Goal: Contribute content

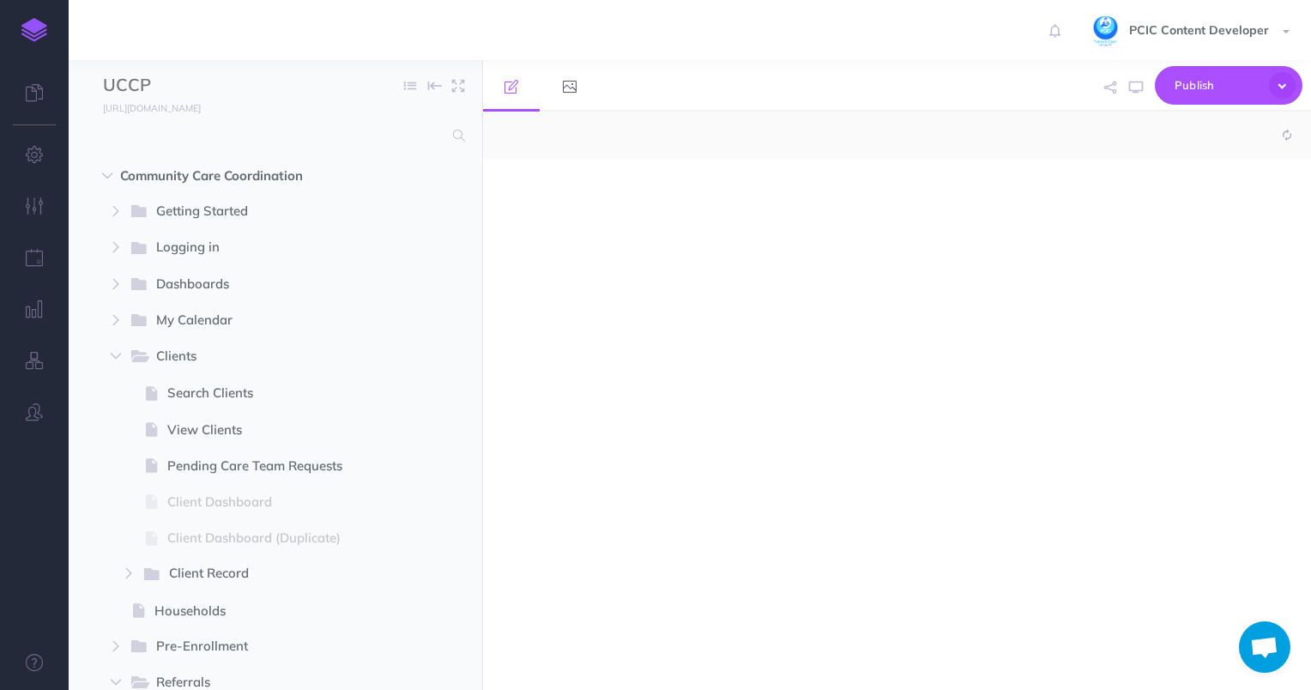
select select "null"
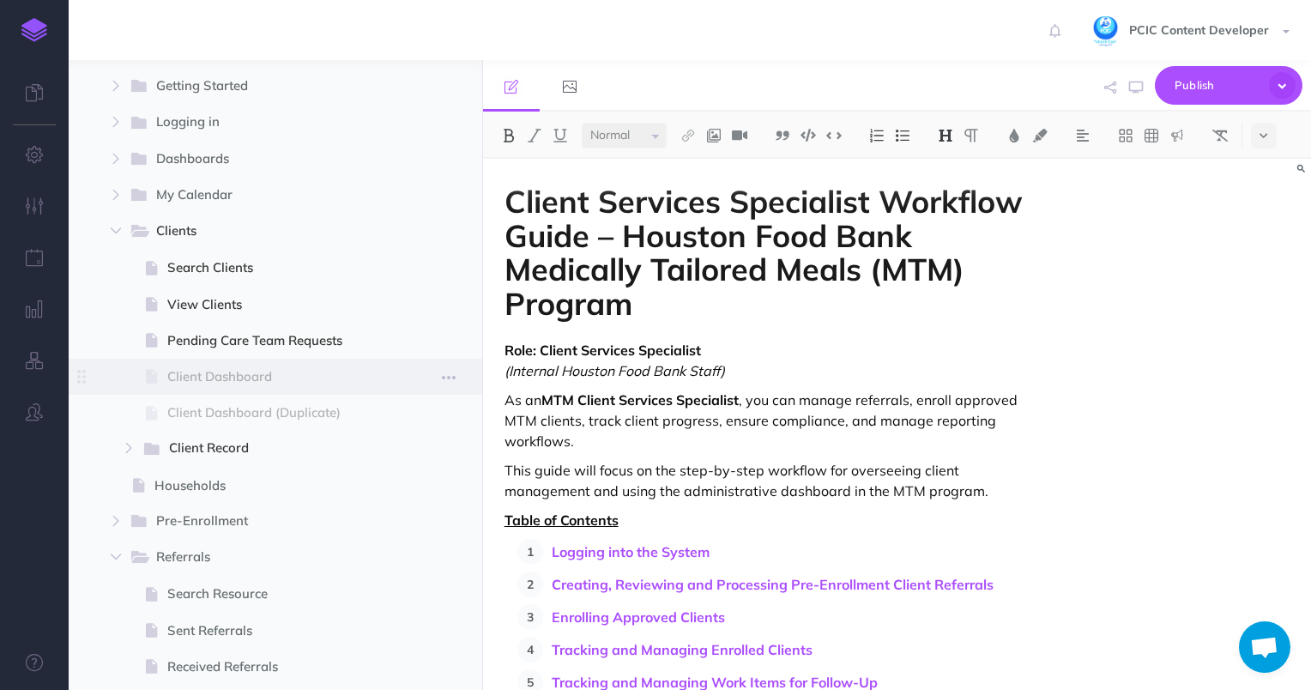
scroll to position [86, 0]
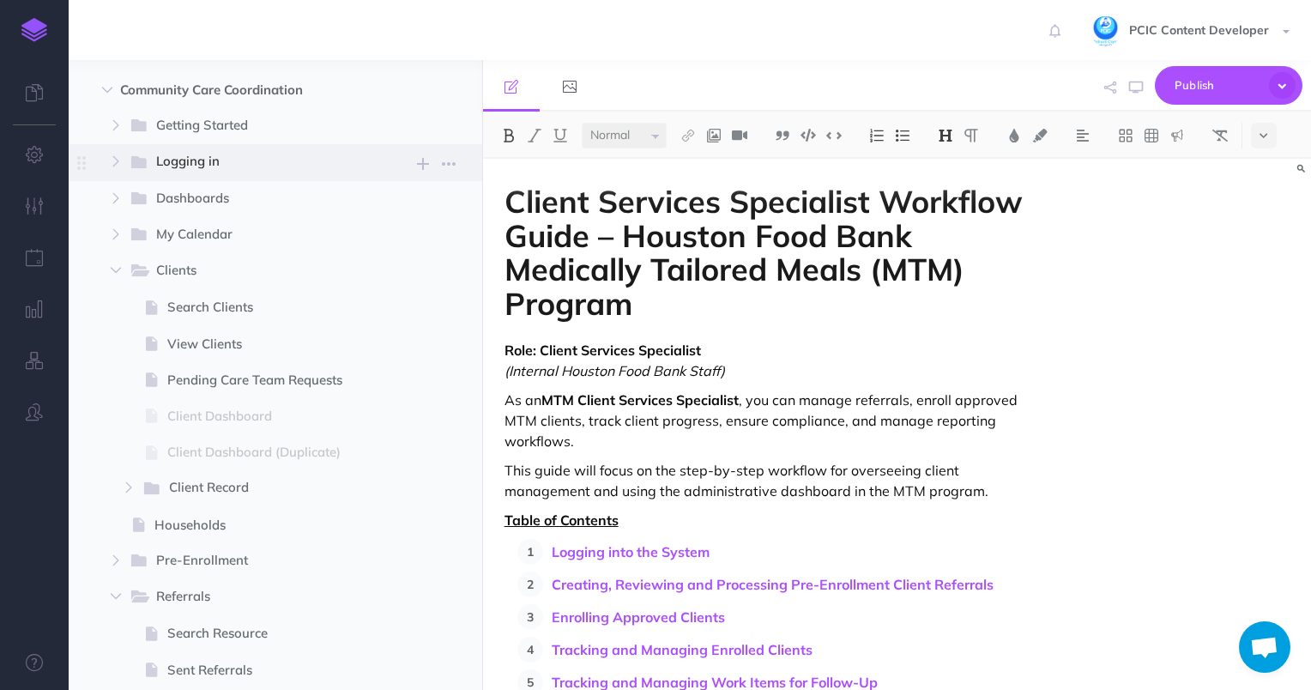
click at [219, 163] on span "Logging in" at bounding box center [254, 162] width 197 height 22
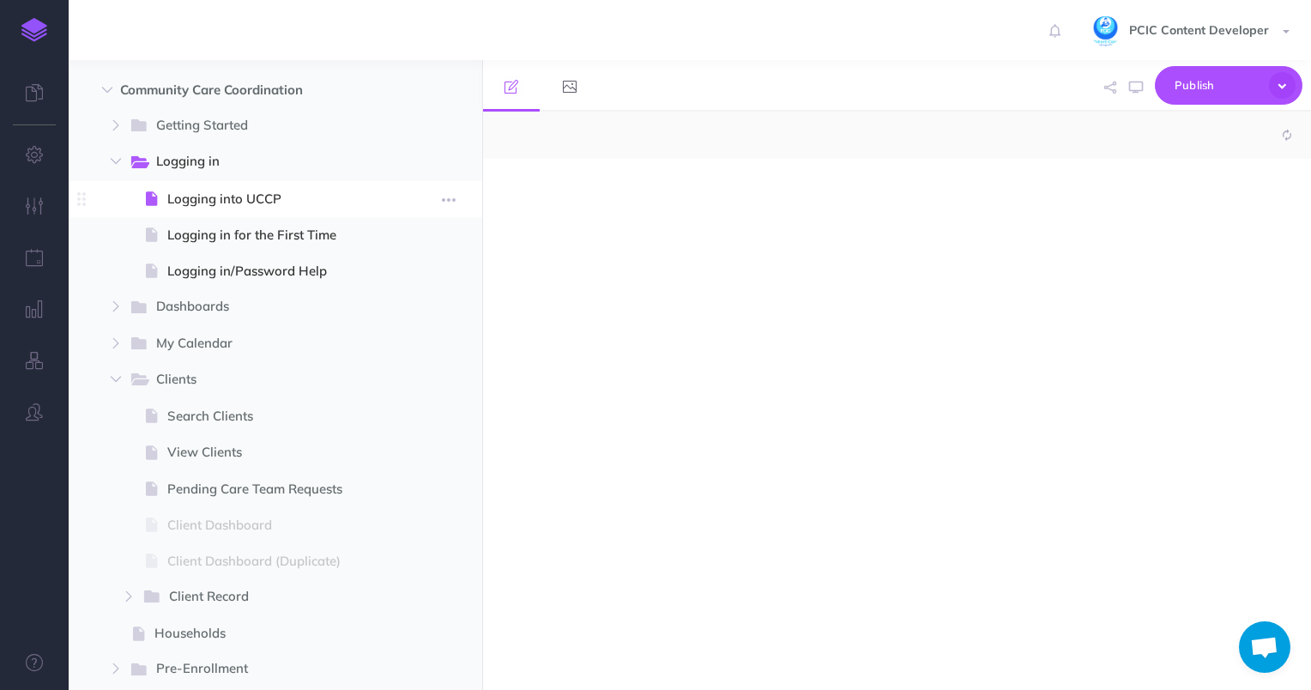
select select "null"
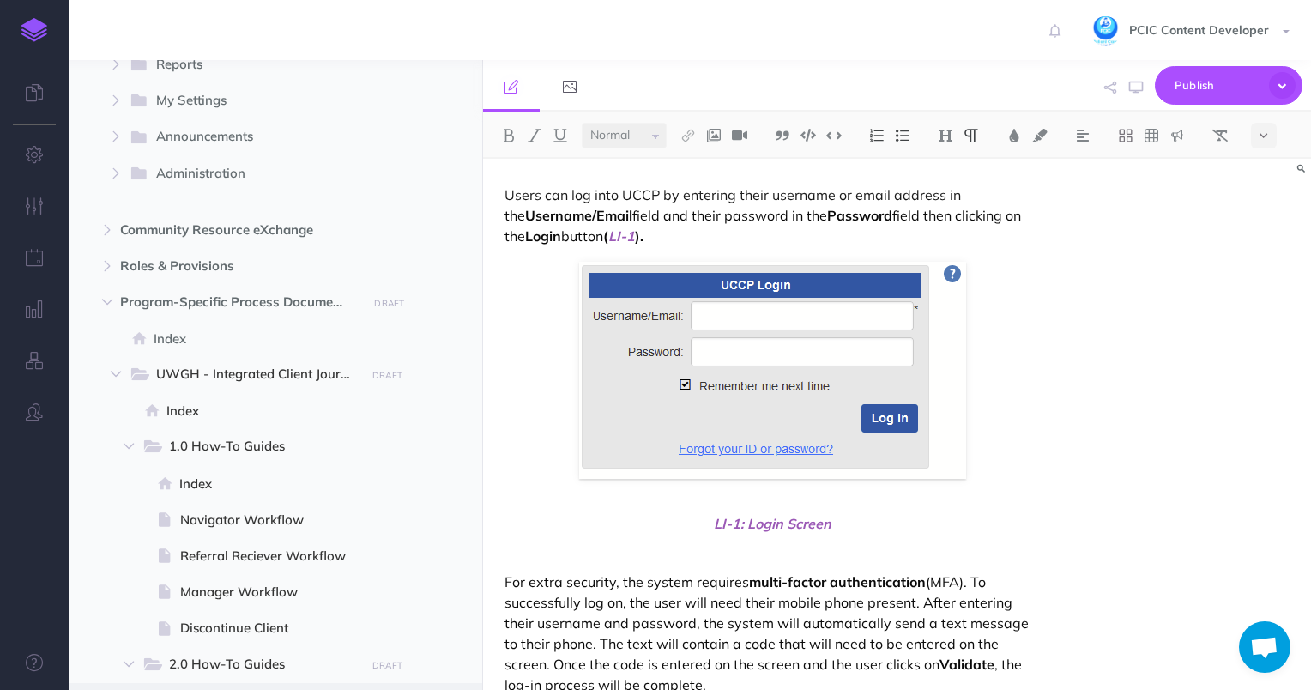
scroll to position [1373, 0]
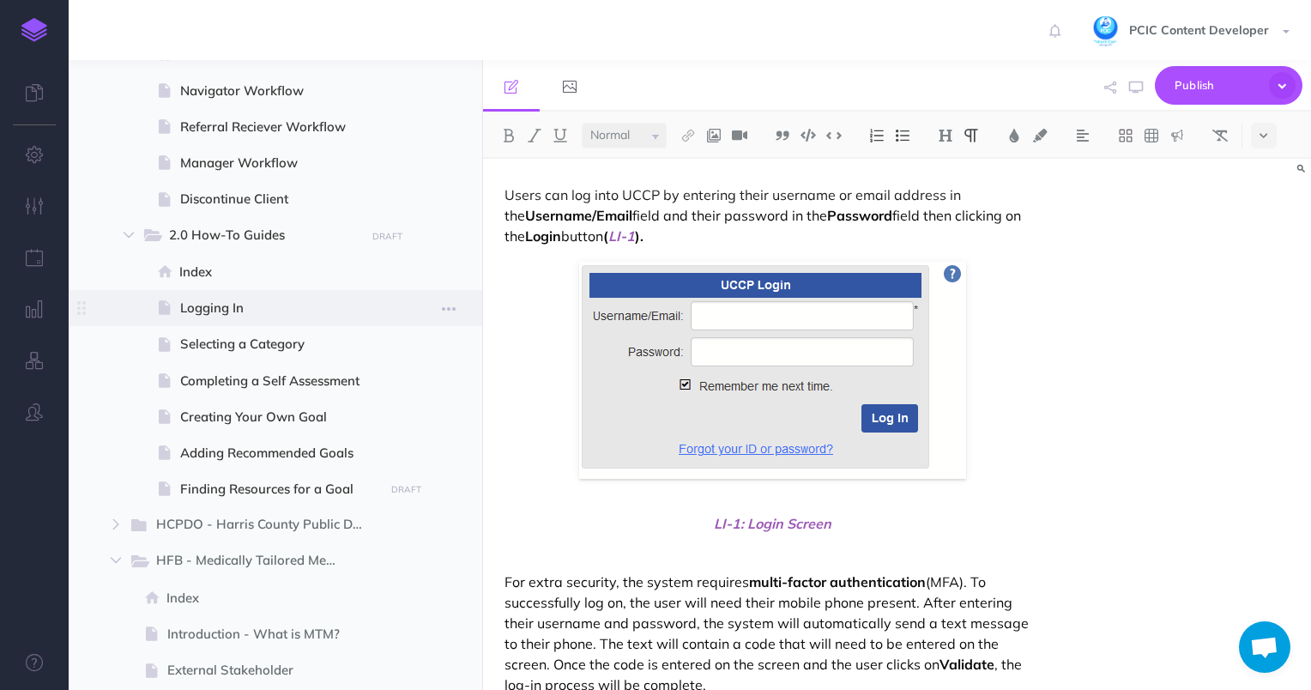
click at [285, 323] on span at bounding box center [276, 308] width 414 height 36
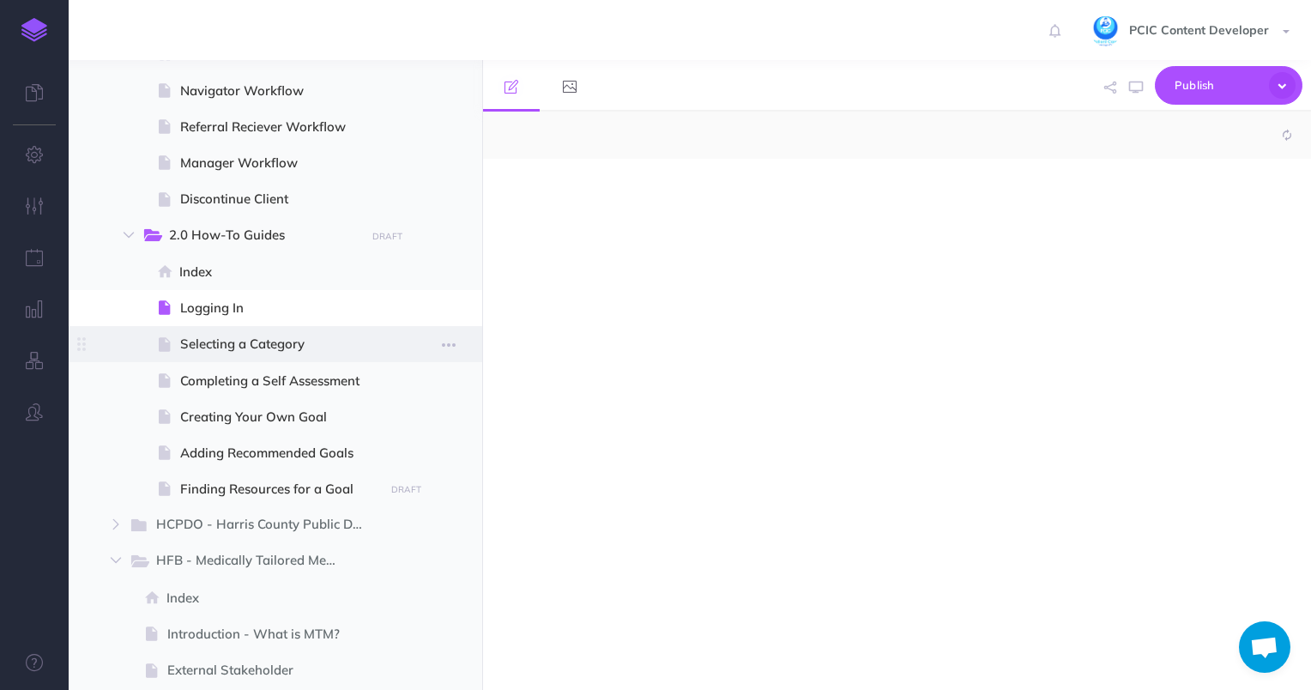
select select "null"
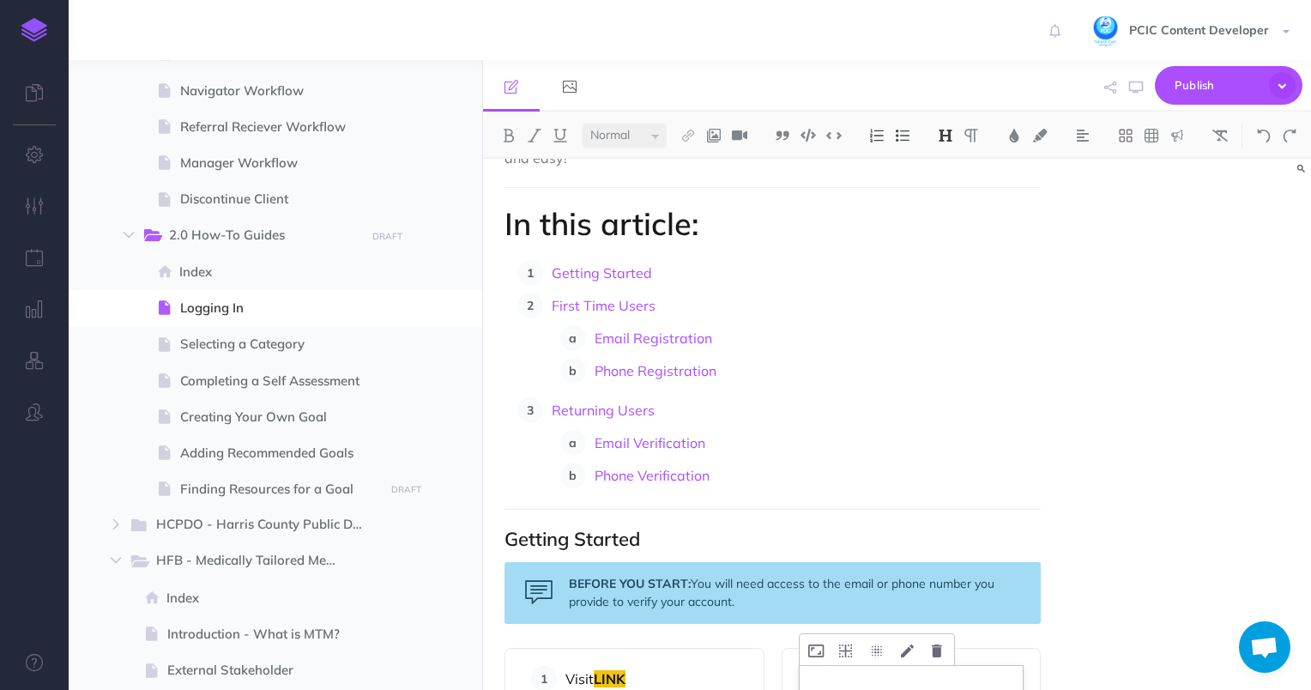
scroll to position [429, 0]
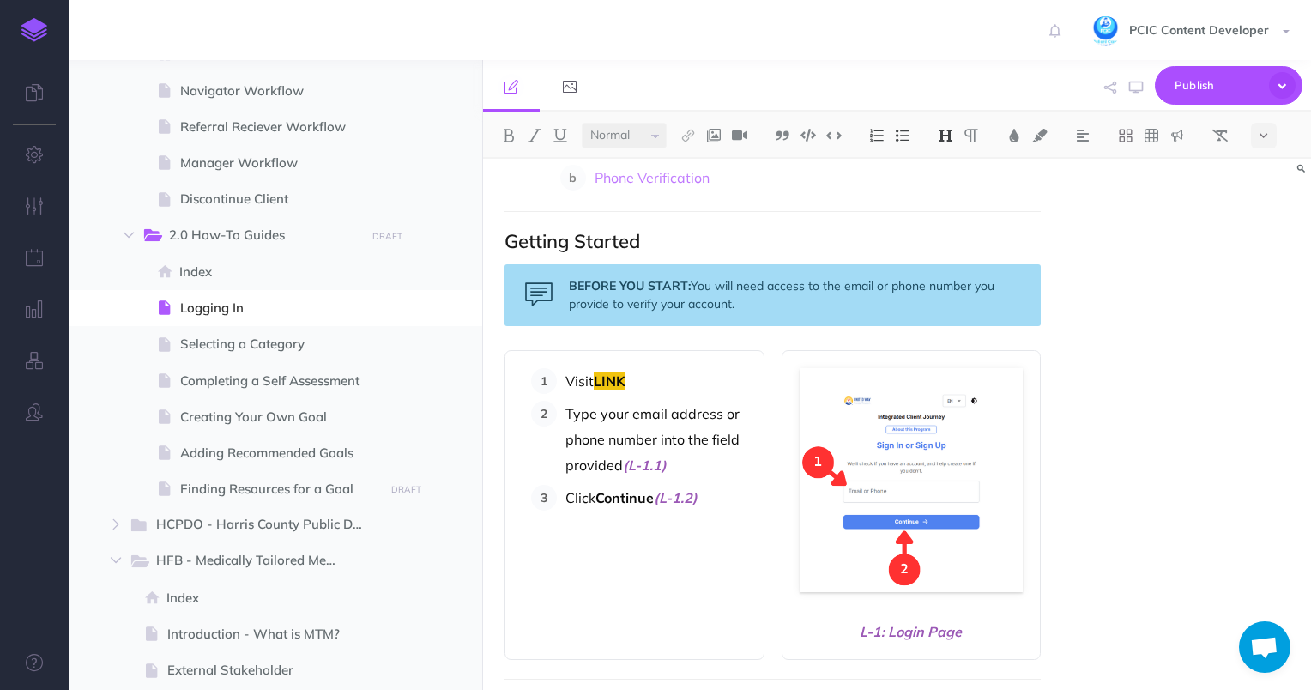
click at [1136, 129] on button at bounding box center [1126, 136] width 26 height 26
click at [1129, 166] on icon at bounding box center [1125, 165] width 15 height 15
click at [693, 396] on ol "Visit LINK Type your email address or phone number into the field provided (L-1…" at bounding box center [638, 439] width 215 height 142
click at [677, 325] on div "BEFORE YOU START: You will need access to the email or phone number you provide…" at bounding box center [772, 295] width 537 height 62
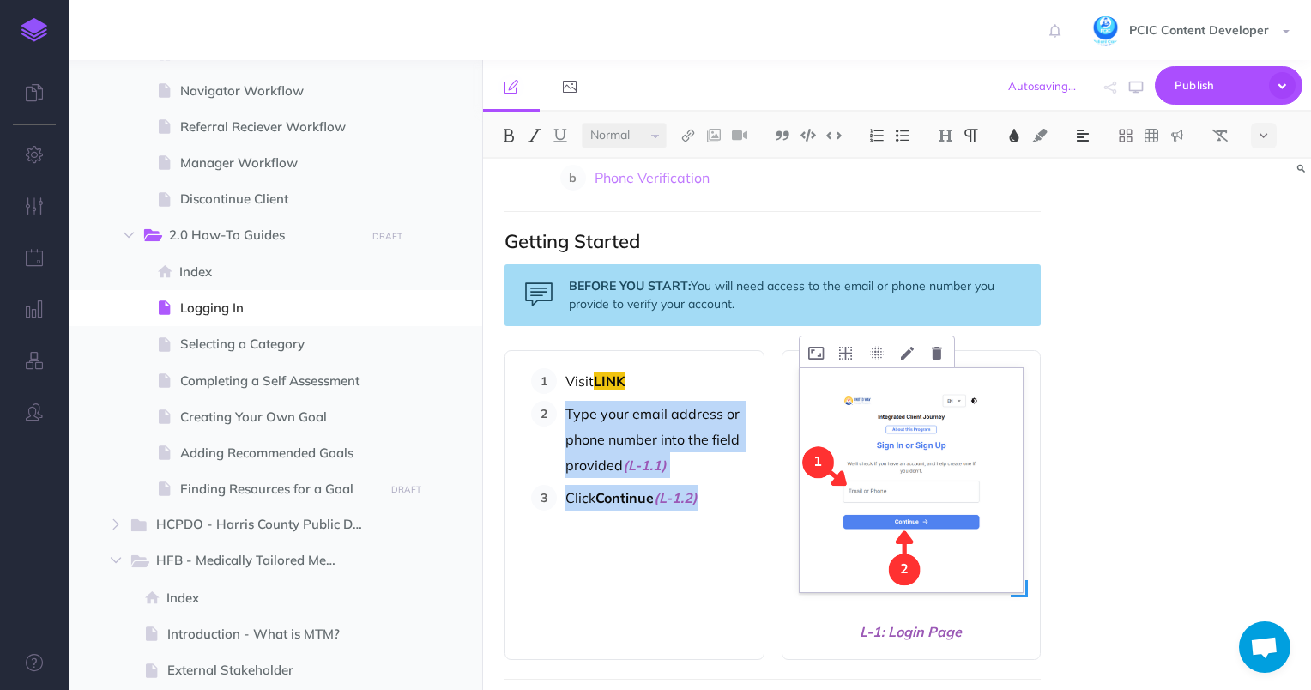
drag, startPoint x: 666, startPoint y: 371, endPoint x: 954, endPoint y: 516, distance: 322.7
click at [954, 516] on div "Visit LINK Type your email address or phone number into the field provided (L-1…" at bounding box center [772, 505] width 537 height 310
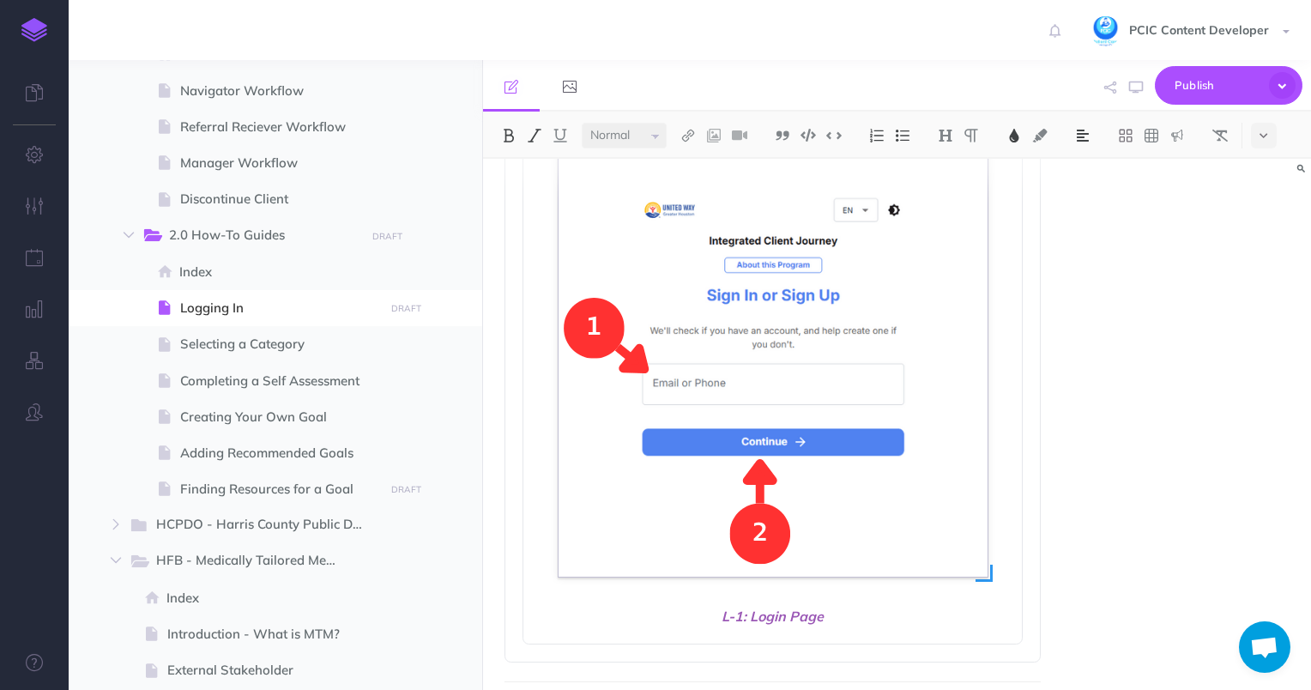
scroll to position [1030, 0]
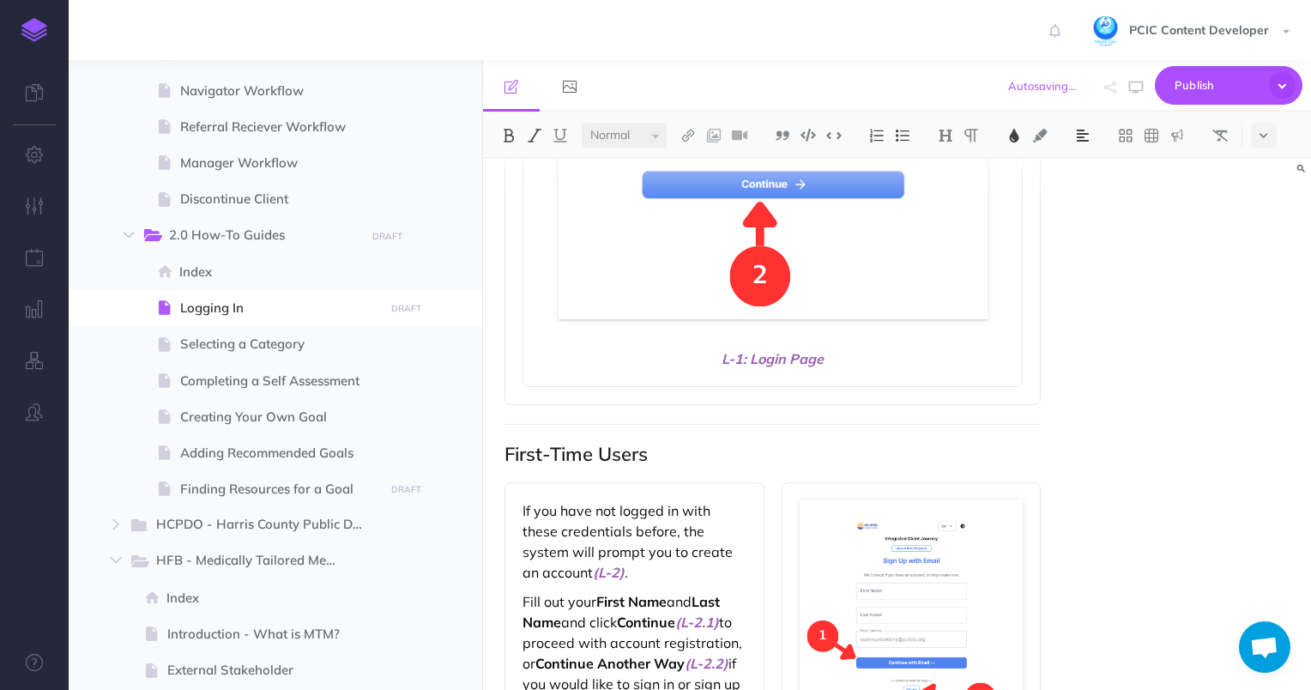
click at [872, 363] on span "L-1: Login Page" at bounding box center [772, 358] width 465 height 21
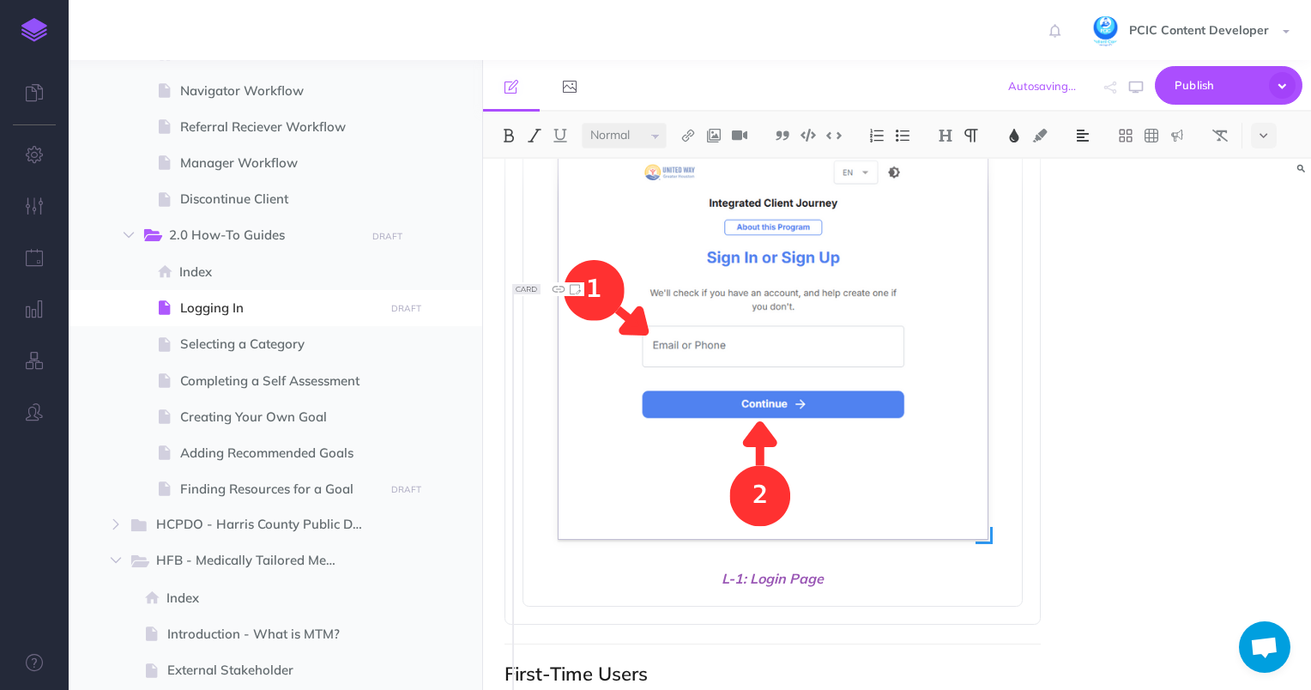
scroll to position [601, 0]
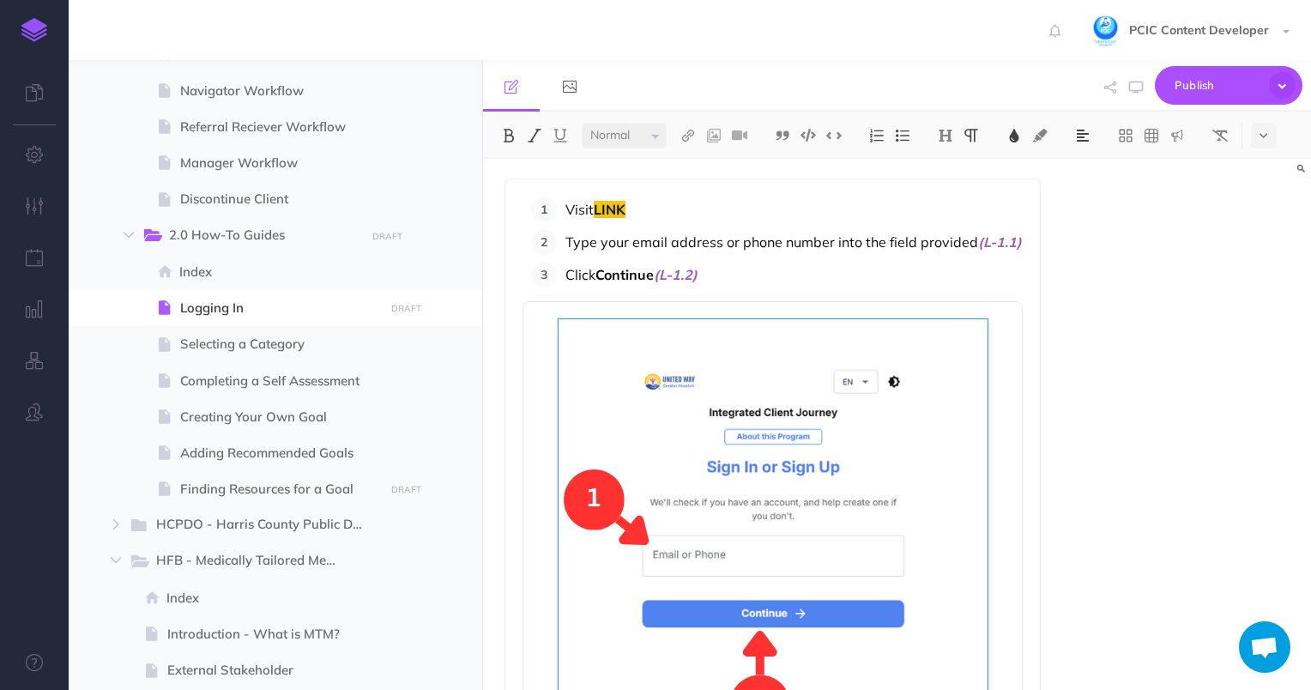
click at [546, 362] on span at bounding box center [772, 533] width 465 height 429
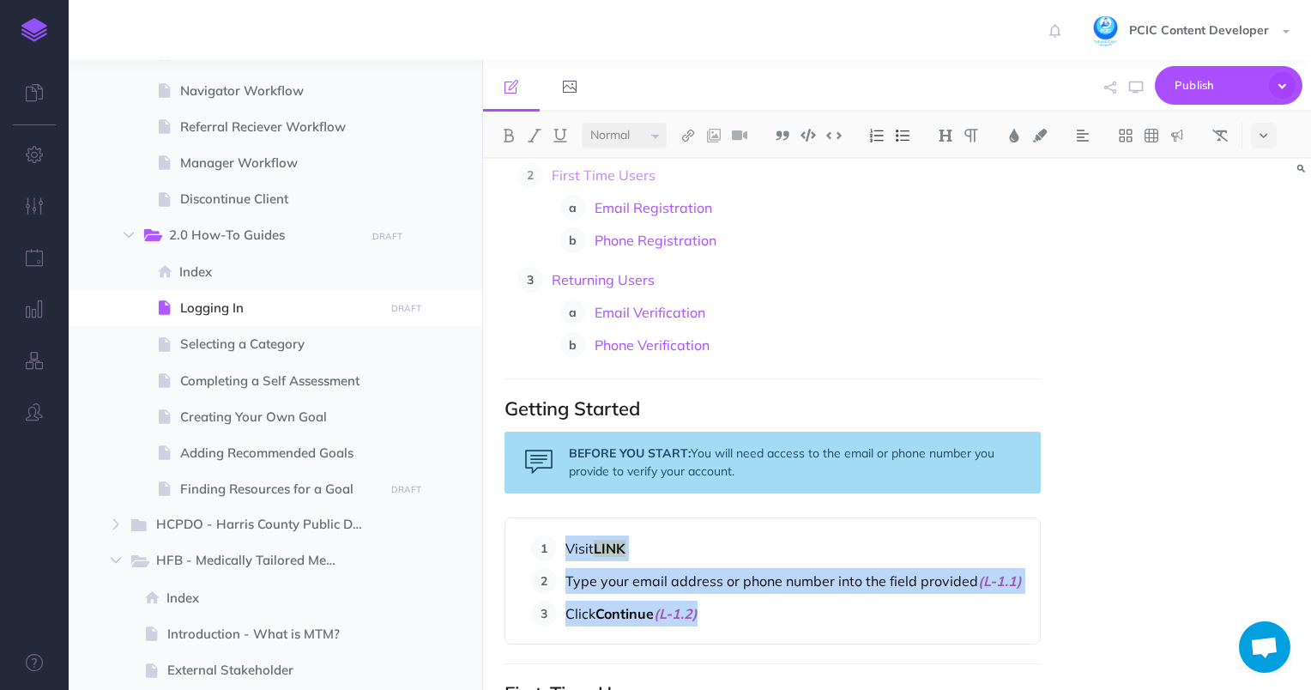
scroll to position [257, 0]
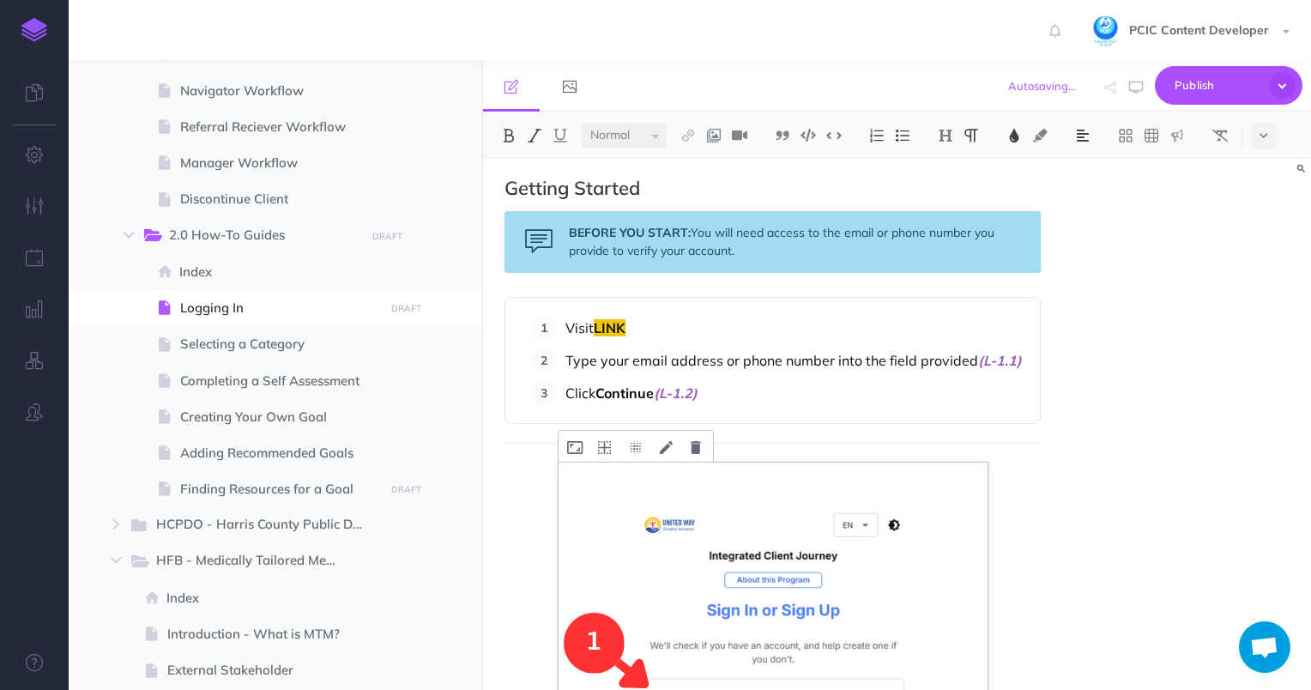
scroll to position [480, 0]
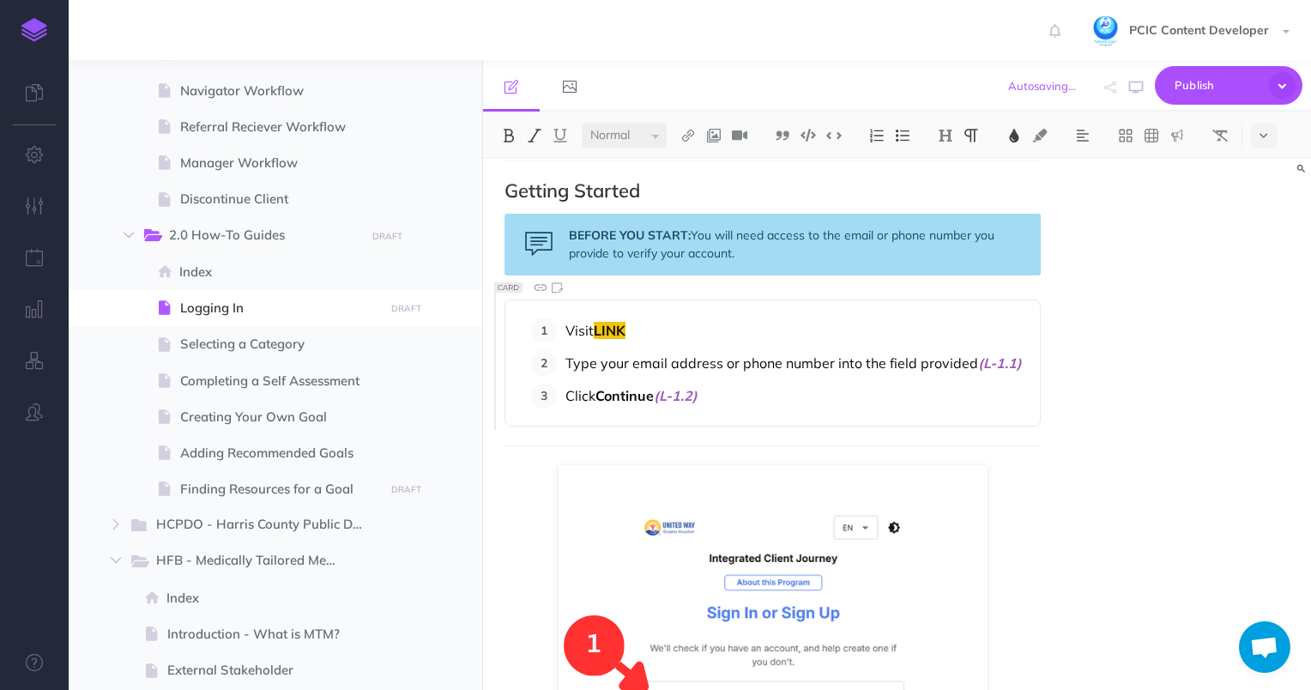
click at [803, 392] on p "Click Continue (L-1.2)" at bounding box center [794, 396] width 458 height 26
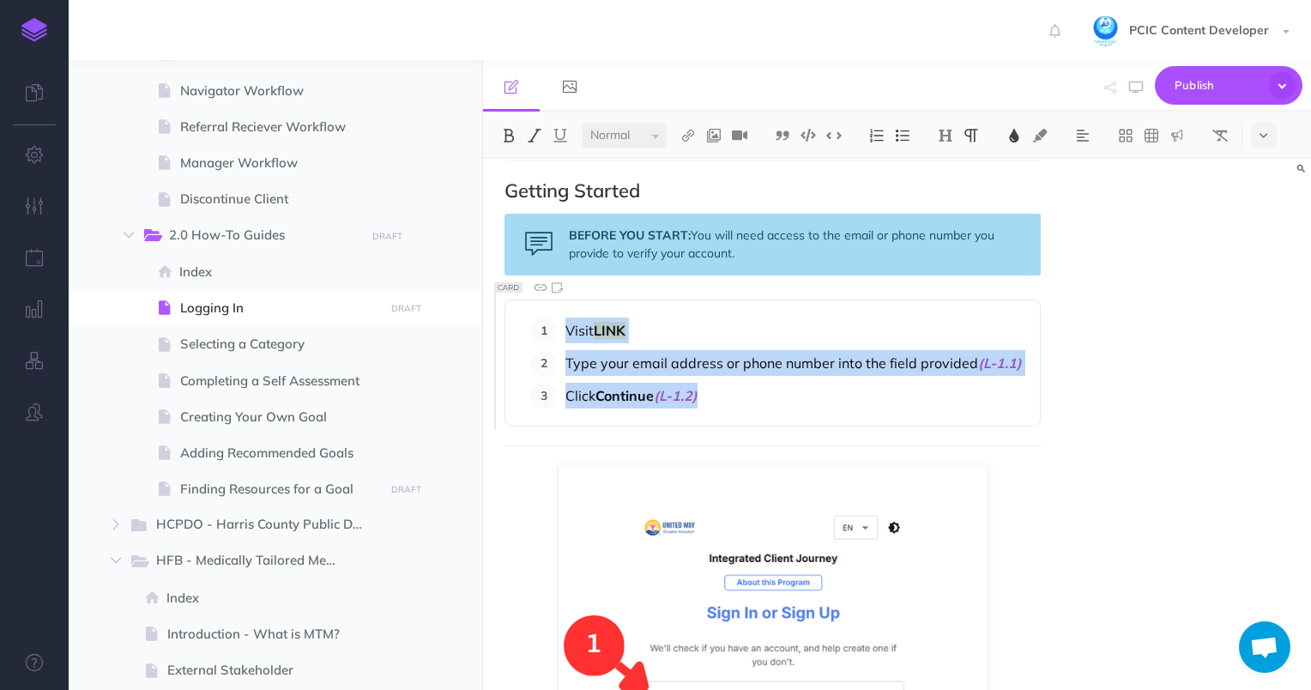
click at [566, 321] on p "Visit LINK" at bounding box center [794, 330] width 458 height 26
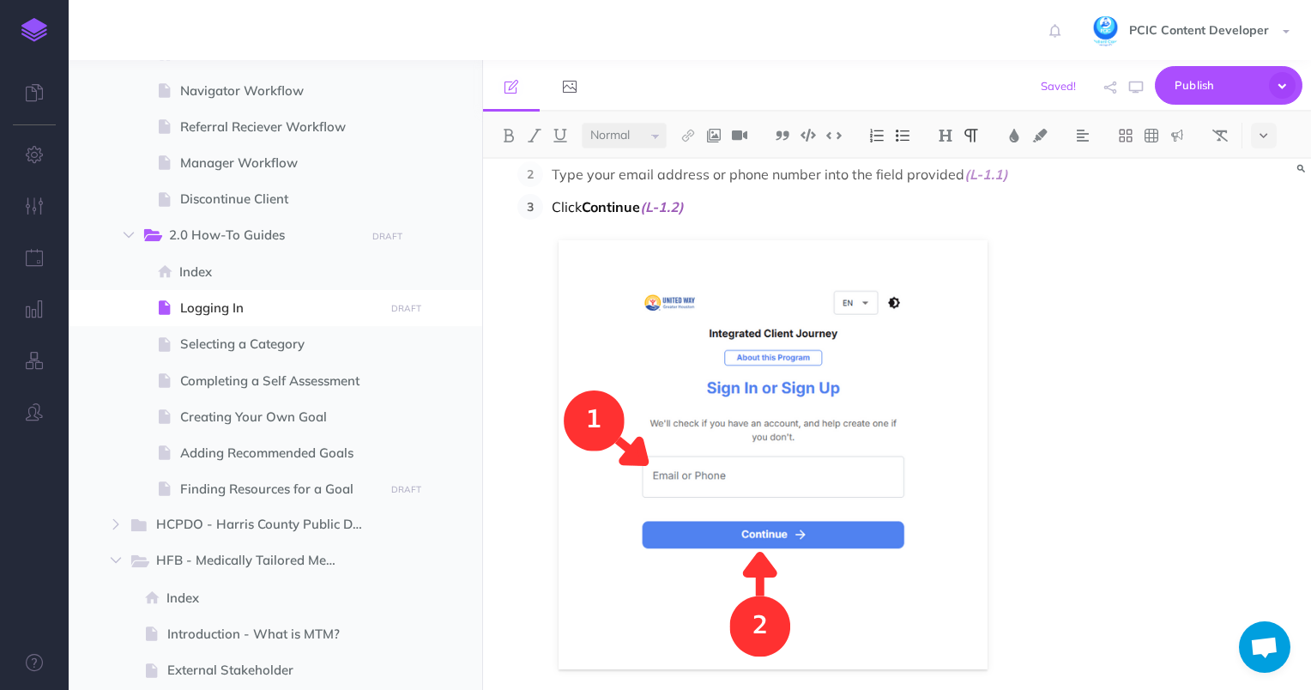
scroll to position [394, 0]
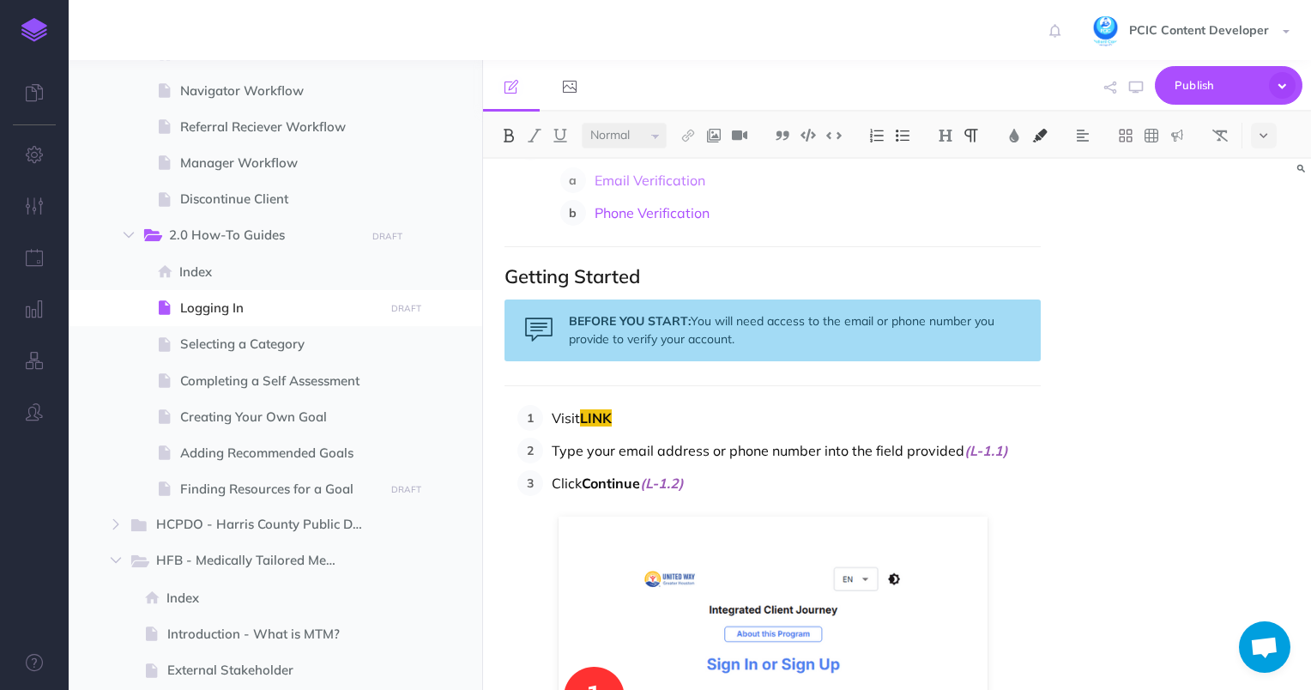
drag, startPoint x: 933, startPoint y: 387, endPoint x: 1011, endPoint y: 413, distance: 81.4
drag, startPoint x: 1090, startPoint y: 347, endPoint x: 1074, endPoint y: 350, distance: 16.5
click at [1082, 350] on div "Logging in to the ICJ Client Portal Whether this is your first time signing up …" at bounding box center [897, 424] width 828 height 531
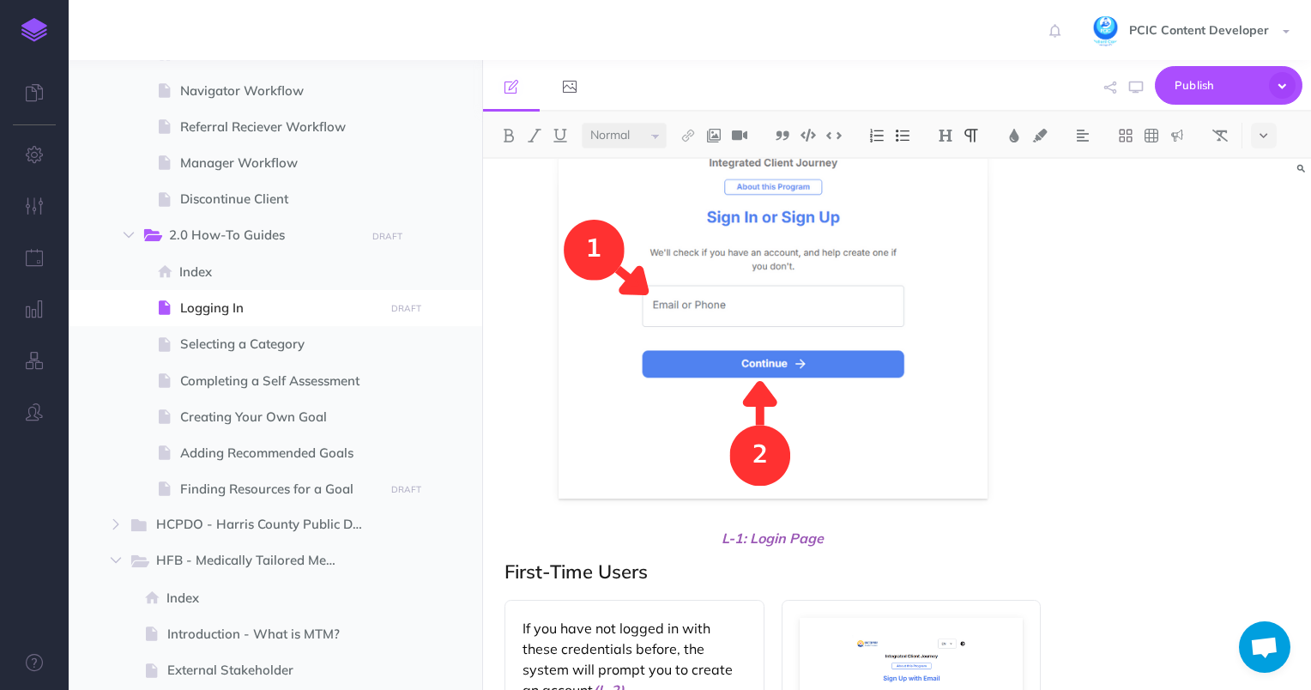
scroll to position [823, 0]
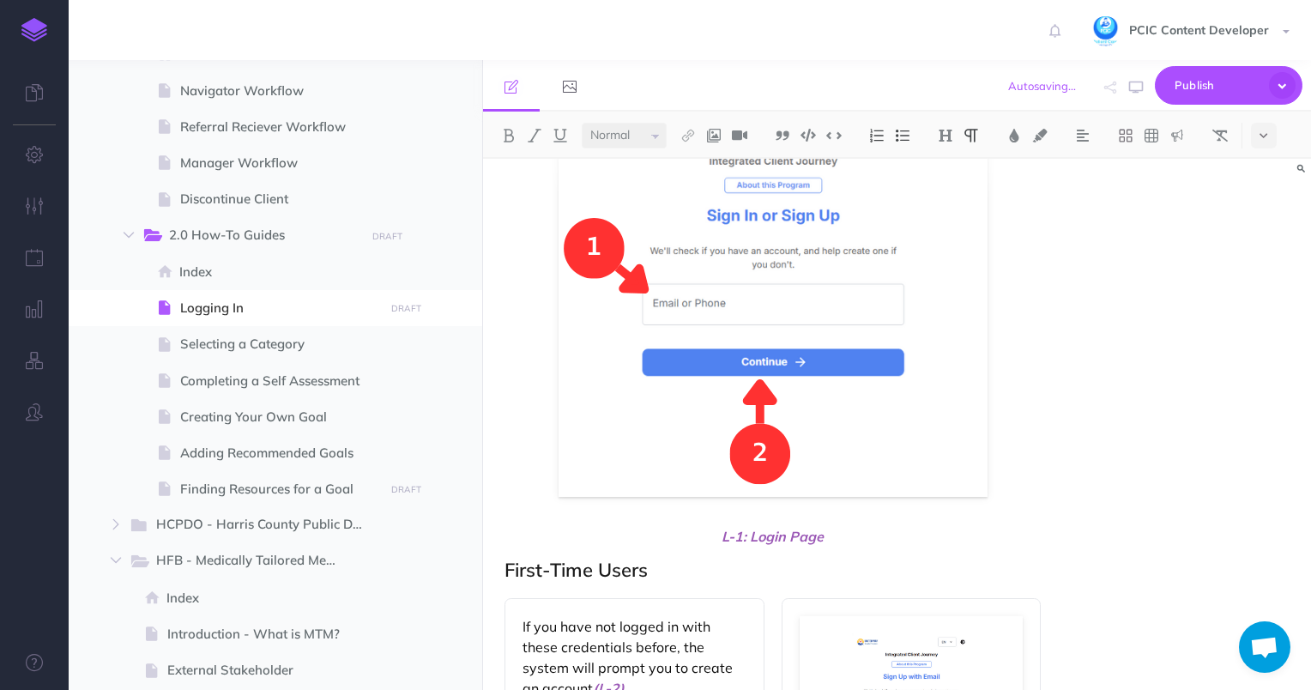
click at [839, 532] on span "L-1: Login Page" at bounding box center [772, 536] width 537 height 21
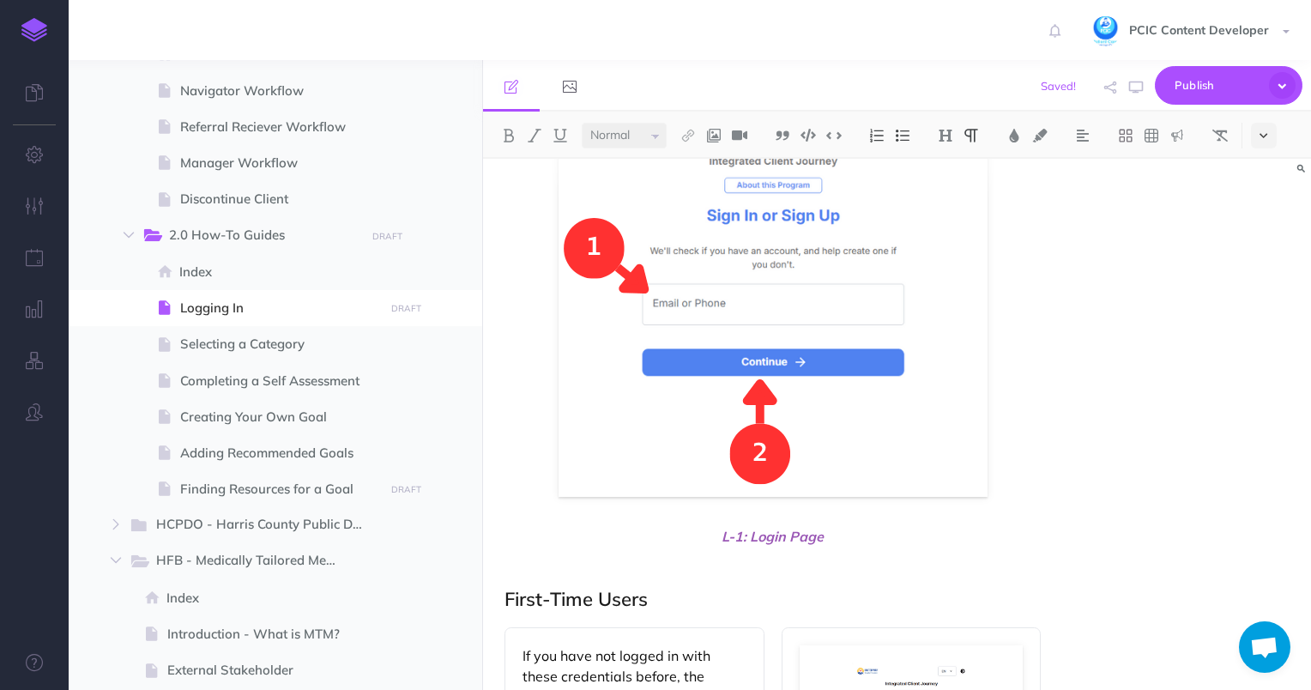
click at [1255, 123] on button at bounding box center [1264, 136] width 26 height 26
click at [1260, 244] on img at bounding box center [1263, 243] width 15 height 14
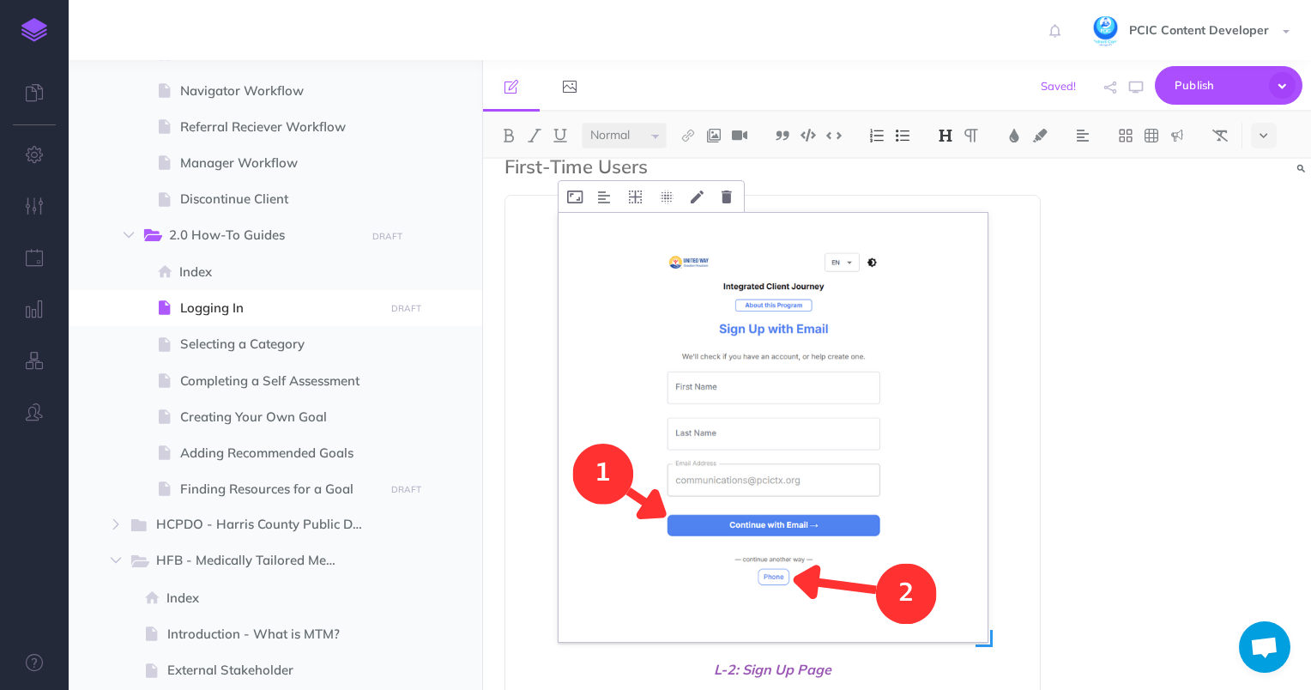
scroll to position [1166, 0]
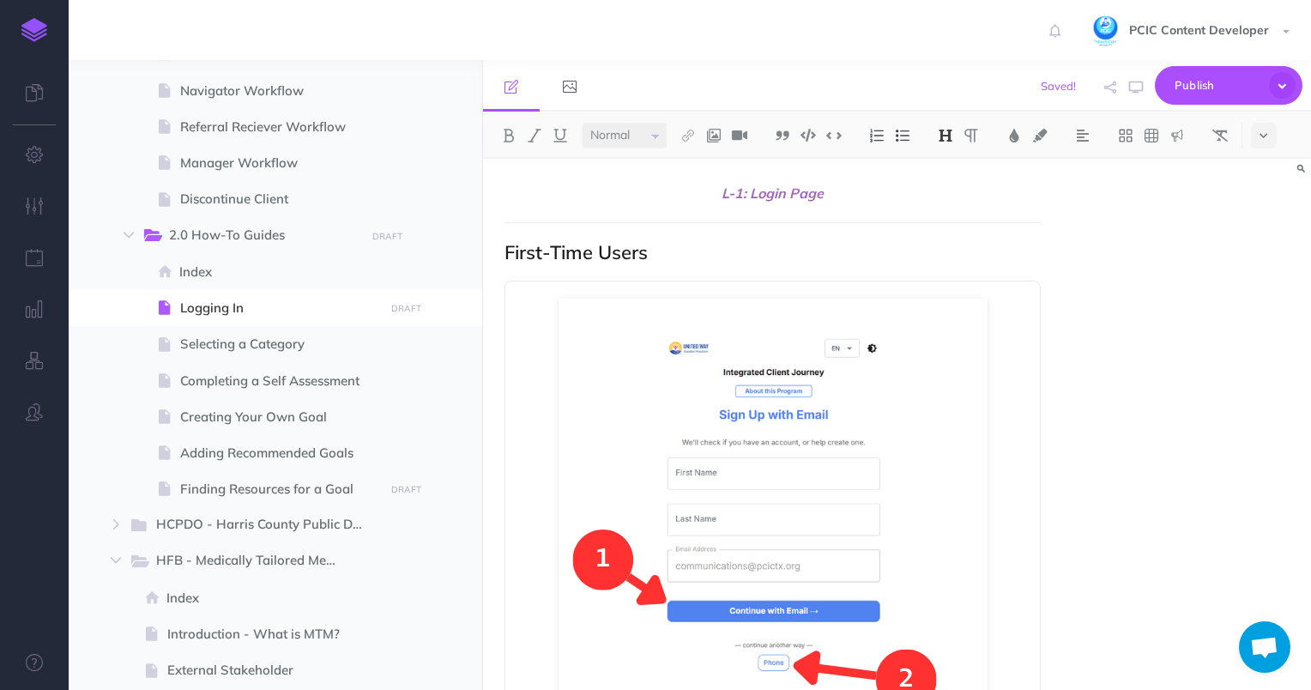
click at [711, 259] on h2 "First-Time Users" at bounding box center [772, 252] width 537 height 21
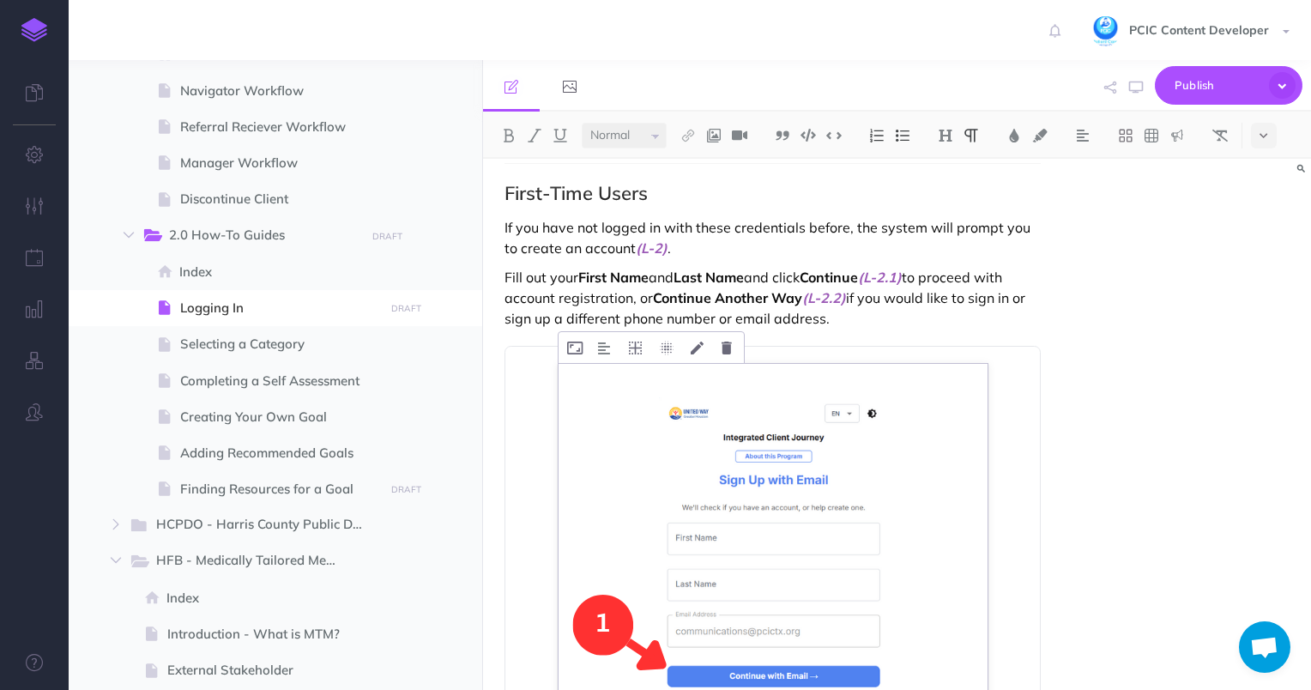
scroll to position [1252, 0]
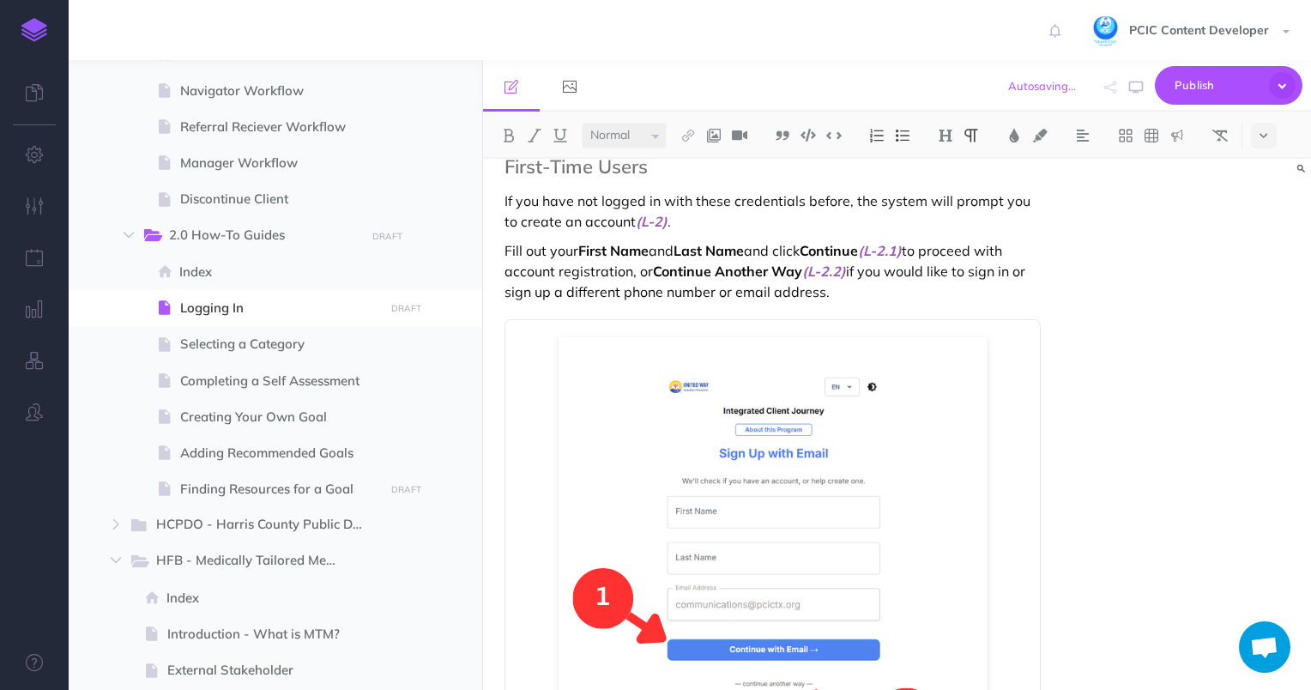
click at [540, 354] on figure at bounding box center [772, 551] width 501 height 429
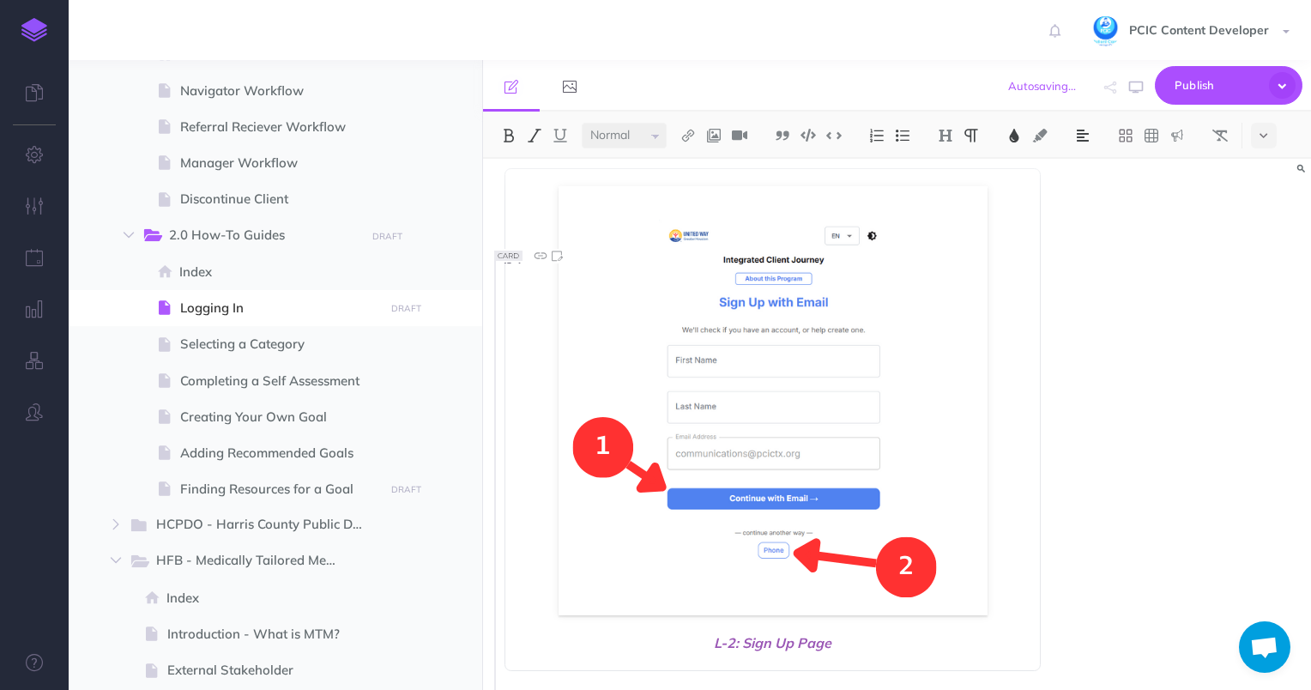
scroll to position [1681, 0]
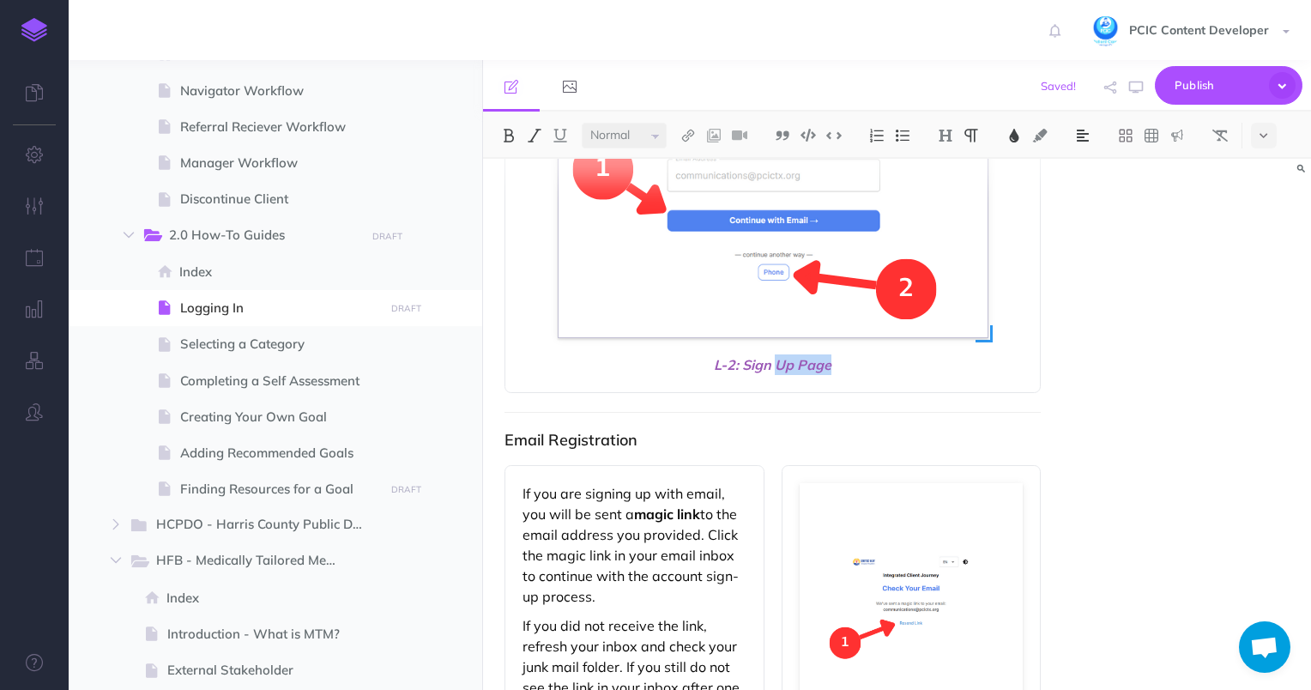
drag, startPoint x: 842, startPoint y: 365, endPoint x: 563, endPoint y: 270, distance: 295.4
click at [563, 270] on div "L-2: Sign Up Page" at bounding box center [772, 141] width 537 height 503
click at [534, 282] on figure at bounding box center [772, 122] width 501 height 429
drag, startPoint x: 832, startPoint y: 364, endPoint x: 494, endPoint y: 280, distance: 348.3
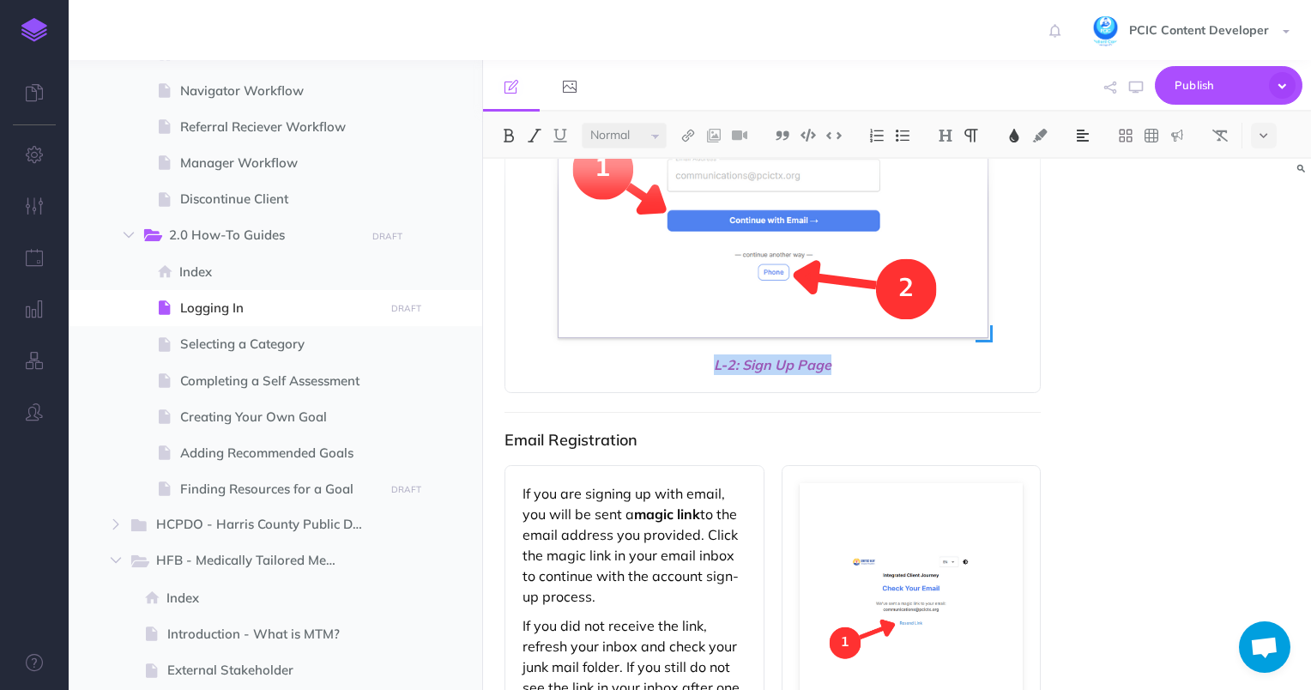
scroll to position [1509, 0]
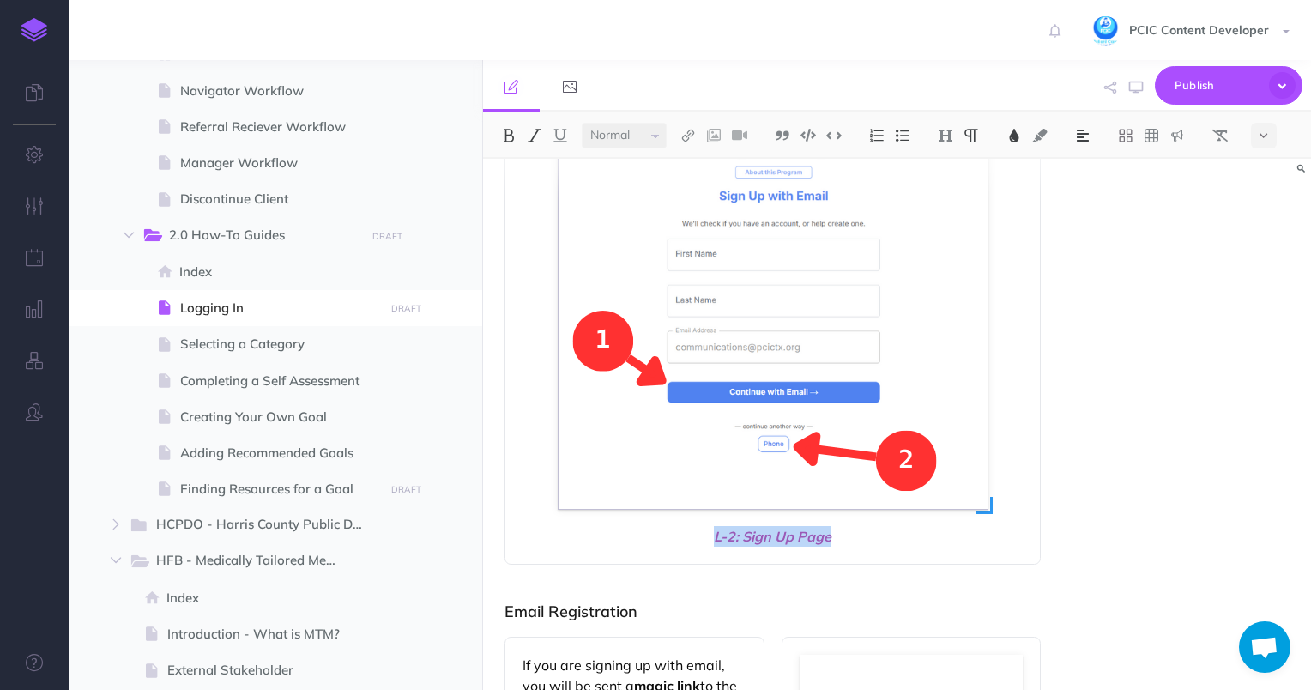
click at [574, 307] on img at bounding box center [773, 294] width 429 height 429
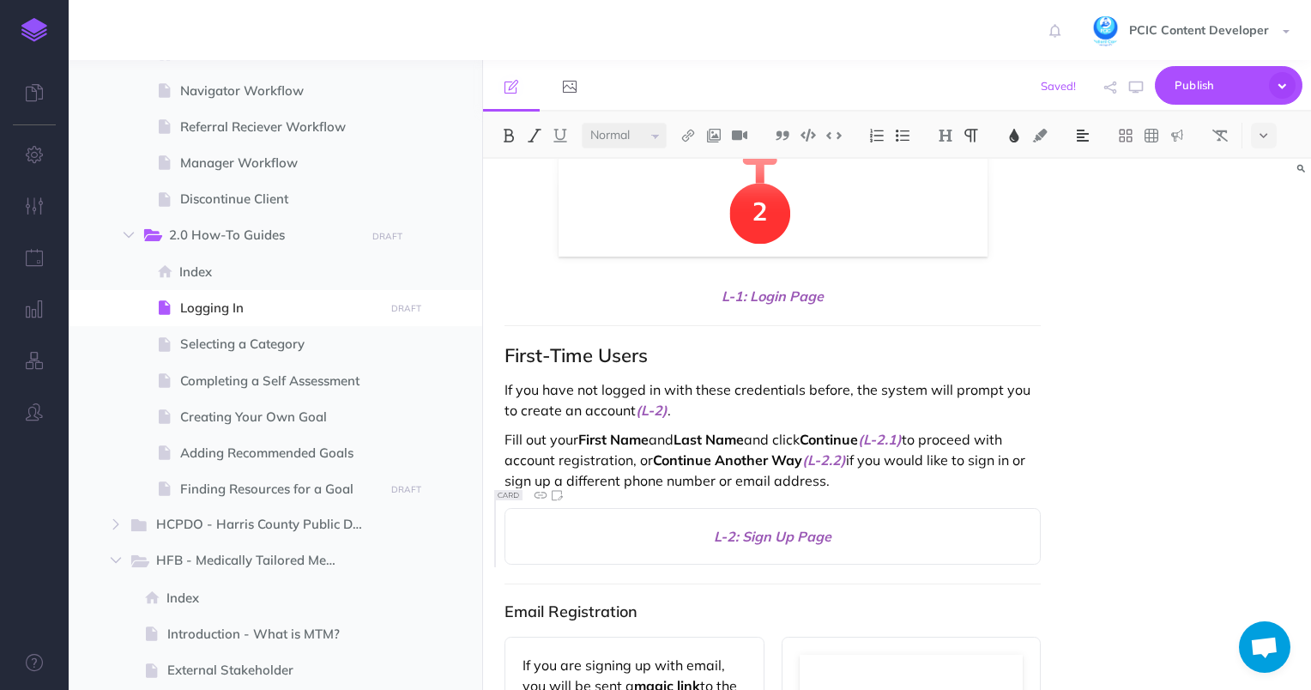
click at [852, 477] on p "Fill out your First Name and Last Name and click Continue (L-2.1) to proceed wi…" at bounding box center [772, 460] width 537 height 62
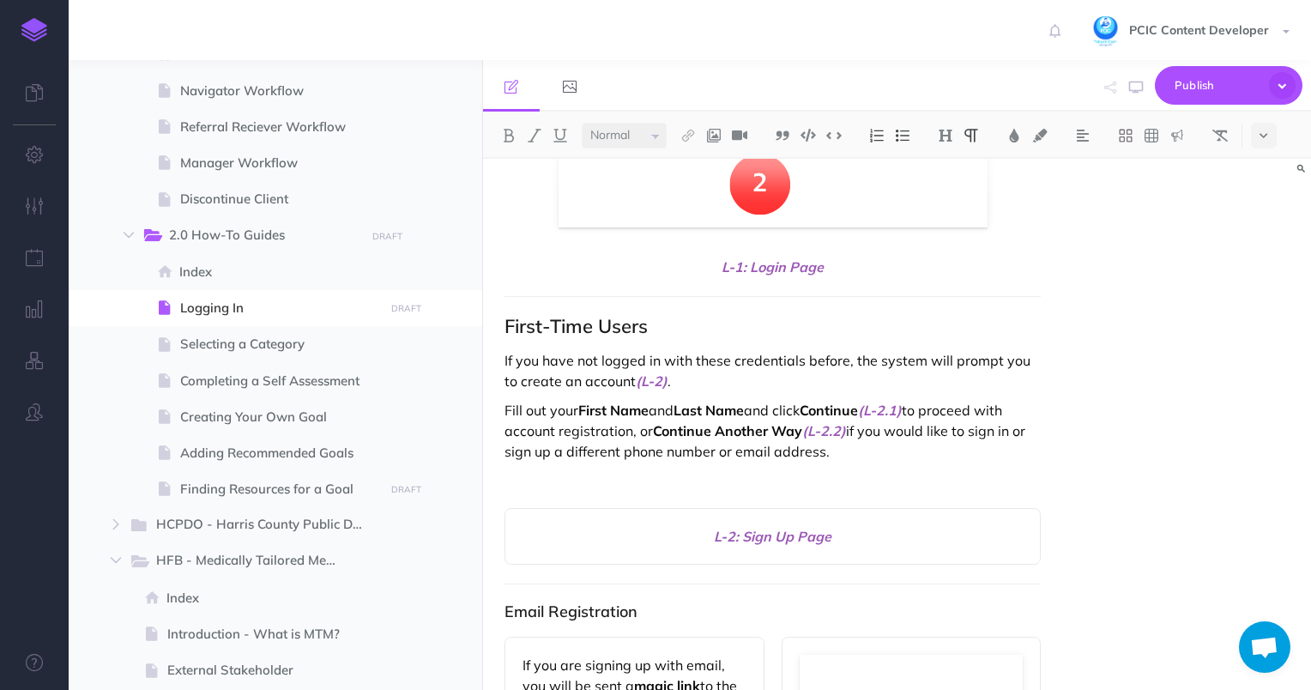
scroll to position [1500, 0]
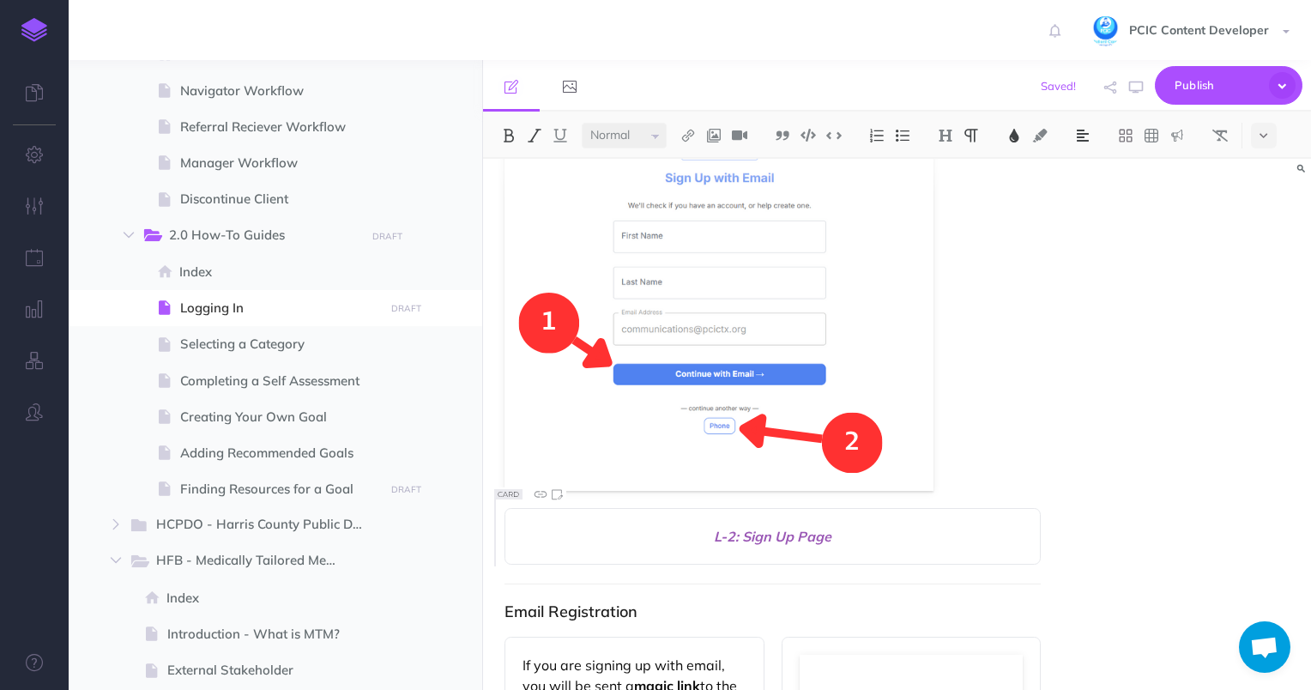
click at [799, 533] on span "L-2: Sign Up Page" at bounding box center [772, 536] width 501 height 21
click at [985, 473] on p at bounding box center [772, 276] width 537 height 429
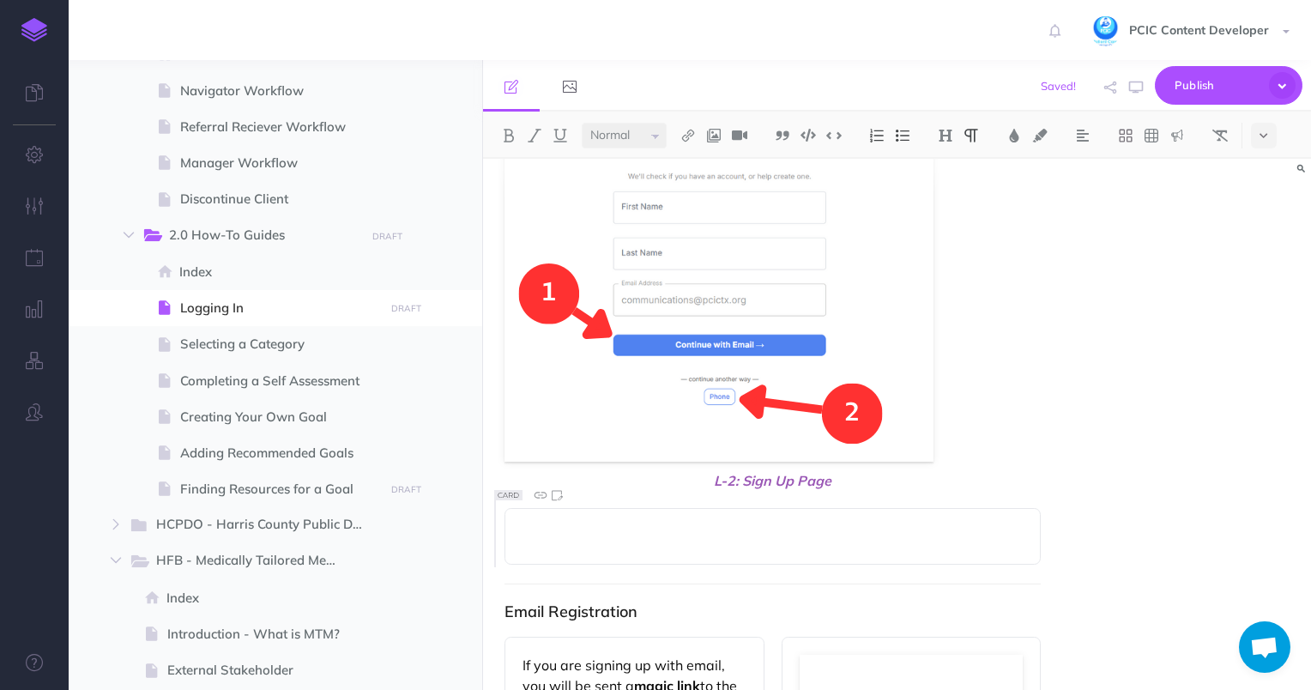
click at [946, 523] on div at bounding box center [772, 536] width 537 height 57
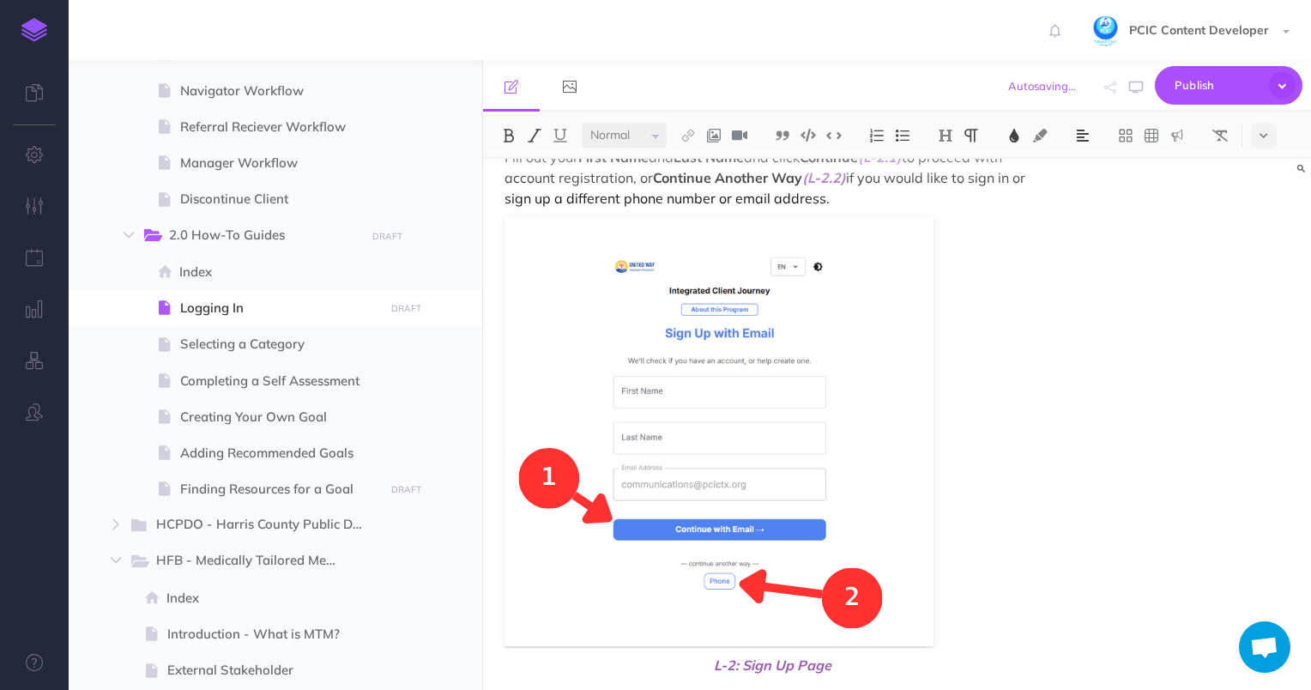
scroll to position [1101, 0]
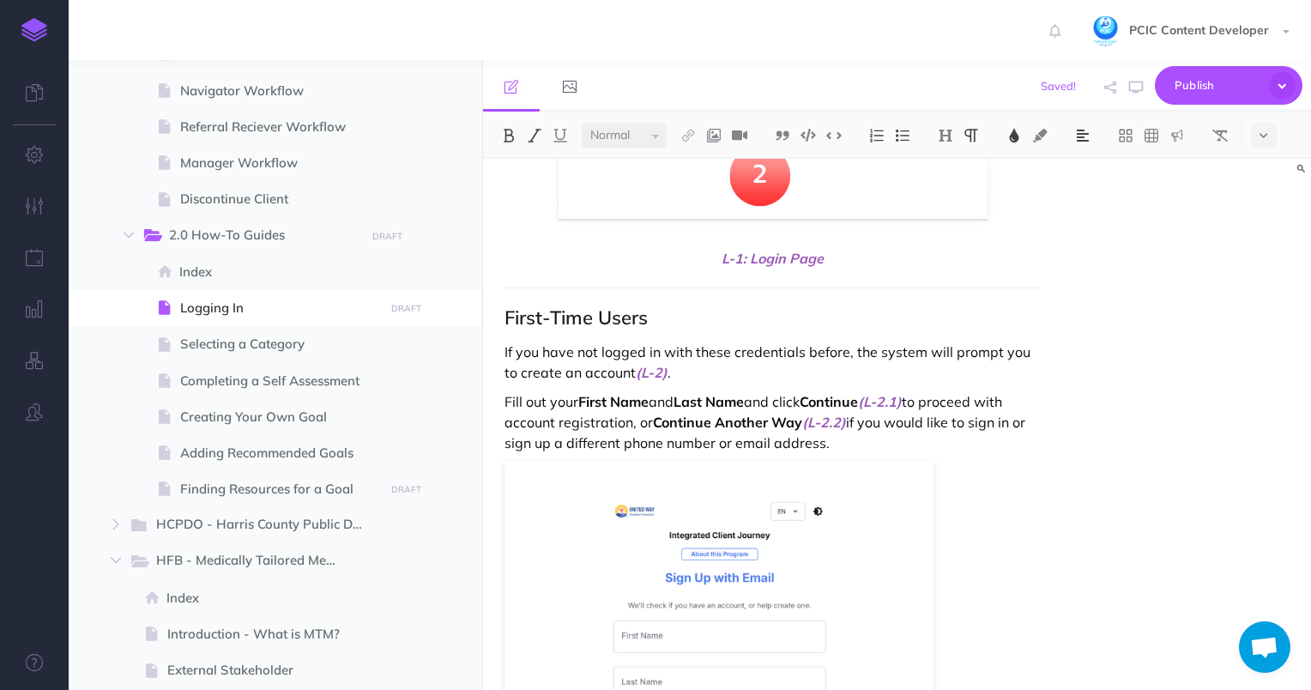
click at [814, 417] on span "(L-2.2)" at bounding box center [824, 422] width 44 height 17
click at [824, 504] on img at bounding box center [718, 676] width 429 height 429
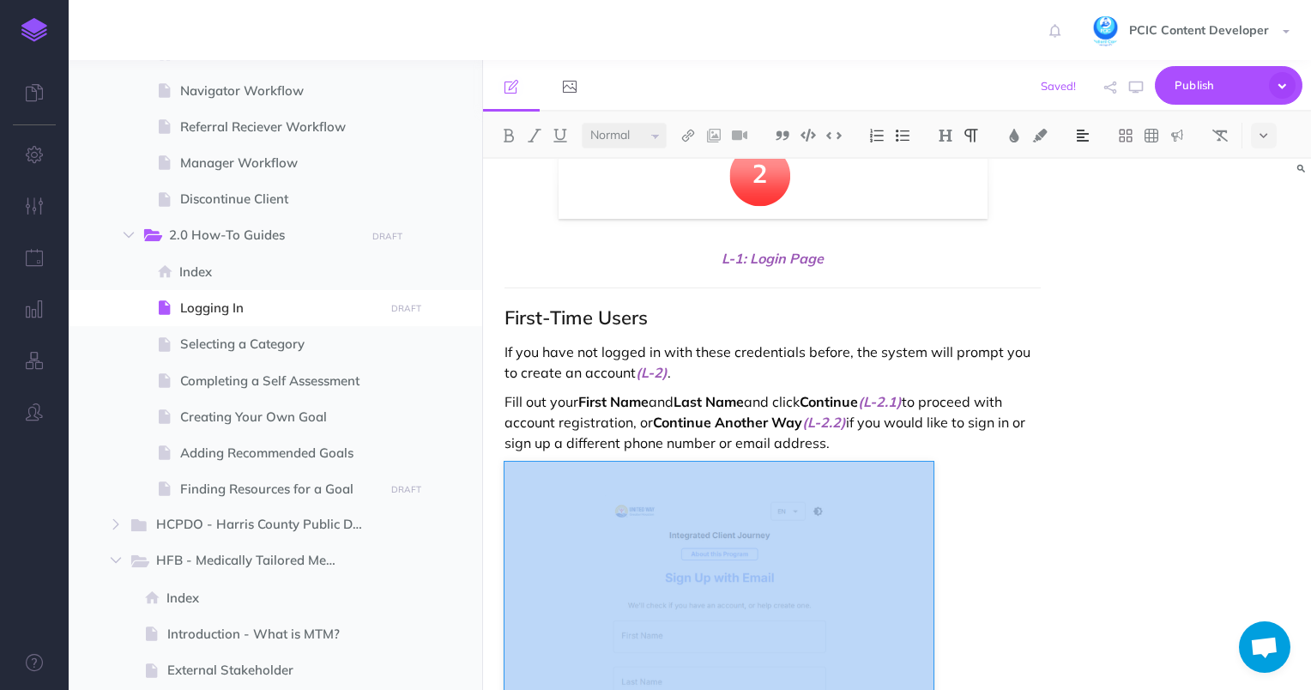
click at [1082, 144] on button at bounding box center [1083, 136] width 26 height 26
click at [1085, 187] on img at bounding box center [1082, 191] width 15 height 14
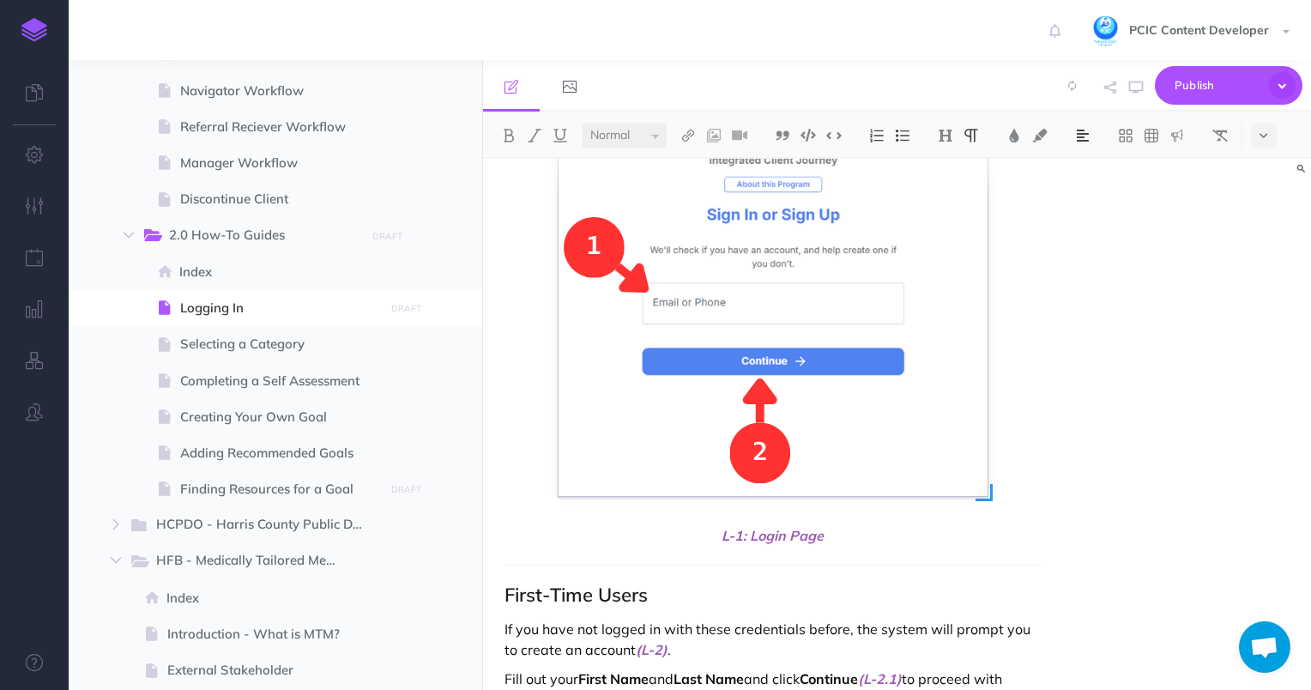
scroll to position [672, 0]
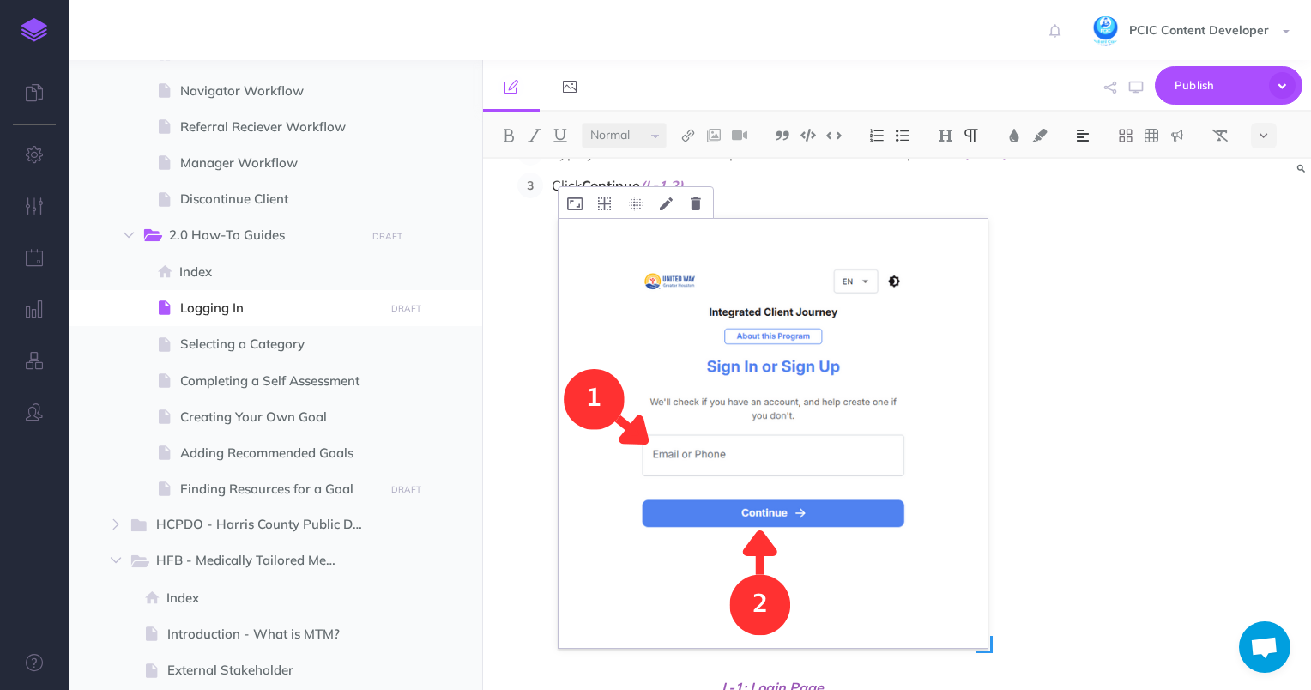
click at [848, 445] on img at bounding box center [773, 433] width 429 height 429
click at [1083, 137] on img at bounding box center [1082, 136] width 15 height 14
click at [1092, 189] on button at bounding box center [1083, 191] width 26 height 26
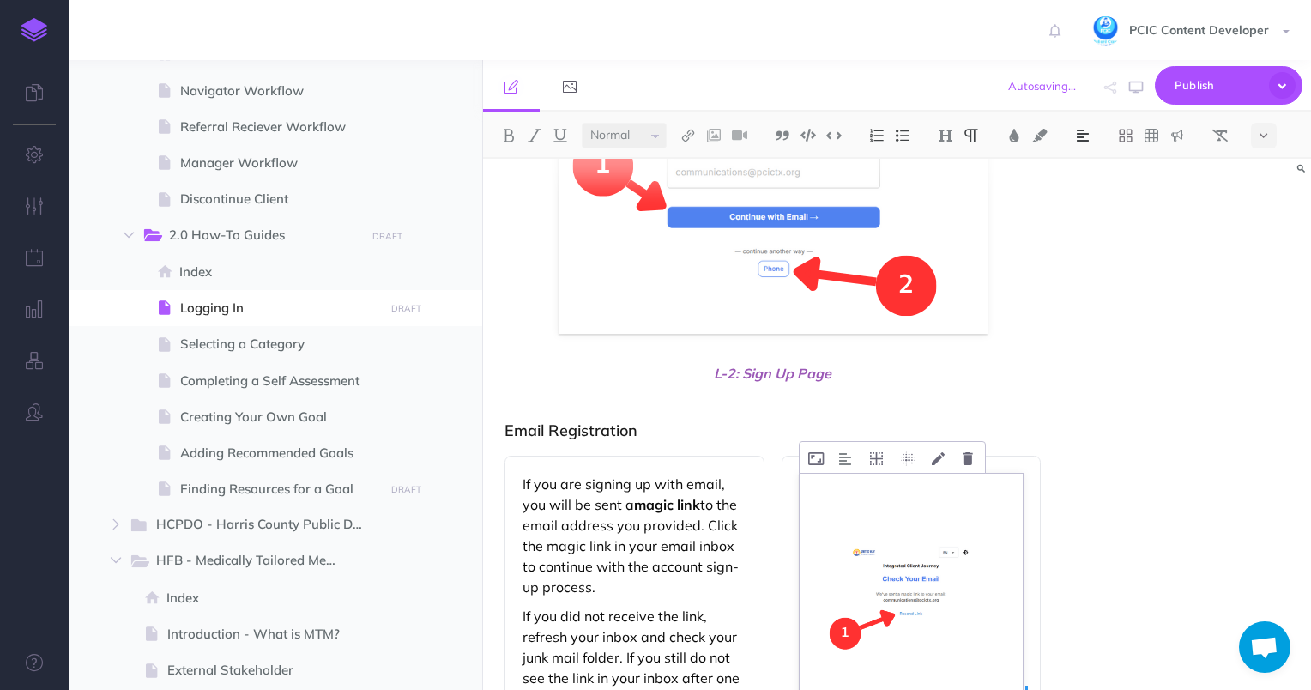
scroll to position [1873, 0]
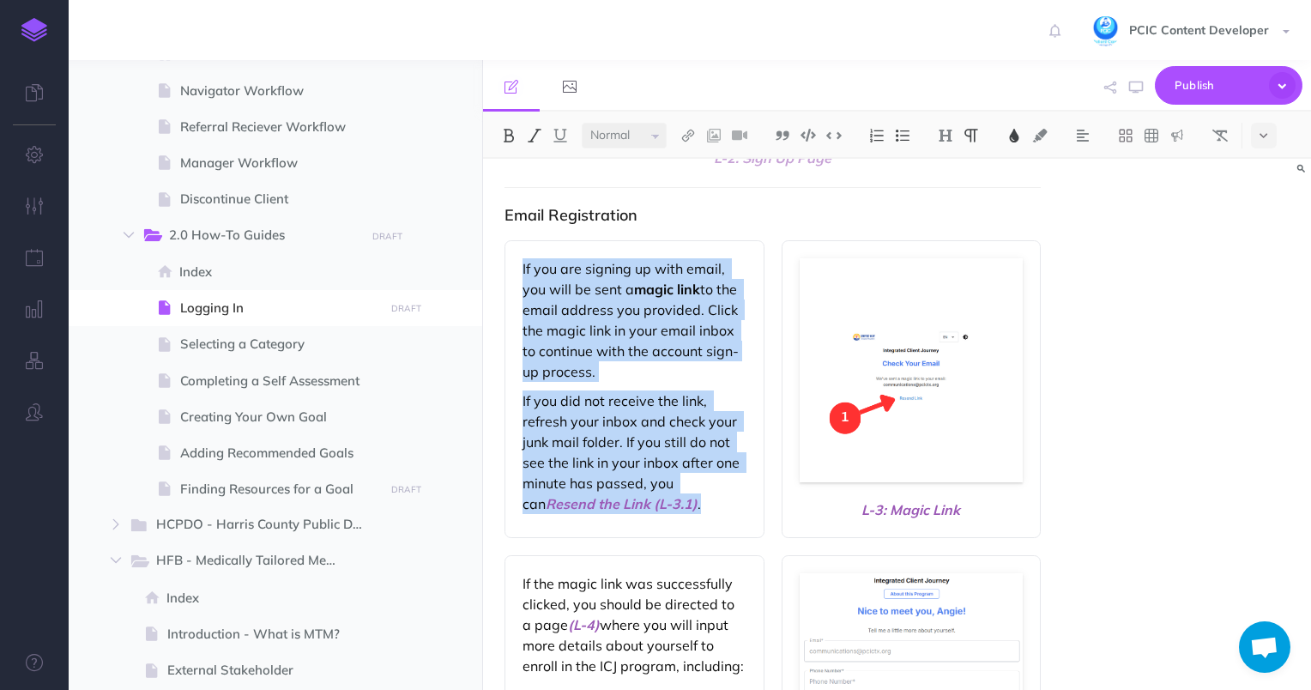
drag, startPoint x: 522, startPoint y: 269, endPoint x: 686, endPoint y: 504, distance: 287.0
click at [686, 504] on div "If you are signing up with email, you will be sent a magic link to the email ad…" at bounding box center [634, 389] width 260 height 298
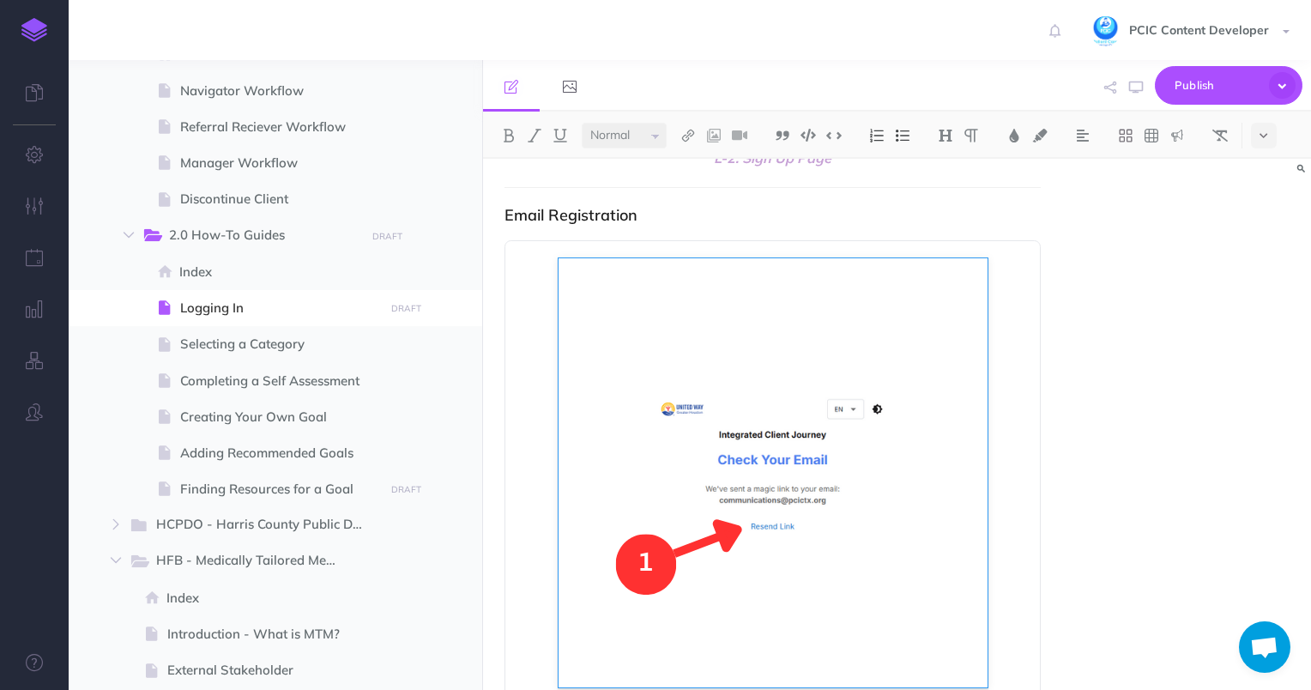
click at [683, 204] on div "Logging in to the ICJ Client Portal Whether this is your first time signing up …" at bounding box center [773, 615] width 580 height 4658
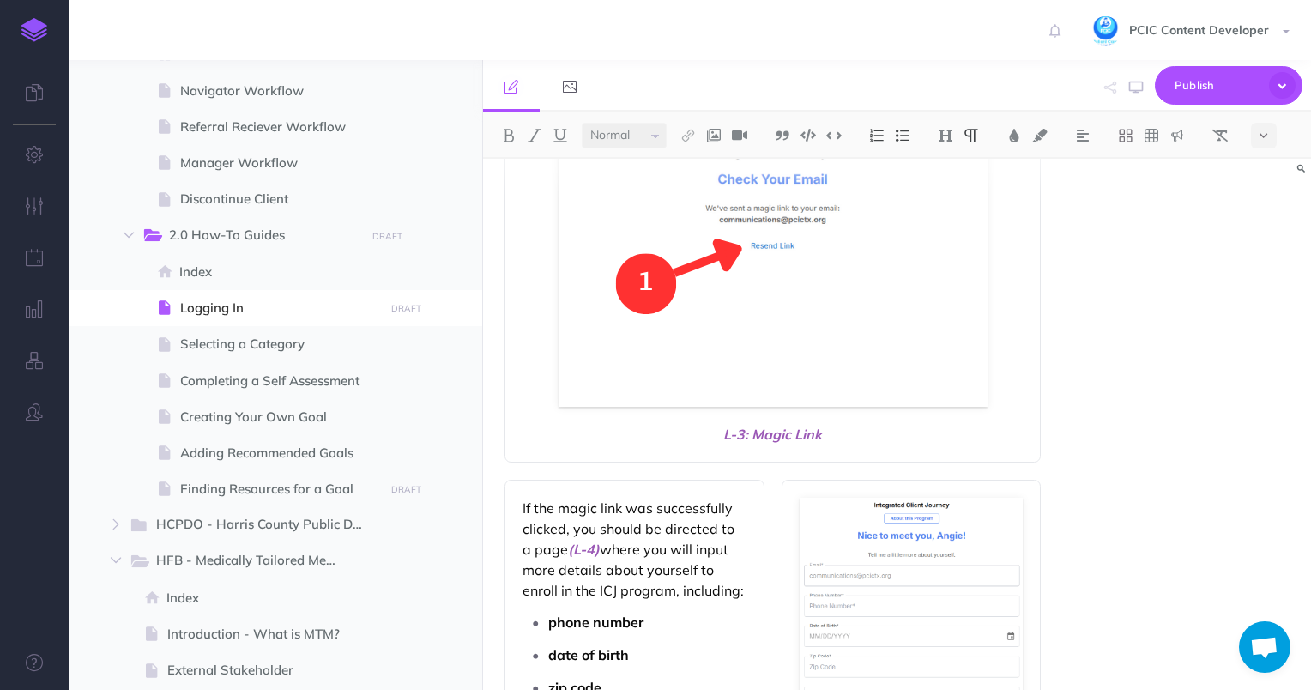
scroll to position [2302, 0]
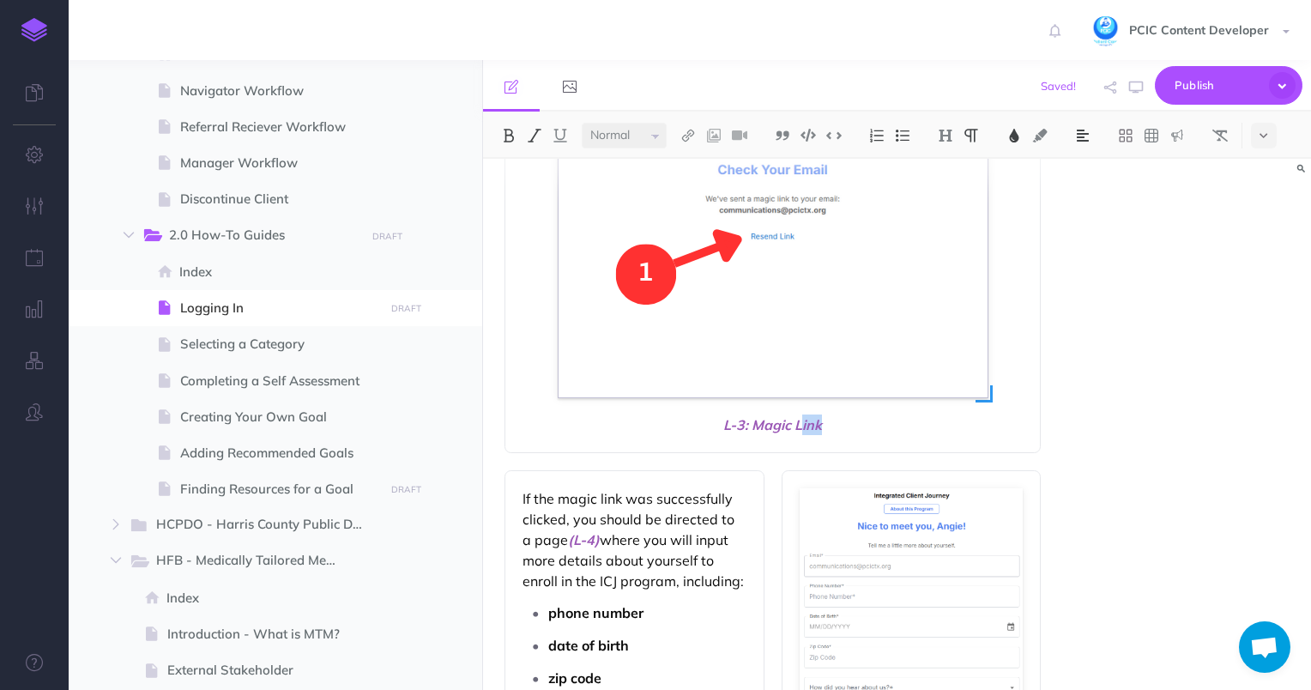
drag, startPoint x: 844, startPoint y: 421, endPoint x: 623, endPoint y: 313, distance: 246.3
click at [623, 313] on div "L-3: Magic Link" at bounding box center [772, 201] width 537 height 503
click at [619, 313] on img at bounding box center [773, 182] width 429 height 429
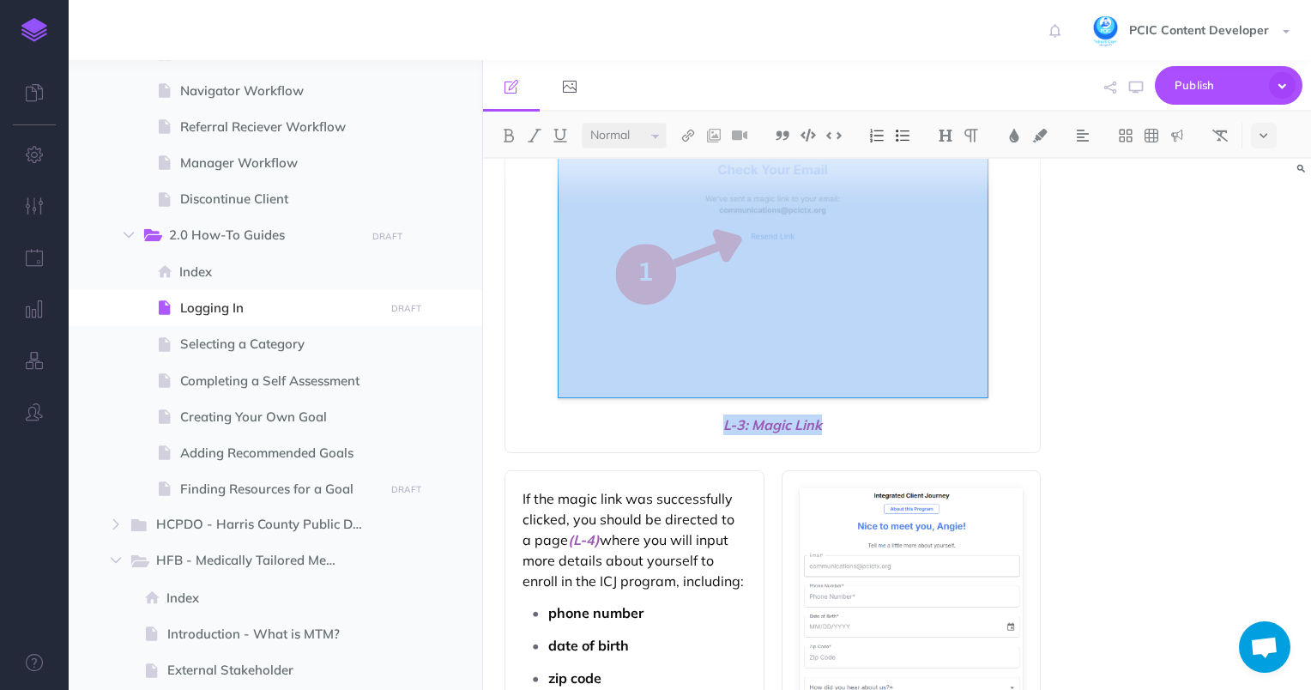
click at [847, 428] on span "L-3: Magic Link" at bounding box center [772, 424] width 501 height 21
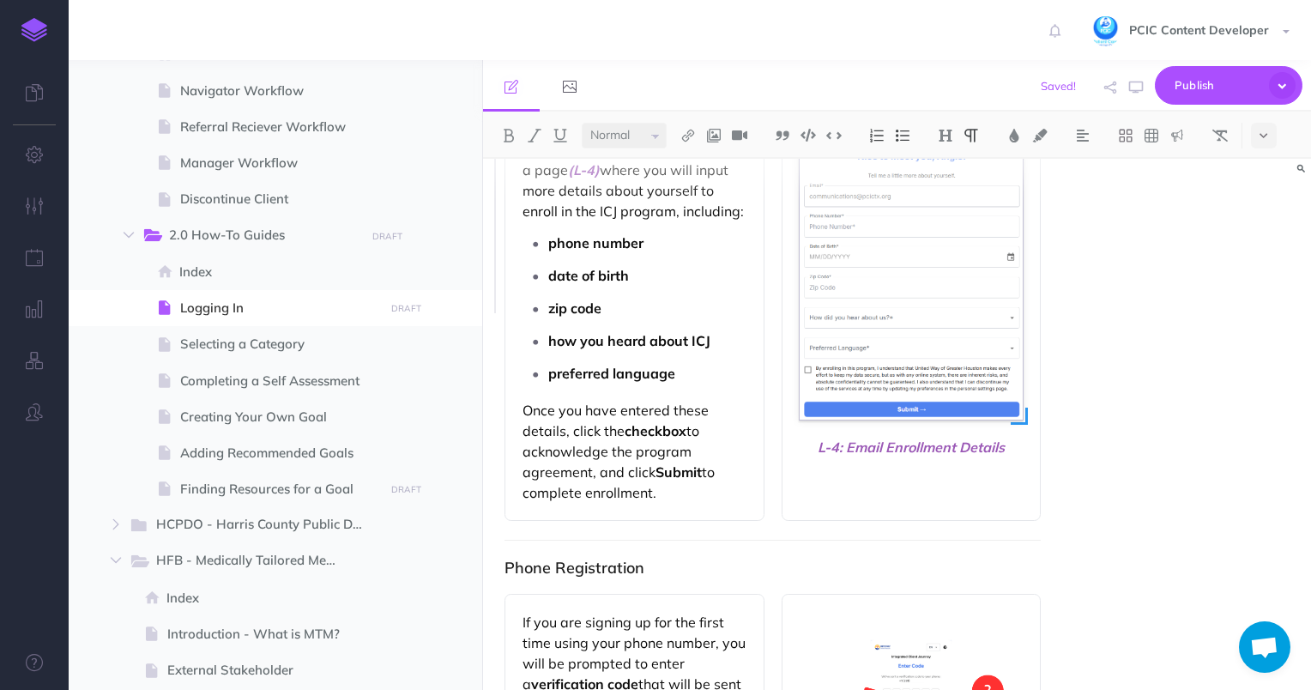
scroll to position [1935, 0]
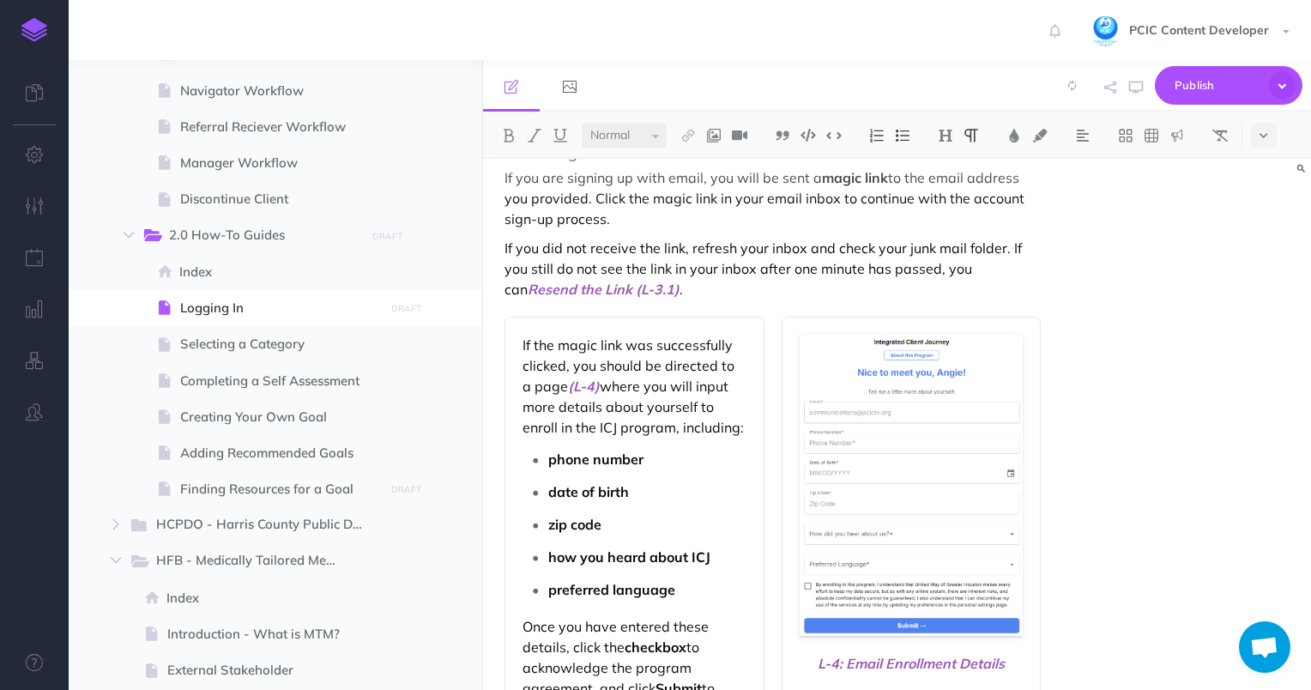
click at [746, 290] on p "If you did not receive the link, refresh your inbox and check your junk mail fo…" at bounding box center [772, 269] width 537 height 62
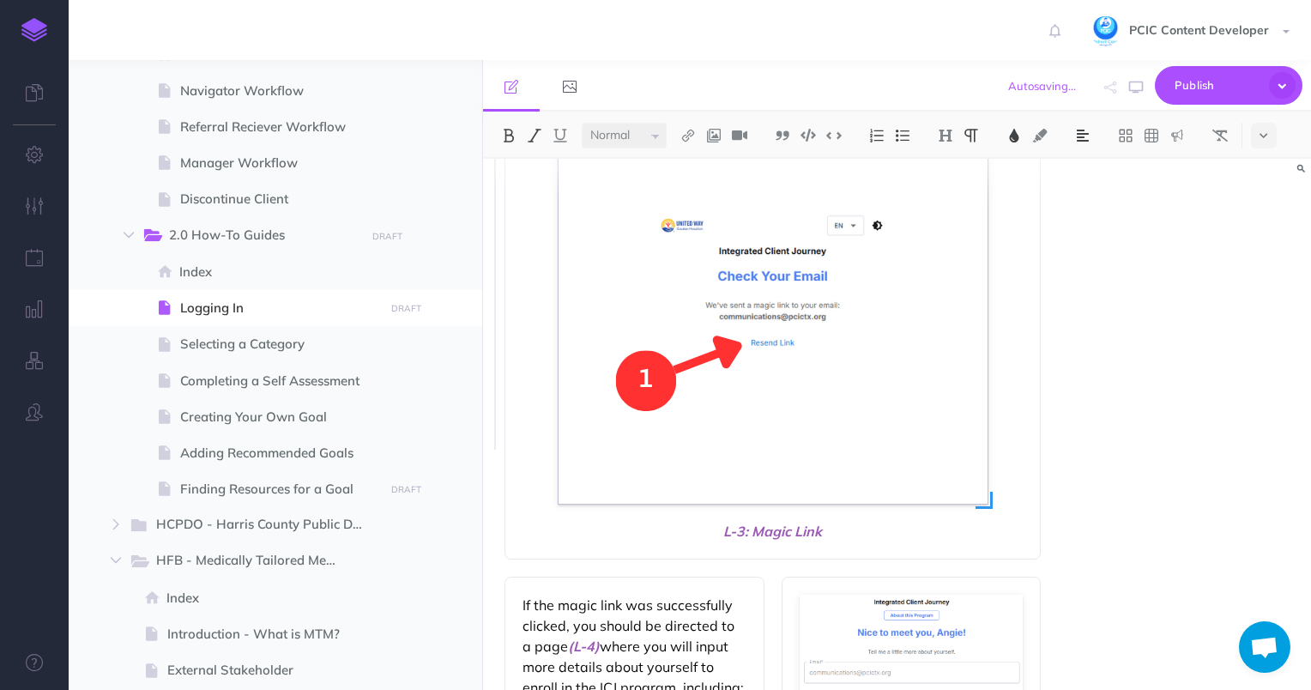
scroll to position [2337, 0]
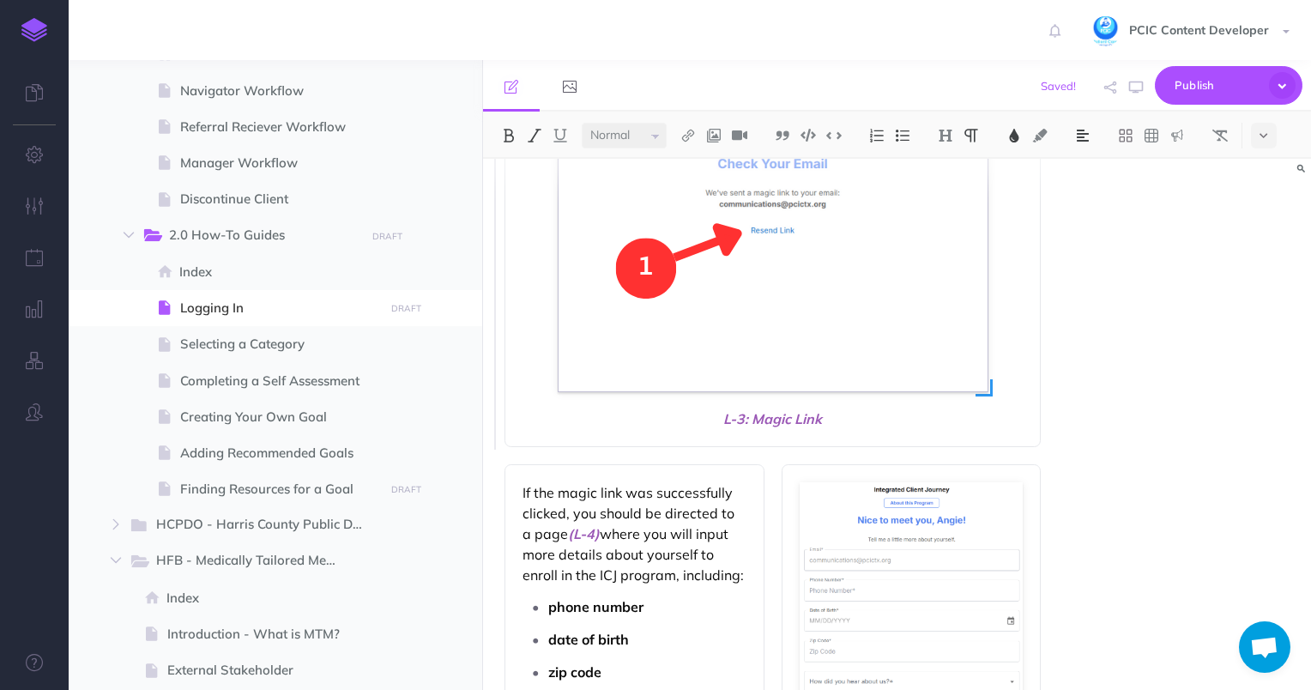
click at [789, 377] on img at bounding box center [773, 176] width 429 height 429
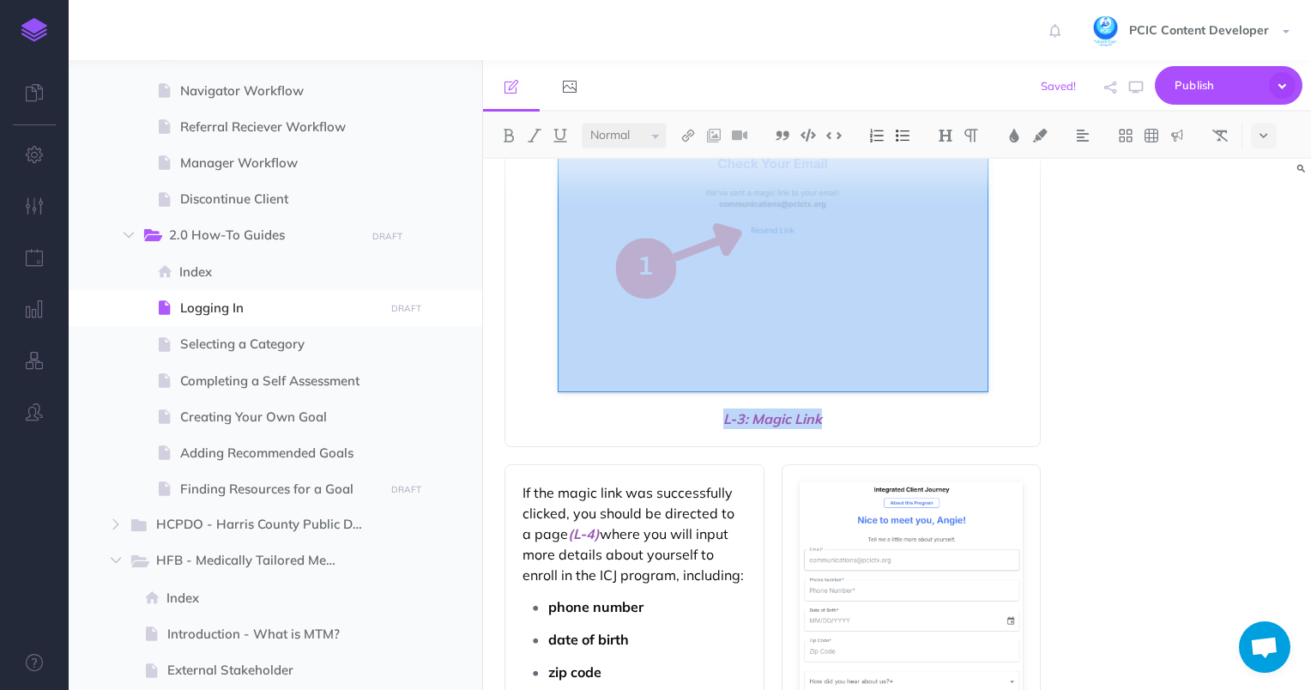
click at [824, 419] on span "L-3: Magic Link" at bounding box center [772, 418] width 501 height 21
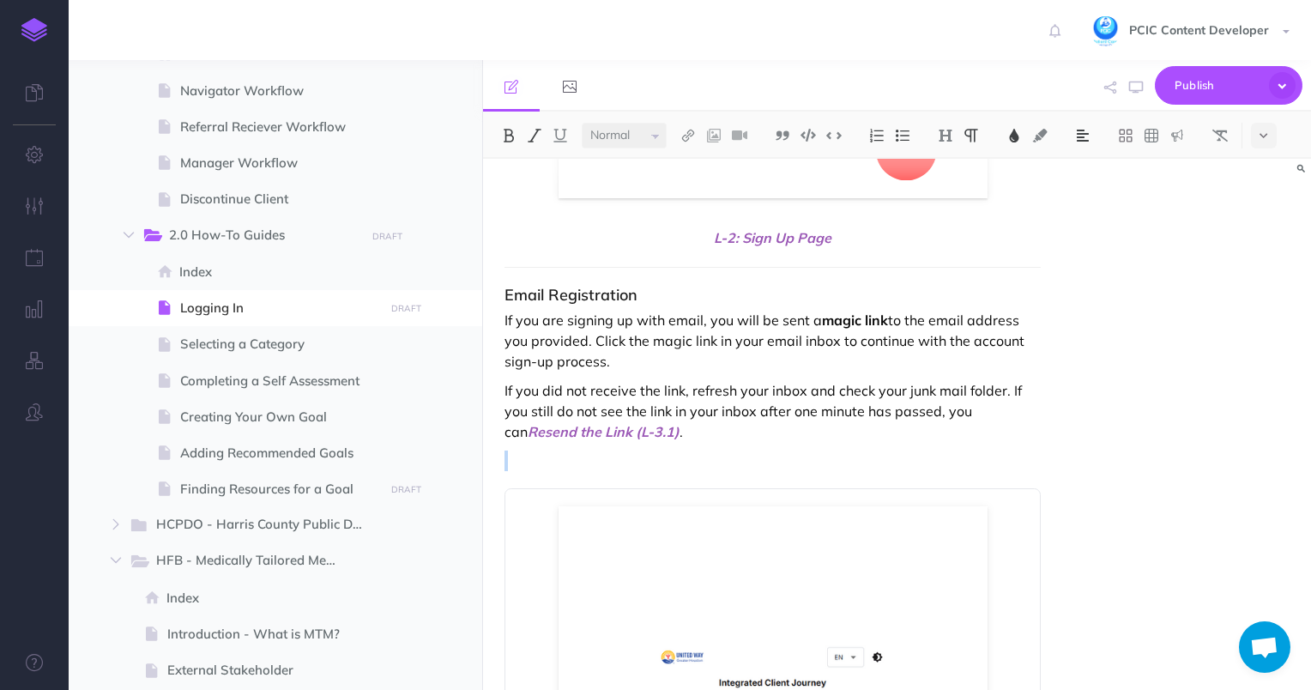
scroll to position [2080, 0]
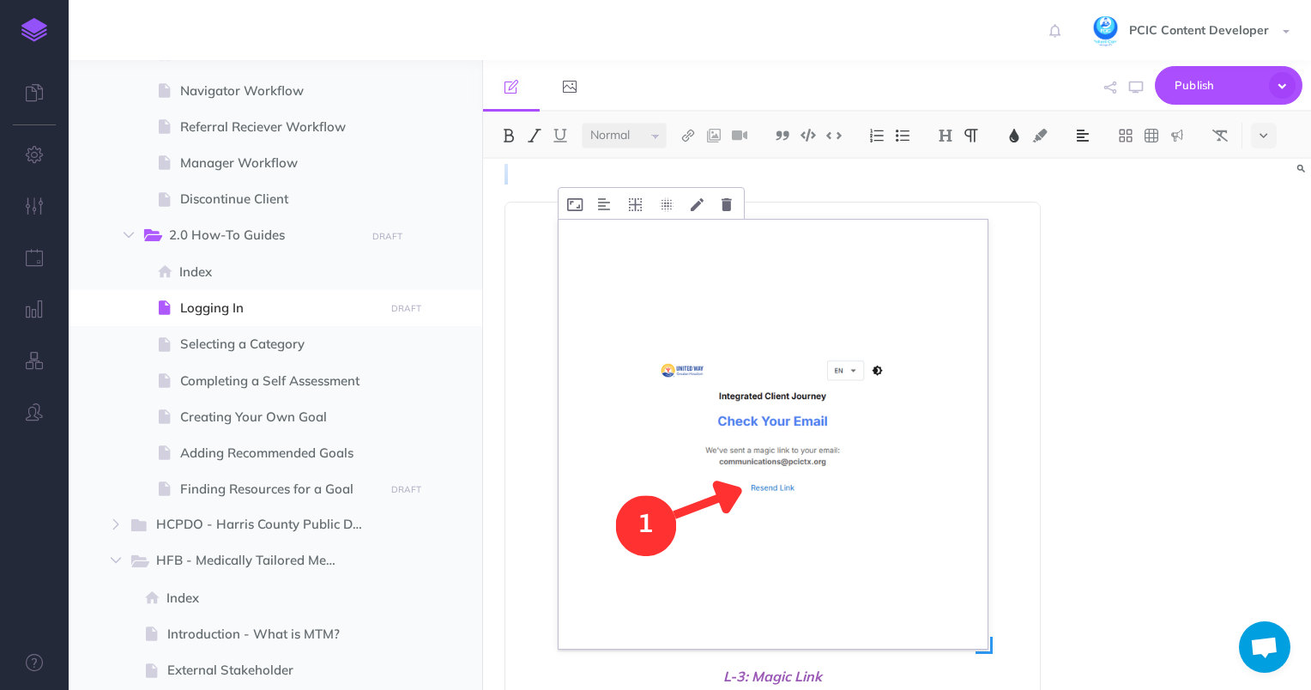
click at [738, 380] on img at bounding box center [773, 434] width 429 height 429
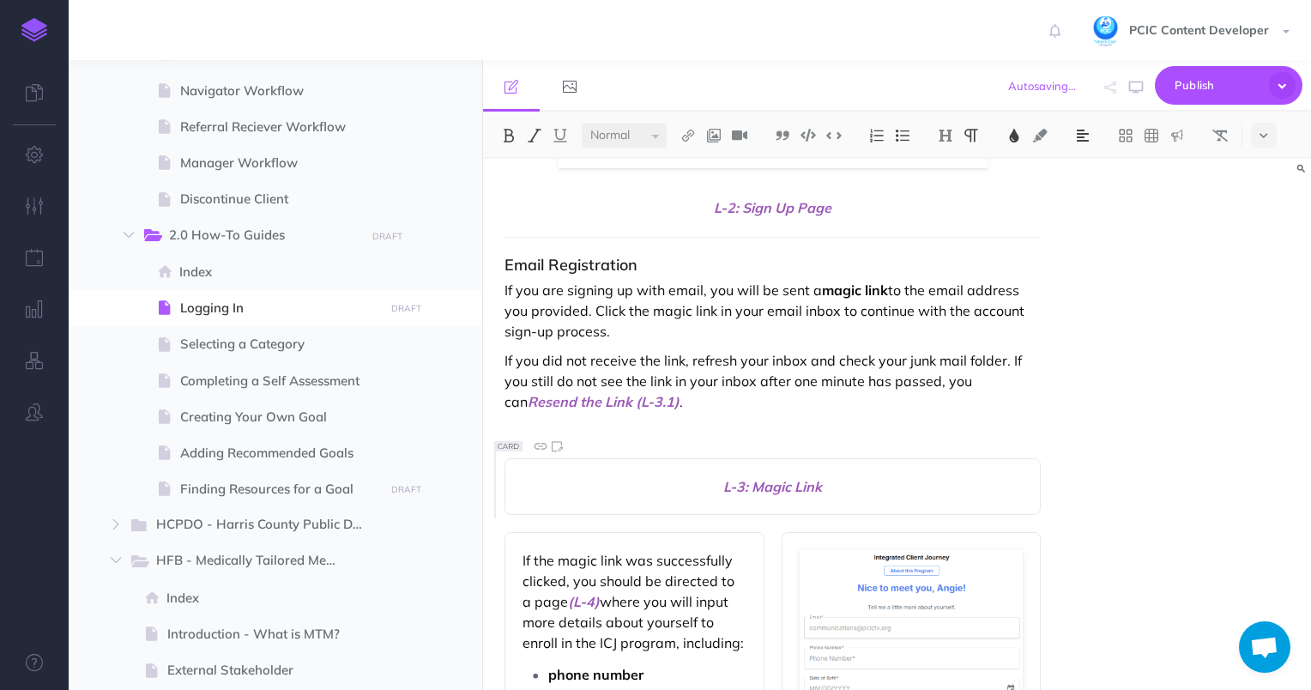
scroll to position [1822, 0]
click at [724, 416] on div "Logging in to the ICJ Client Portal Whether this is your first time signing up …" at bounding box center [773, 526] width 580 height 4380
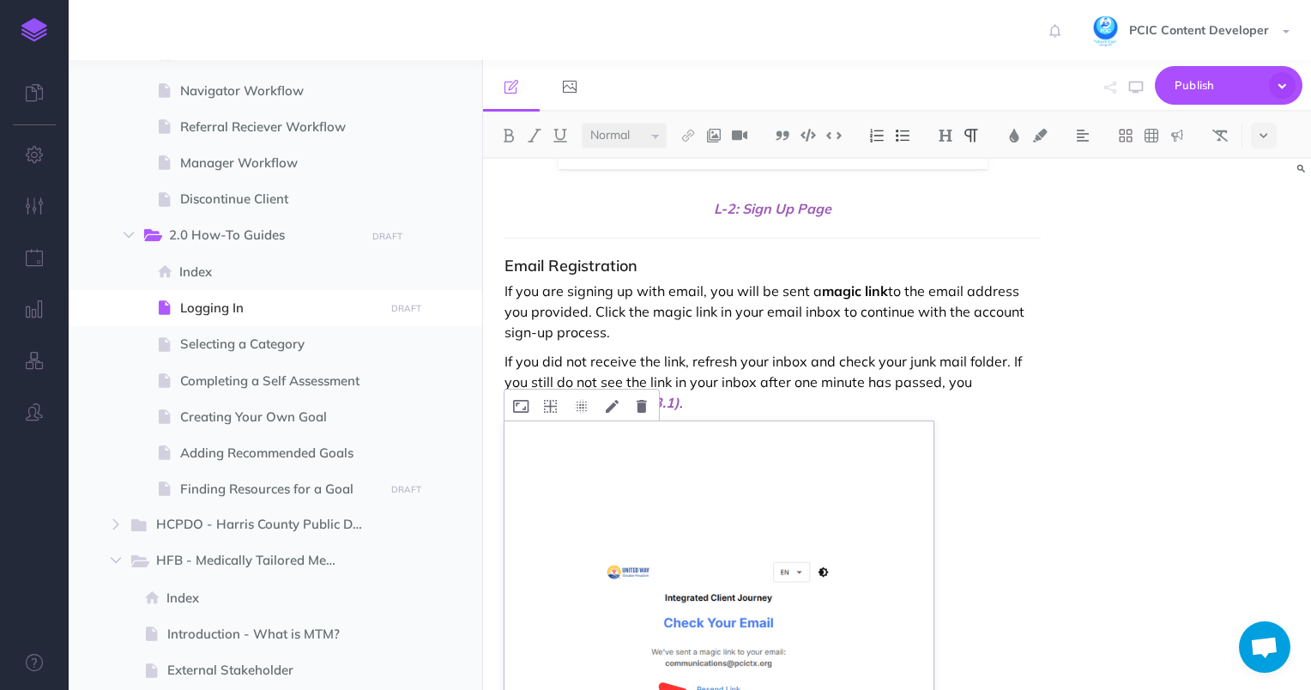
click at [723, 453] on img at bounding box center [718, 635] width 429 height 429
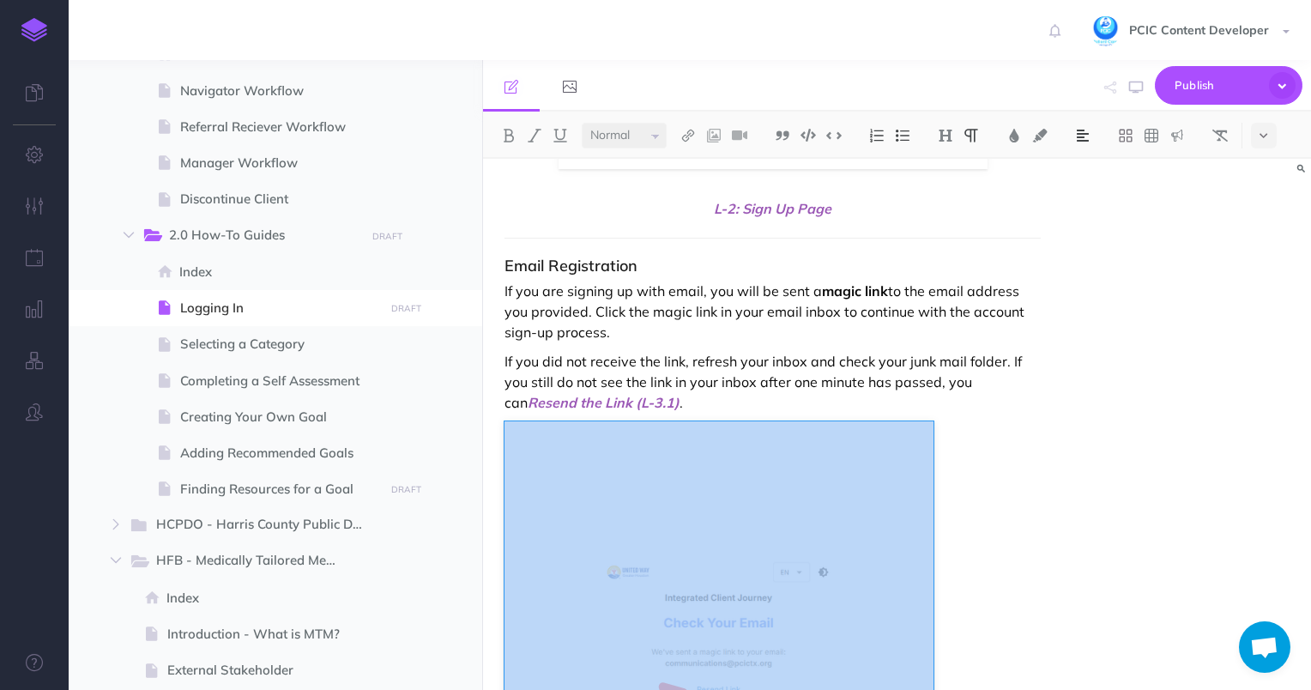
click at [1090, 132] on img at bounding box center [1082, 136] width 15 height 14
click at [1095, 181] on button at bounding box center [1083, 191] width 26 height 26
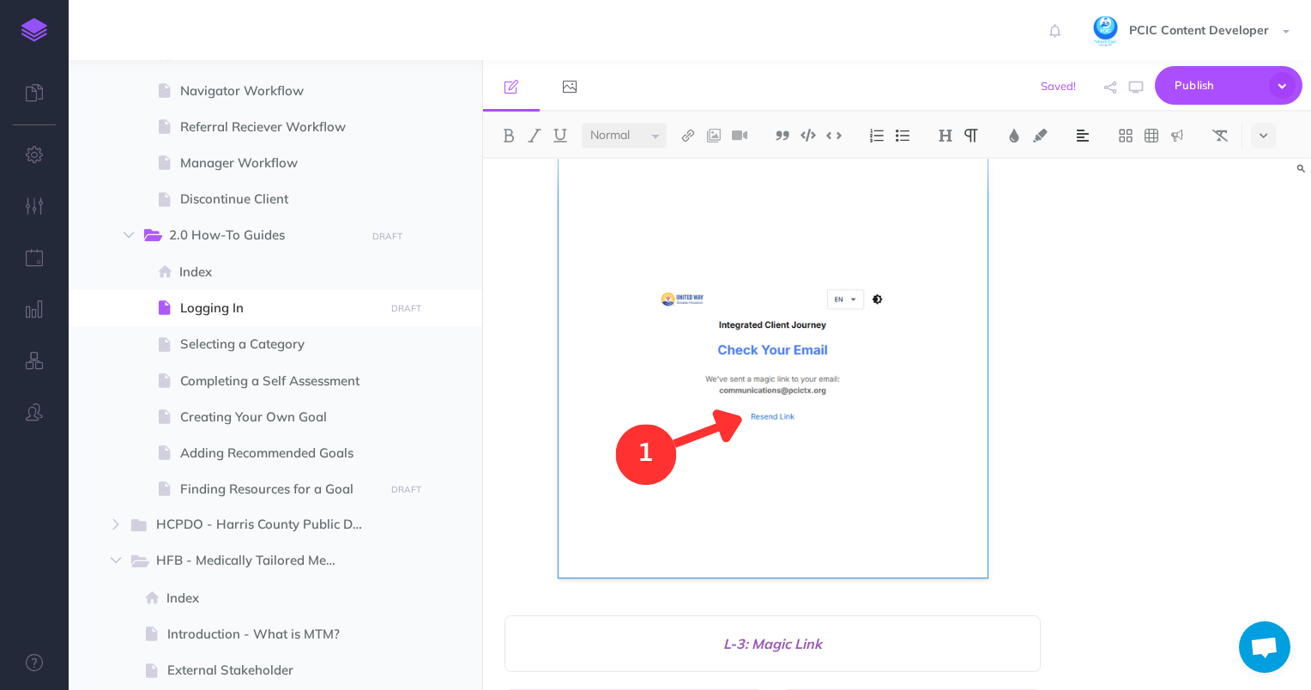
scroll to position [2165, 0]
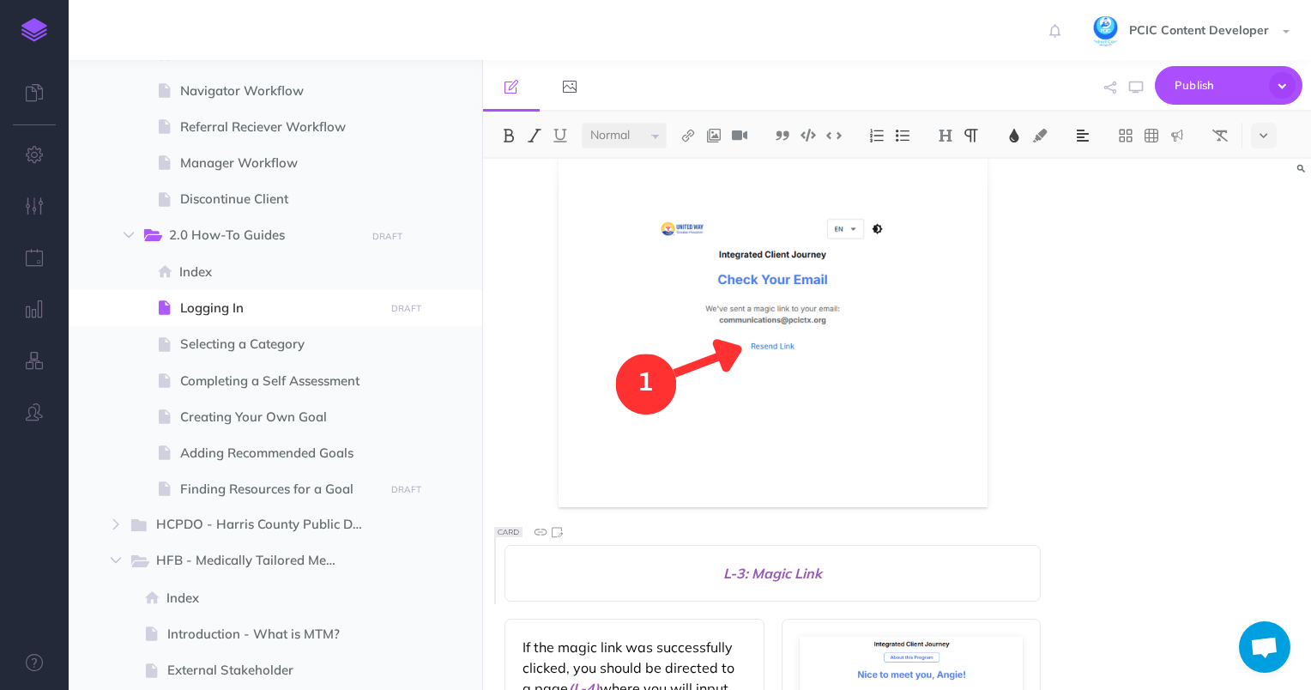
click at [758, 579] on span "L-3: Magic Link" at bounding box center [772, 573] width 501 height 21
click at [1025, 487] on span at bounding box center [772, 292] width 537 height 429
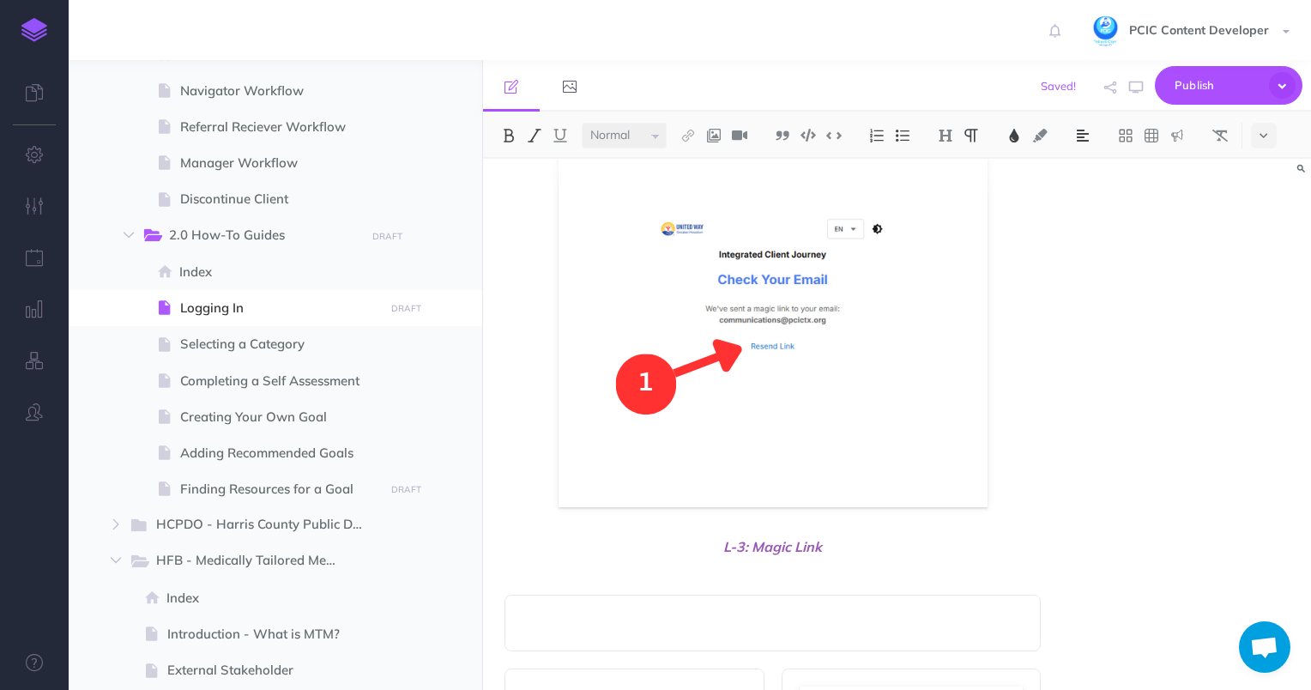
click at [765, 625] on p at bounding box center [772, 623] width 501 height 21
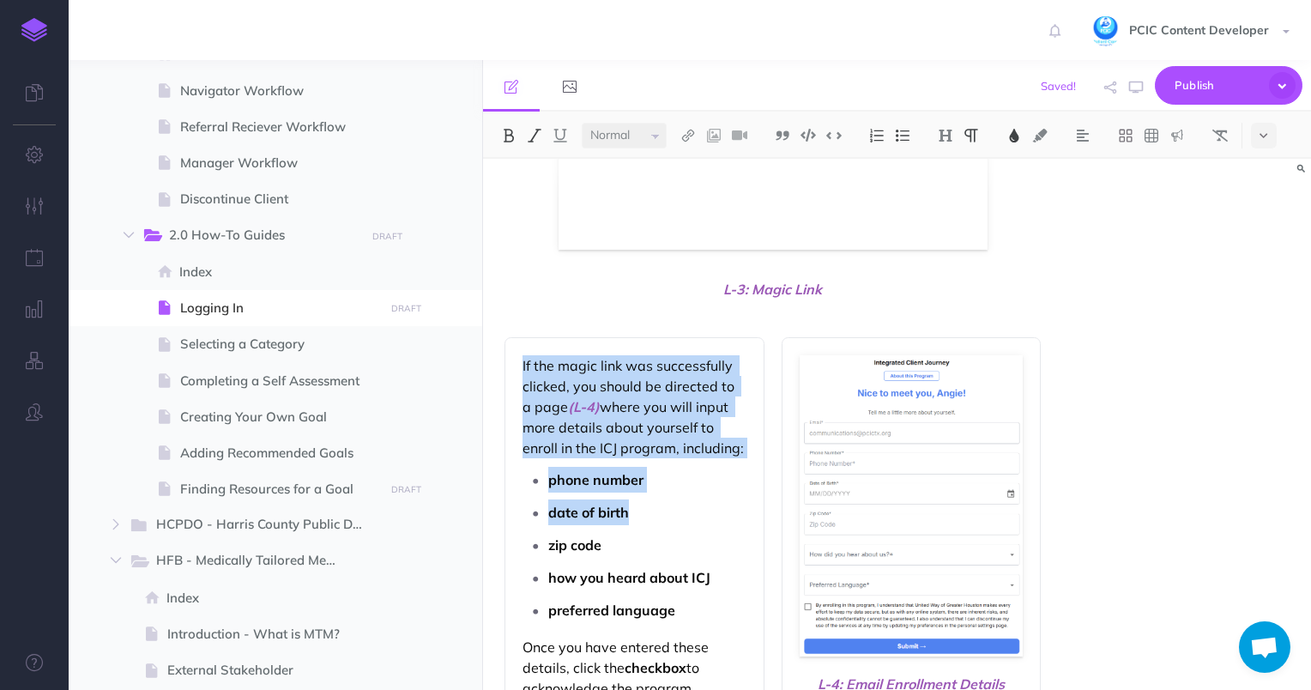
scroll to position [2594, 0]
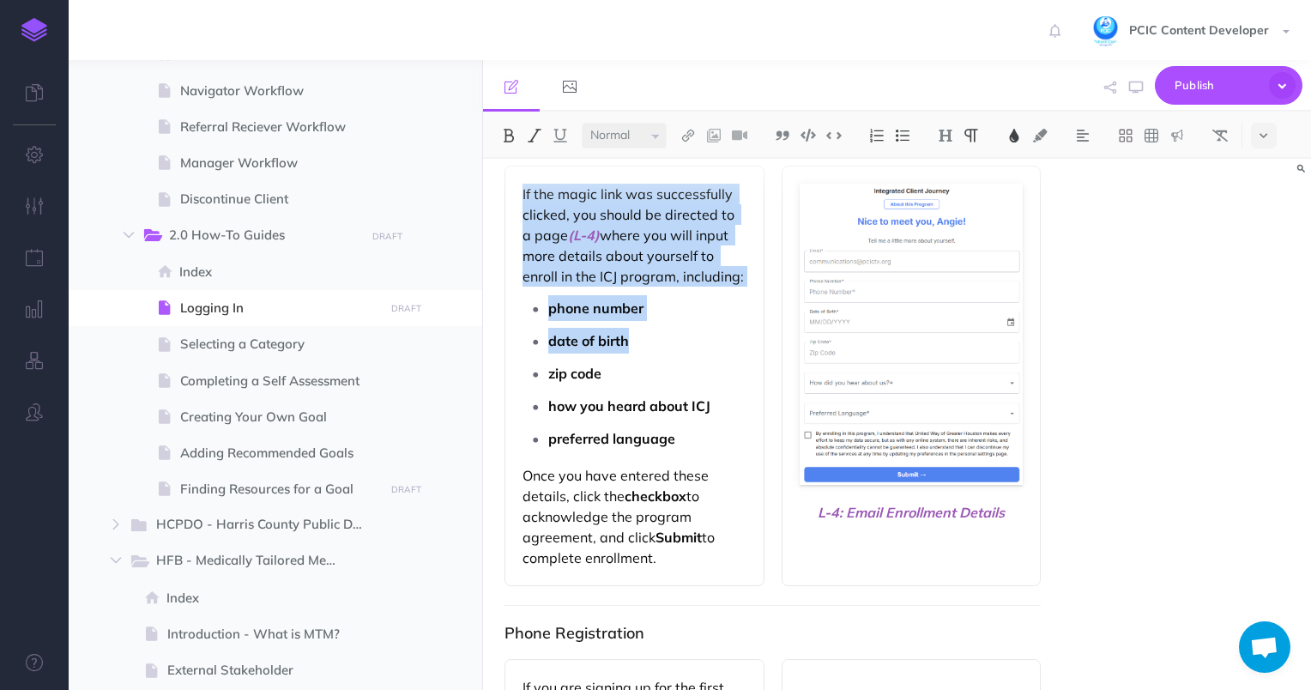
drag, startPoint x: 522, startPoint y: 363, endPoint x: 697, endPoint y: 549, distance: 255.5
click at [697, 549] on div "If the magic link was successfully clicked, you should be directed to a page (L…" at bounding box center [634, 376] width 260 height 420
copy div "If the magic link was successfully clicked, you should be directed to a page (L…"
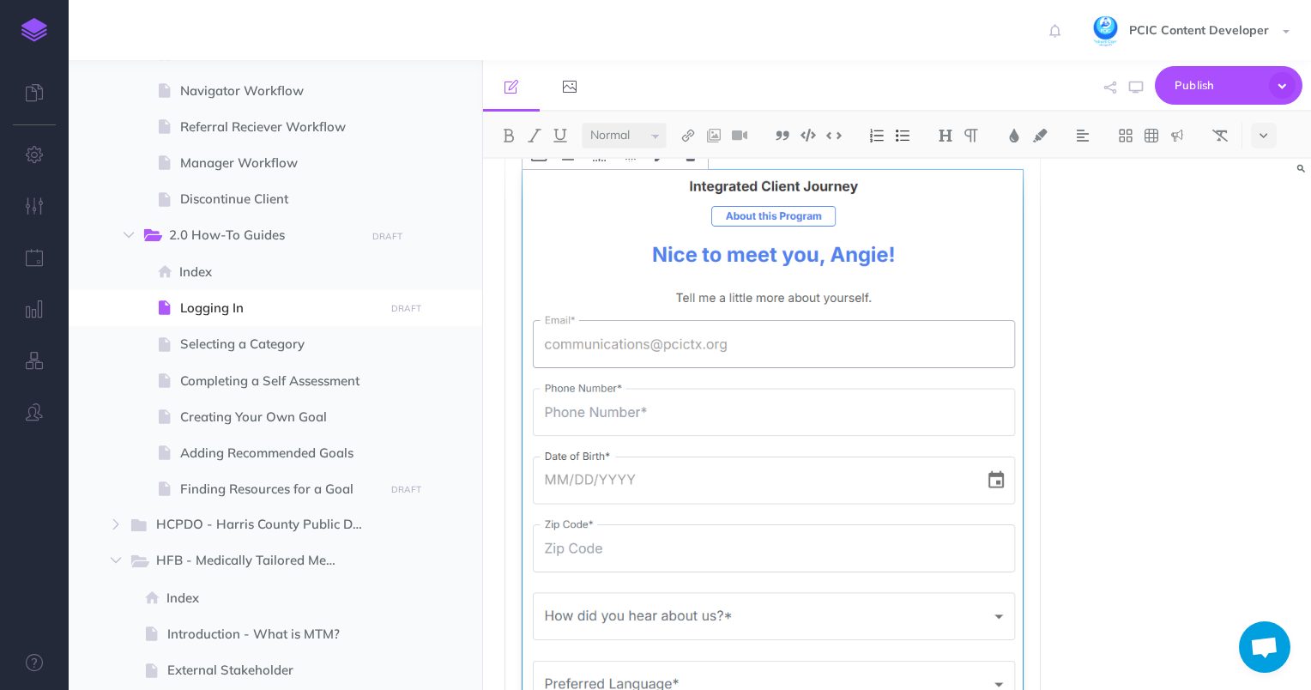
scroll to position [2423, 0]
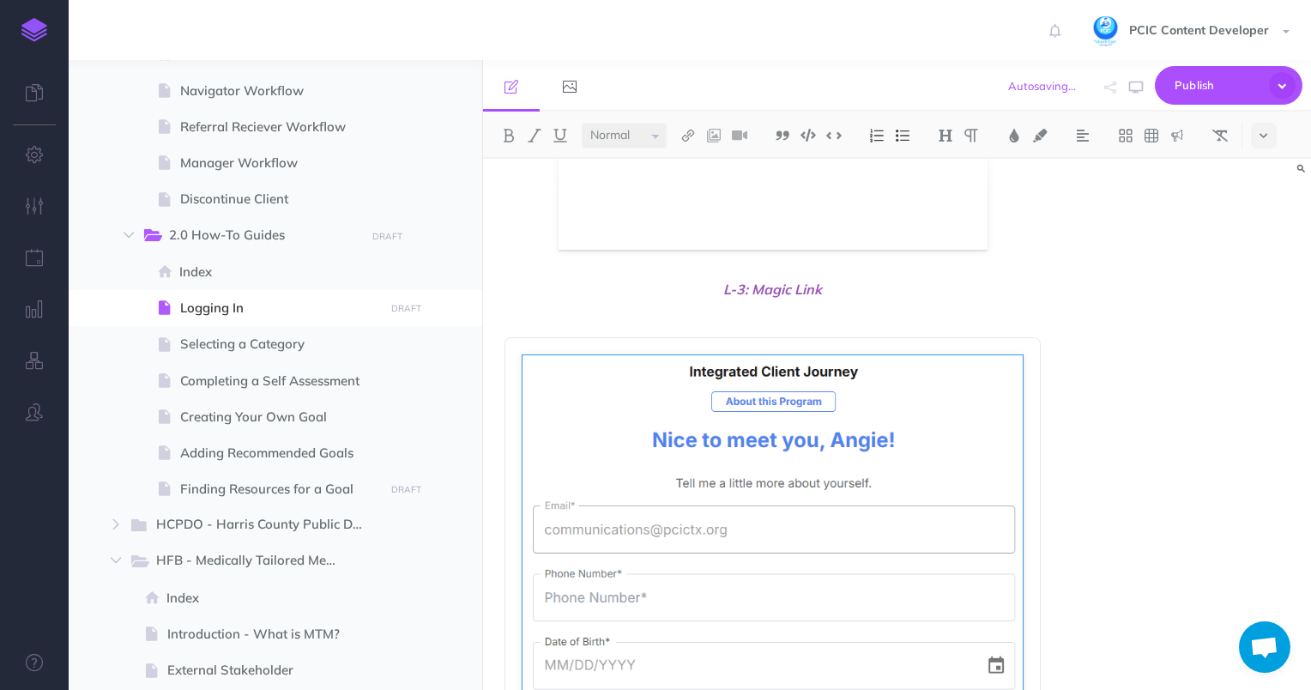
click at [865, 290] on span "L-3: Magic Link" at bounding box center [772, 289] width 537 height 21
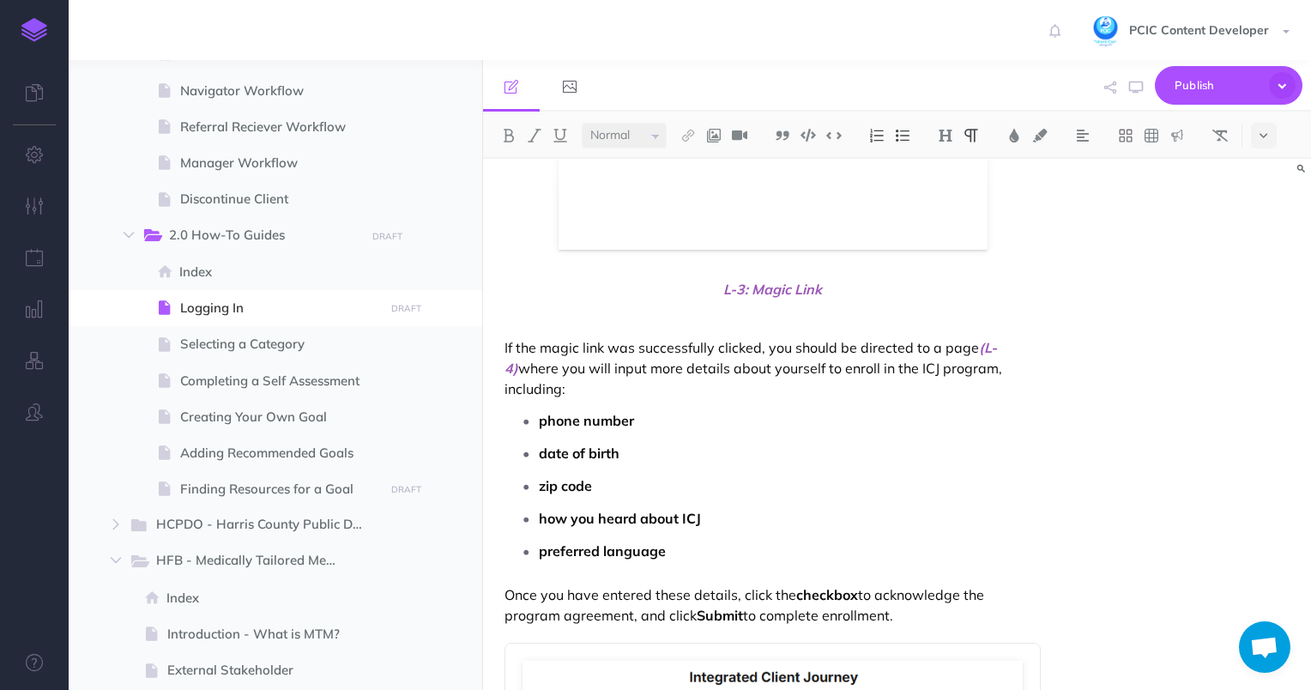
click at [716, 316] on p at bounding box center [772, 318] width 537 height 21
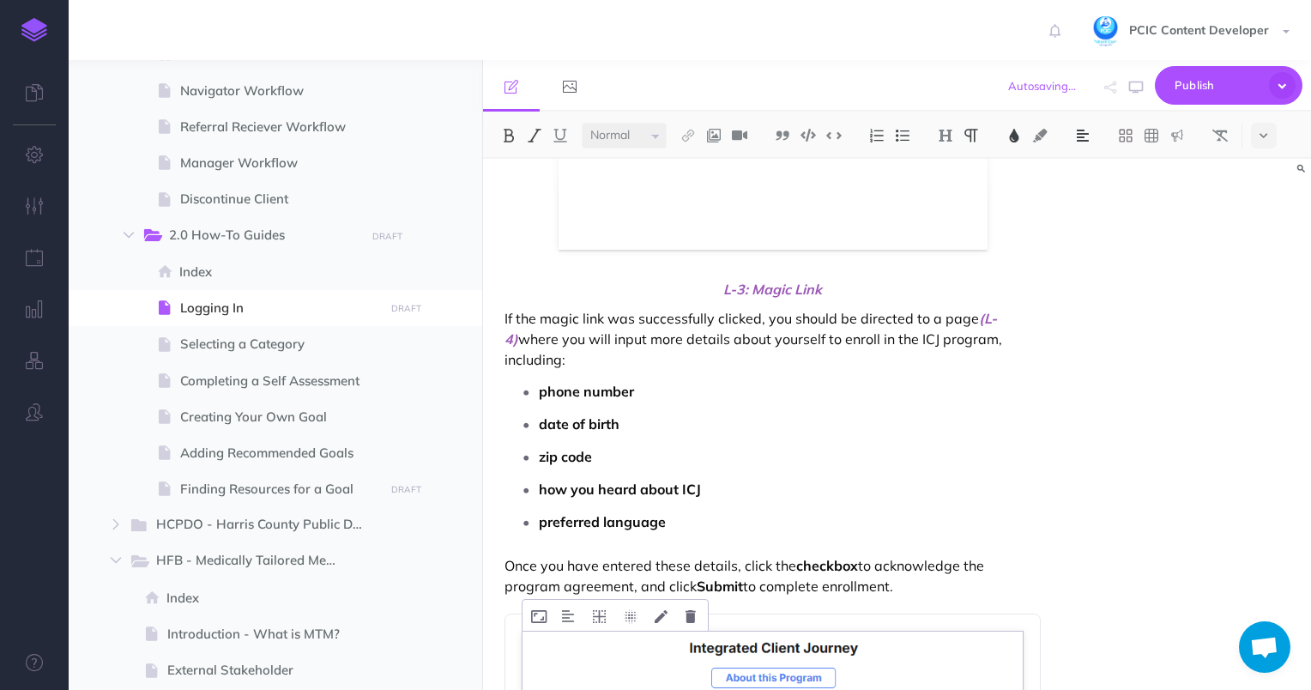
scroll to position [2766, 0]
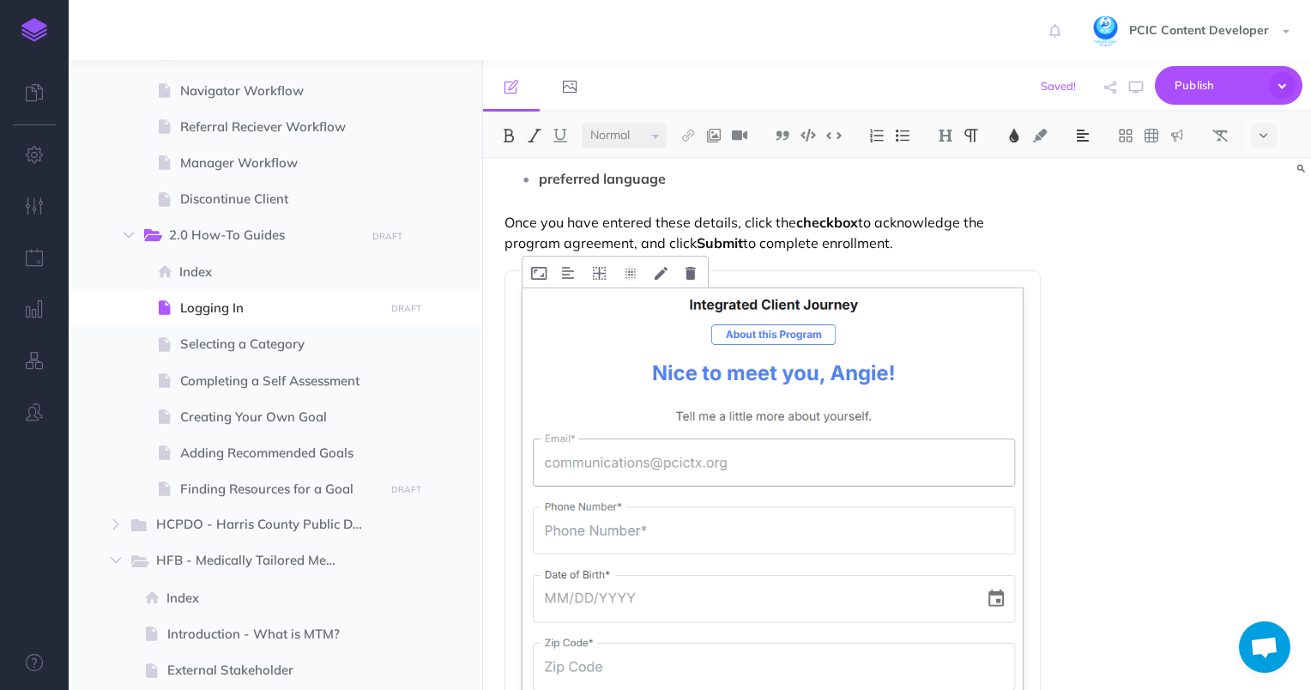
click at [808, 387] on img at bounding box center [772, 625] width 501 height 674
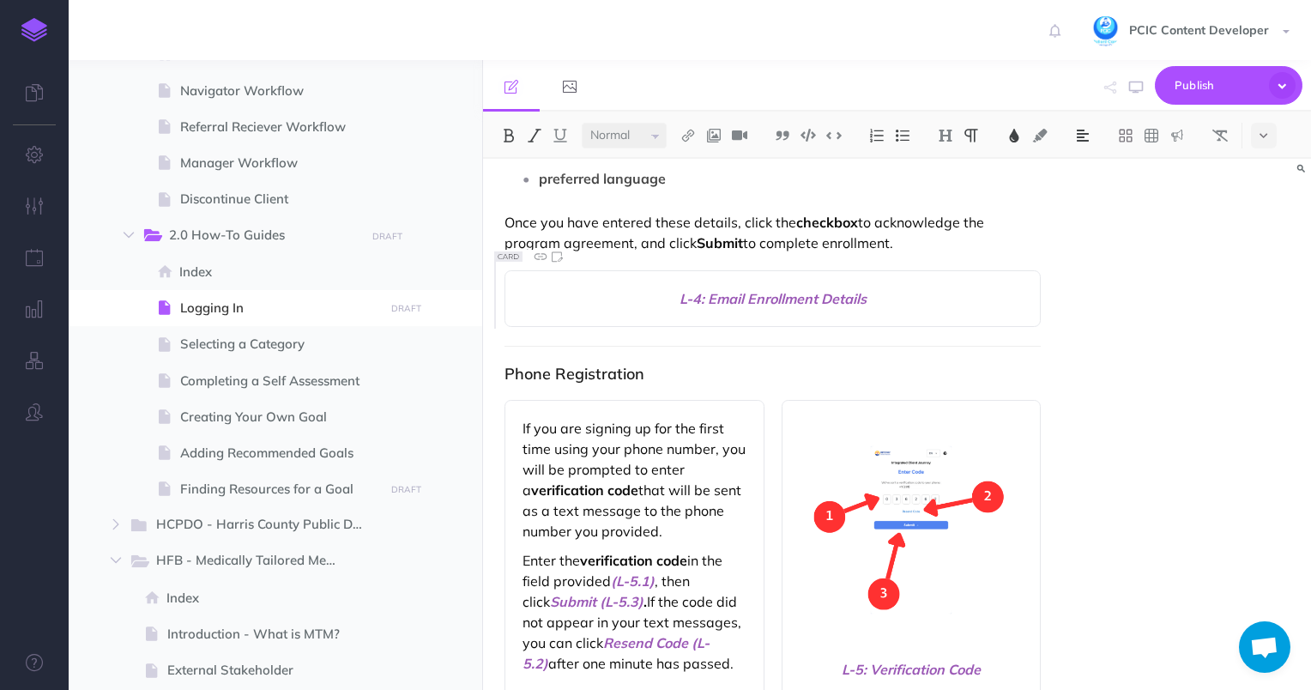
click at [927, 243] on p "Once you have entered these details, click the checkbox to acknowledge the prog…" at bounding box center [772, 232] width 537 height 41
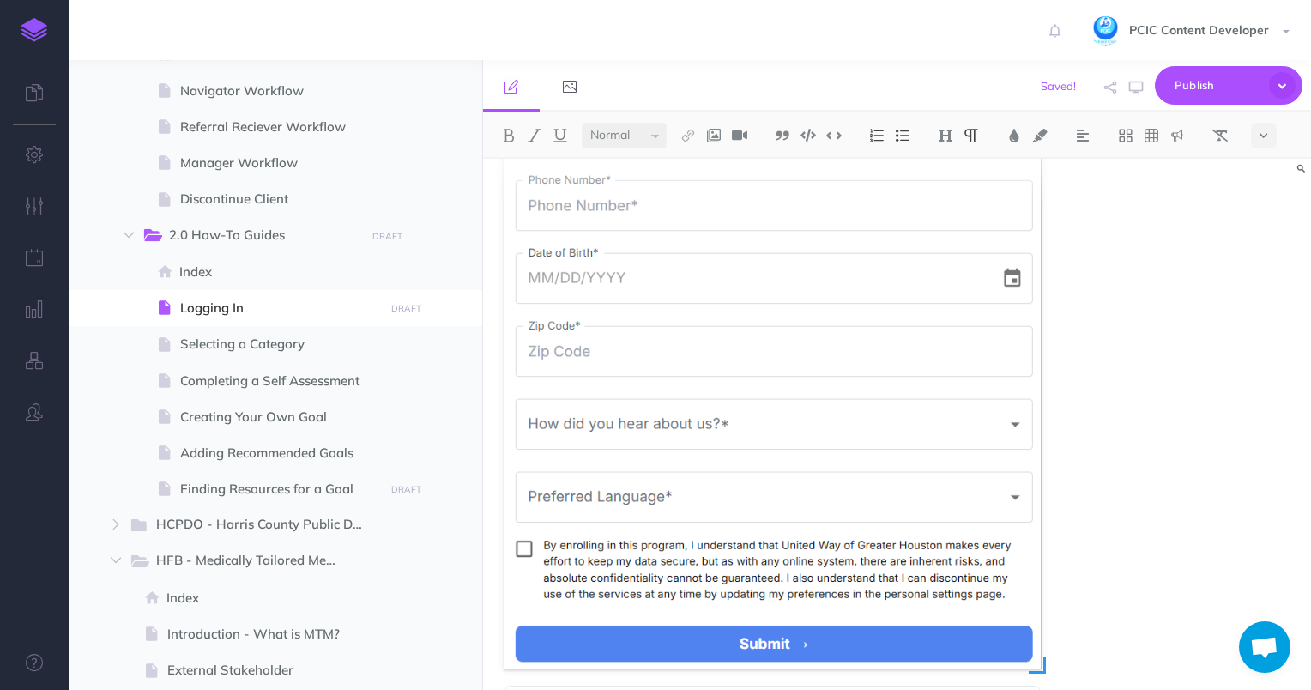
scroll to position [3195, 0]
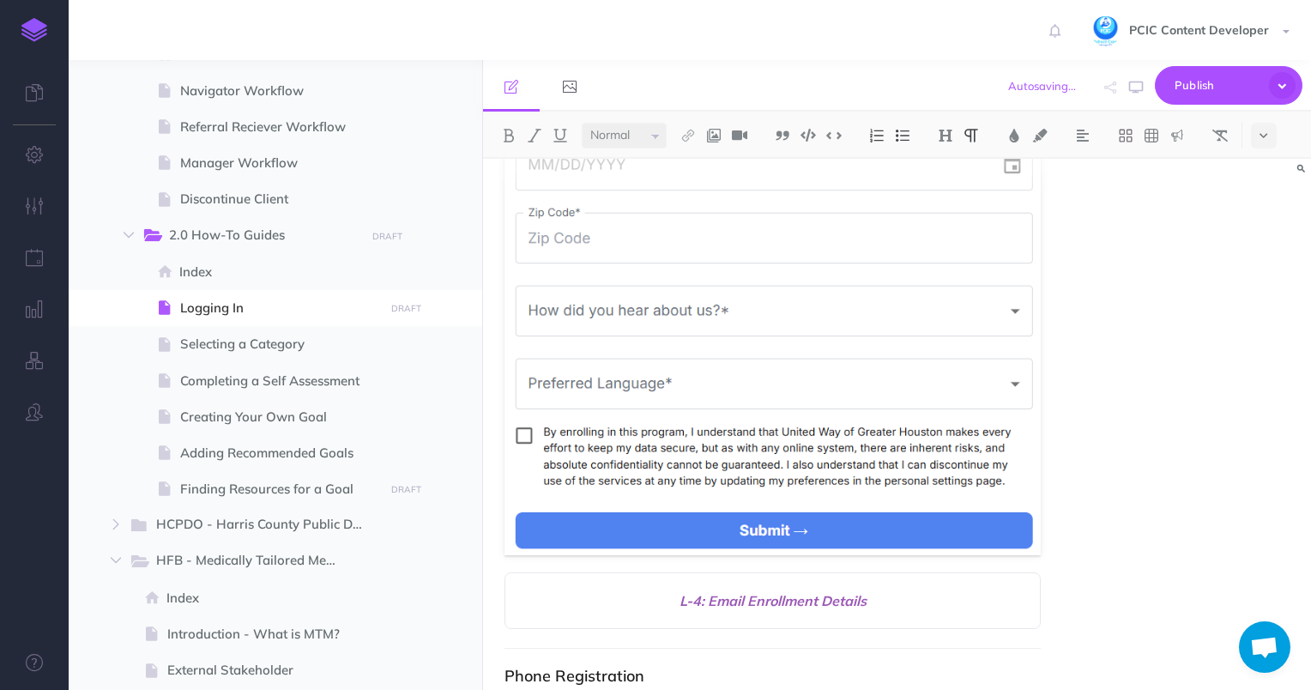
click at [782, 600] on span "L-4: Email Enrollment Details" at bounding box center [772, 600] width 501 height 21
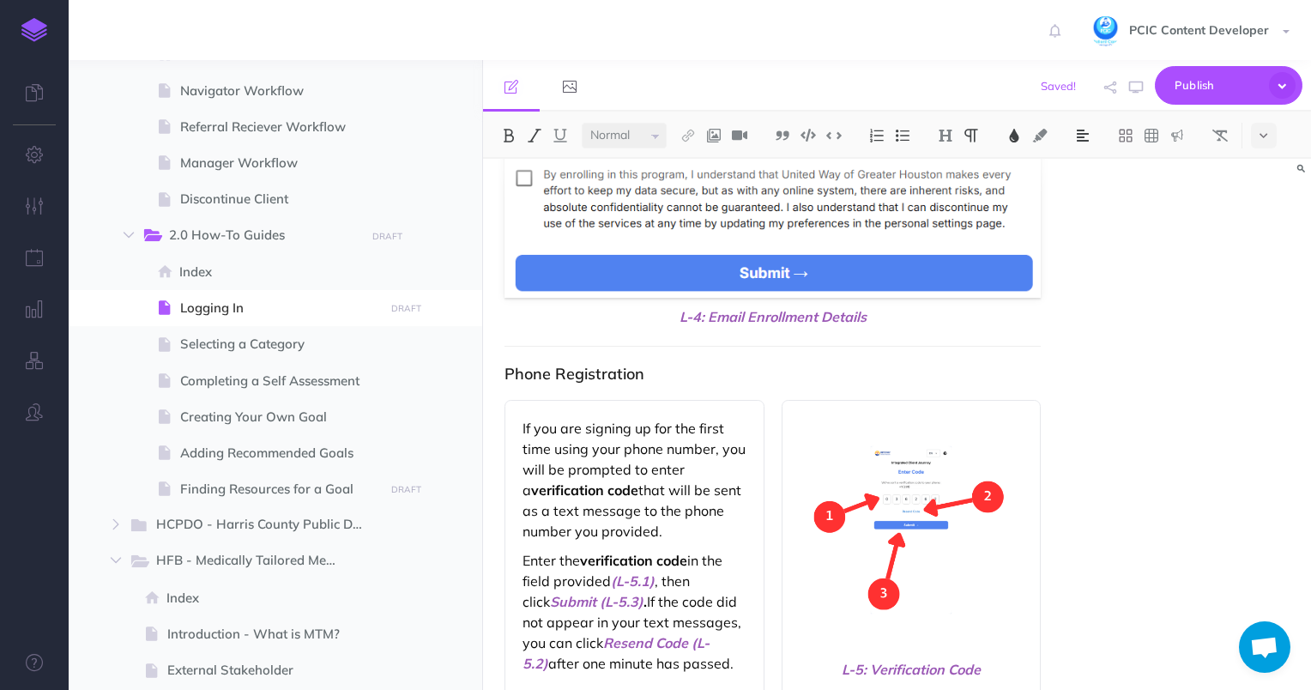
scroll to position [3624, 0]
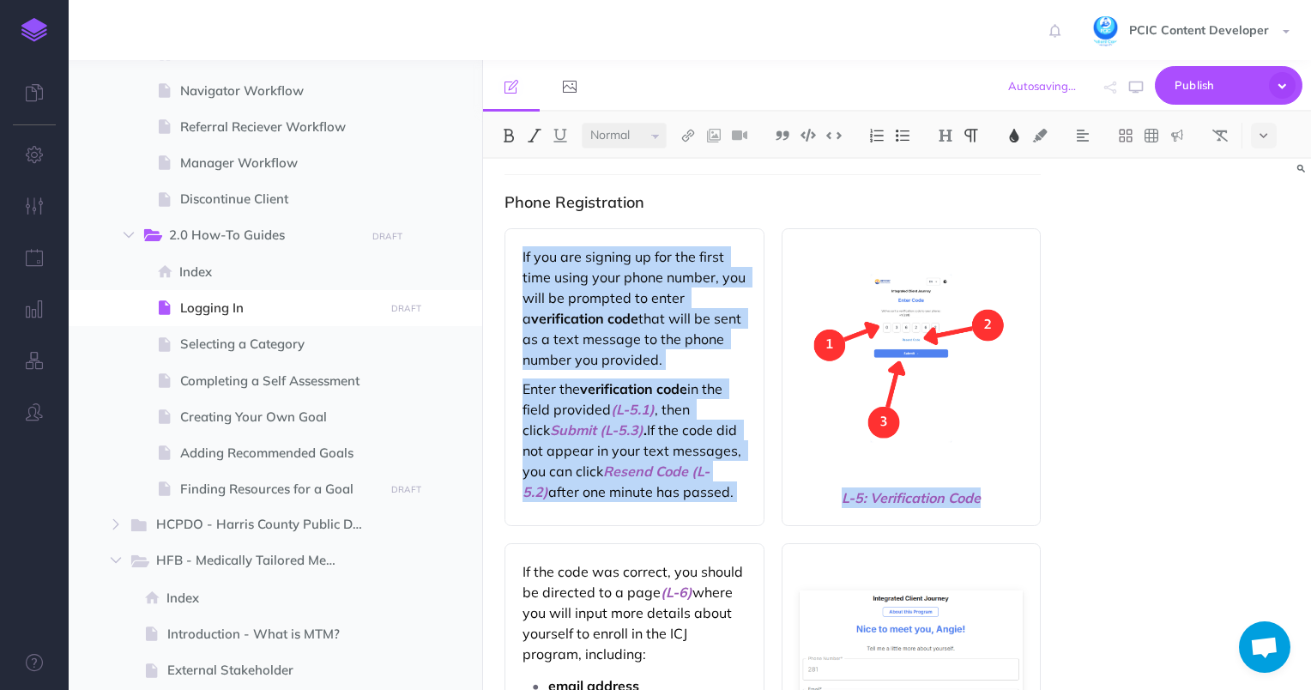
click at [1008, 504] on span "L-5: Verification Code" at bounding box center [912, 497] width 224 height 21
click at [727, 479] on p "Enter the verification code in the field provided (L-5.1) , then click Submit (…" at bounding box center [634, 440] width 224 height 124
click at [690, 511] on div "If you are signing up for the first time using your phone number, you will be p…" at bounding box center [634, 377] width 260 height 298
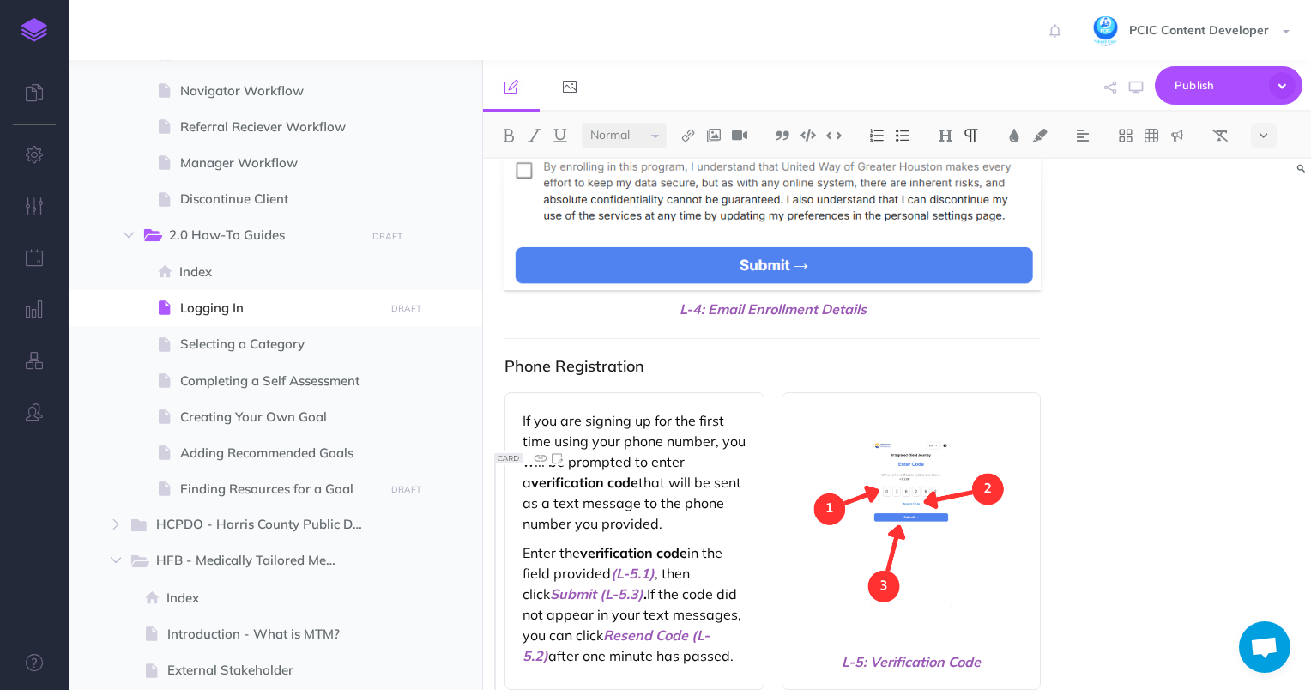
scroll to position [3650, 0]
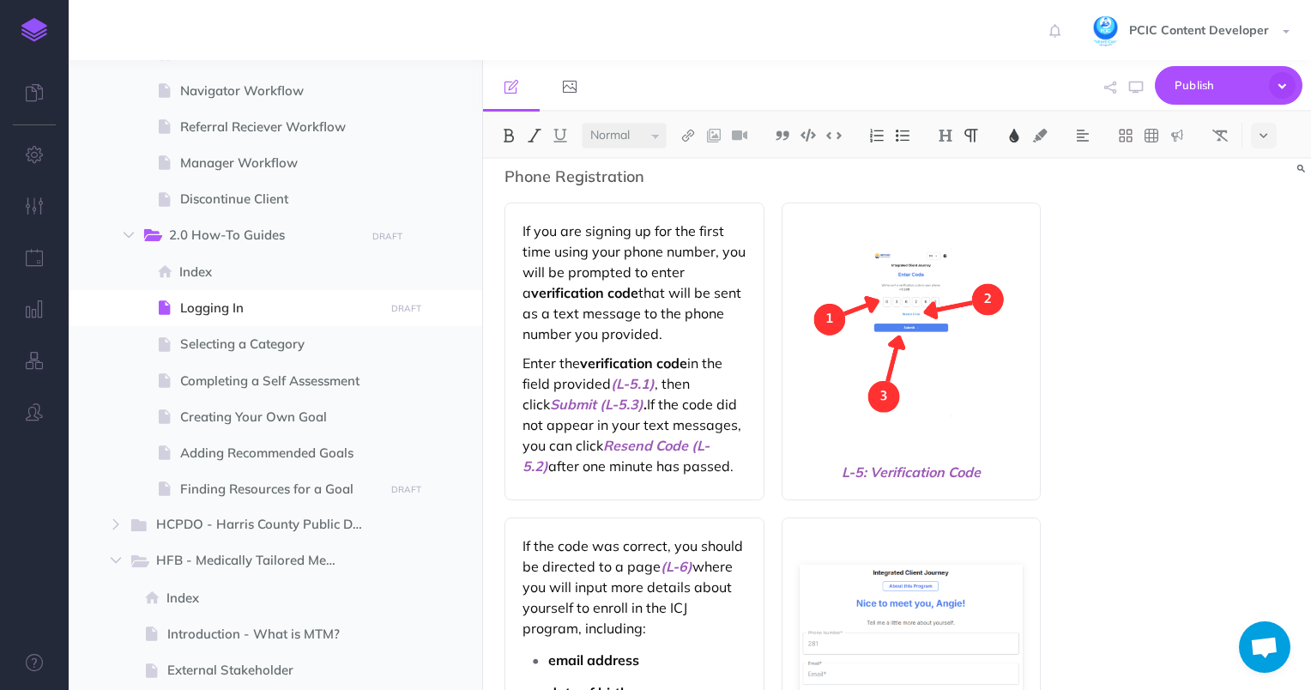
drag, startPoint x: 652, startPoint y: 450, endPoint x: 508, endPoint y: 230, distance: 262.7
click at [508, 230] on div "If you are signing up for the first time using your phone number, you will be p…" at bounding box center [634, 351] width 260 height 298
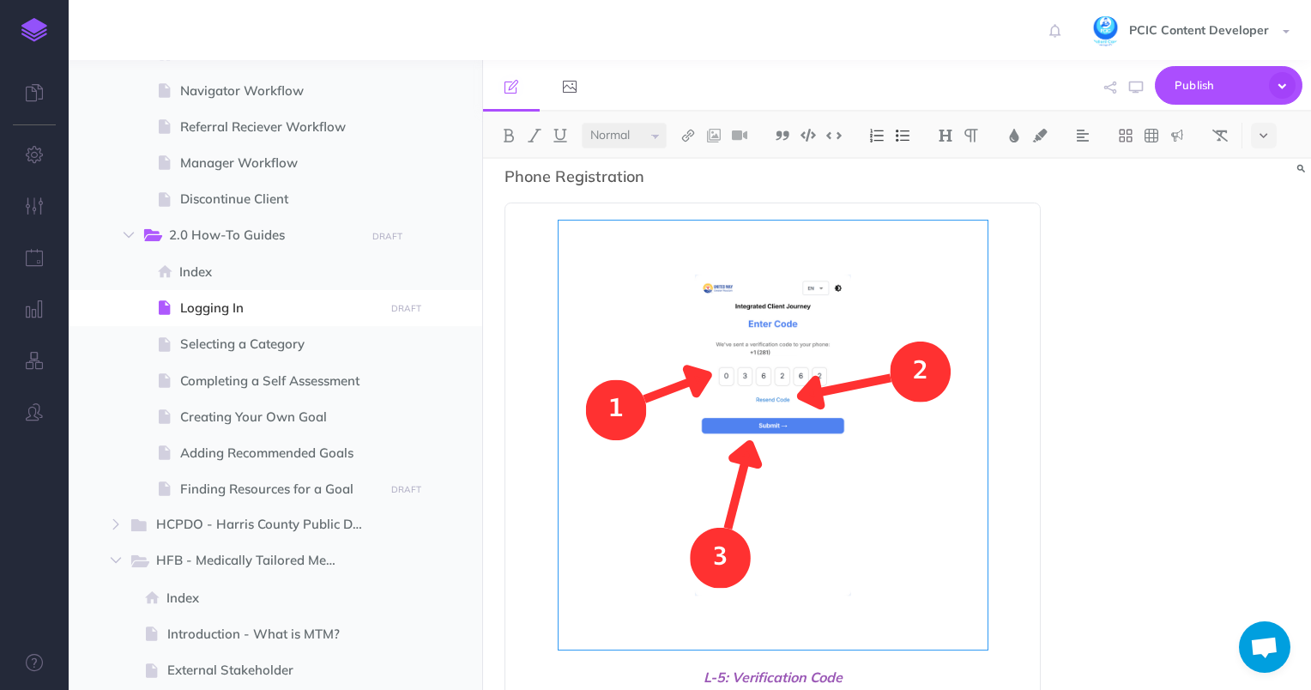
click at [763, 175] on h3 "Phone Registration" at bounding box center [772, 176] width 537 height 17
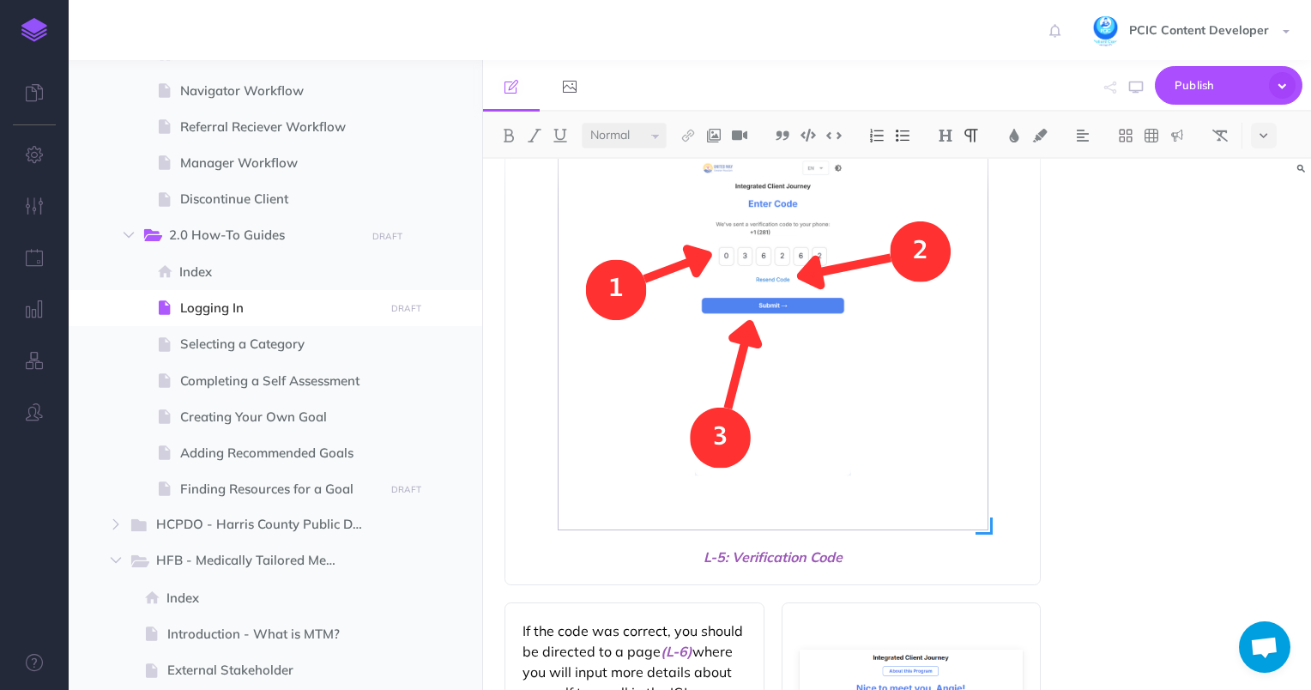
scroll to position [3907, 0]
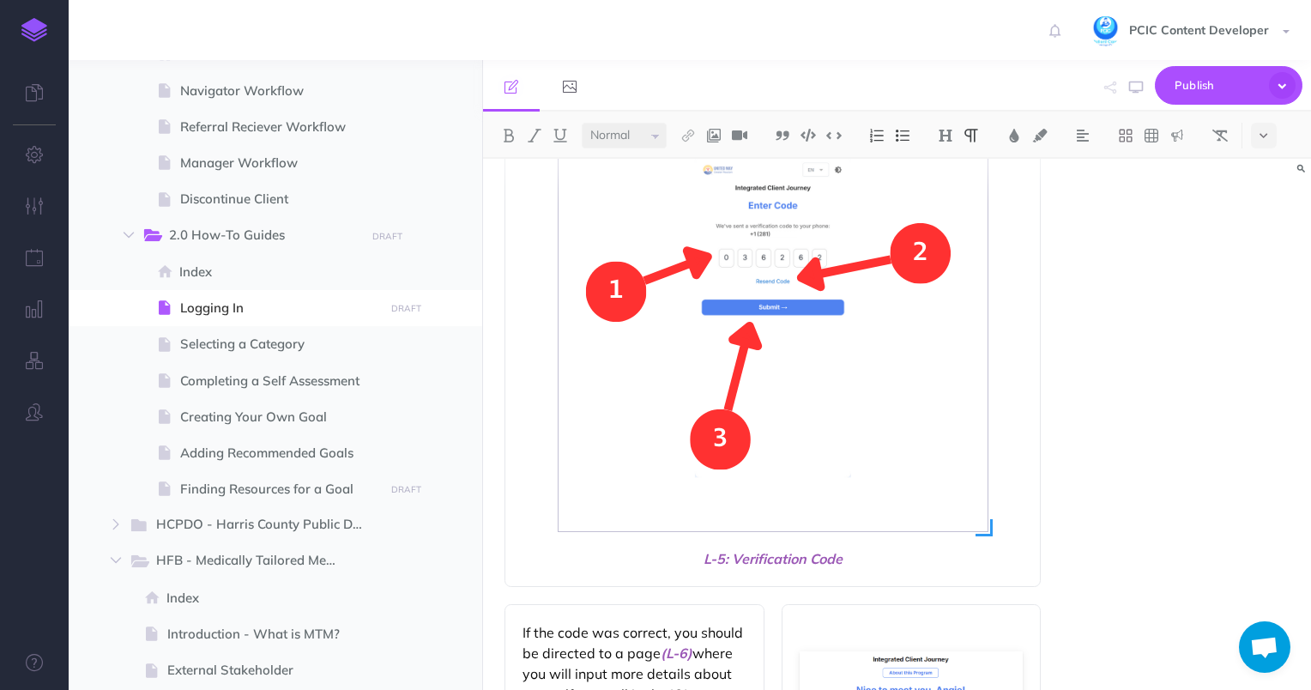
click at [735, 367] on img at bounding box center [773, 316] width 429 height 429
click at [808, 556] on span "L-5: Verification Code" at bounding box center [772, 558] width 501 height 21
click at [847, 565] on span "L-5: Verification Code" at bounding box center [772, 558] width 501 height 21
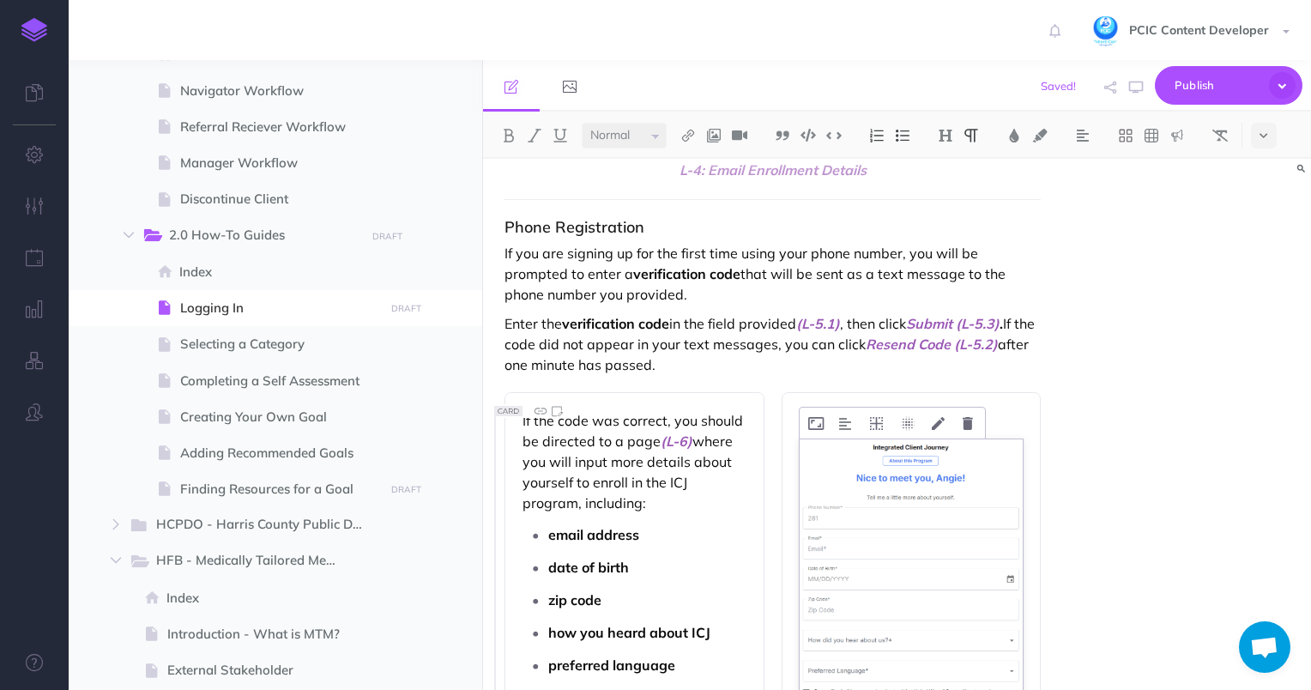
scroll to position [3503, 0]
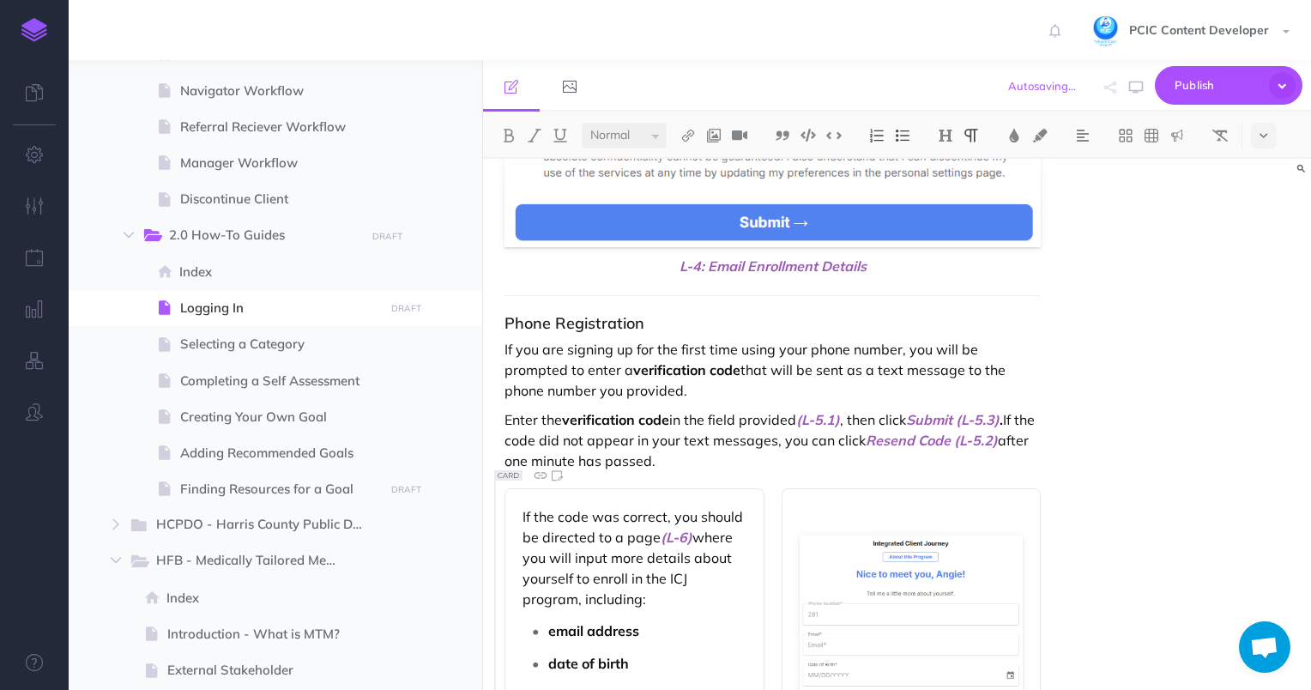
click at [772, 474] on div "Small Normal Large H1 H2 H3 H4 Block container Inline container Card Logging in…" at bounding box center [897, 401] width 828 height 578
click at [728, 453] on p "Enter the verification code in the field provided (L-5.1) , then click Submit (…" at bounding box center [772, 440] width 537 height 62
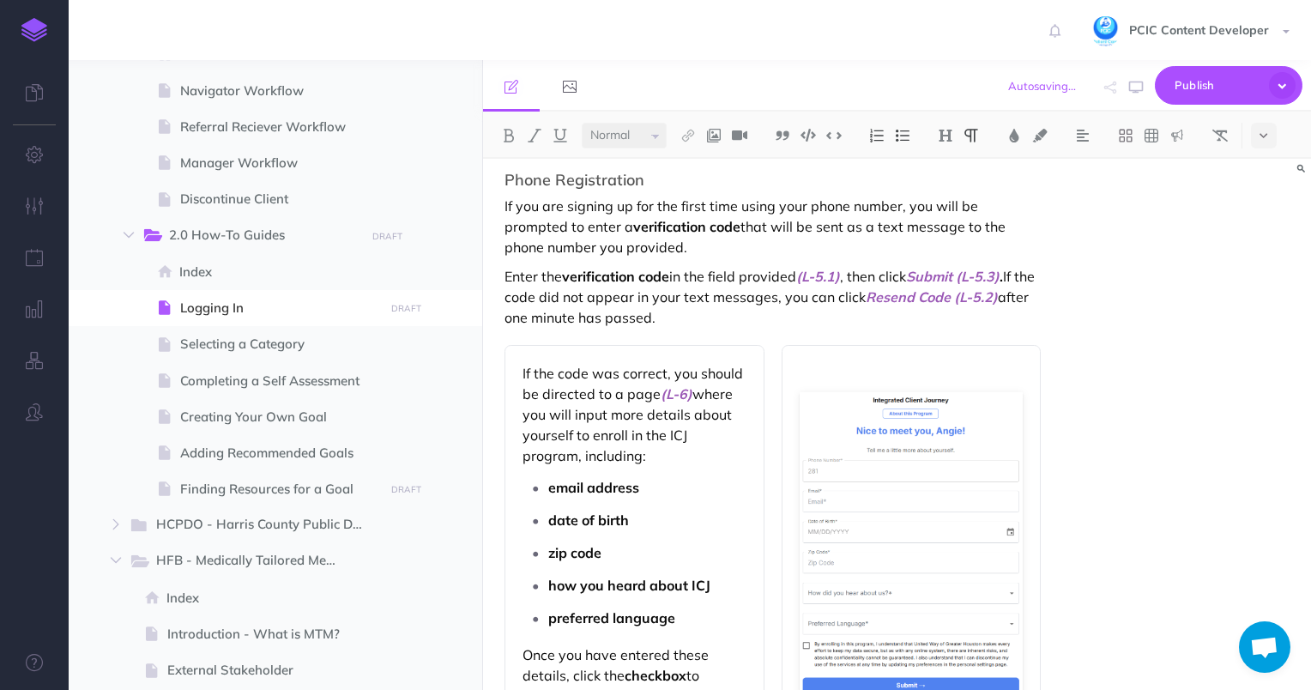
scroll to position [3789, 0]
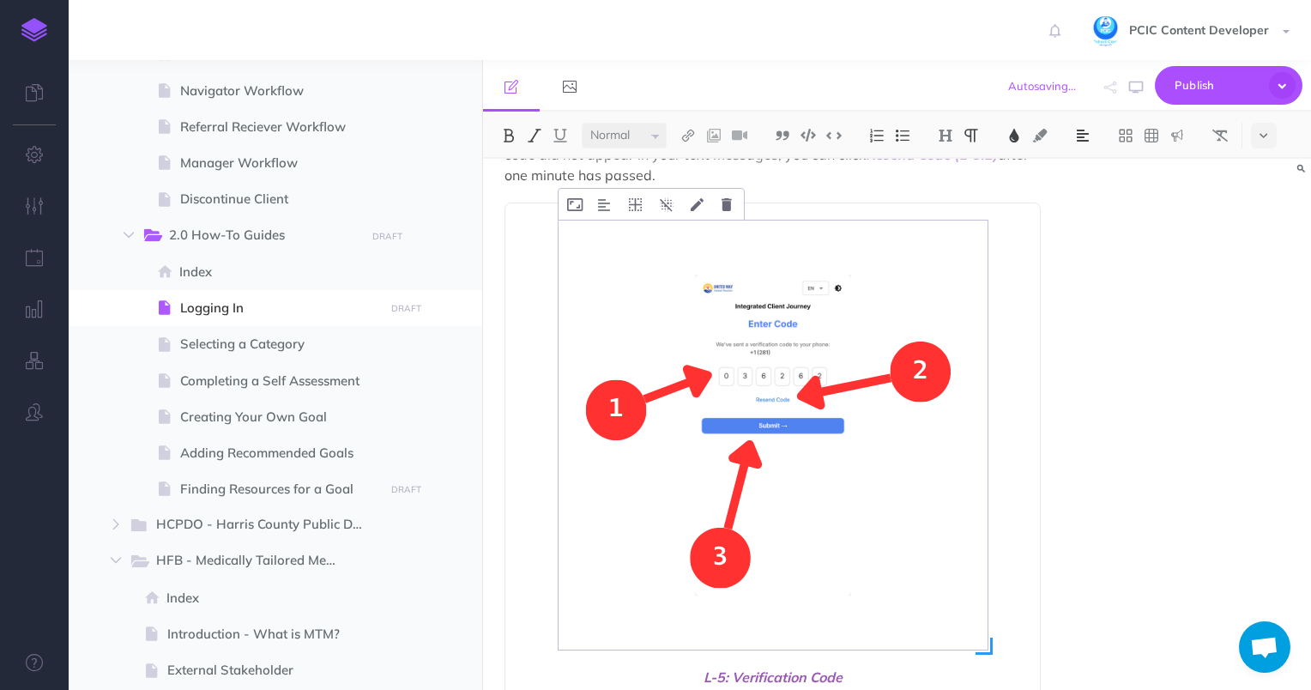
click at [688, 377] on img at bounding box center [773, 434] width 429 height 429
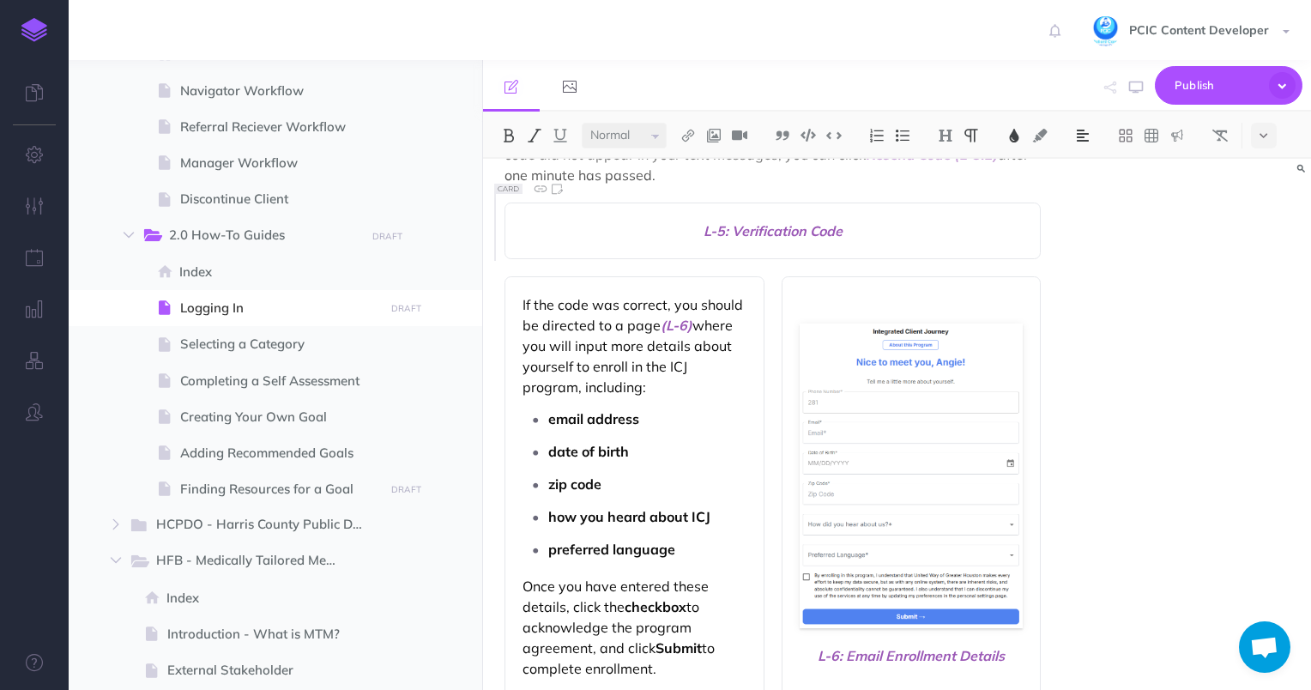
click at [731, 175] on p "Enter the verification code in the field provided (L-5.1) , then click Submit (…" at bounding box center [772, 155] width 537 height 62
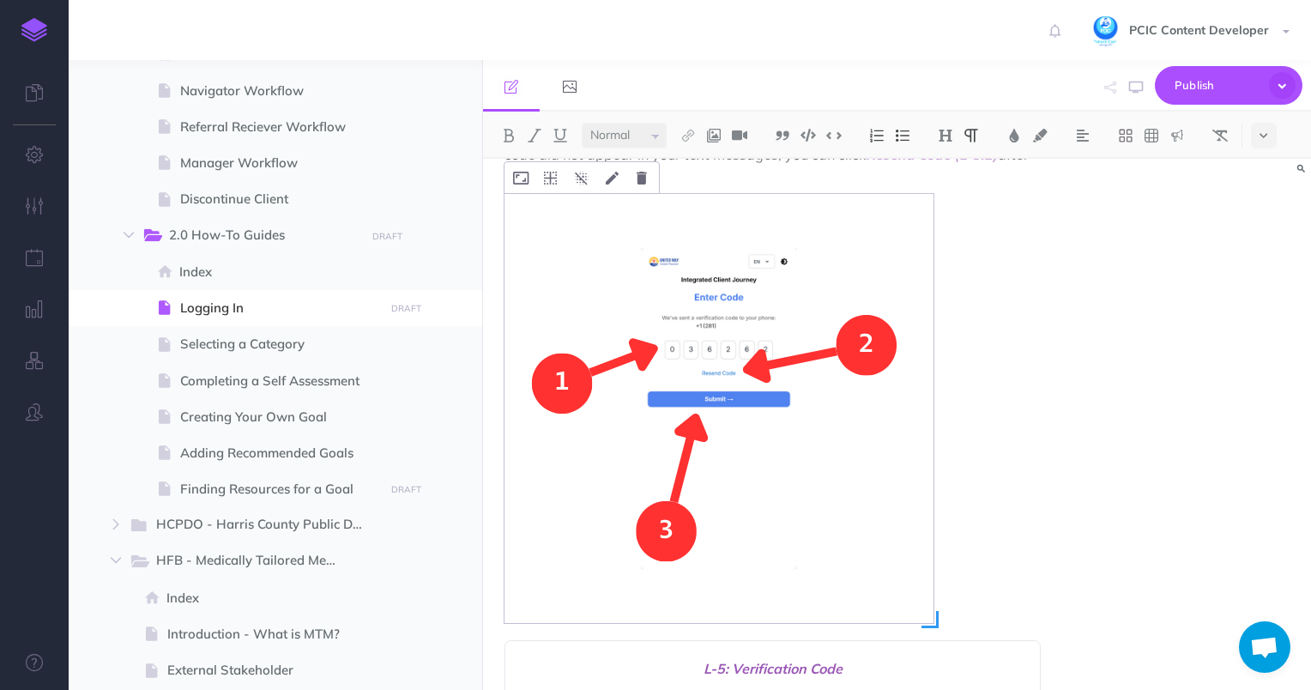
click at [716, 238] on img at bounding box center [718, 408] width 429 height 429
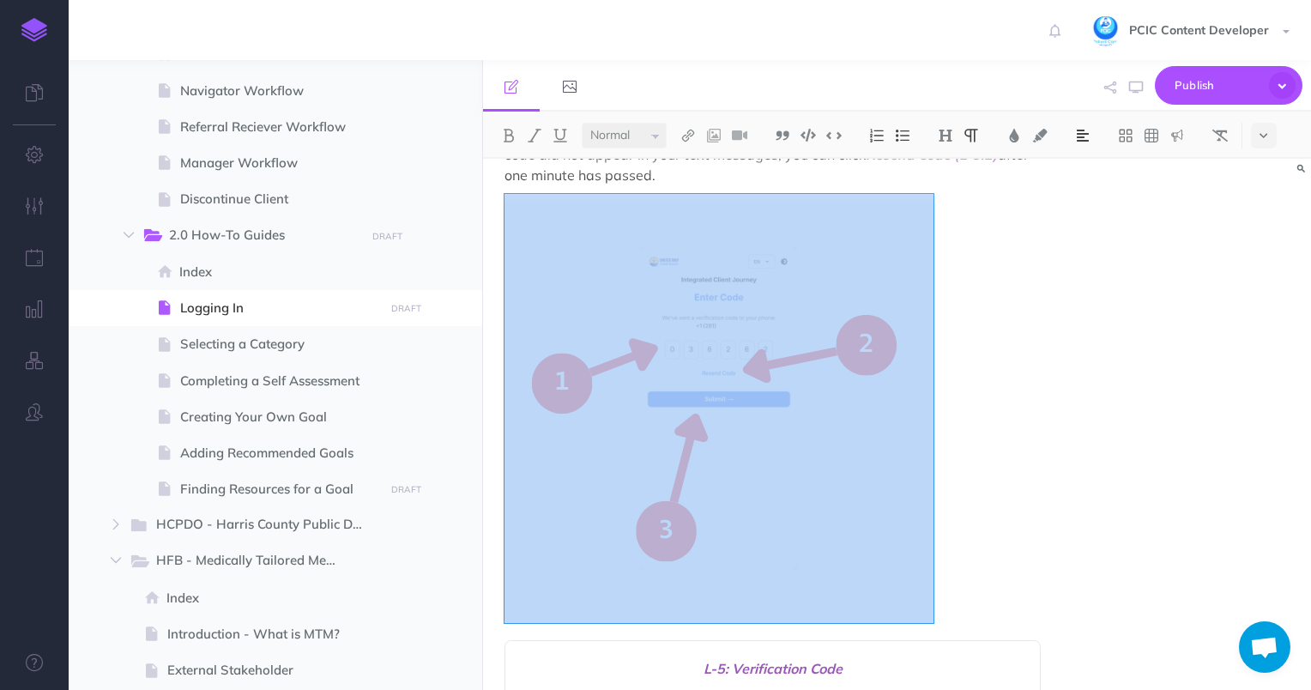
click at [1088, 137] on img at bounding box center [1082, 136] width 15 height 14
click at [1084, 186] on img at bounding box center [1082, 191] width 15 height 14
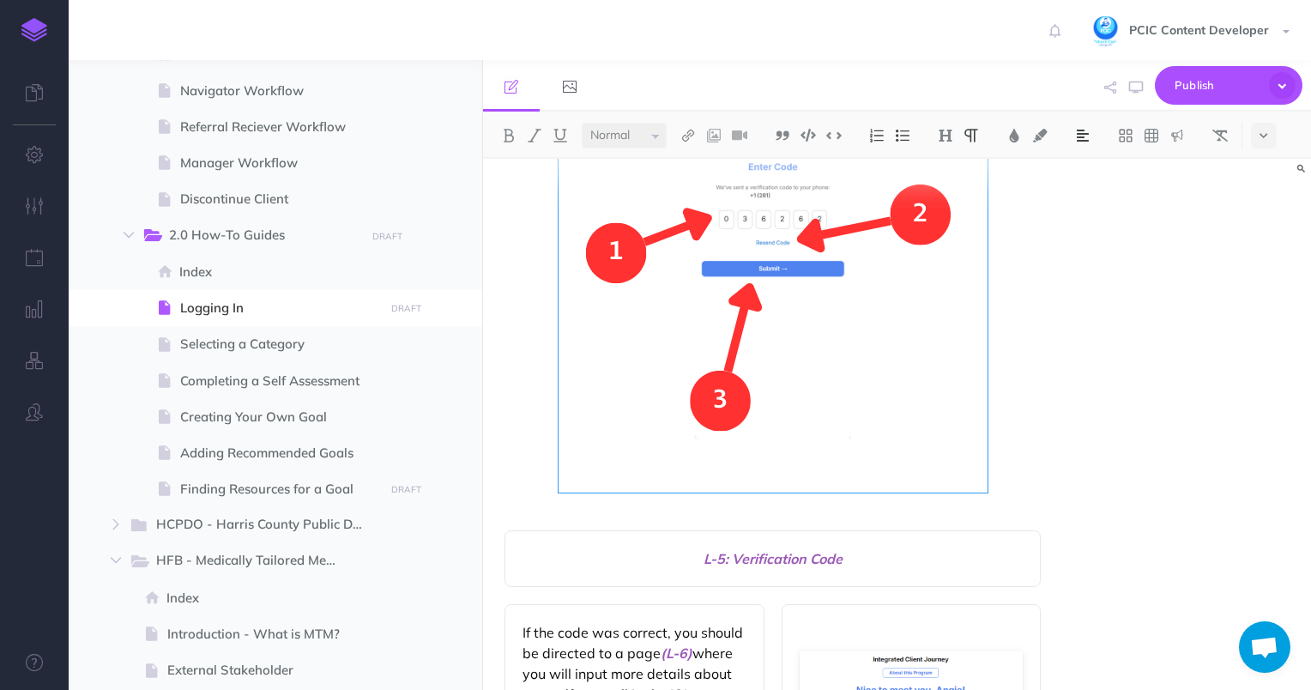
scroll to position [4046, 0]
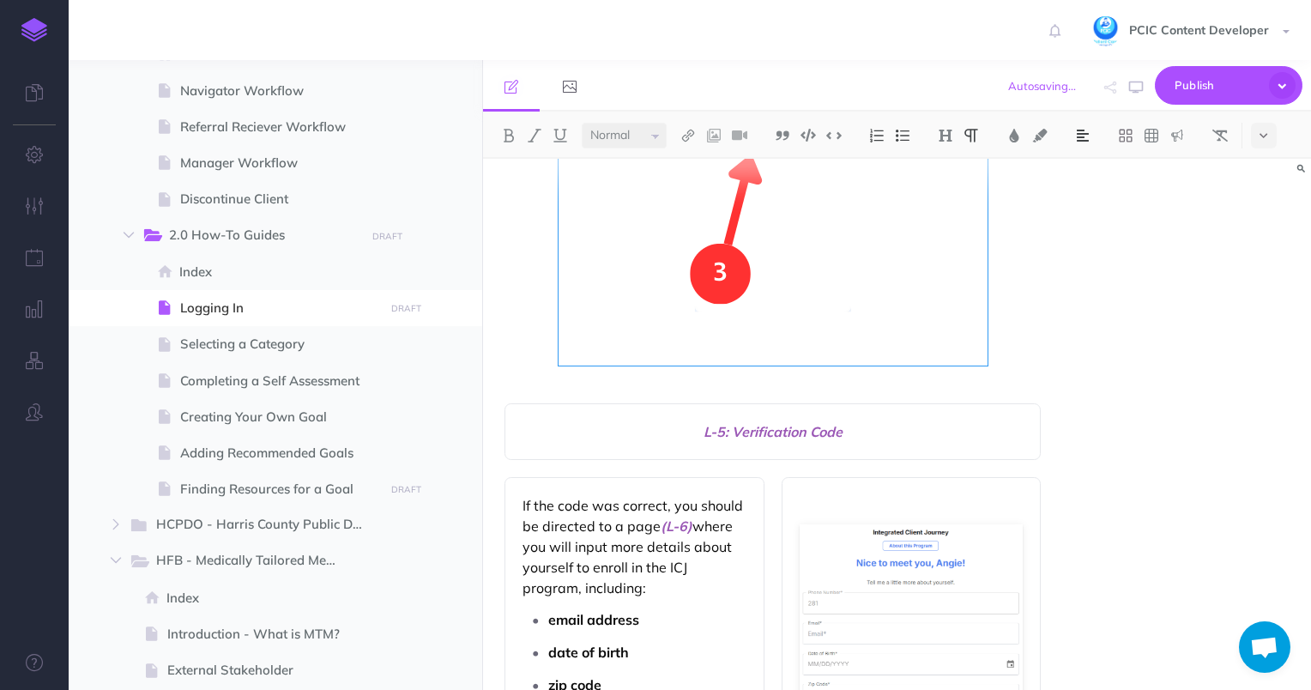
click at [940, 432] on span "L-5: Verification Code" at bounding box center [772, 431] width 501 height 21
click at [807, 428] on span "L-5: Verification Code" at bounding box center [772, 431] width 501 height 21
click at [1073, 275] on div "Logging in to the ICJ Client Portal Whether this is your first time signing up …" at bounding box center [897, 424] width 828 height 531
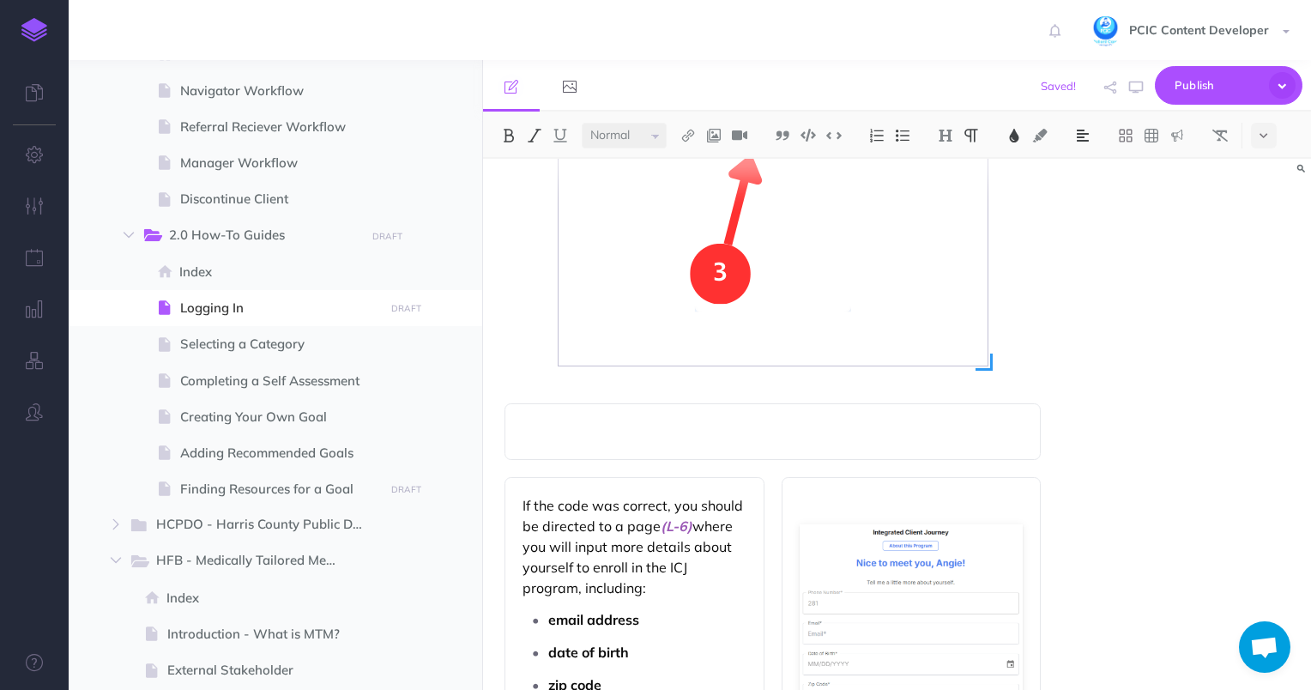
click at [915, 339] on img at bounding box center [773, 151] width 429 height 429
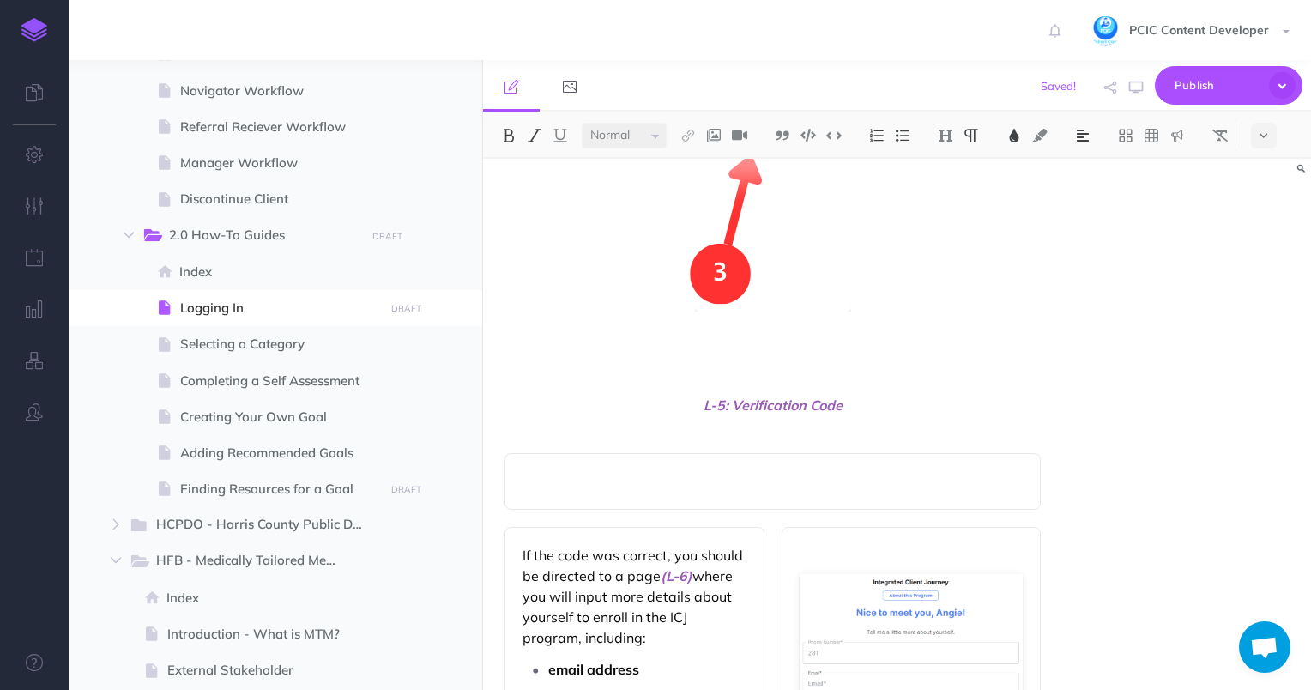
click at [824, 487] on p at bounding box center [772, 481] width 501 height 21
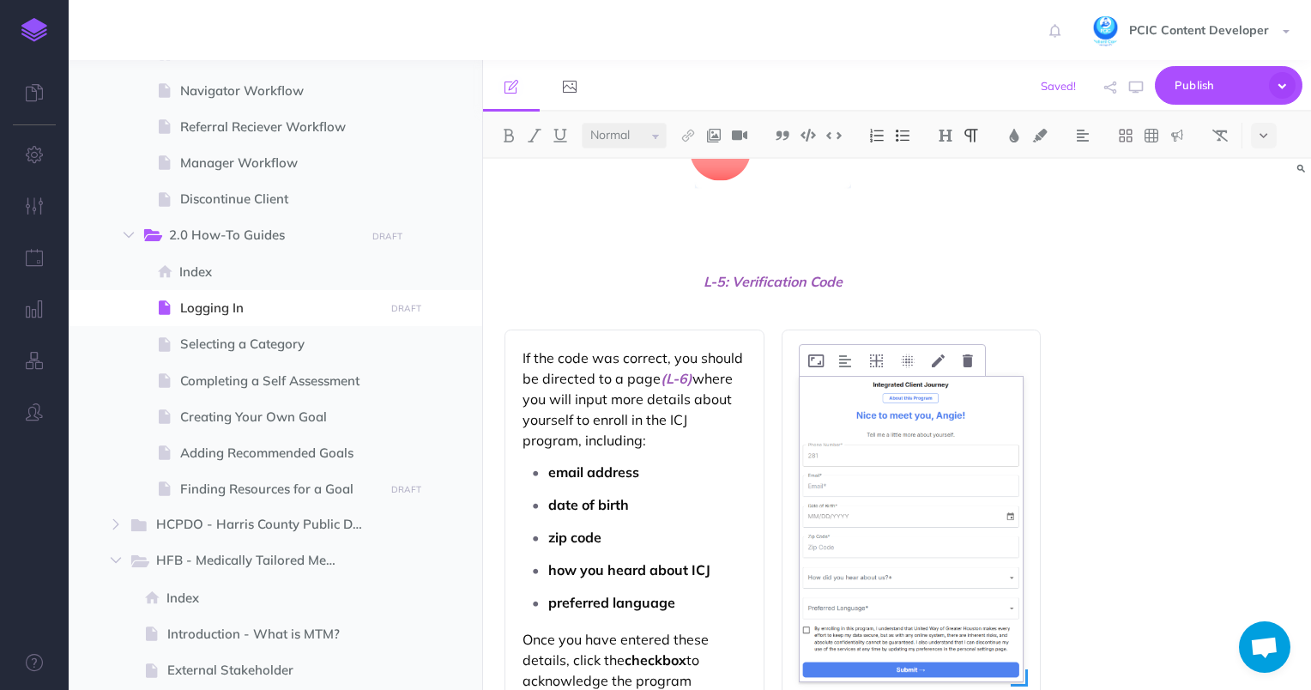
scroll to position [4303, 0]
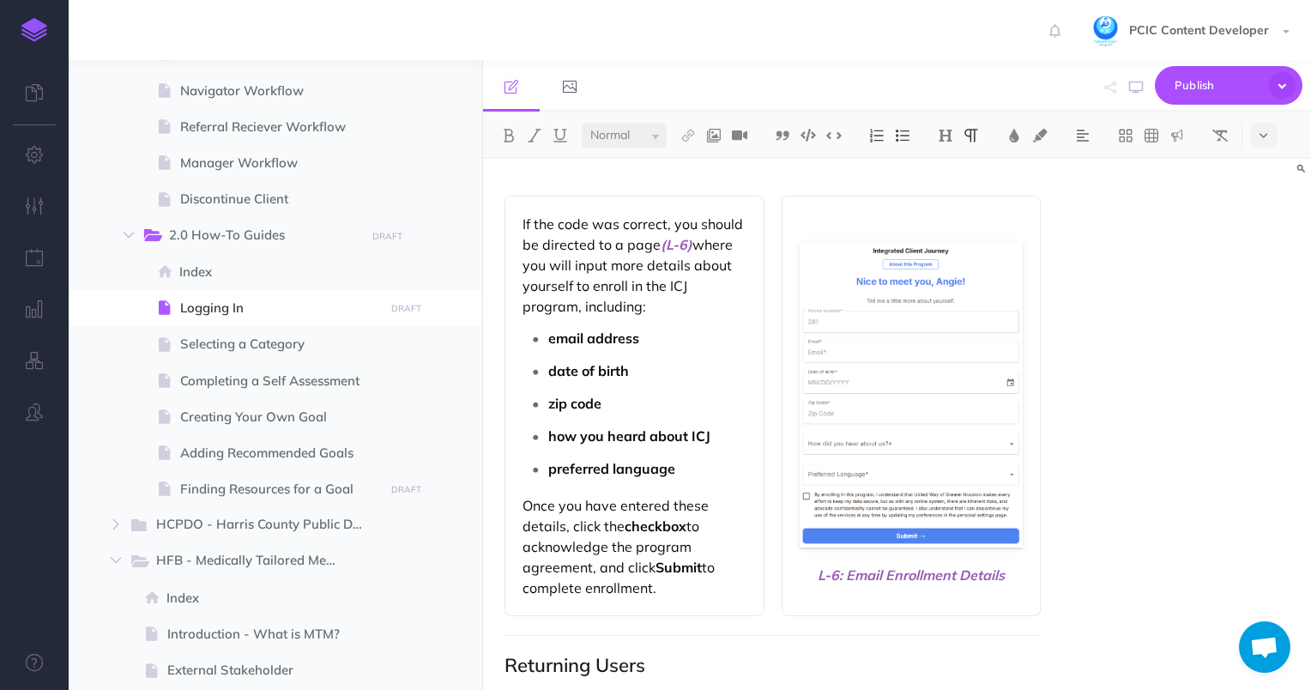
click at [520, 218] on div "If the code was correct, you should be directed to a page (L-6) where you will …" at bounding box center [634, 406] width 260 height 420
click at [660, 588] on p "Once you have entered these details, click the checkbox to acknowledge the prog…" at bounding box center [634, 546] width 224 height 103
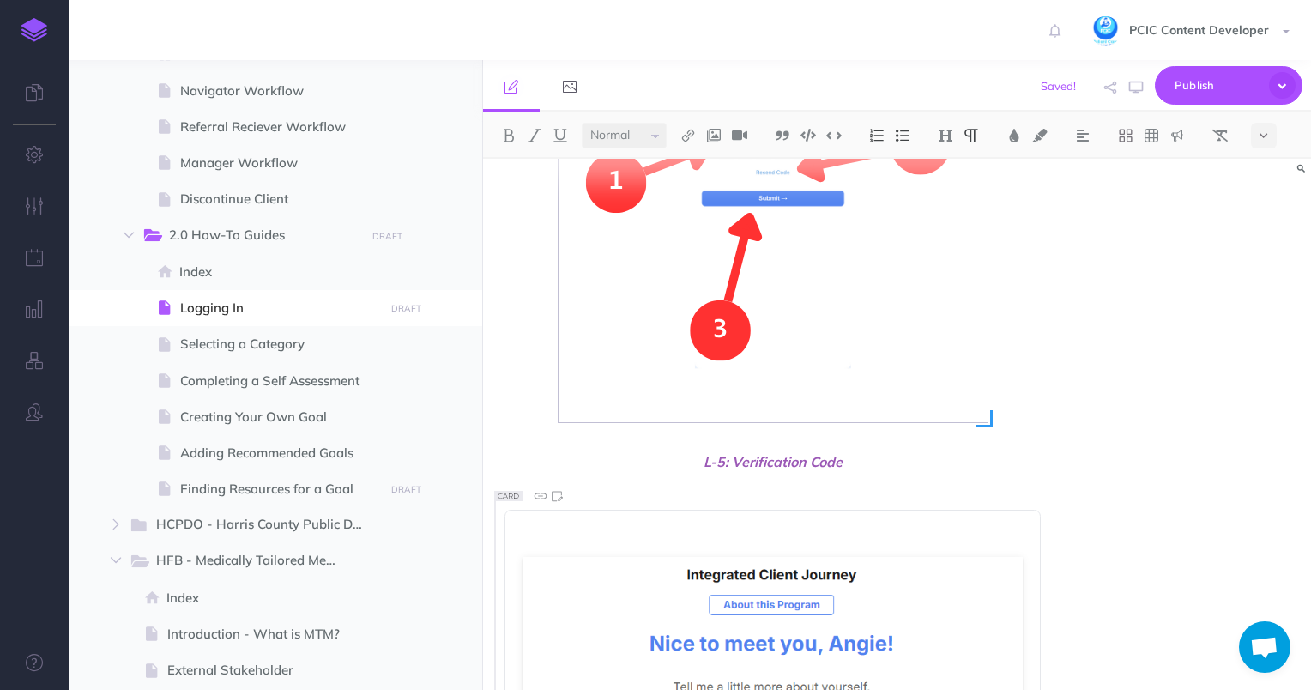
scroll to position [3960, 0]
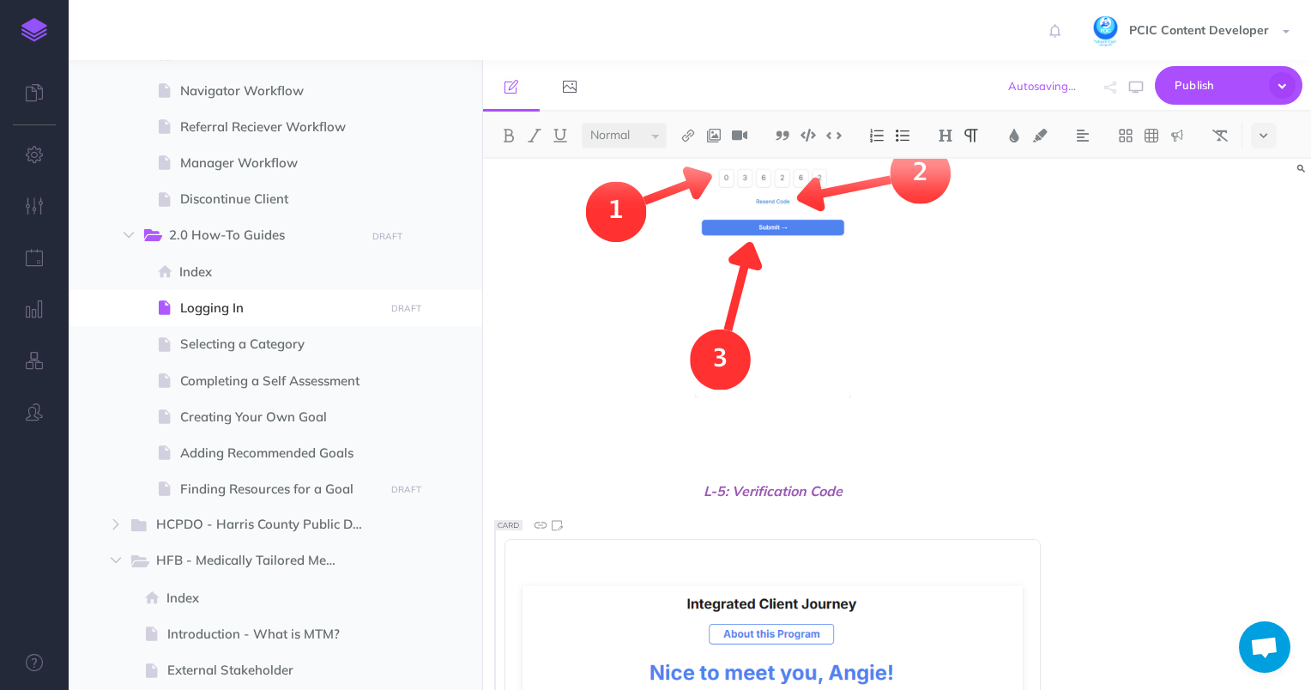
click at [915, 480] on span "L-5: Verification Code" at bounding box center [772, 490] width 537 height 21
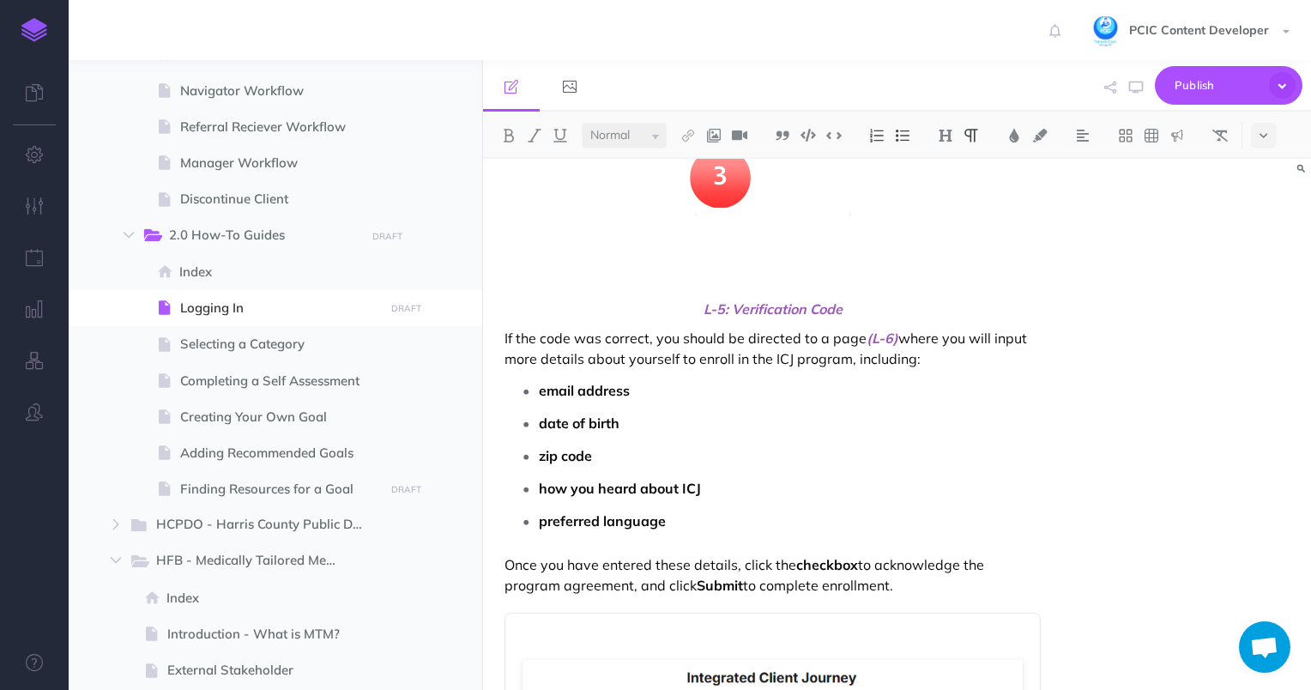
scroll to position [4306, 0]
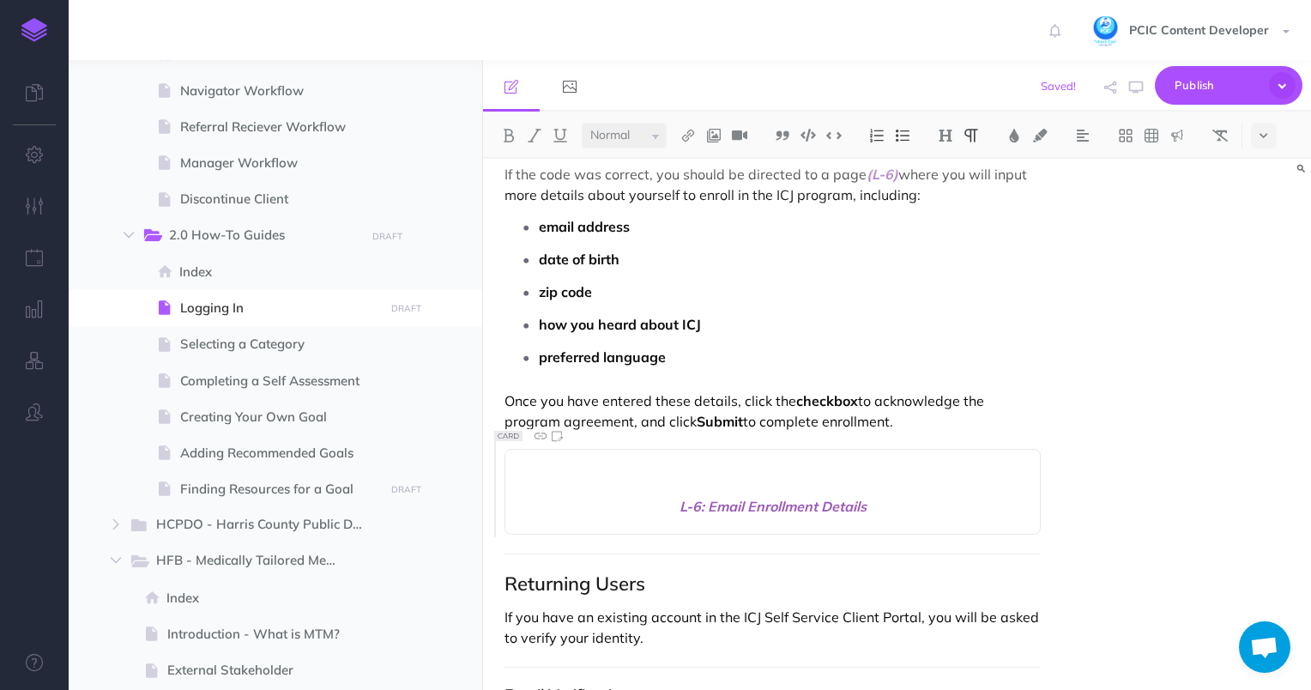
click at [925, 417] on p "Once you have entered these details, click the checkbox to acknowledge the prog…" at bounding box center [772, 410] width 537 height 41
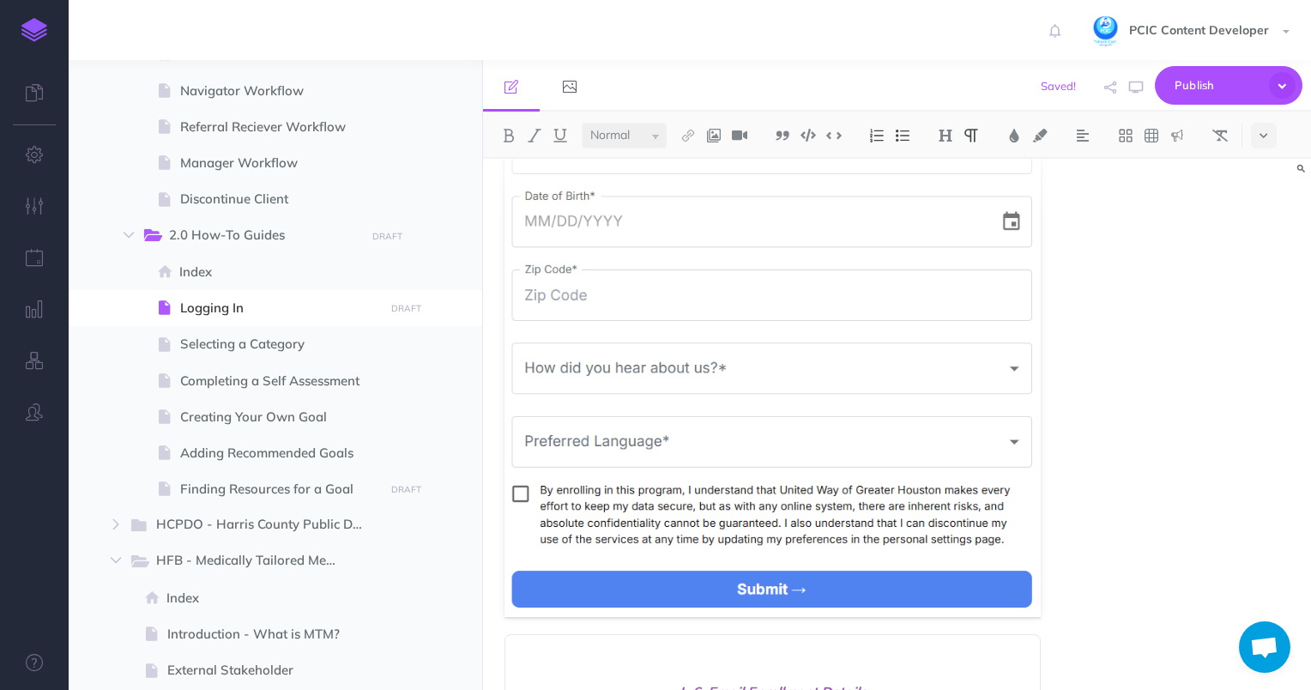
scroll to position [5203, 0]
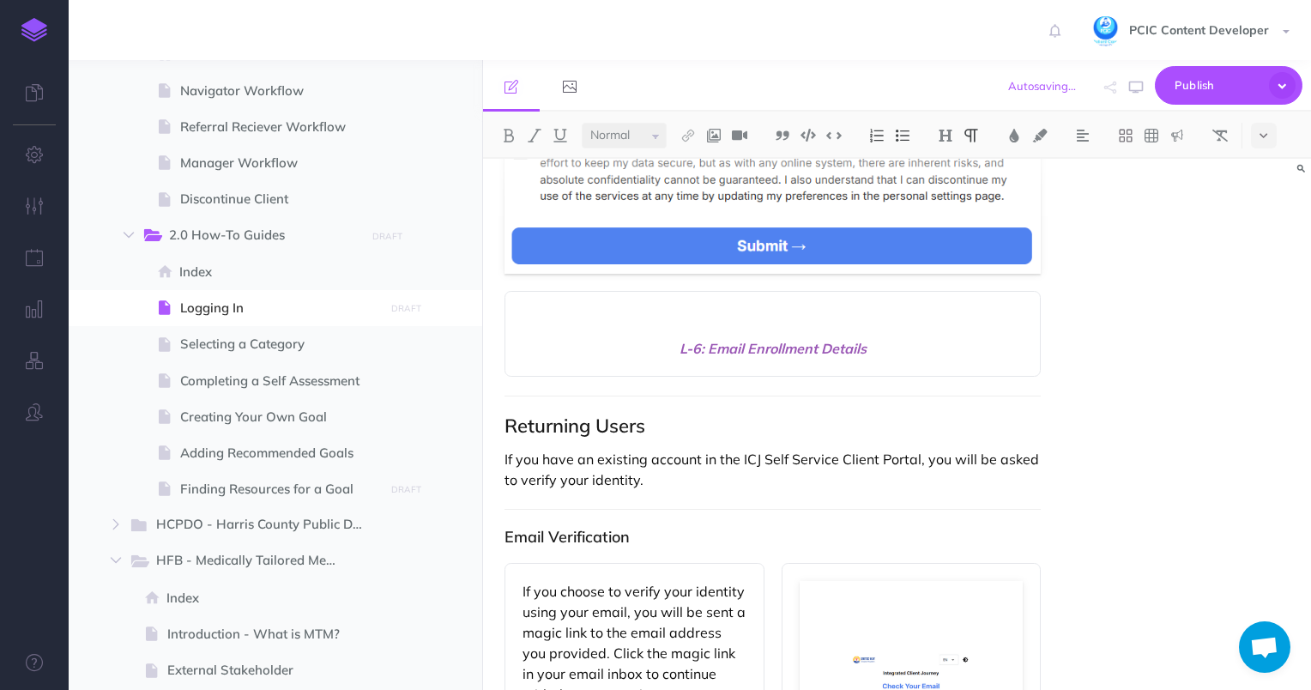
click at [790, 330] on div "L-6: Email Enrollment Details" at bounding box center [772, 334] width 537 height 86
click at [790, 339] on span "L-6: Email Enrollment Details" at bounding box center [772, 348] width 501 height 21
click at [1063, 253] on div "Logging in to the ICJ Client Portal Whether this is your first time signing up …" at bounding box center [897, 424] width 828 height 531
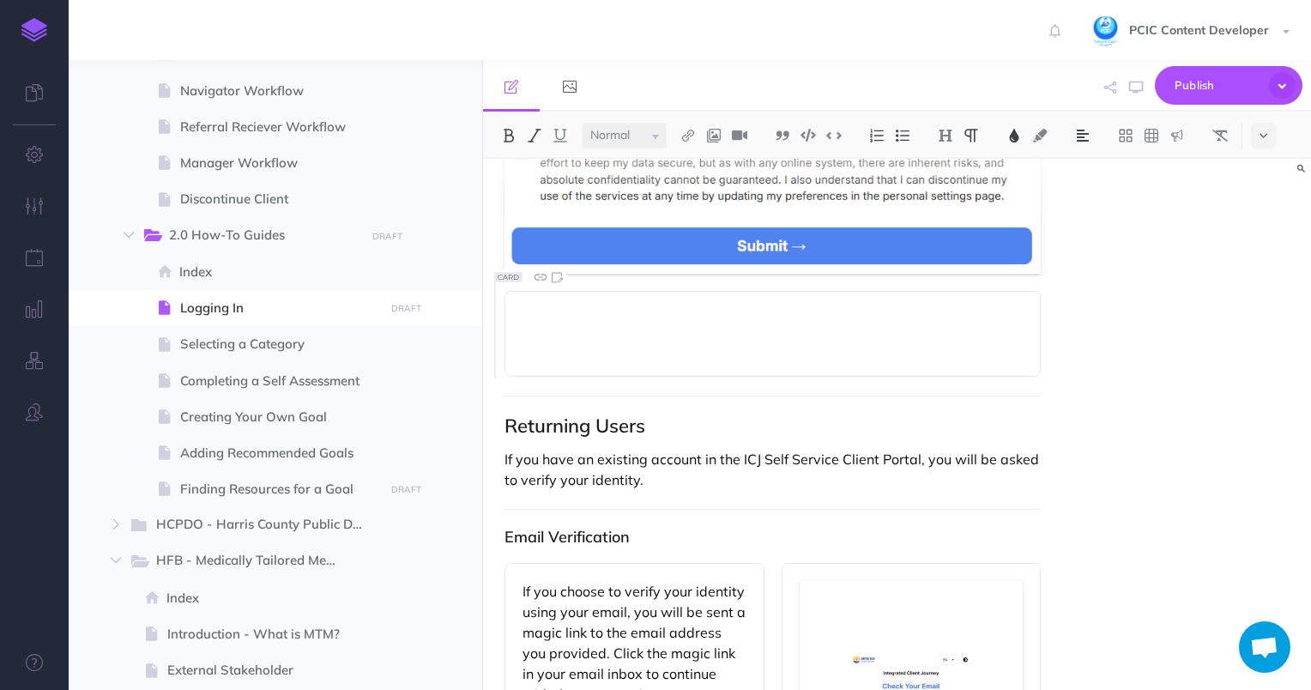
click at [1023, 341] on p at bounding box center [772, 348] width 501 height 21
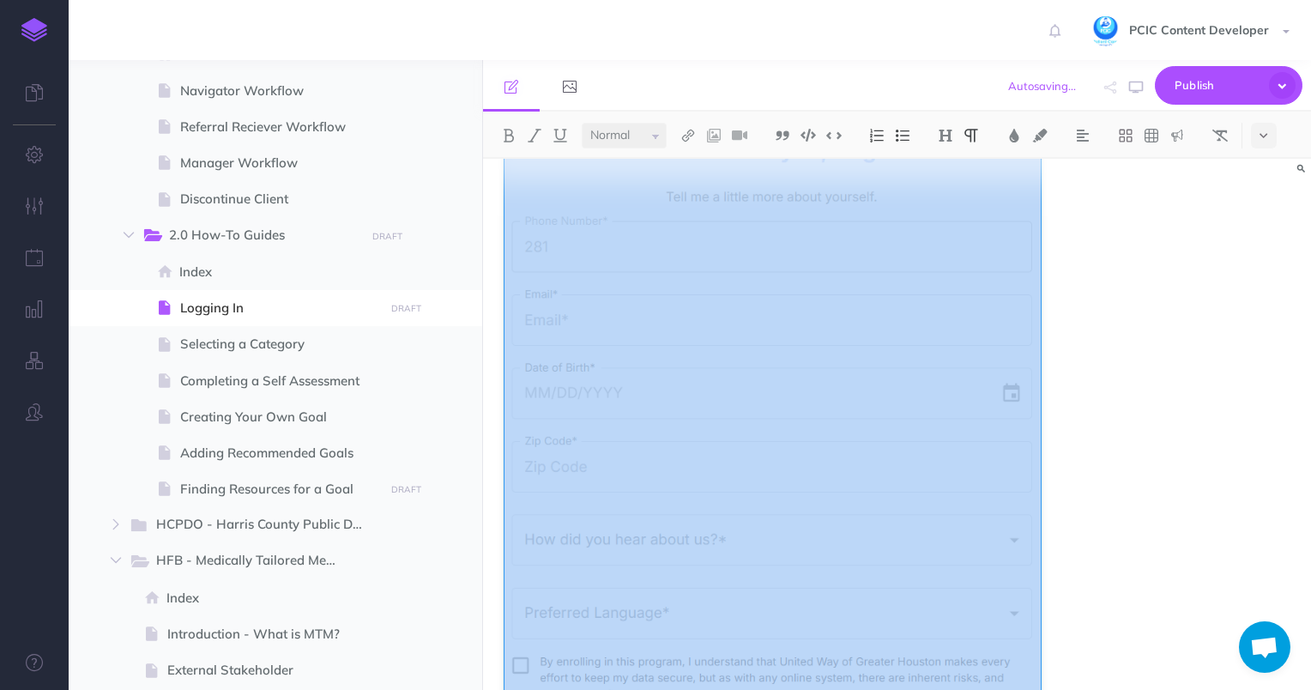
scroll to position [4431, 0]
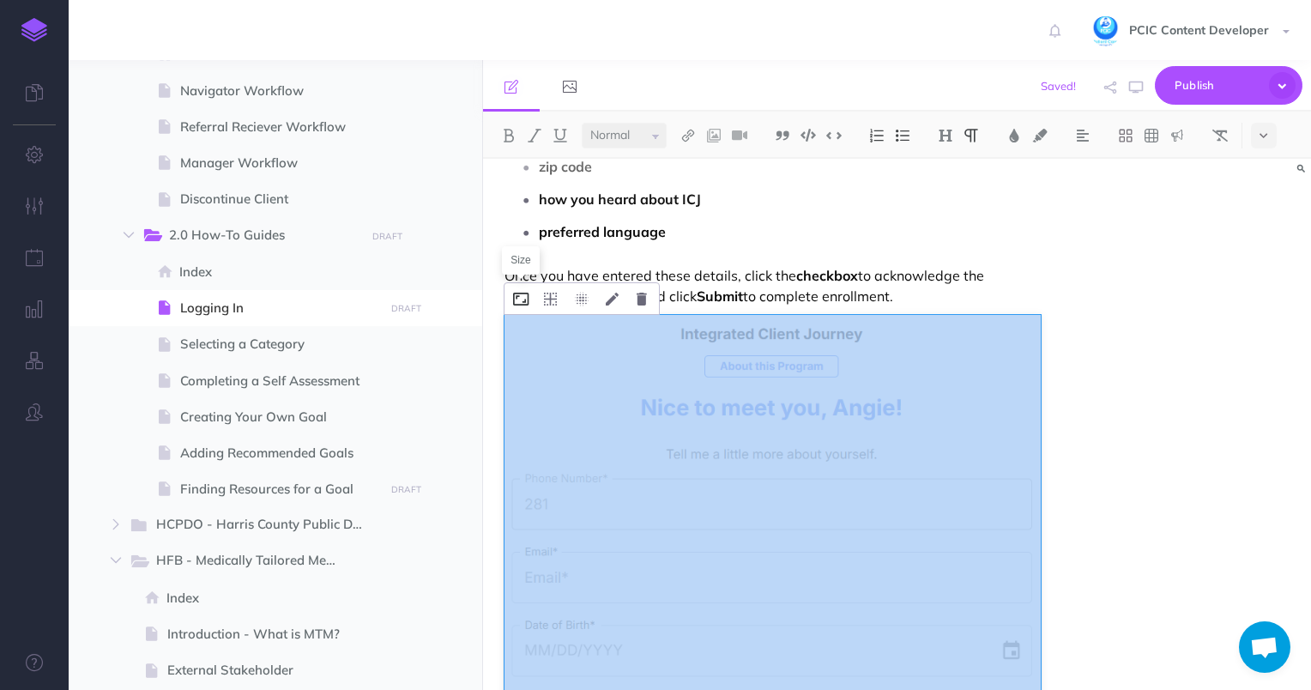
click at [525, 298] on icon at bounding box center [520, 299] width 15 height 13
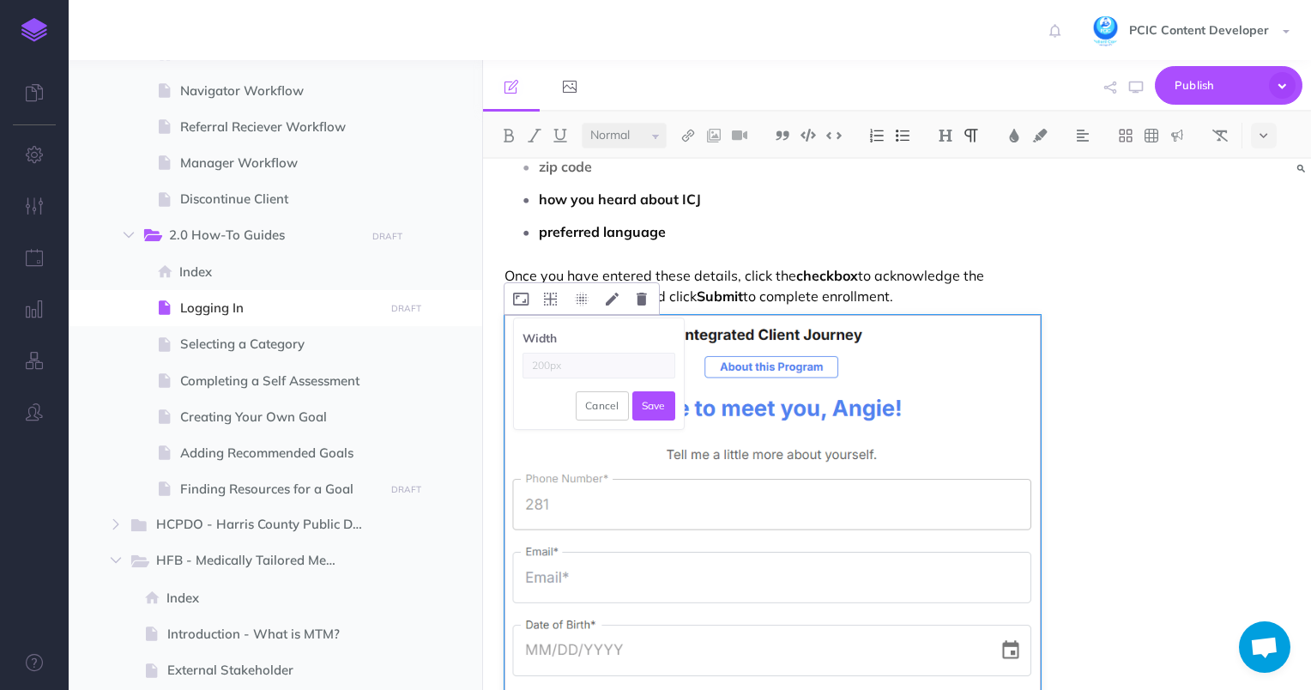
click at [577, 363] on input "text" at bounding box center [598, 366] width 153 height 26
type input "200"
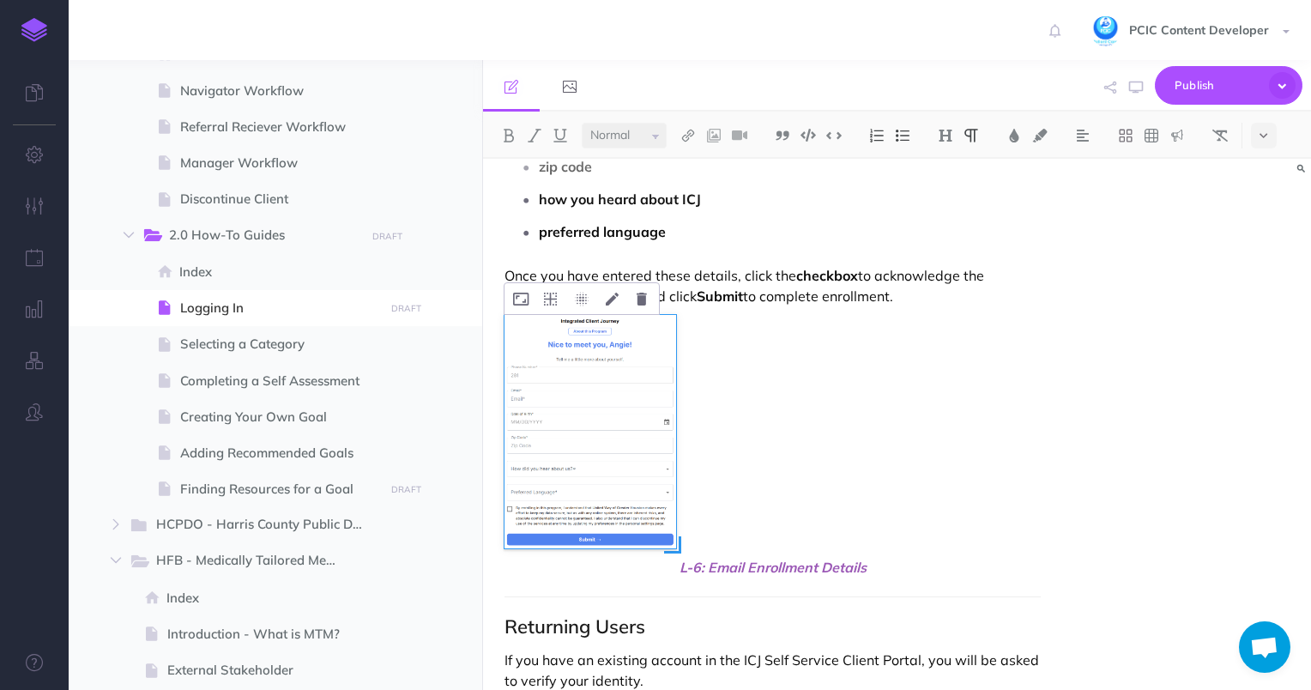
drag, startPoint x: 584, startPoint y: 402, endPoint x: 555, endPoint y: 361, distance: 49.8
click at [555, 361] on img at bounding box center [590, 431] width 172 height 233
click at [520, 302] on icon at bounding box center [520, 299] width 15 height 13
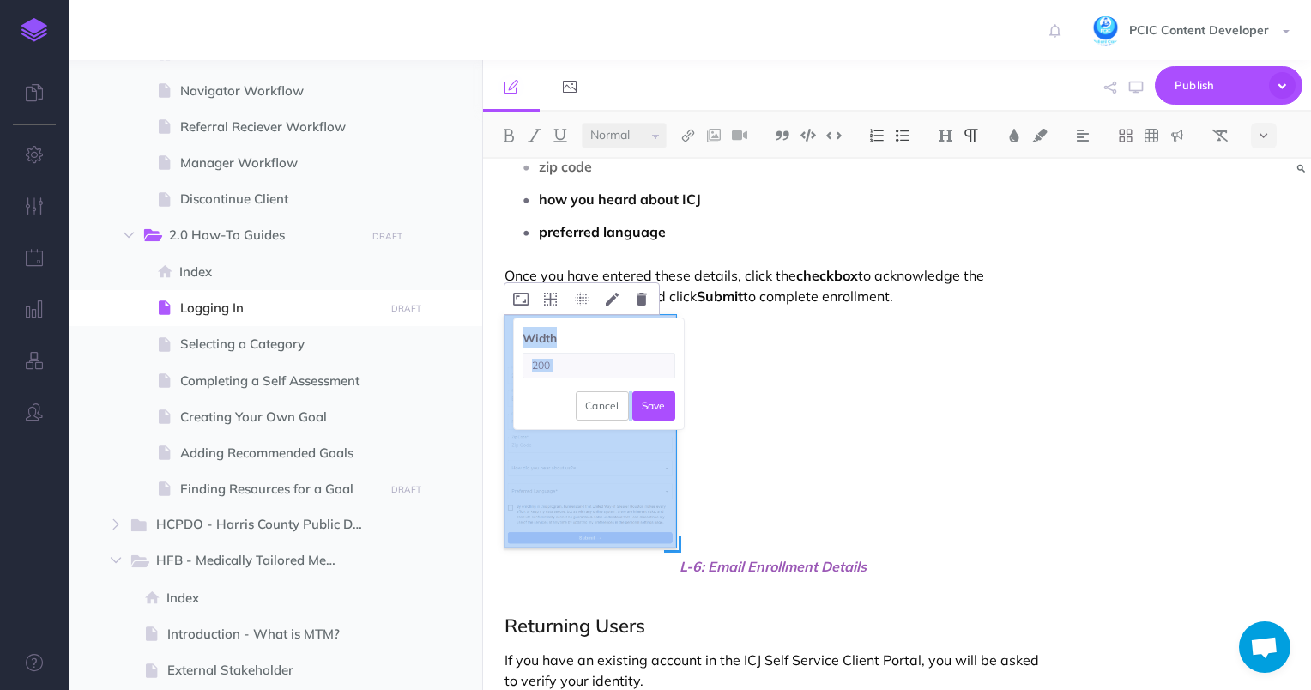
click at [598, 342] on div "Width 200" at bounding box center [598, 352] width 153 height 51
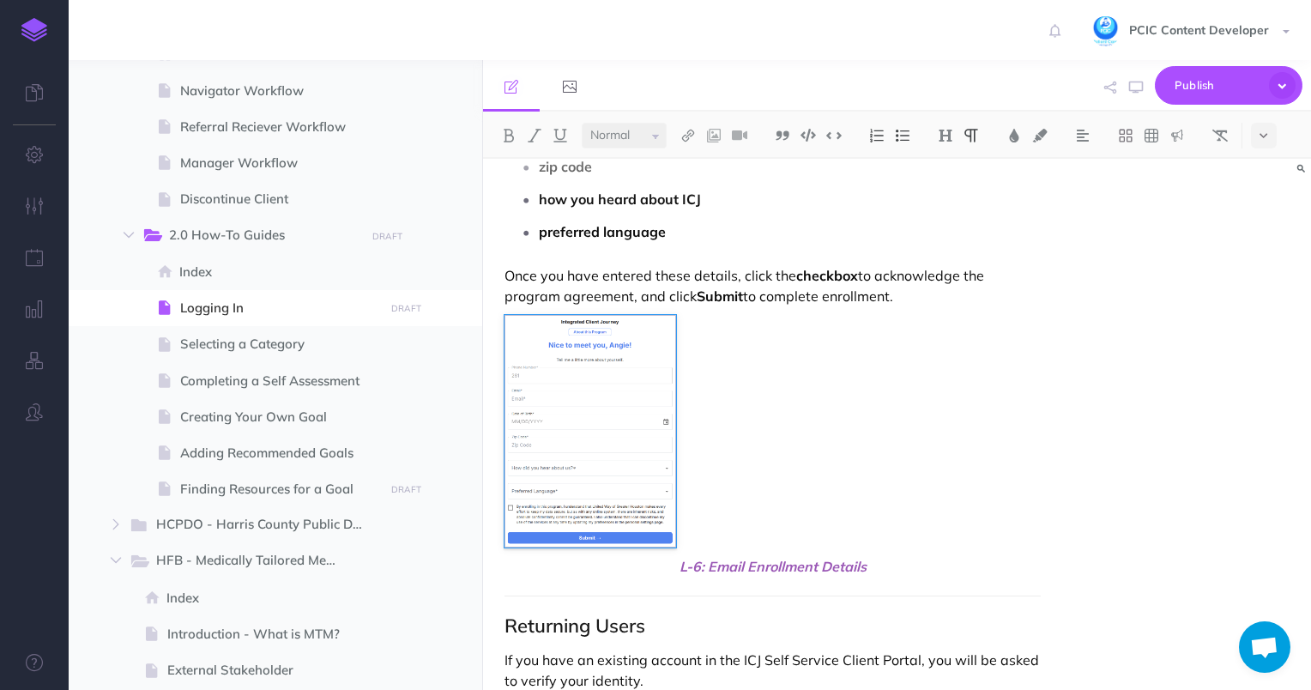
click at [782, 361] on p "Width 200 Cancel Save" at bounding box center [772, 431] width 537 height 233
click at [579, 391] on img at bounding box center [590, 431] width 172 height 233
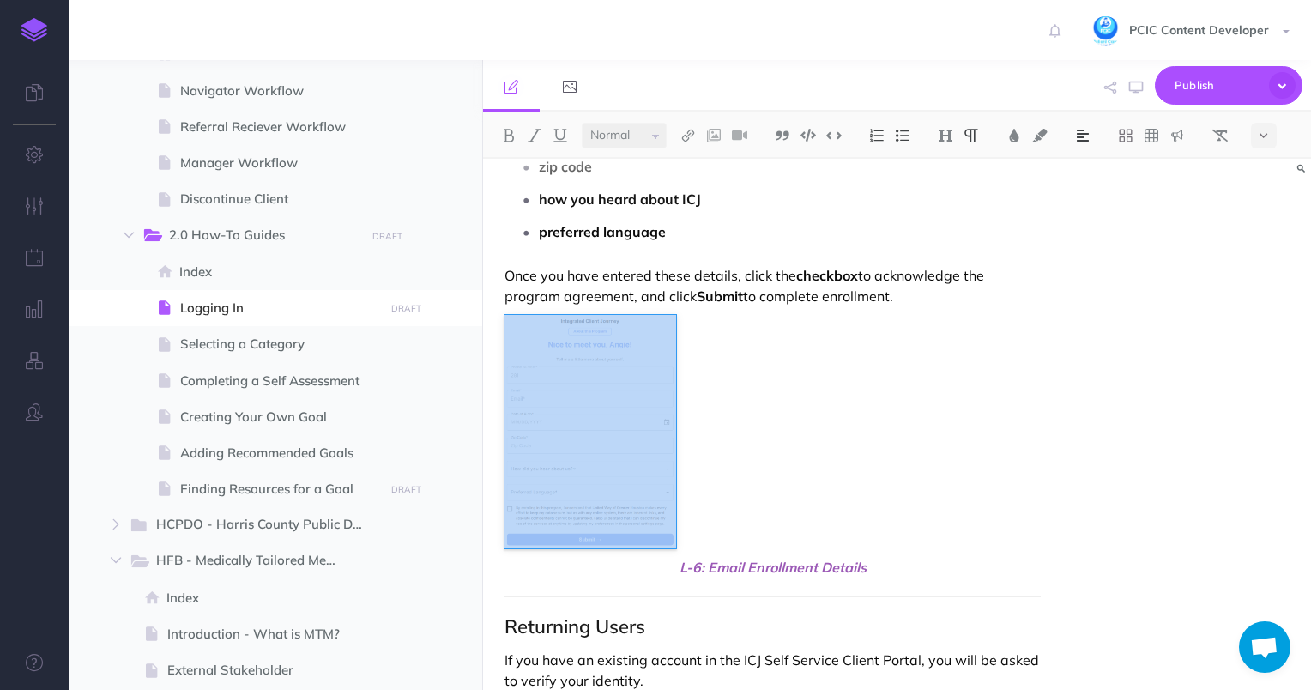
click at [1087, 132] on img at bounding box center [1082, 136] width 15 height 14
click at [1084, 196] on img at bounding box center [1082, 191] width 15 height 14
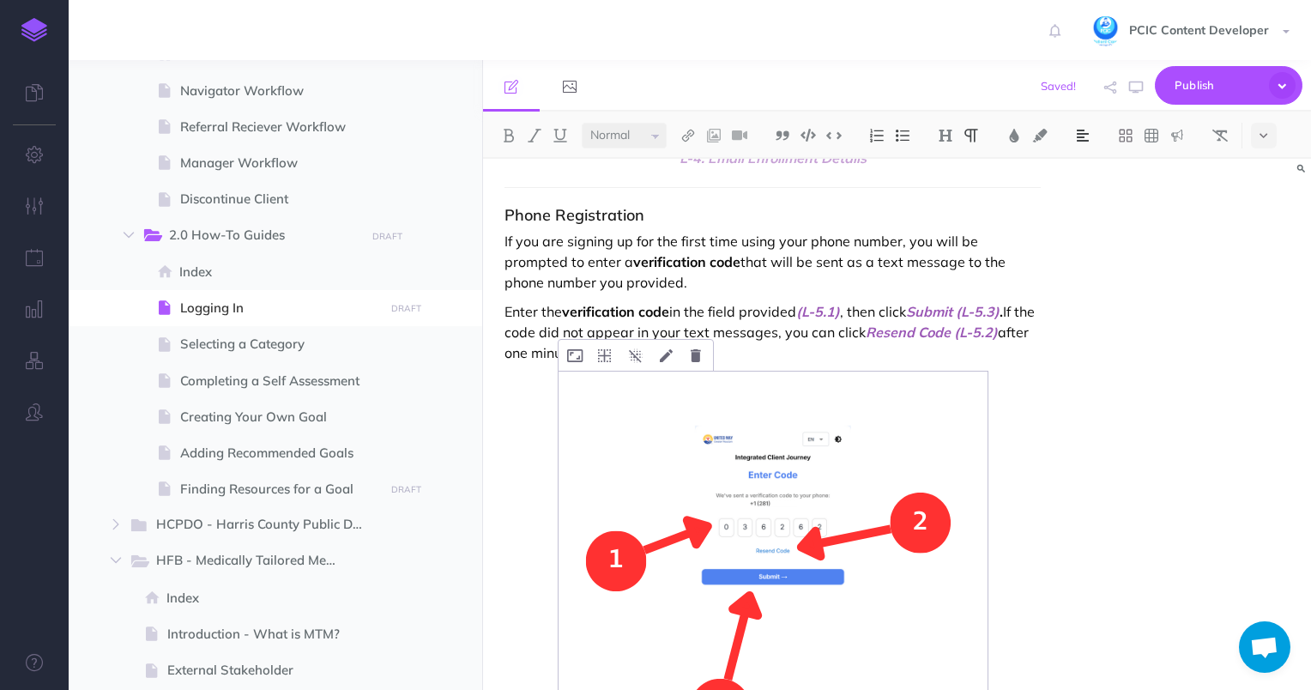
scroll to position [3745, 0]
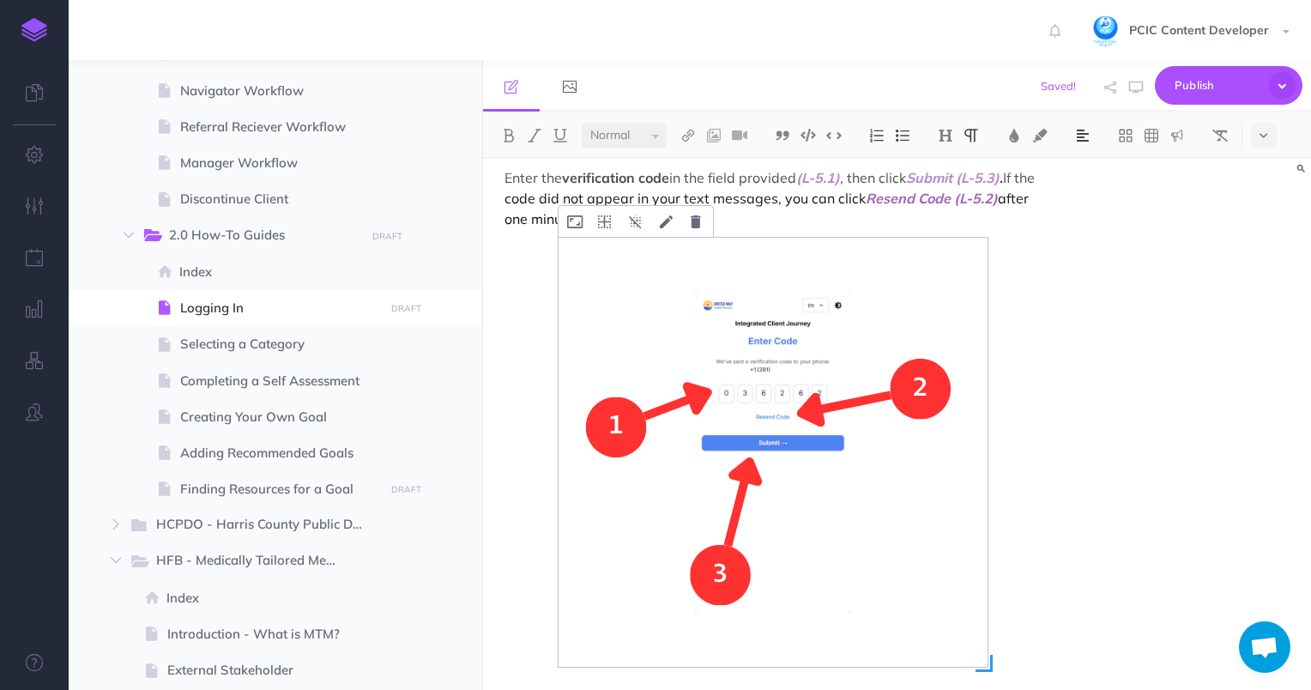
click at [776, 352] on img at bounding box center [773, 452] width 429 height 429
click at [577, 221] on icon at bounding box center [574, 221] width 15 height 13
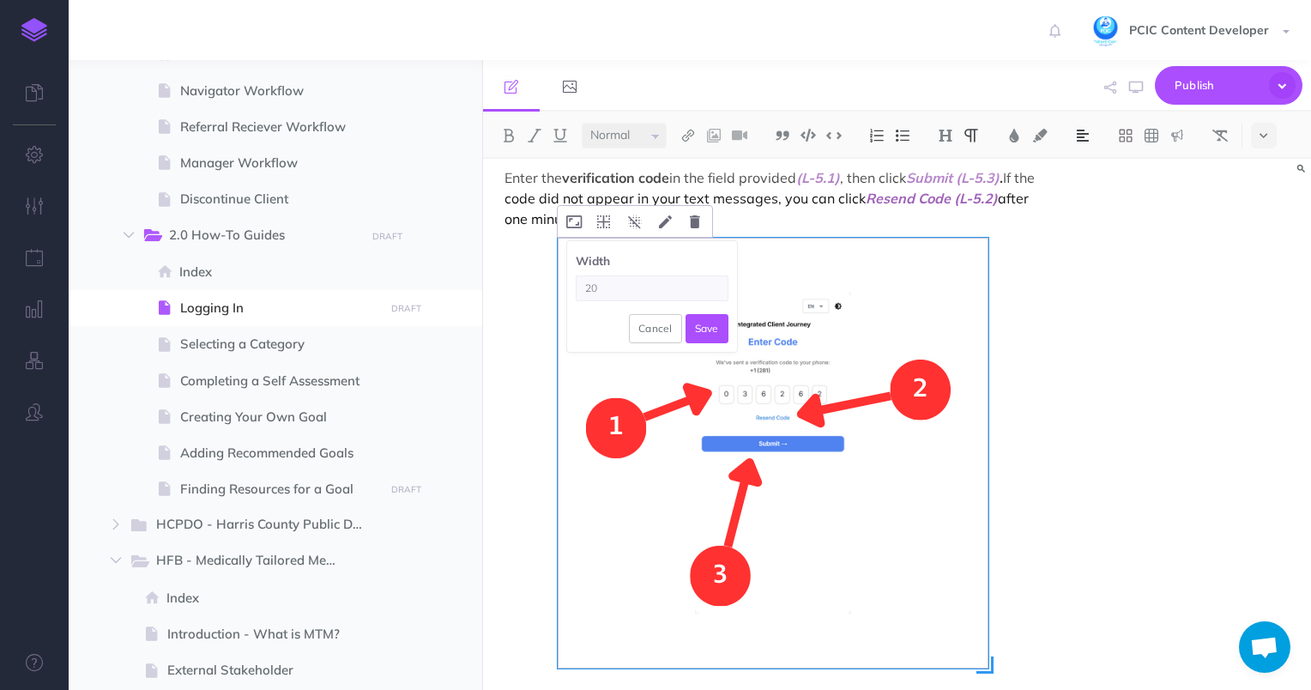
type input "20"
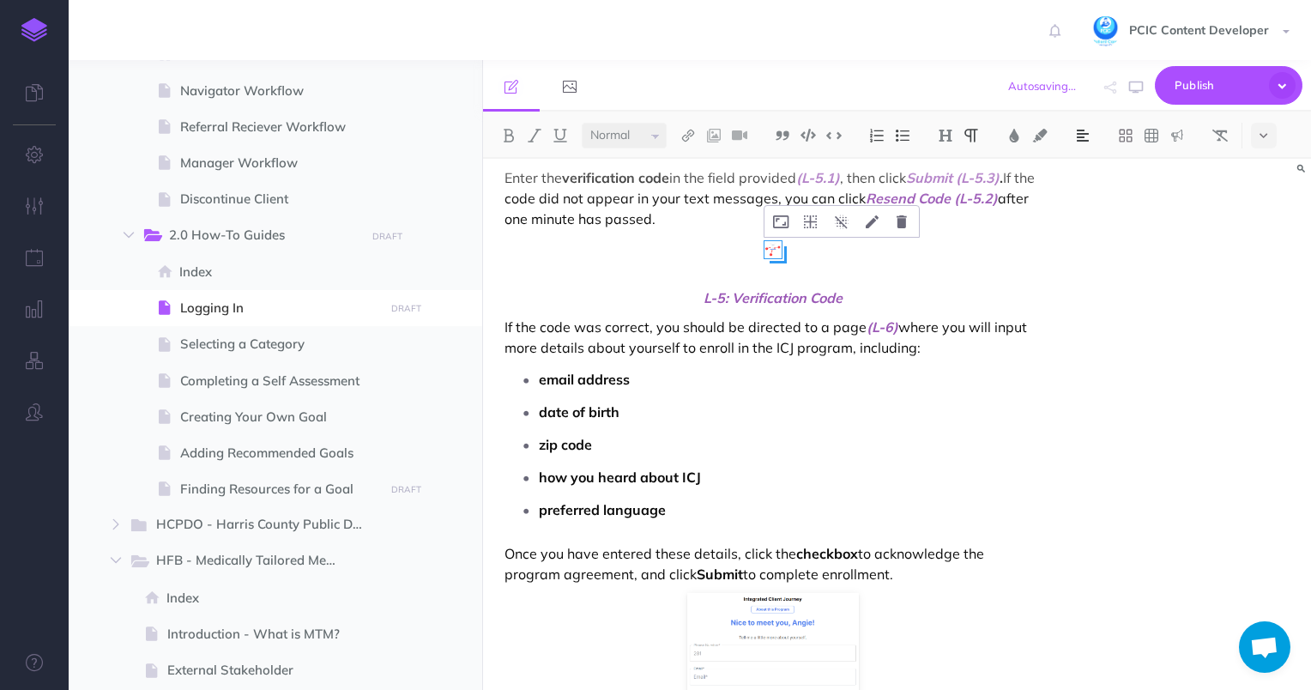
click at [780, 254] on img at bounding box center [772, 249] width 17 height 17
click at [0, 0] on icon at bounding box center [0, 0] width 0 height 0
type input "200"
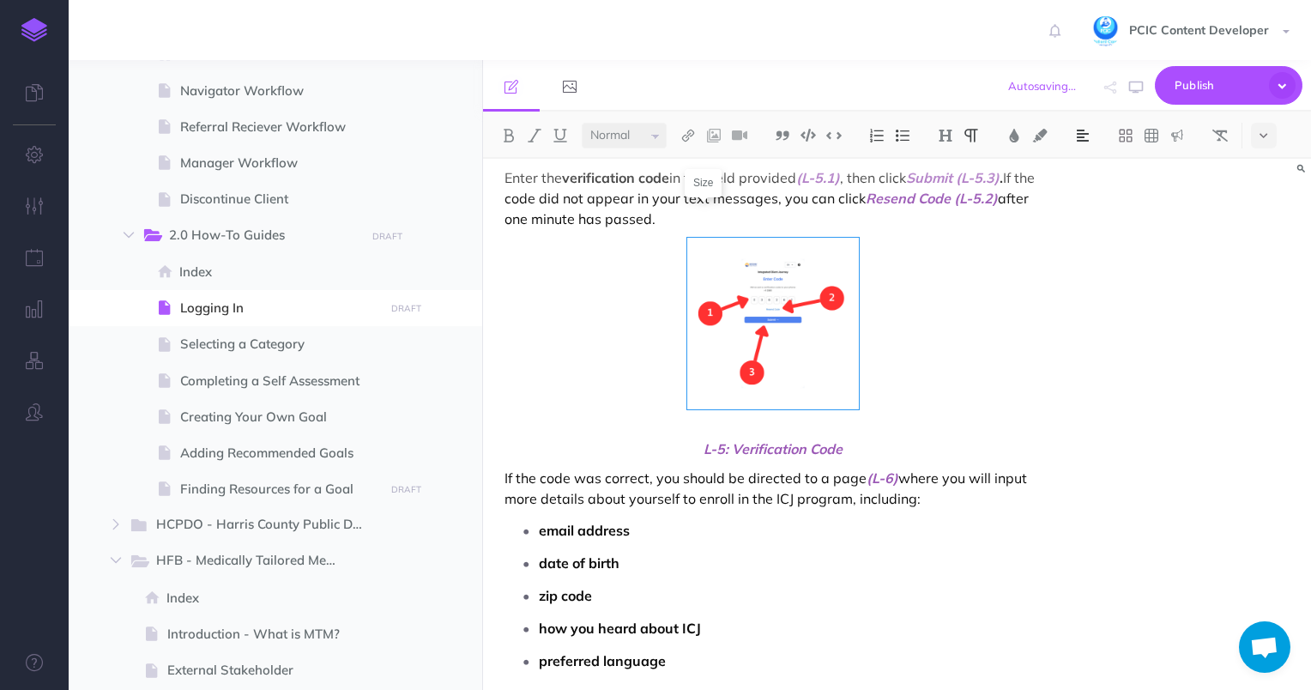
click at [0, 0] on icon at bounding box center [0, 0] width 0 height 0
click at [0, 0] on input "200" at bounding box center [0, 0] width 0 height 0
type input "300"
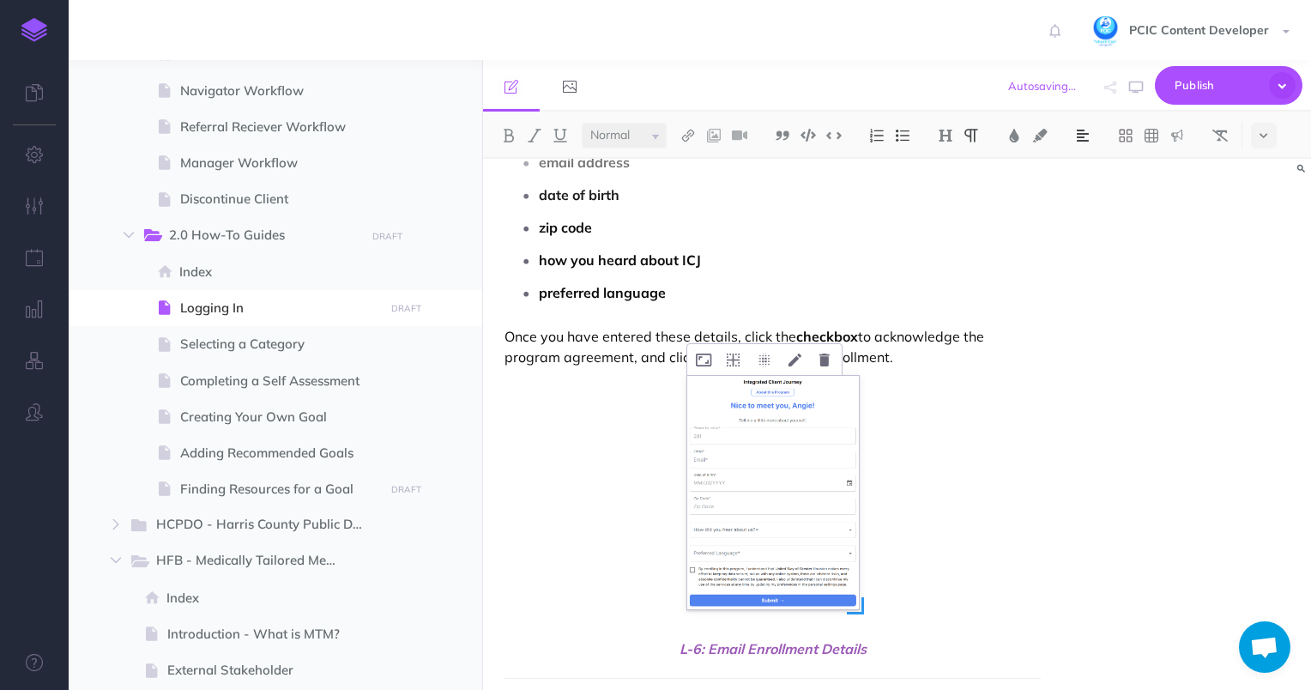
scroll to position [4260, 0]
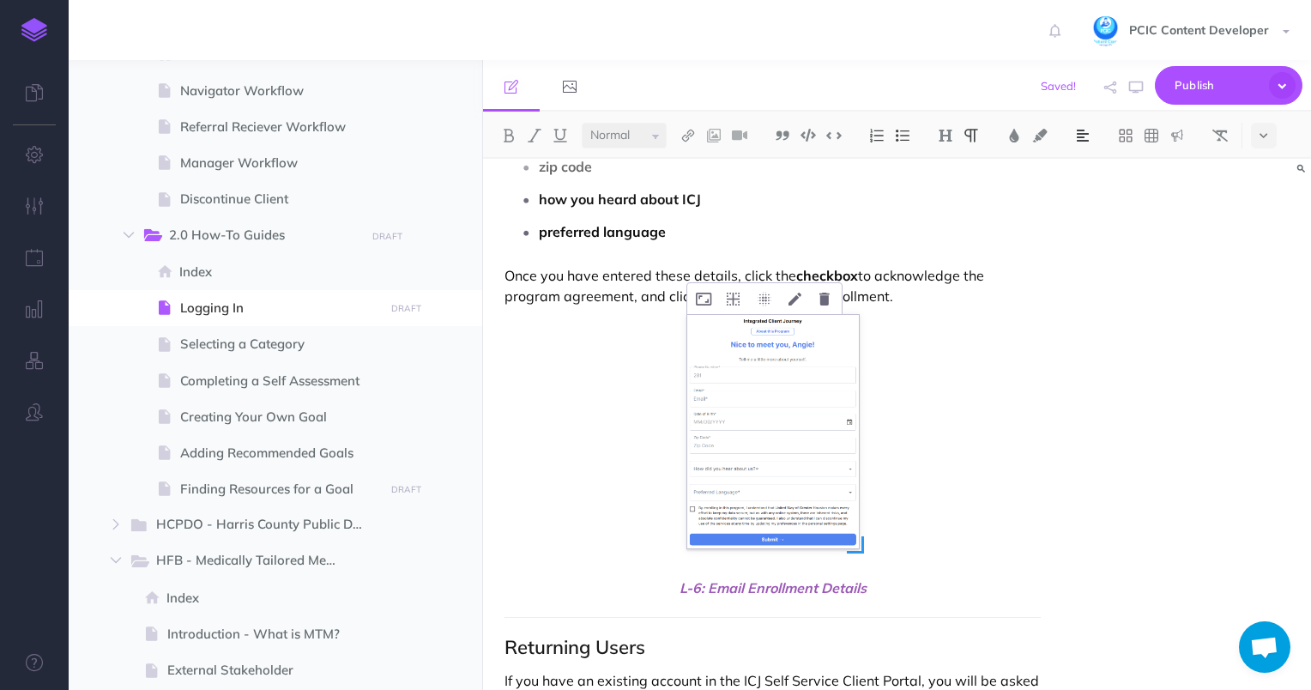
click at [755, 370] on img at bounding box center [773, 431] width 172 height 233
click at [706, 288] on button at bounding box center [703, 298] width 33 height 31
click at [743, 360] on input "200" at bounding box center [781, 366] width 153 height 26
click at [745, 361] on input "200" at bounding box center [781, 366] width 153 height 26
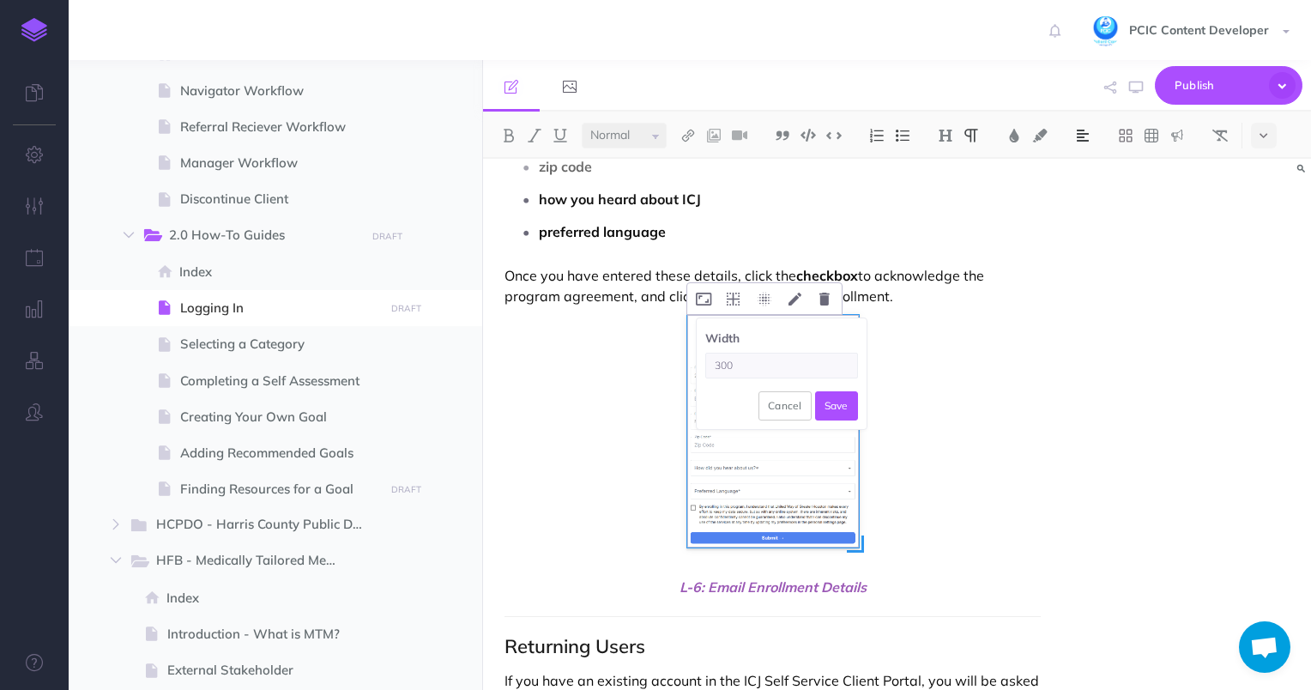
type input "300"
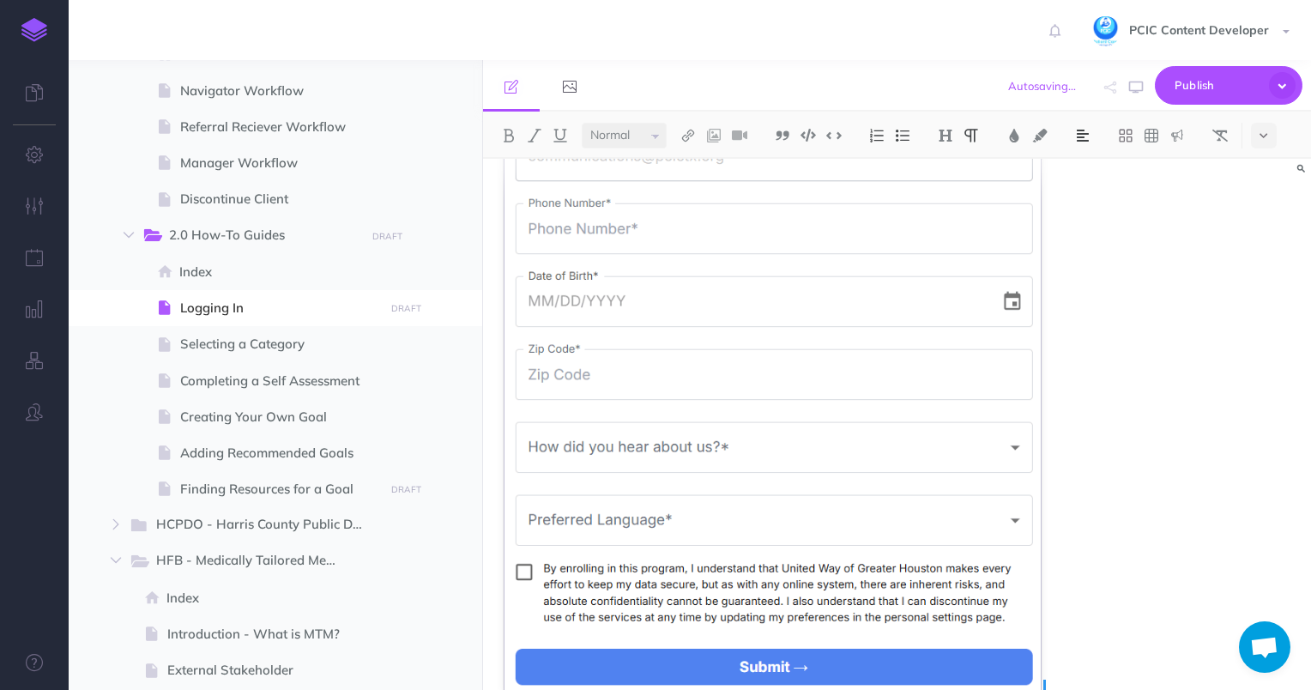
click at [780, 388] on img at bounding box center [772, 330] width 537 height 723
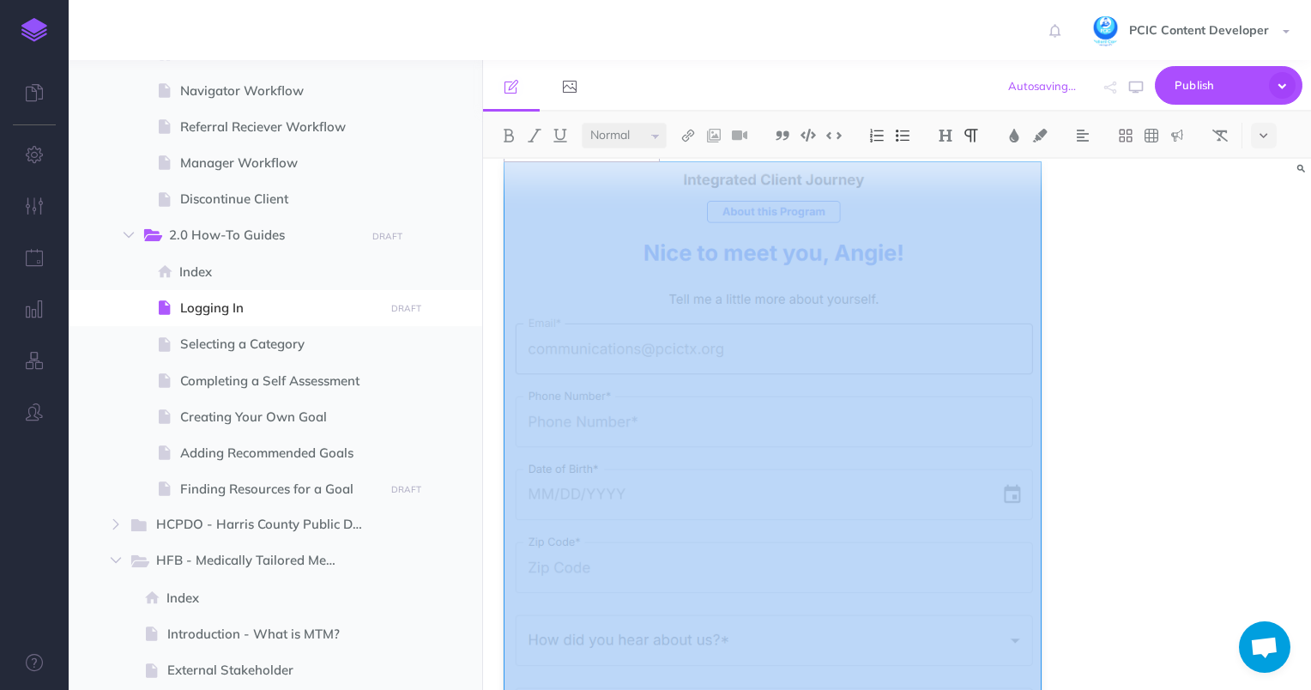
scroll to position [2630, 0]
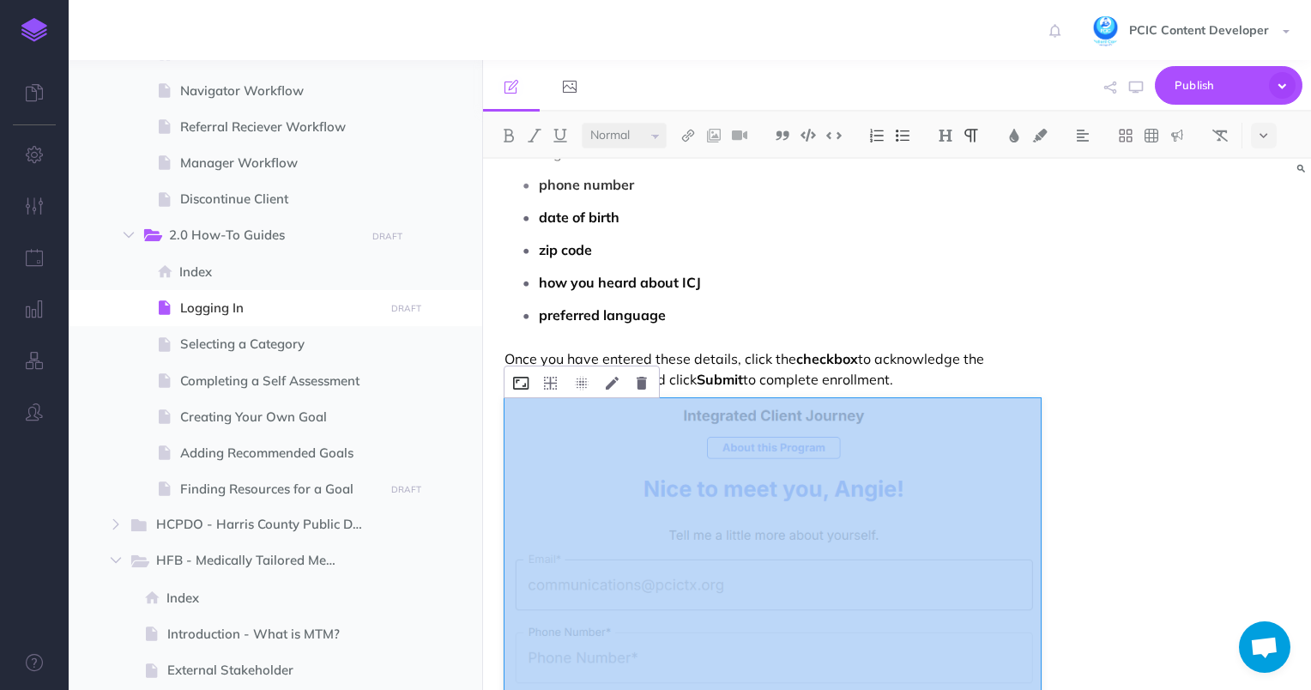
click at [516, 388] on icon at bounding box center [520, 383] width 15 height 13
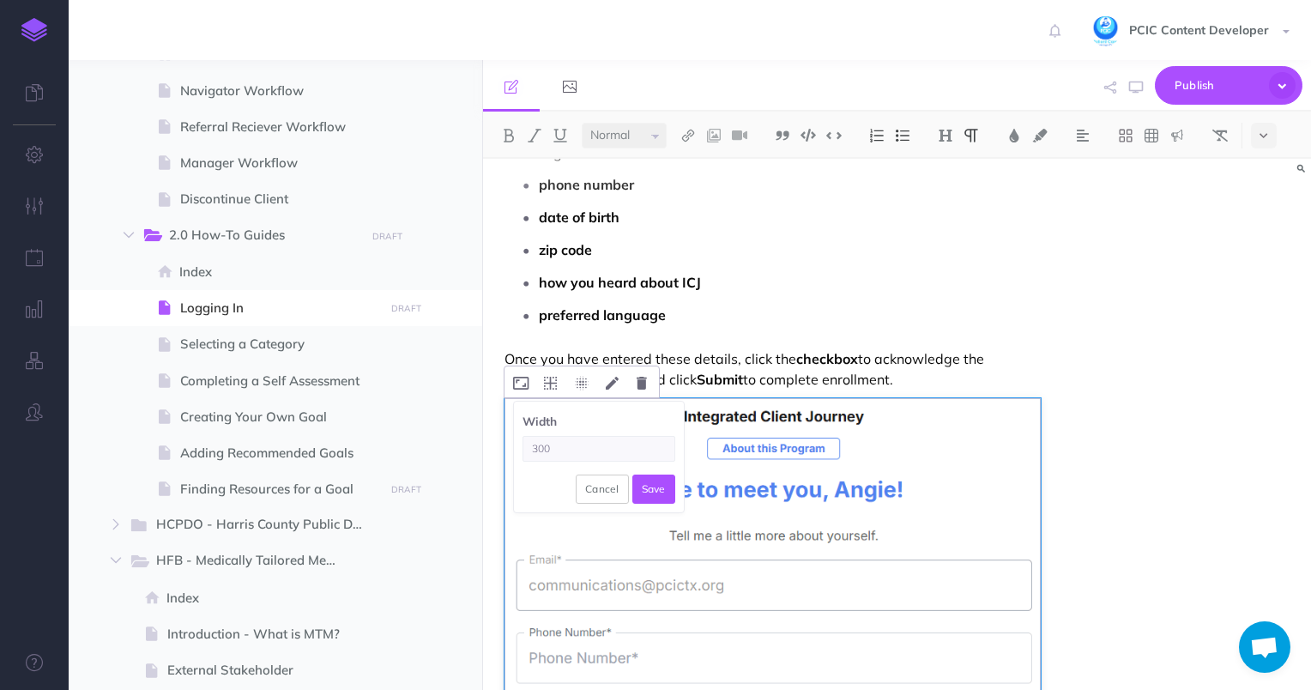
type input "300"
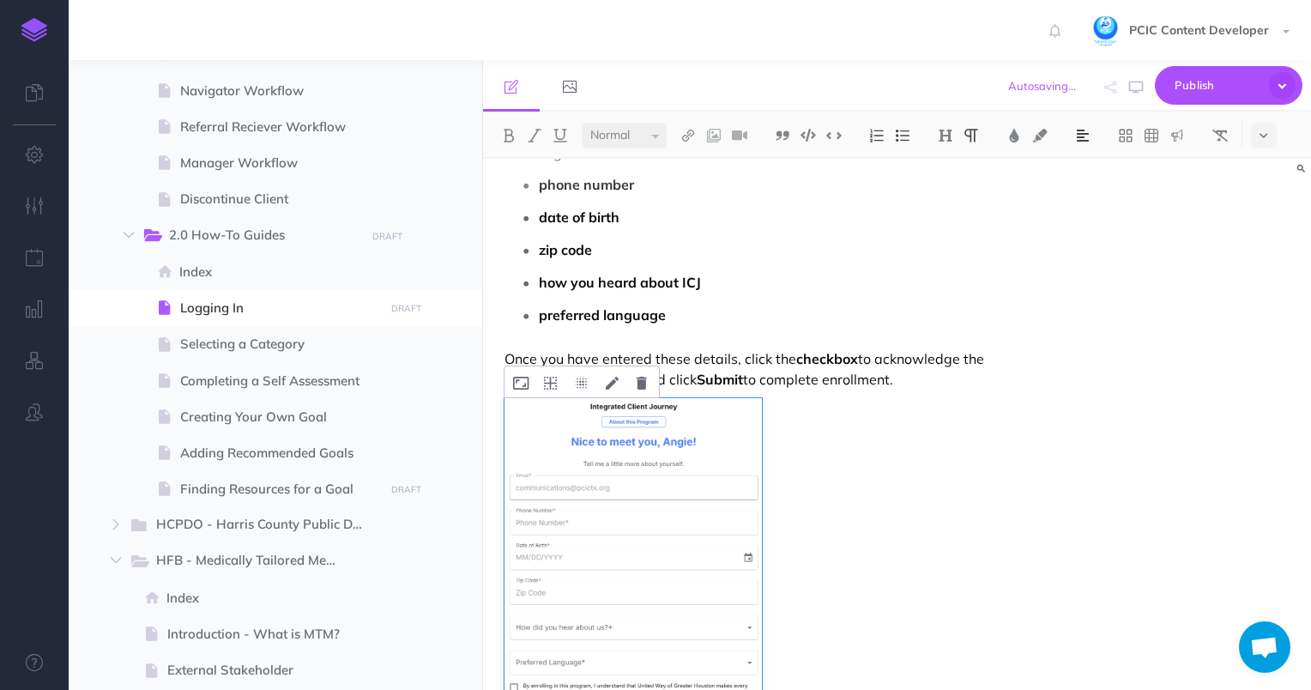
click at [1079, 134] on img at bounding box center [1082, 136] width 15 height 14
click at [1082, 196] on img at bounding box center [1082, 191] width 15 height 14
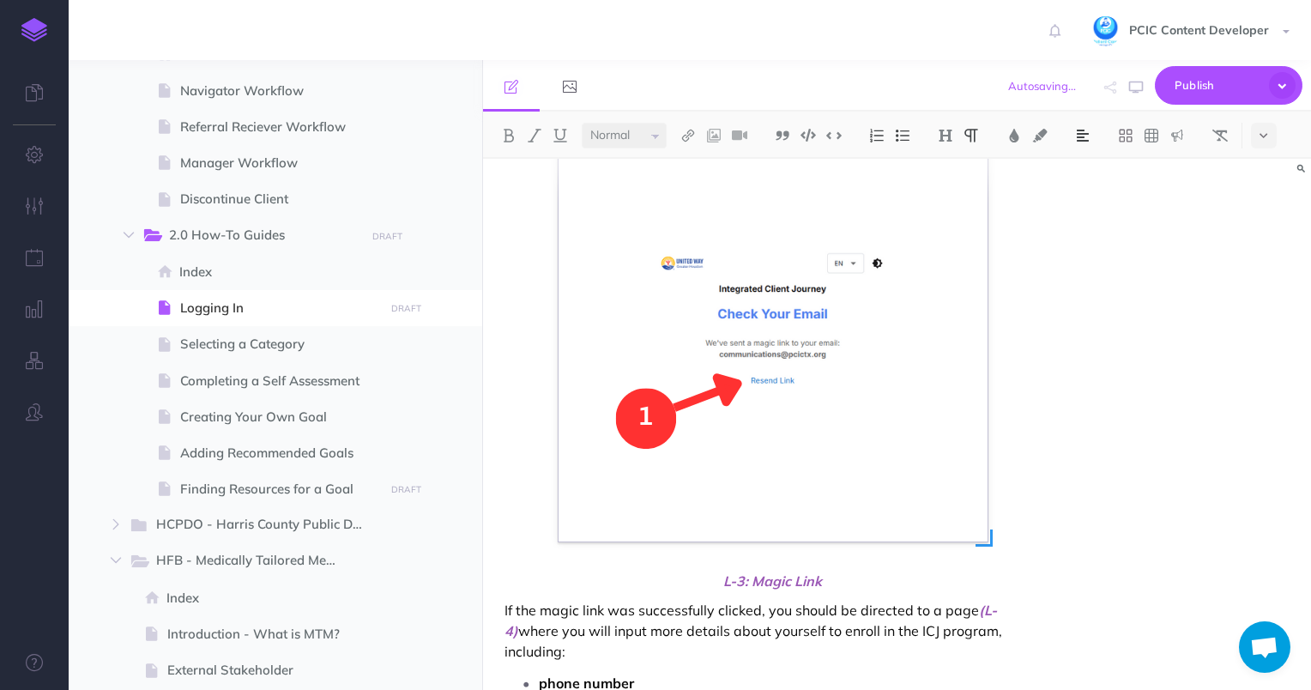
scroll to position [2029, 0]
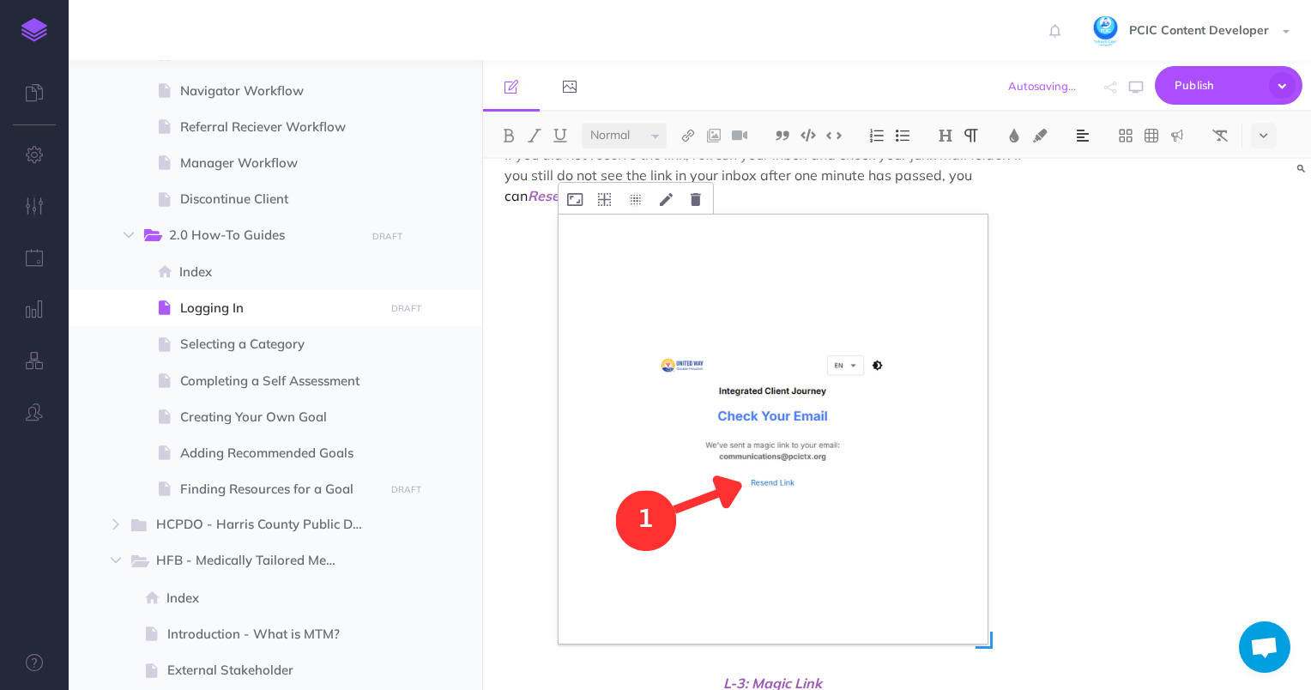
click at [821, 389] on img at bounding box center [773, 428] width 429 height 429
click at [576, 204] on icon at bounding box center [574, 199] width 15 height 13
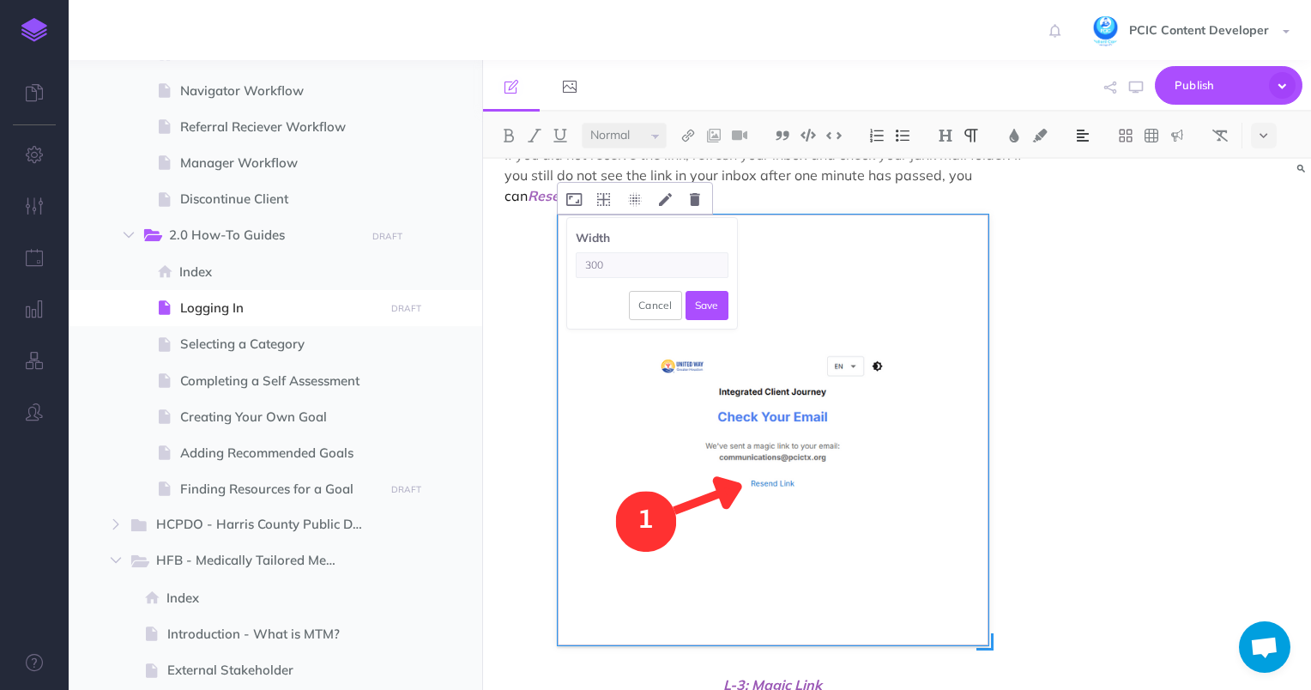
type input "300"
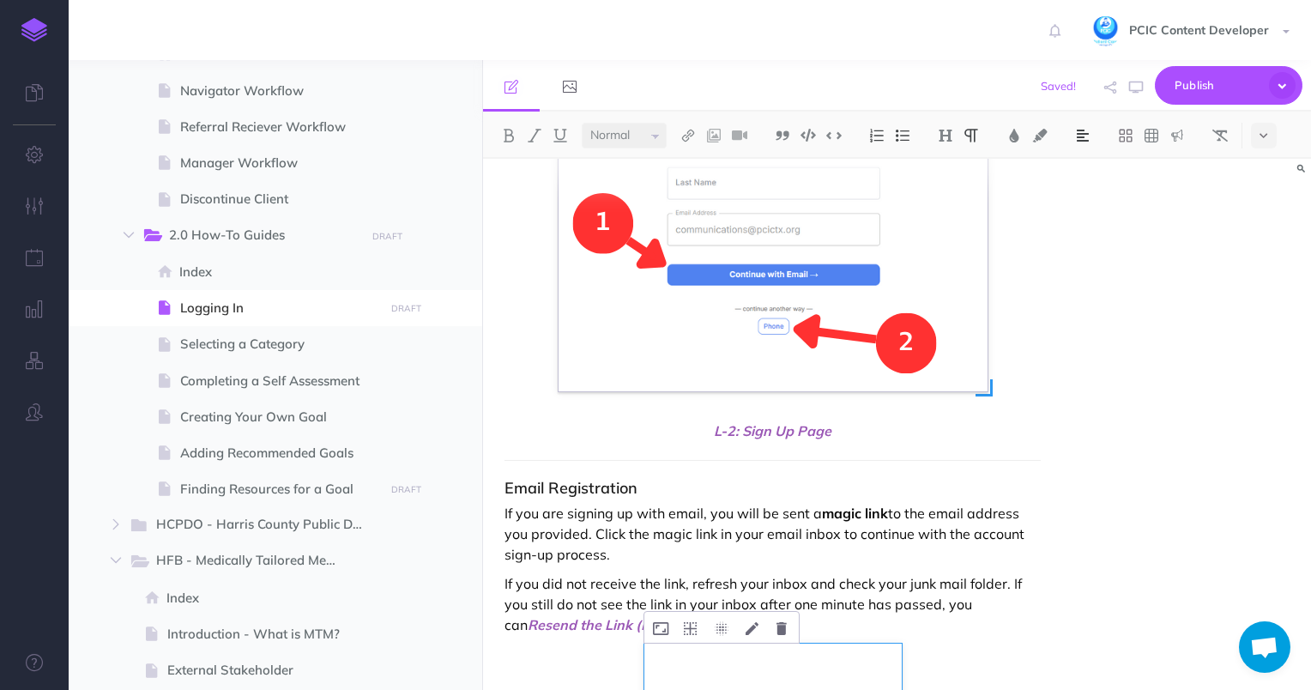
click at [829, 303] on img at bounding box center [773, 176] width 429 height 429
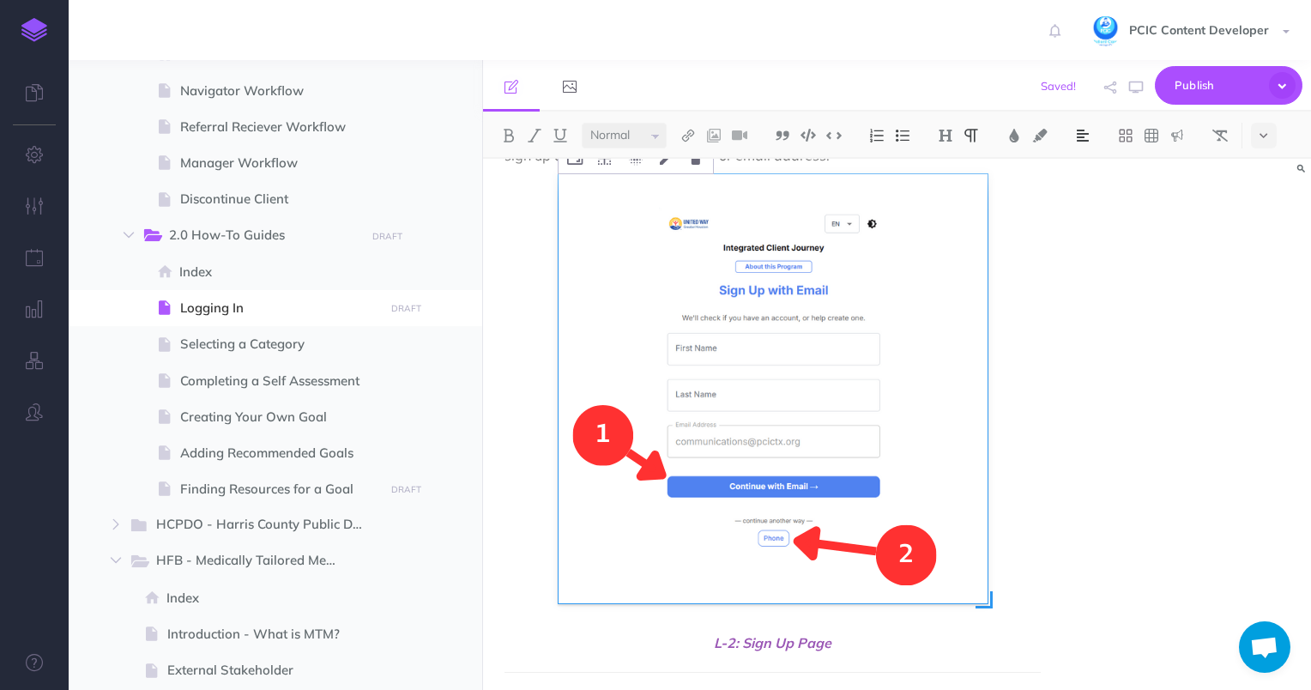
scroll to position [1343, 0]
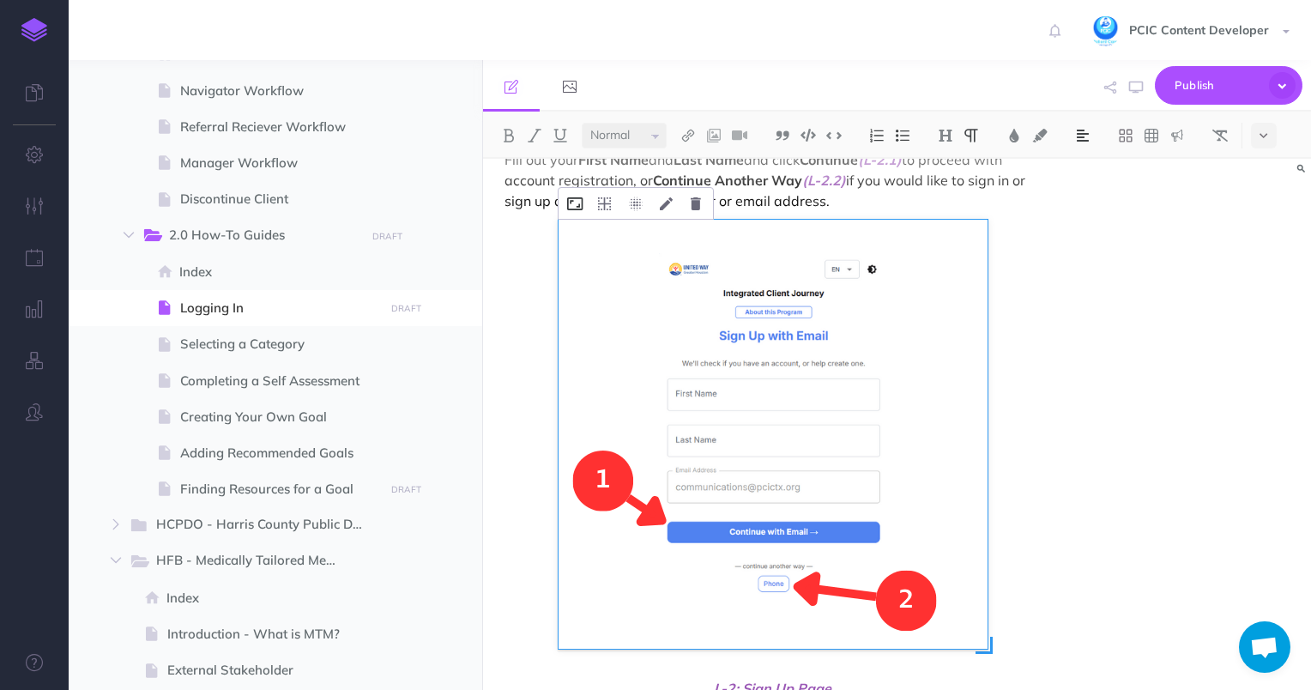
click at [580, 208] on icon at bounding box center [574, 203] width 15 height 13
type input "300"
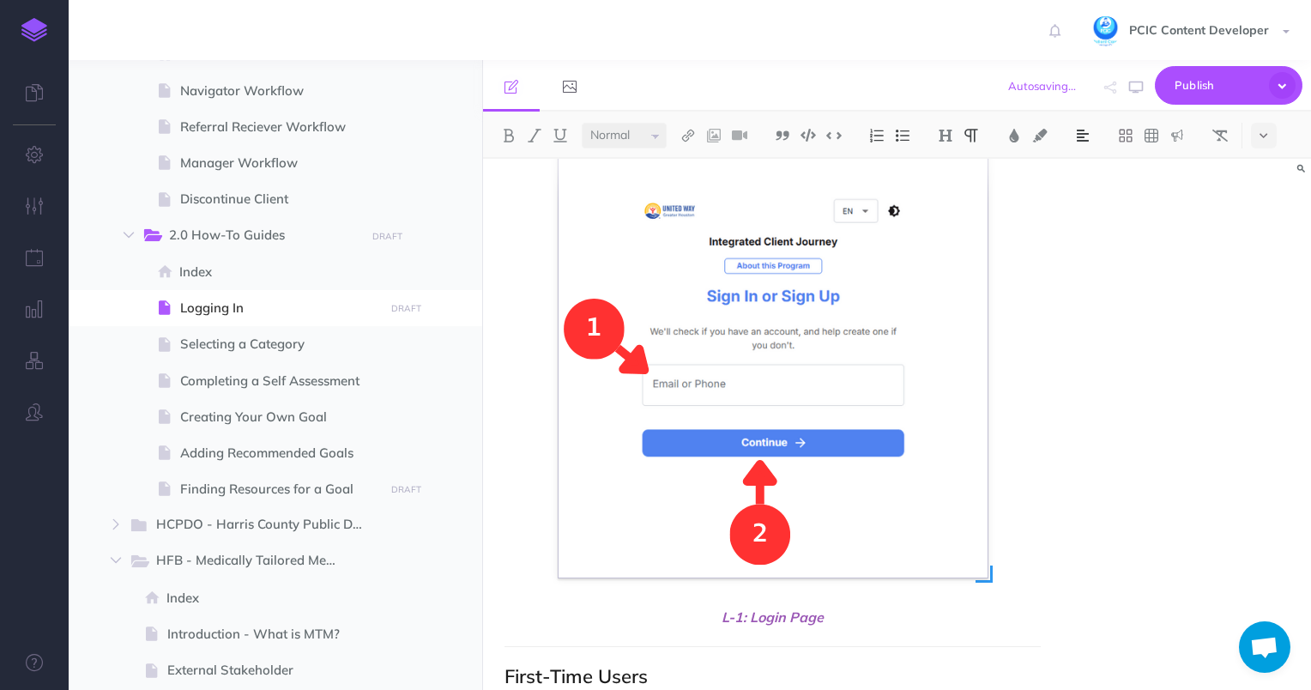
click at [728, 381] on img at bounding box center [773, 362] width 429 height 429
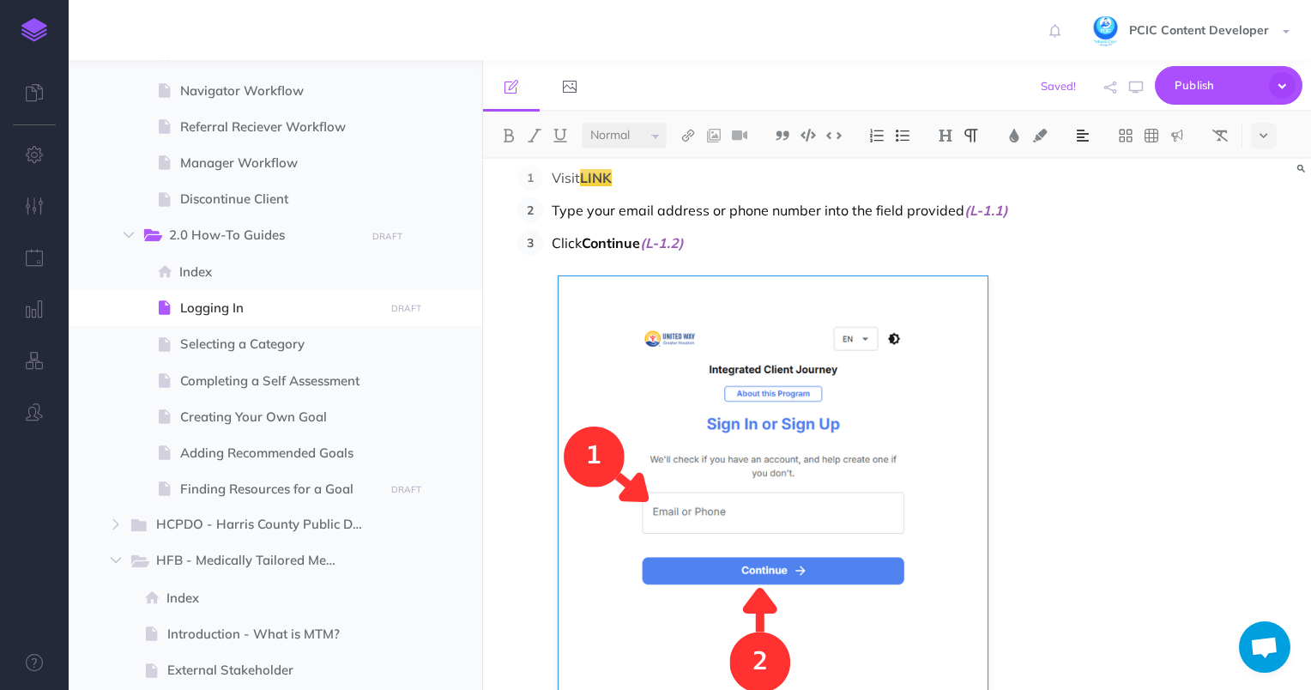
scroll to position [485, 0]
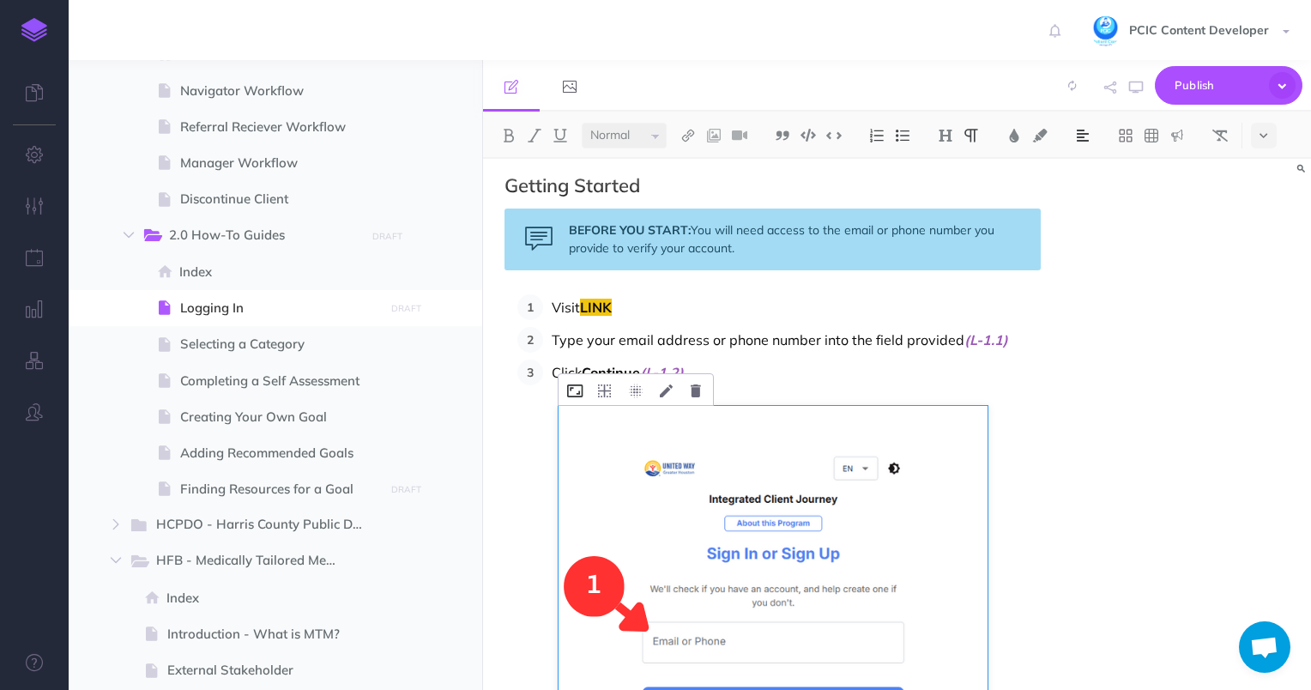
click at [580, 395] on icon at bounding box center [574, 390] width 15 height 13
type input "300"
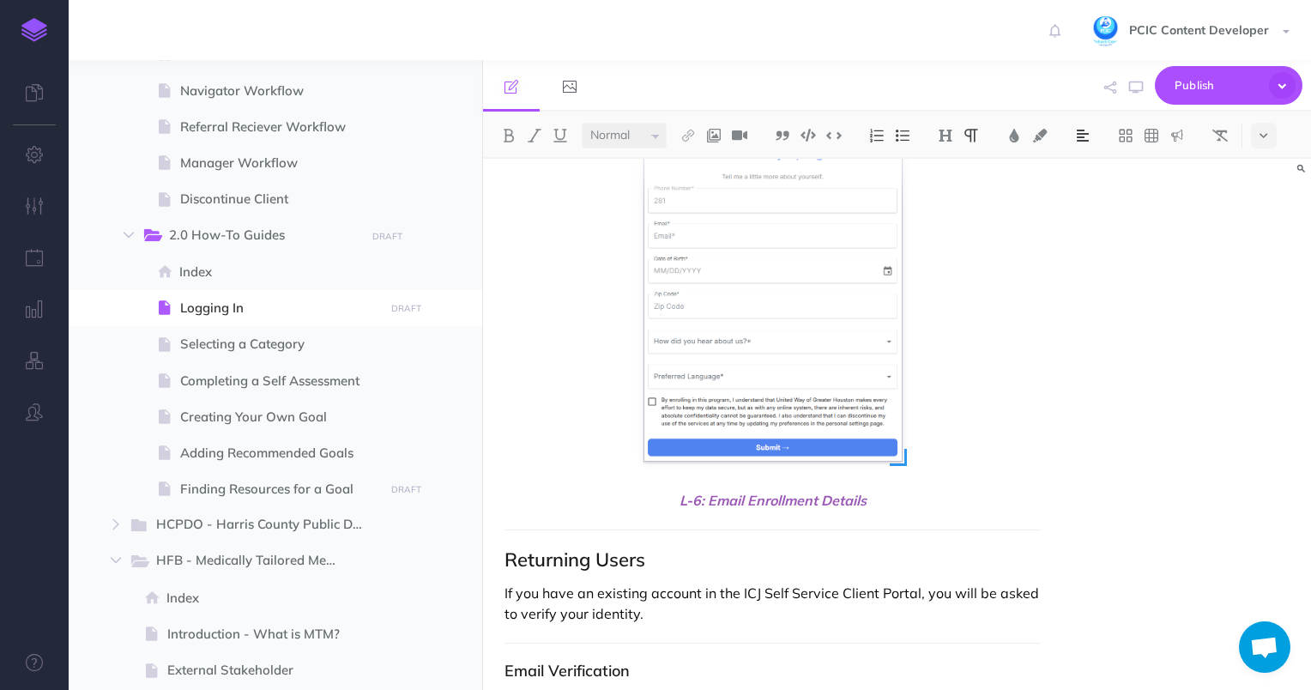
scroll to position [3946, 0]
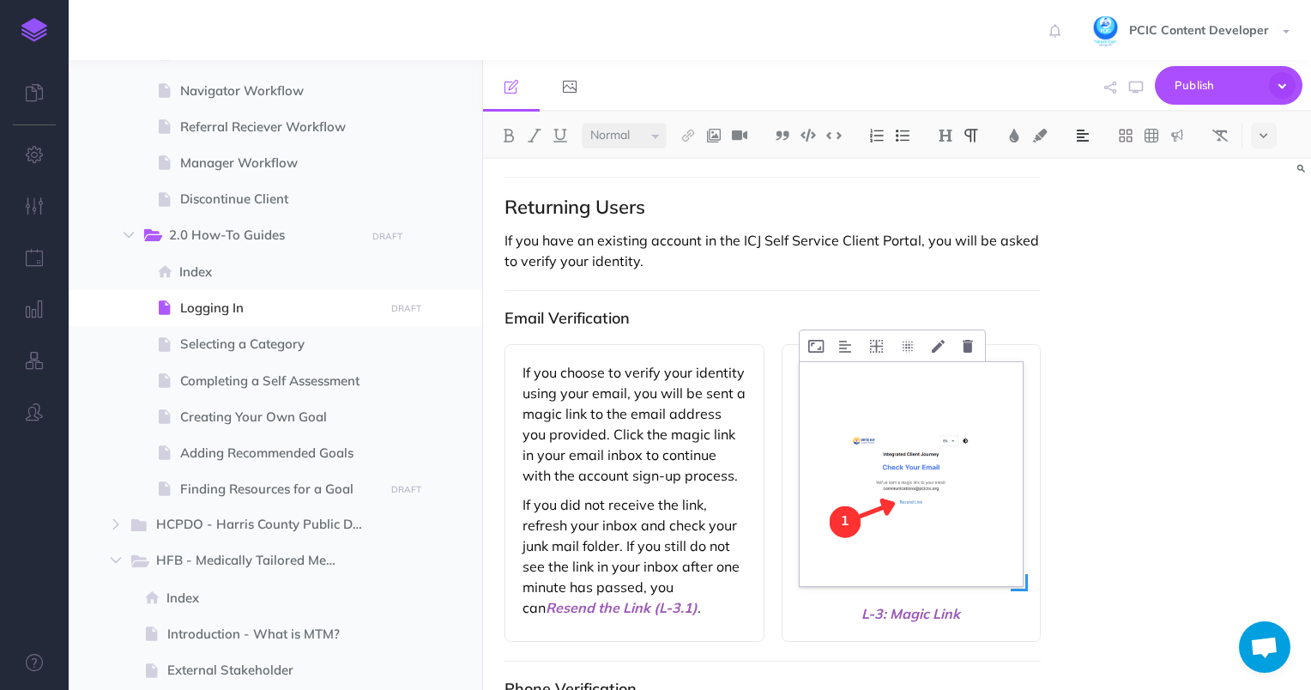
click at [923, 465] on img at bounding box center [912, 474] width 224 height 224
click at [520, 367] on div "If you choose to verify your identity using your email, you will be sent a magi…" at bounding box center [634, 493] width 260 height 298
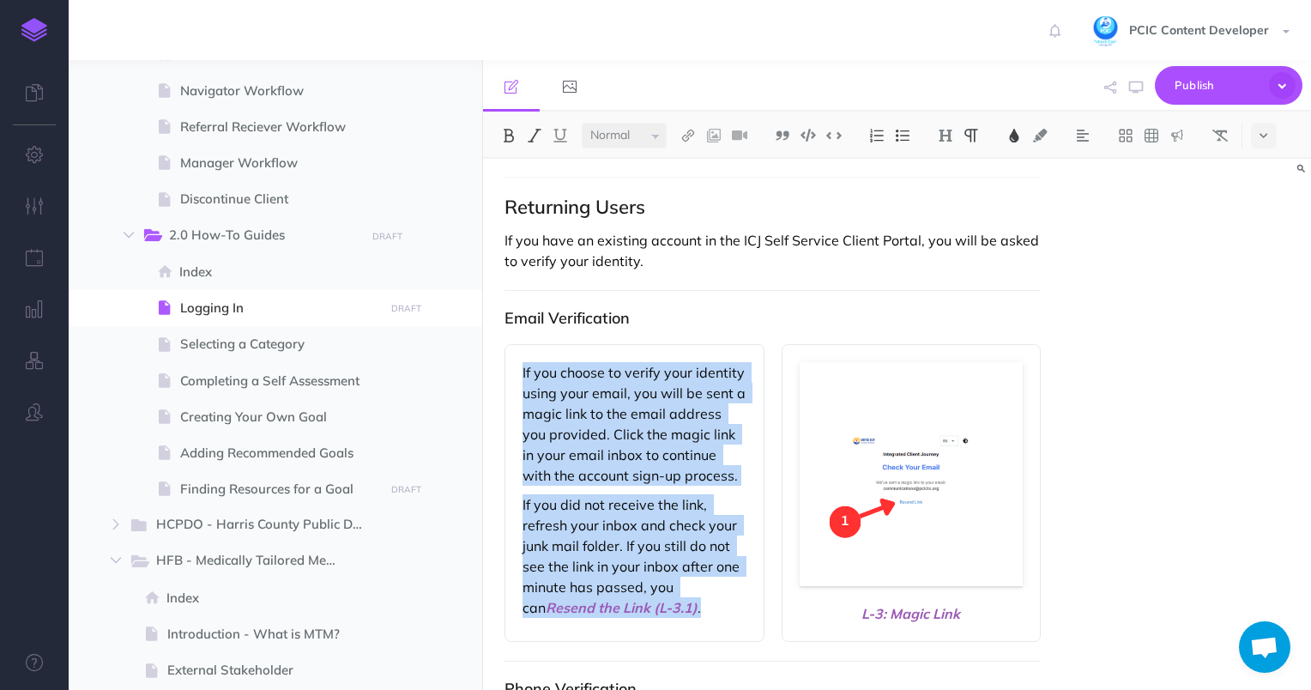
click at [689, 601] on p "If you did not receive the link, refresh your inbox and check your junk mail fo…" at bounding box center [634, 556] width 224 height 124
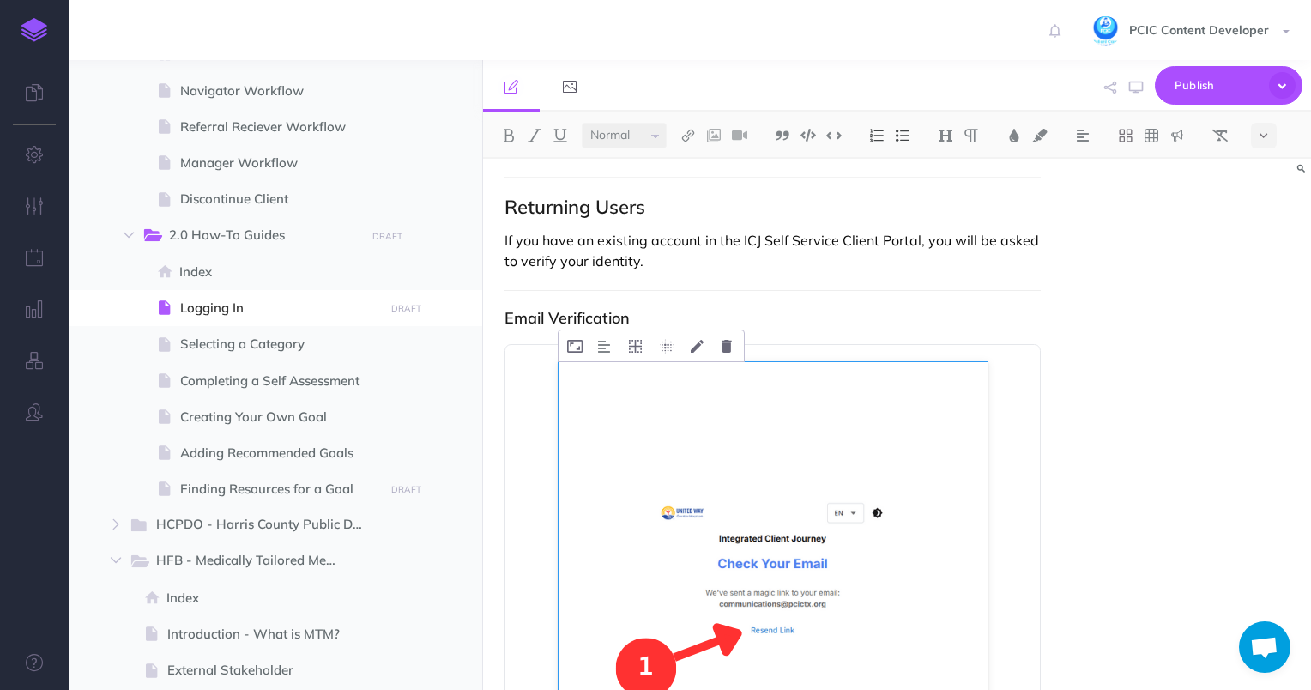
scroll to position [4049, 0]
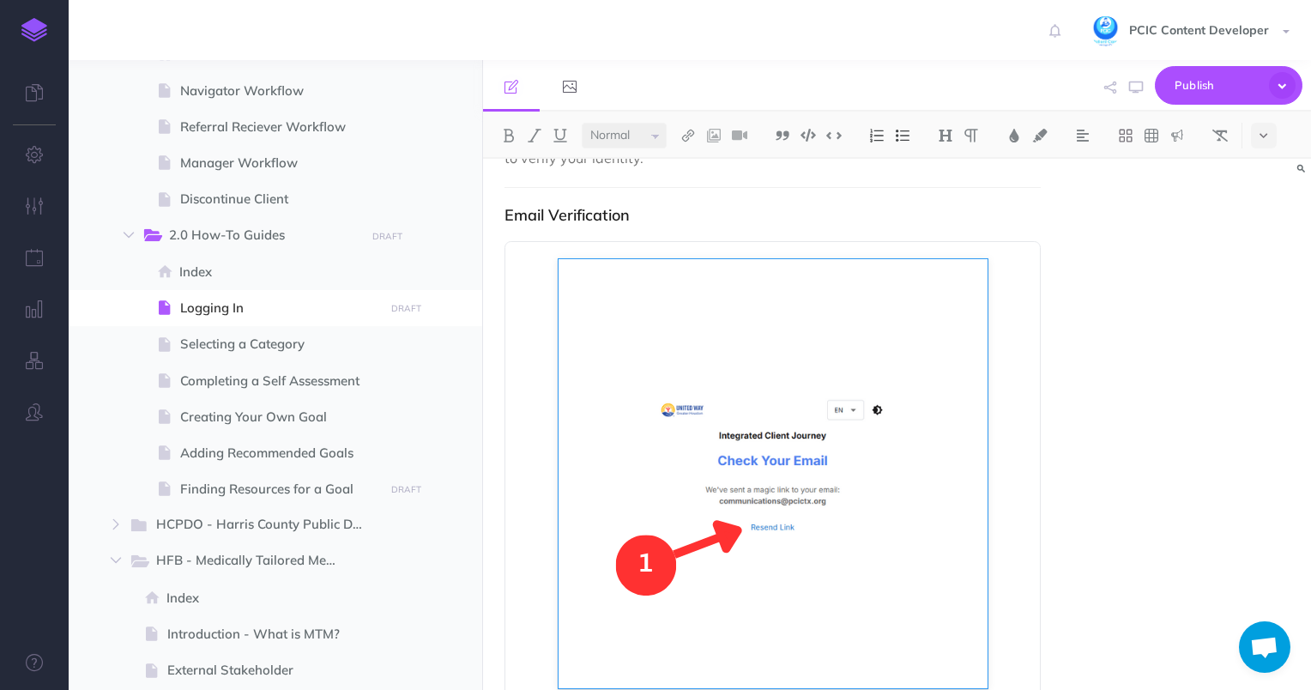
click at [703, 208] on h3 "Email Verification" at bounding box center [772, 215] width 537 height 17
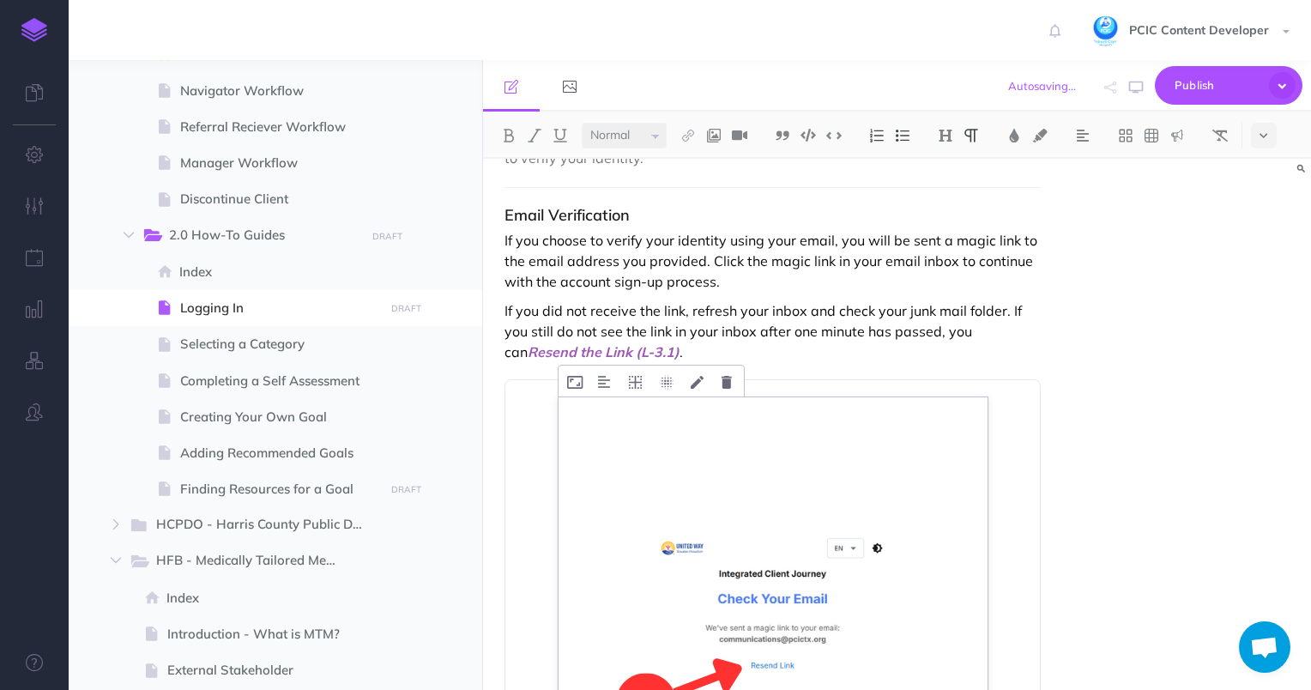
click at [665, 488] on img at bounding box center [773, 611] width 429 height 429
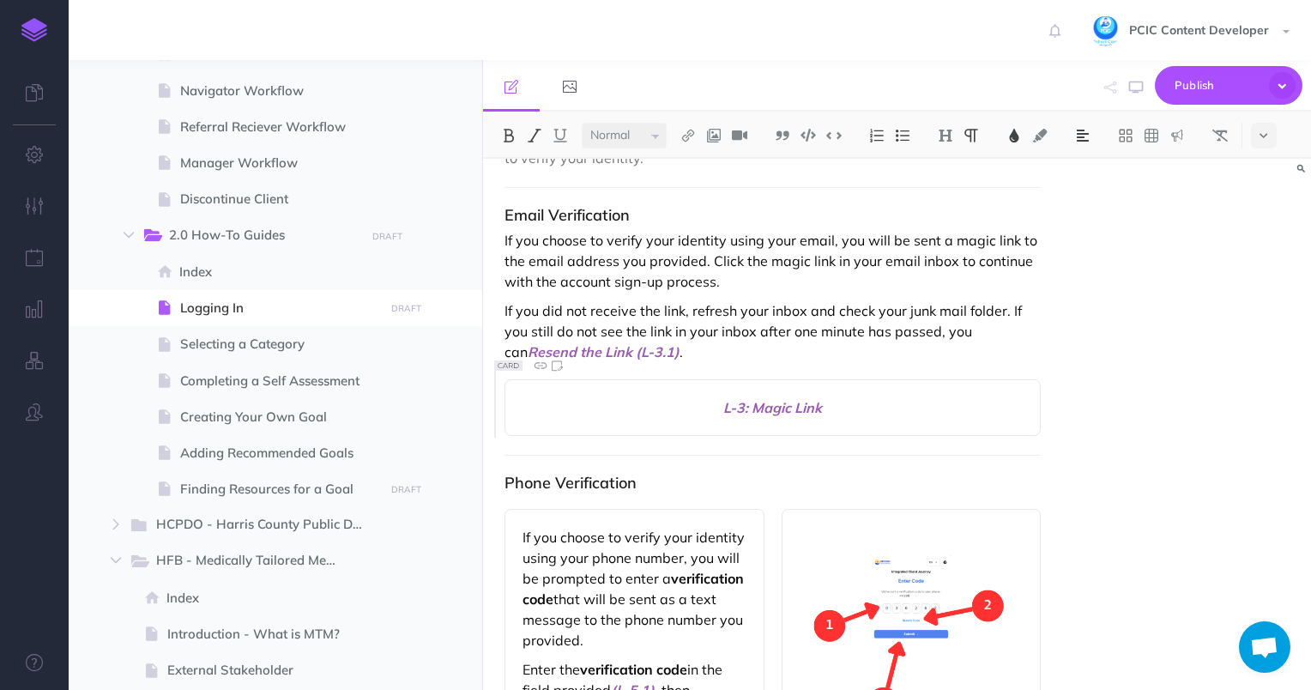
click at [745, 356] on p "If you did not receive the link, refresh your inbox and check your junk mail fo…" at bounding box center [772, 331] width 537 height 62
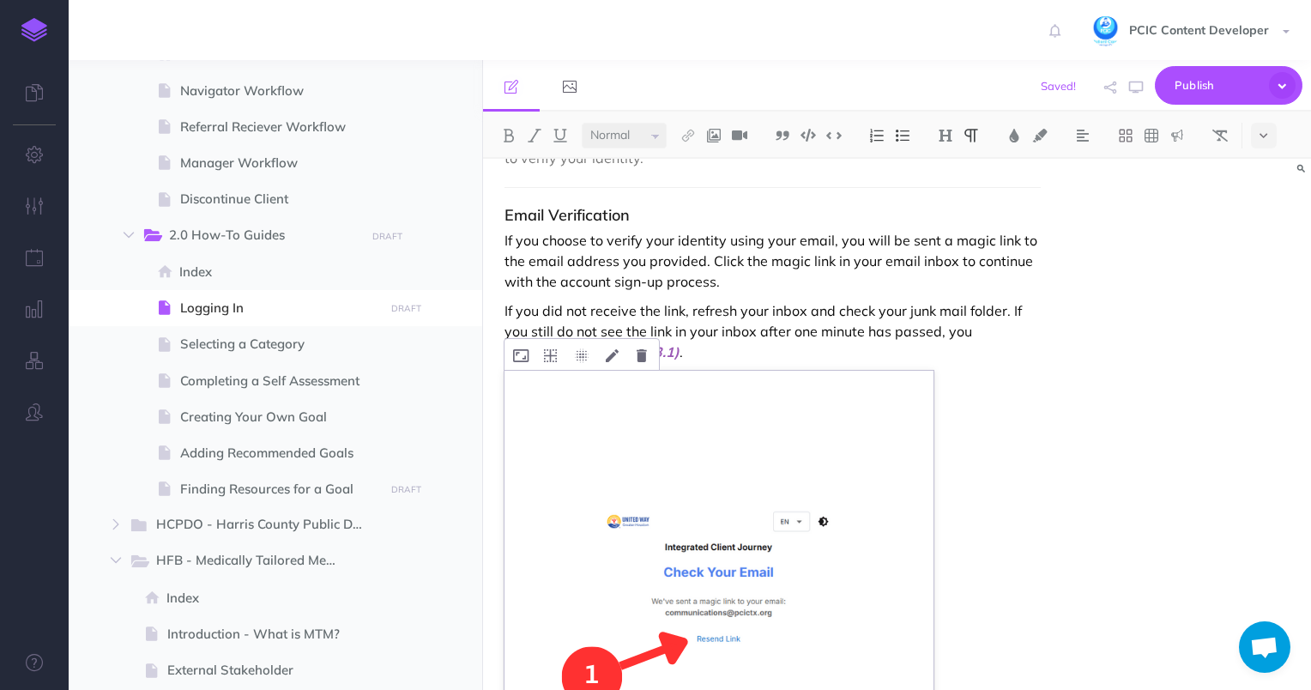
click at [690, 451] on img at bounding box center [718, 585] width 429 height 429
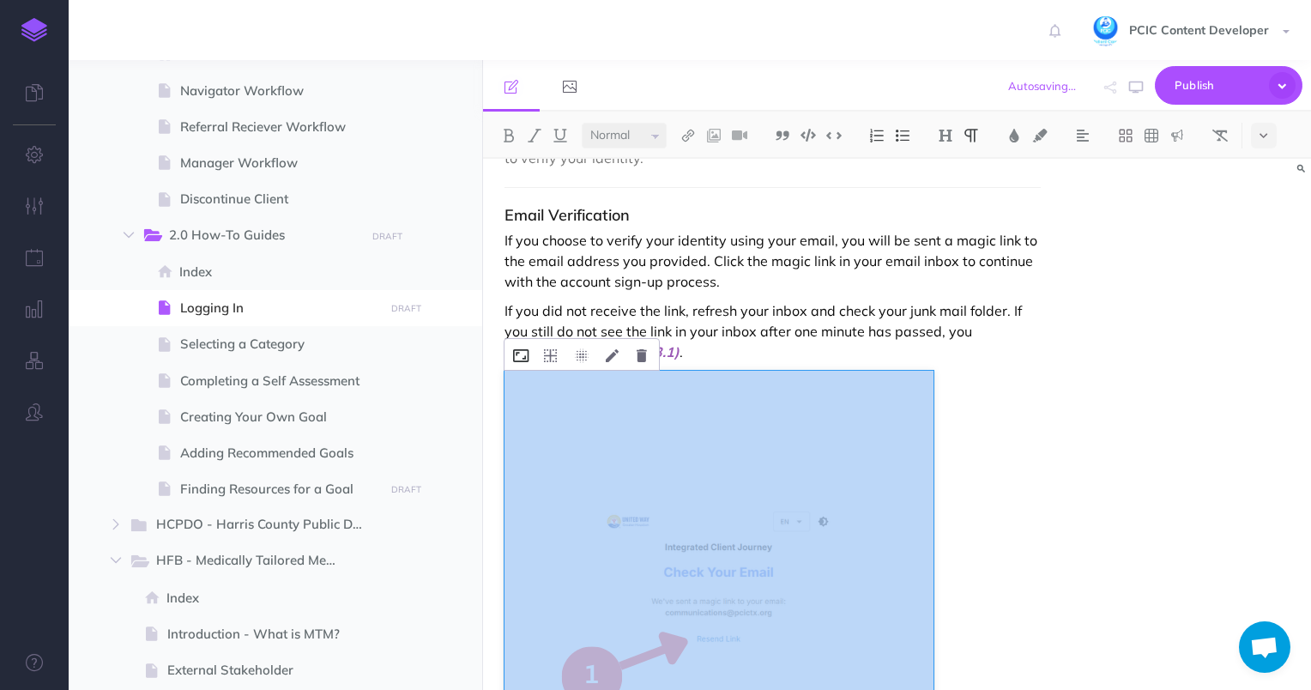
click at [513, 349] on icon at bounding box center [520, 355] width 15 height 13
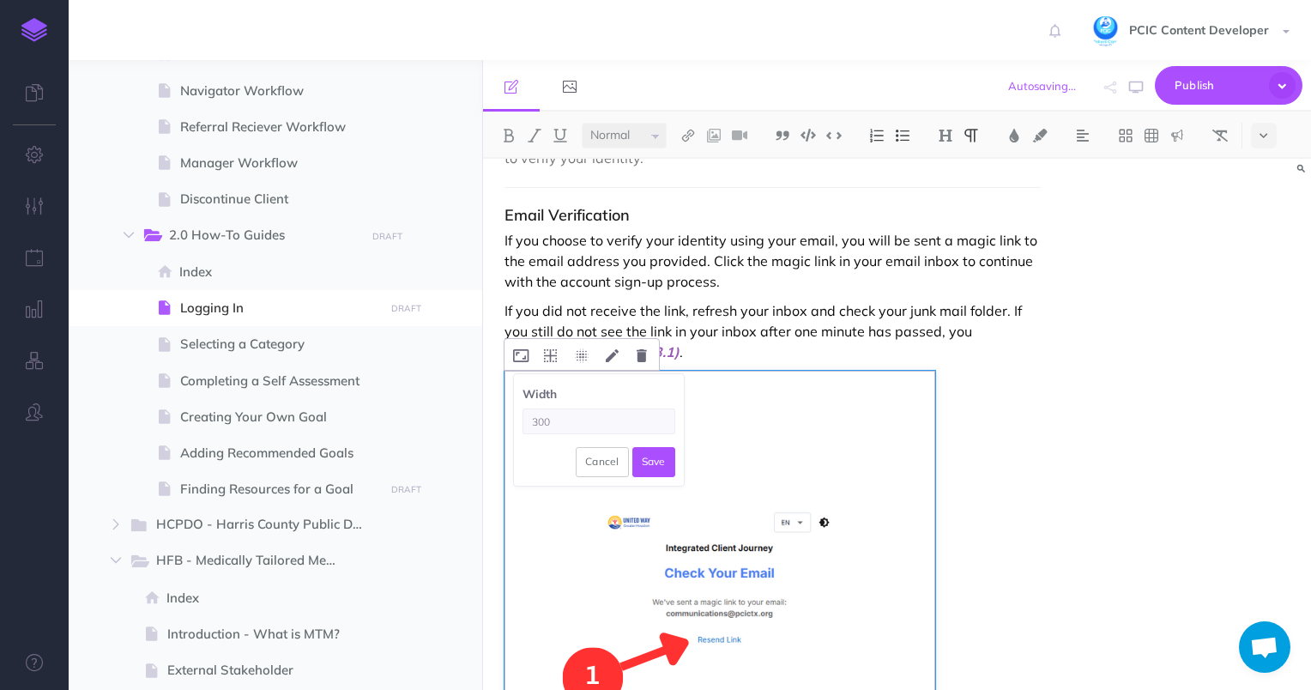
type input "300"
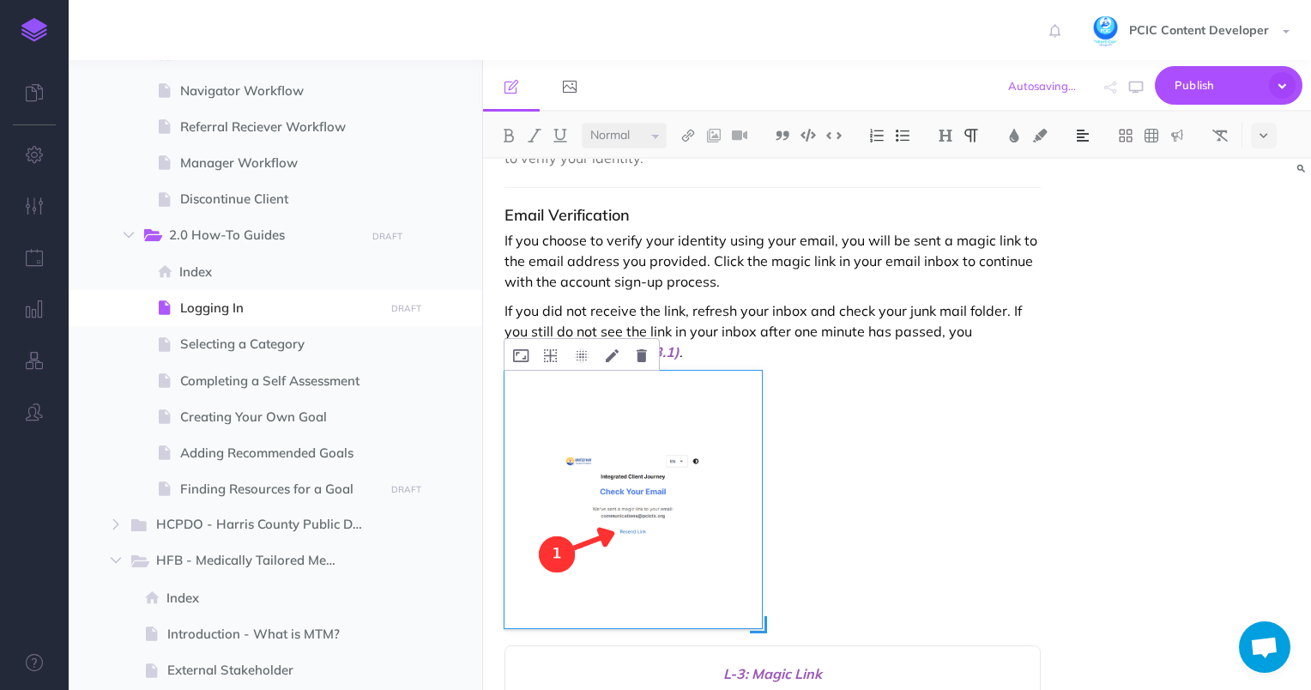
click at [1088, 130] on img at bounding box center [1082, 136] width 15 height 14
click at [1085, 196] on img at bounding box center [1082, 191] width 15 height 14
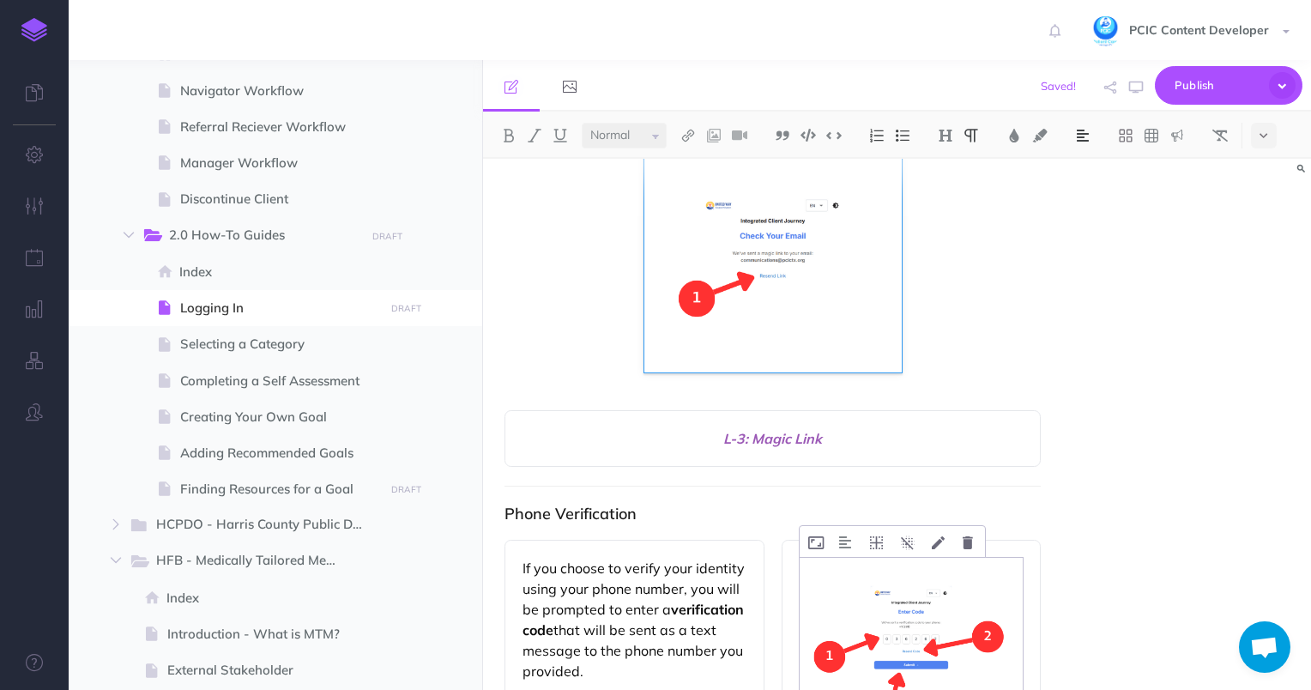
scroll to position [4307, 0]
click at [786, 427] on span "L-3: Magic Link" at bounding box center [772, 436] width 501 height 21
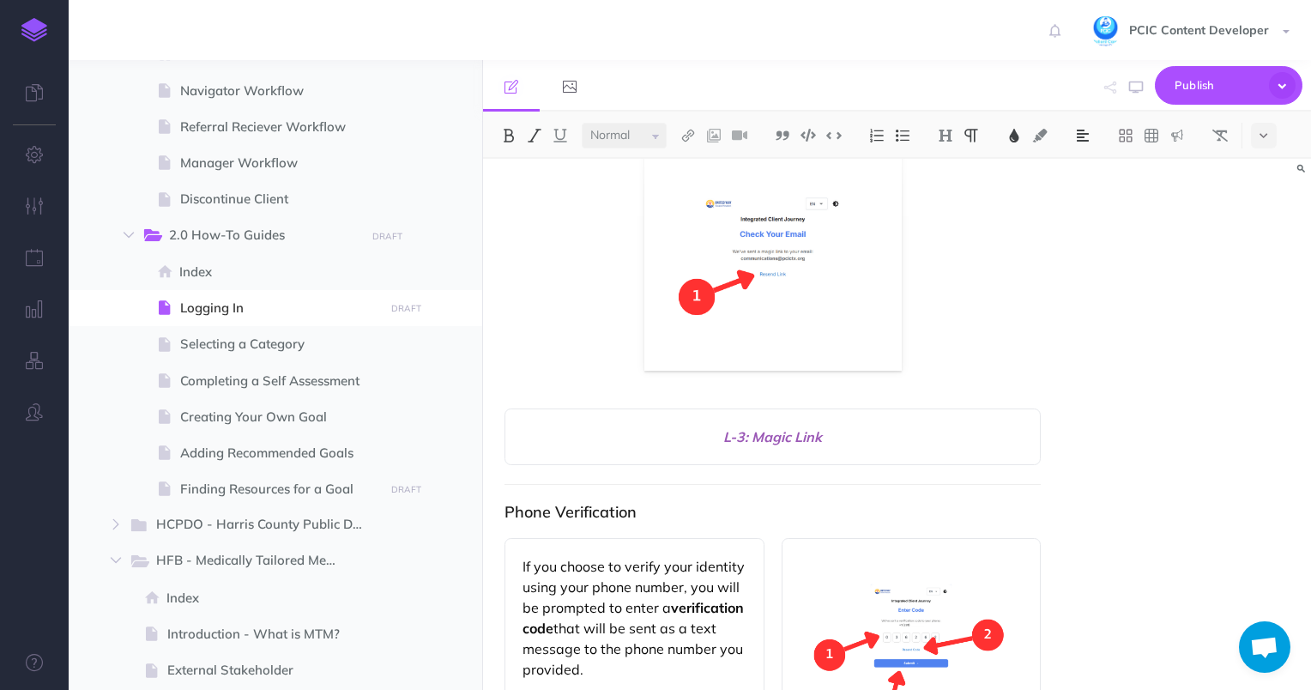
click at [786, 427] on span "L-3: Magic Link" at bounding box center [772, 436] width 501 height 21
click at [951, 349] on span at bounding box center [772, 241] width 537 height 257
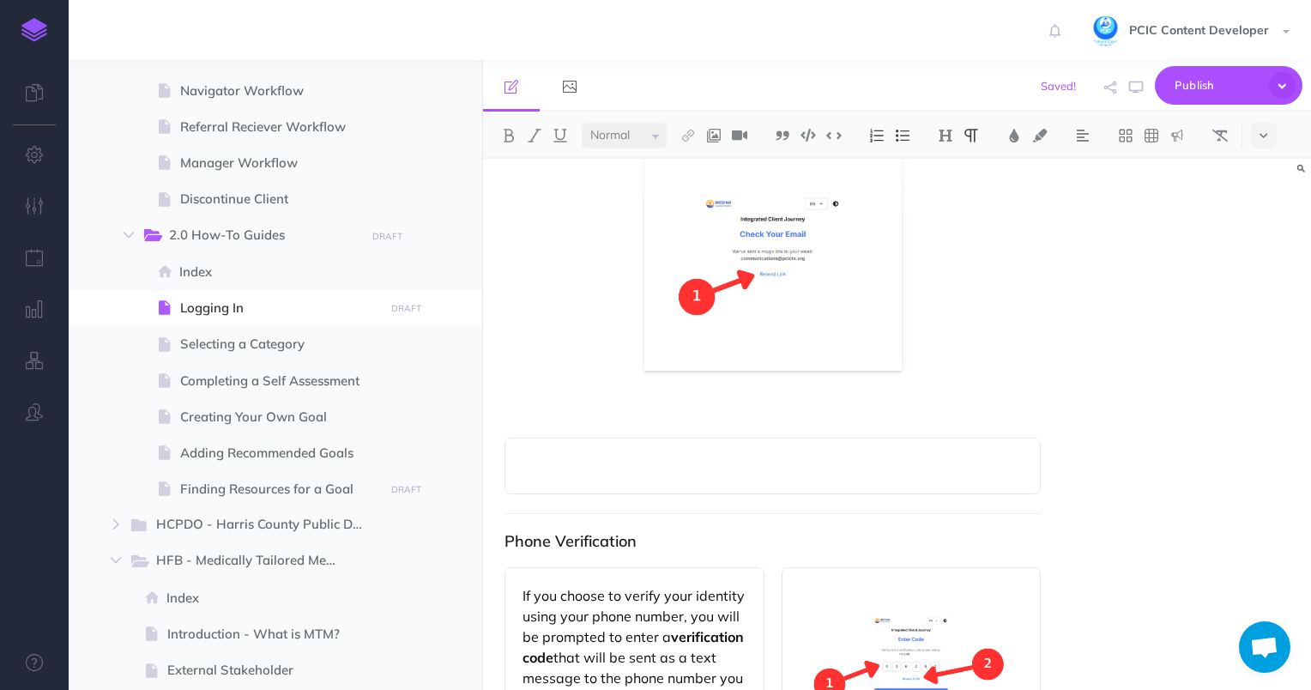
paste div
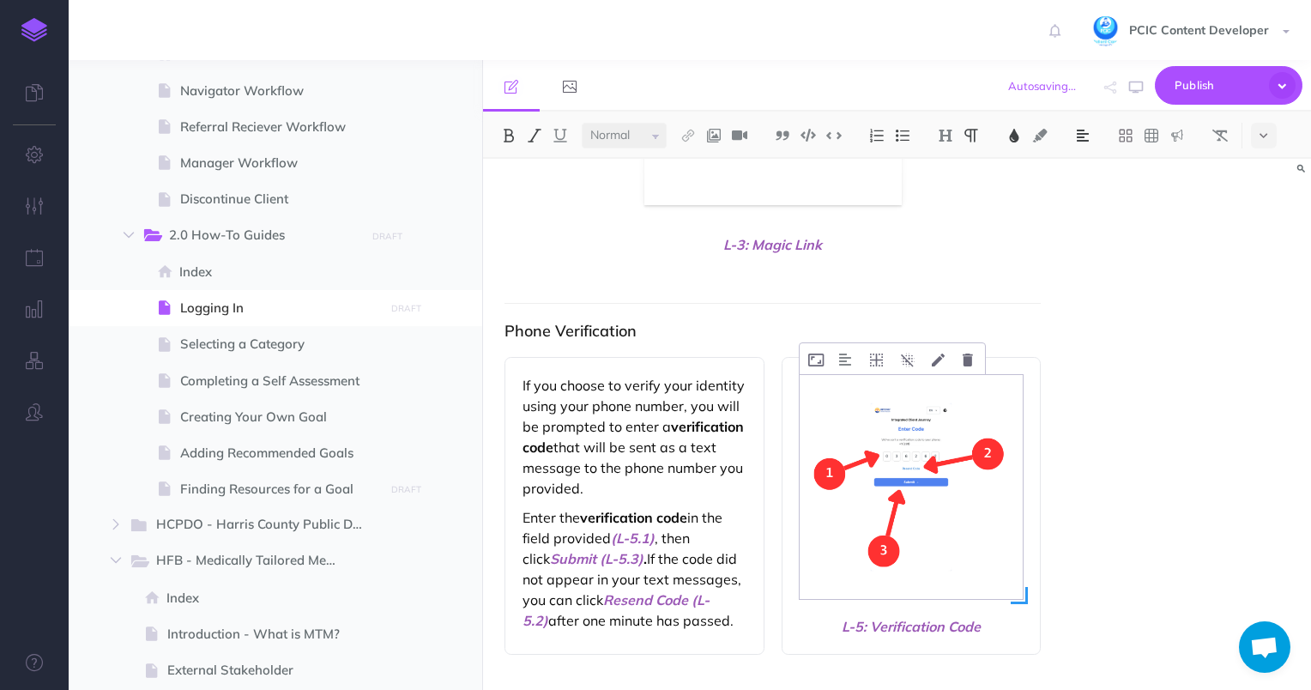
scroll to position [4478, 0]
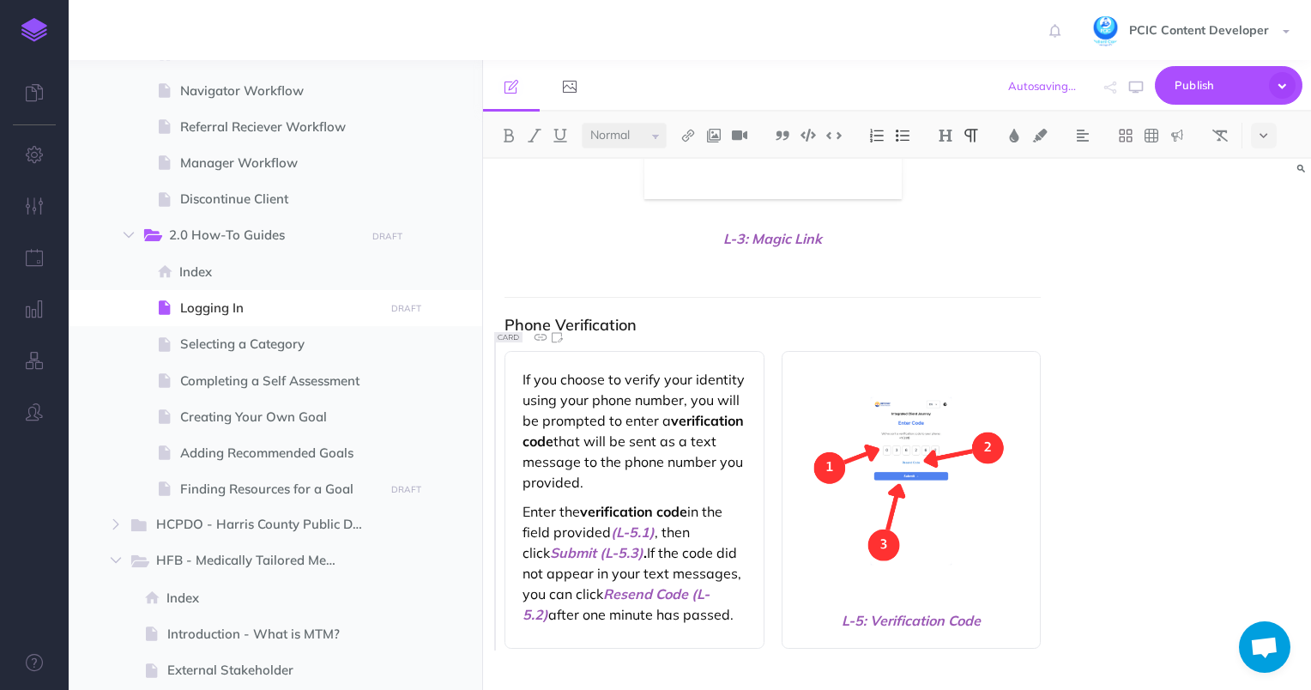
click at [677, 614] on p "Enter the verification code in the field provided (L-5.1) , then click Submit (…" at bounding box center [634, 563] width 224 height 124
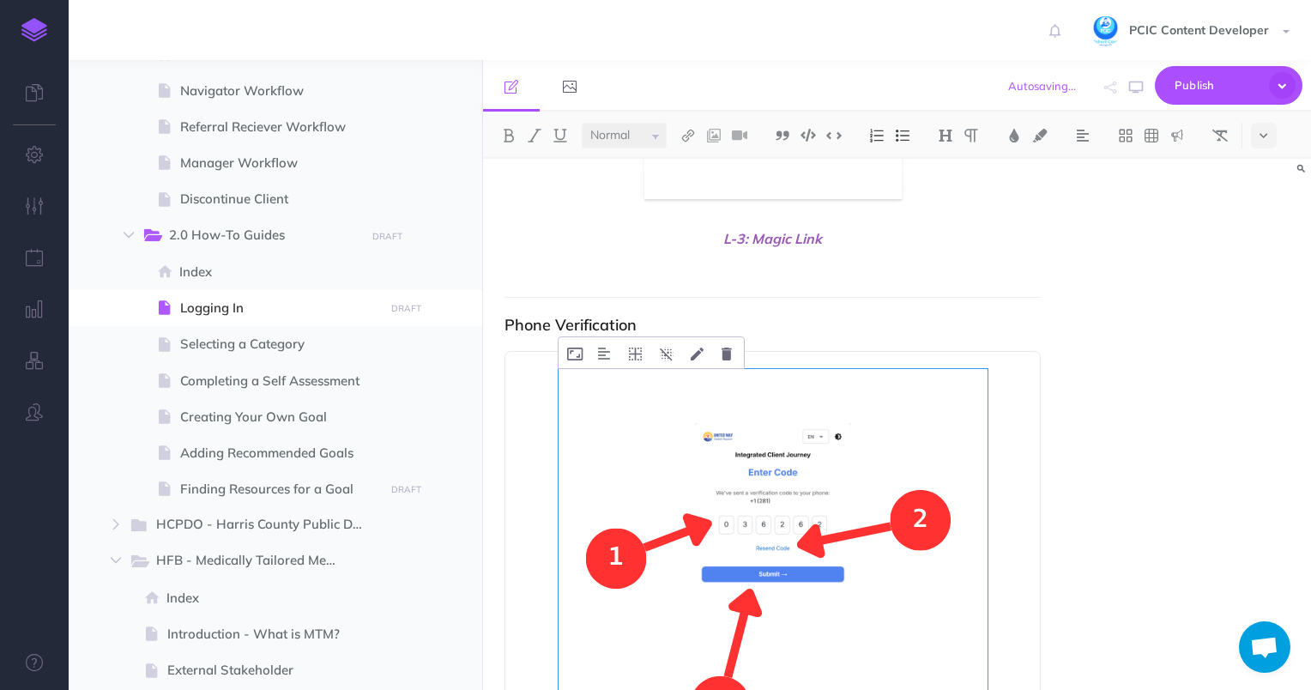
scroll to position [4589, 0]
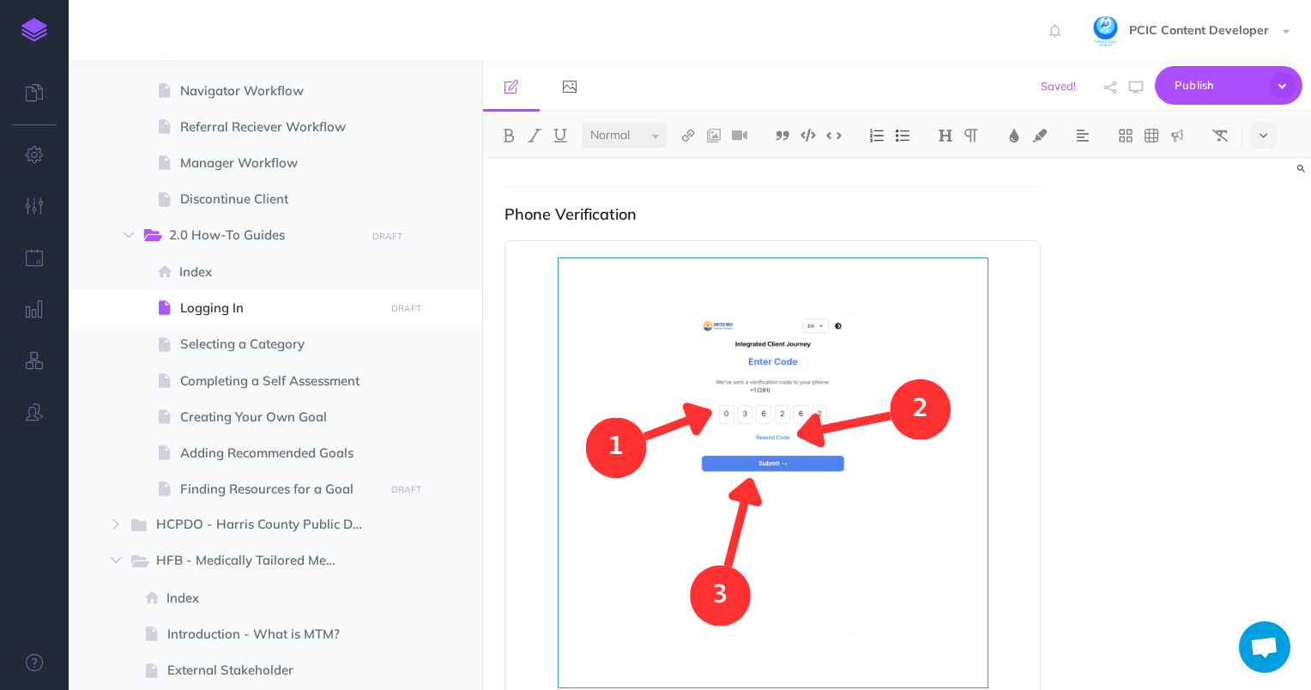
click at [740, 216] on h3 "Phone Verification" at bounding box center [772, 214] width 537 height 17
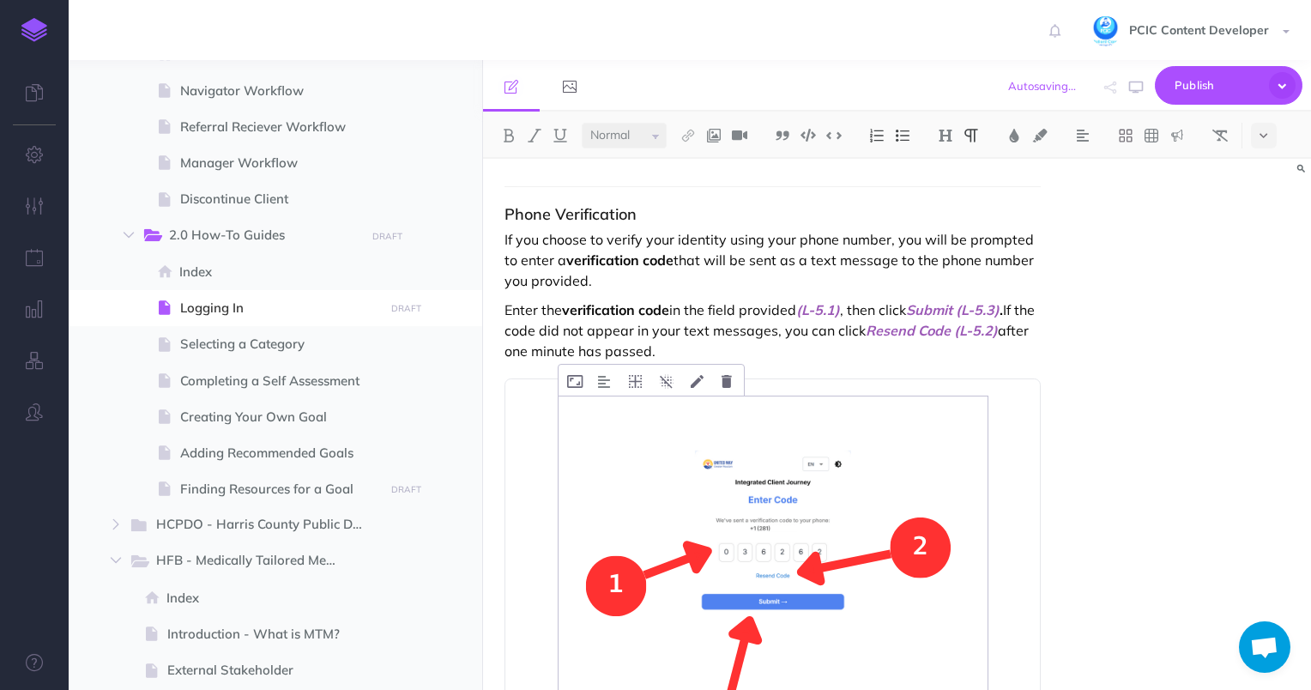
click at [694, 443] on img at bounding box center [773, 610] width 429 height 429
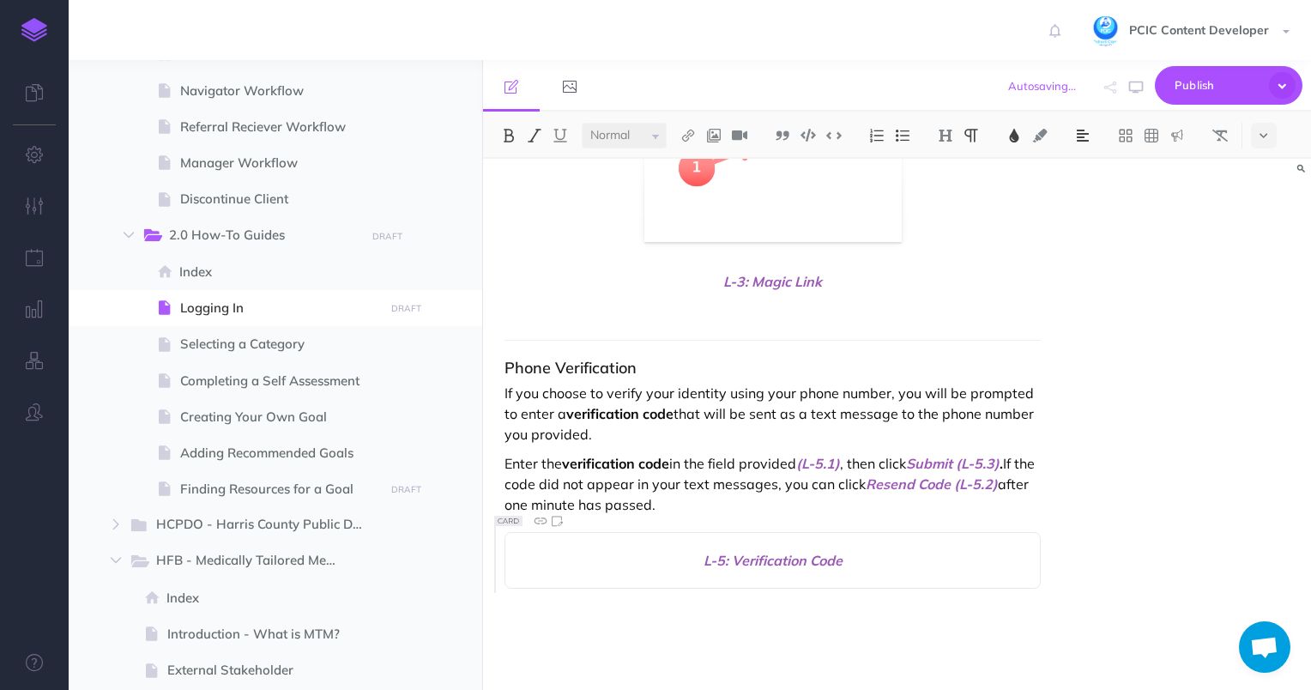
scroll to position [4434, 0]
click at [741, 510] on p "Enter the verification code in the field provided (L-5.1) , then click Submit (…" at bounding box center [772, 486] width 537 height 62
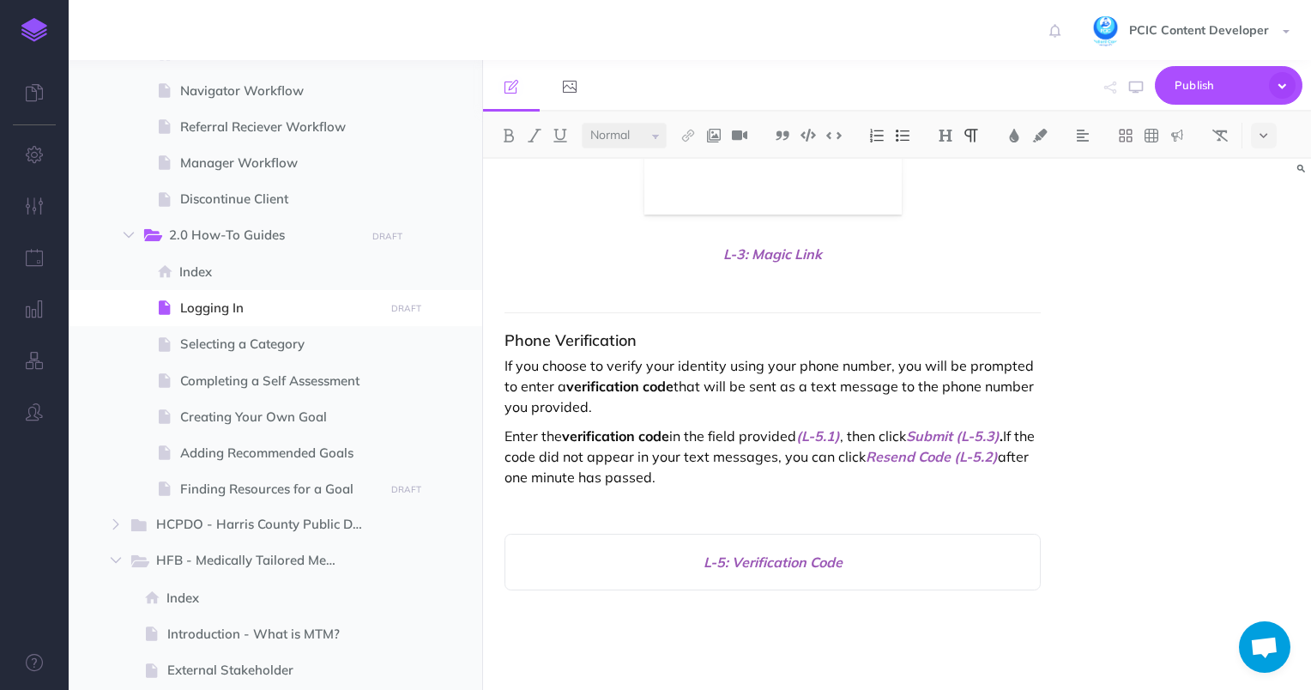
scroll to position [4589, 0]
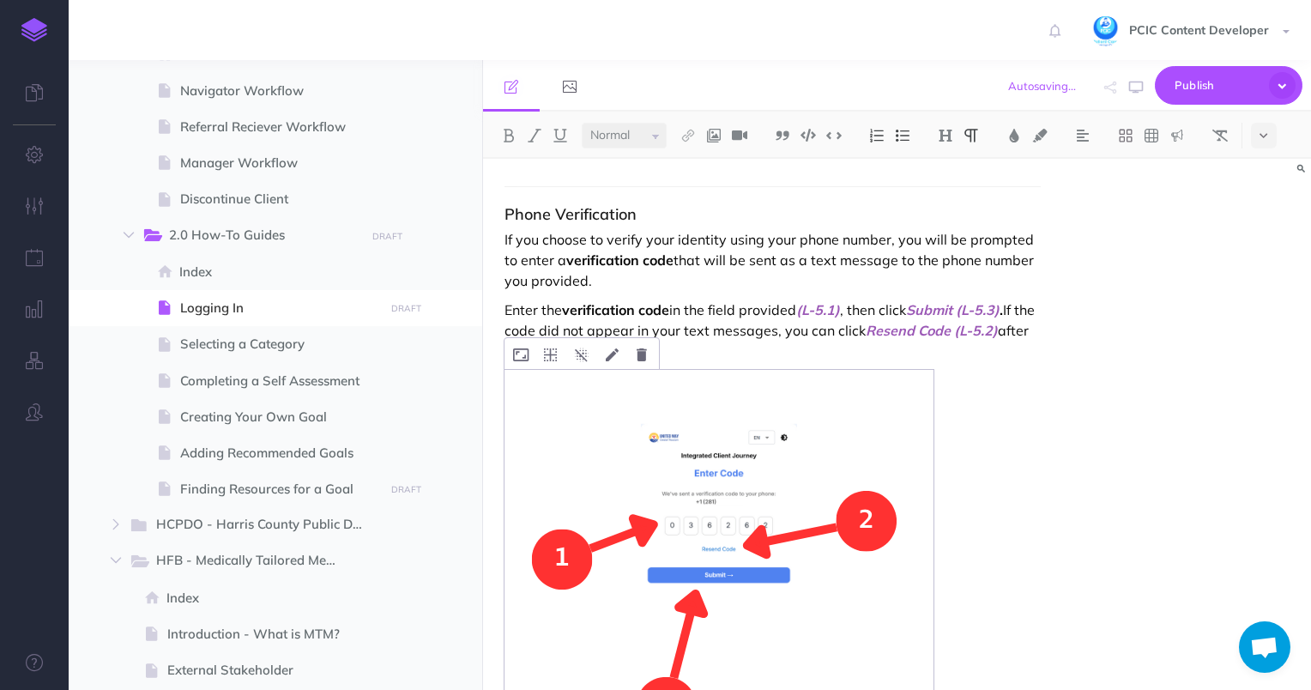
click at [716, 497] on img at bounding box center [718, 584] width 429 height 429
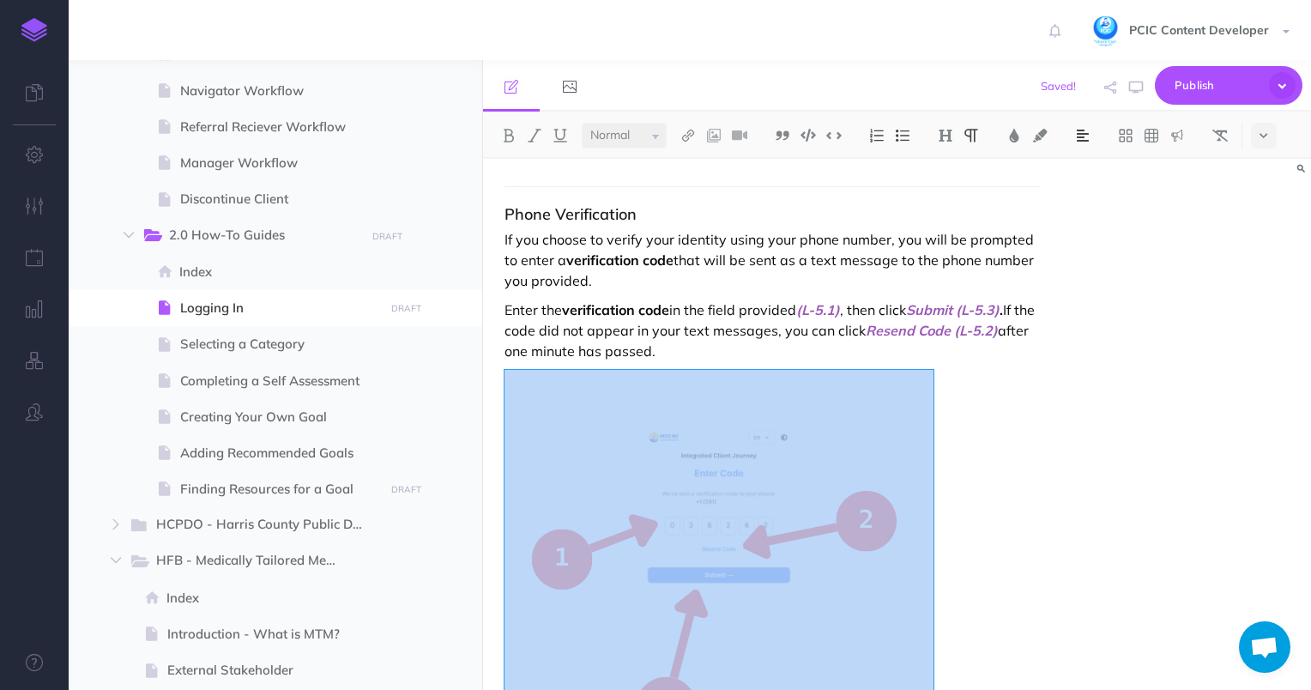
click at [1088, 132] on img at bounding box center [1082, 136] width 15 height 14
click at [1088, 192] on img at bounding box center [1082, 191] width 15 height 14
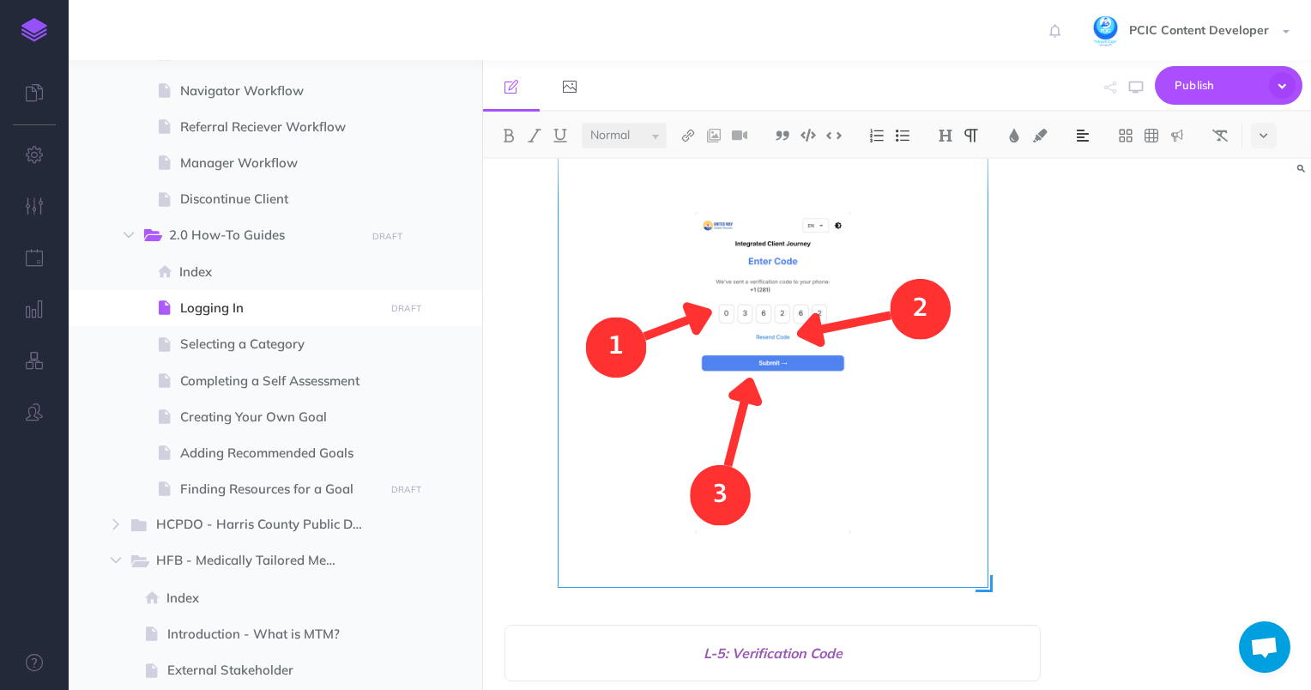
scroll to position [4892, 0]
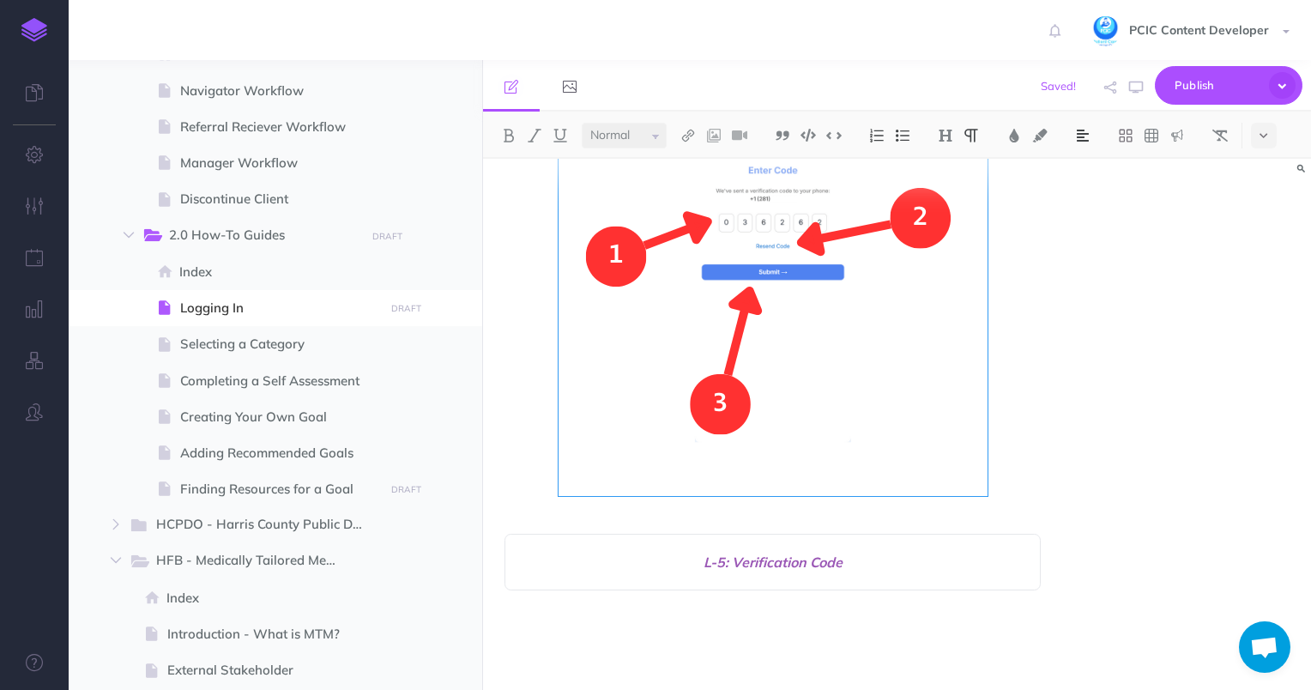
click at [806, 568] on span "L-5: Verification Code" at bounding box center [772, 562] width 501 height 21
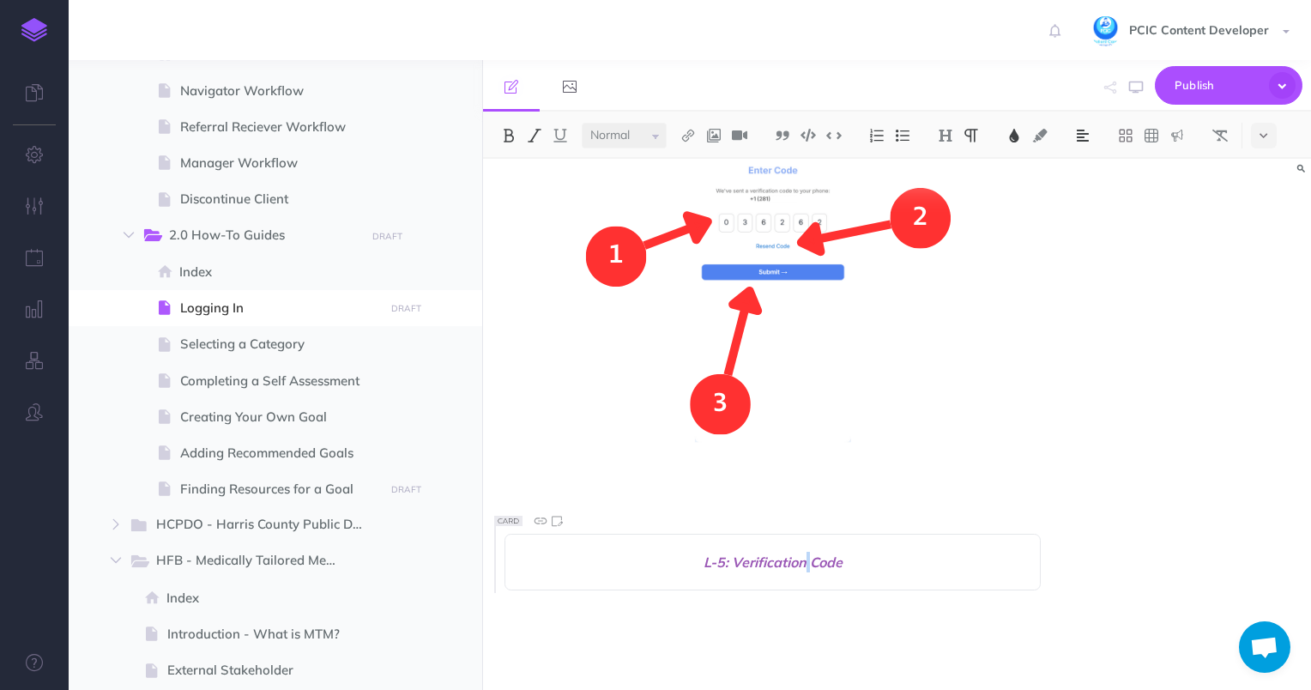
click at [806, 568] on span "L-5: Verification Code" at bounding box center [772, 562] width 501 height 21
click at [807, 568] on span "L-5: Verification Code" at bounding box center [772, 562] width 501 height 21
click at [942, 556] on p at bounding box center [772, 562] width 501 height 21
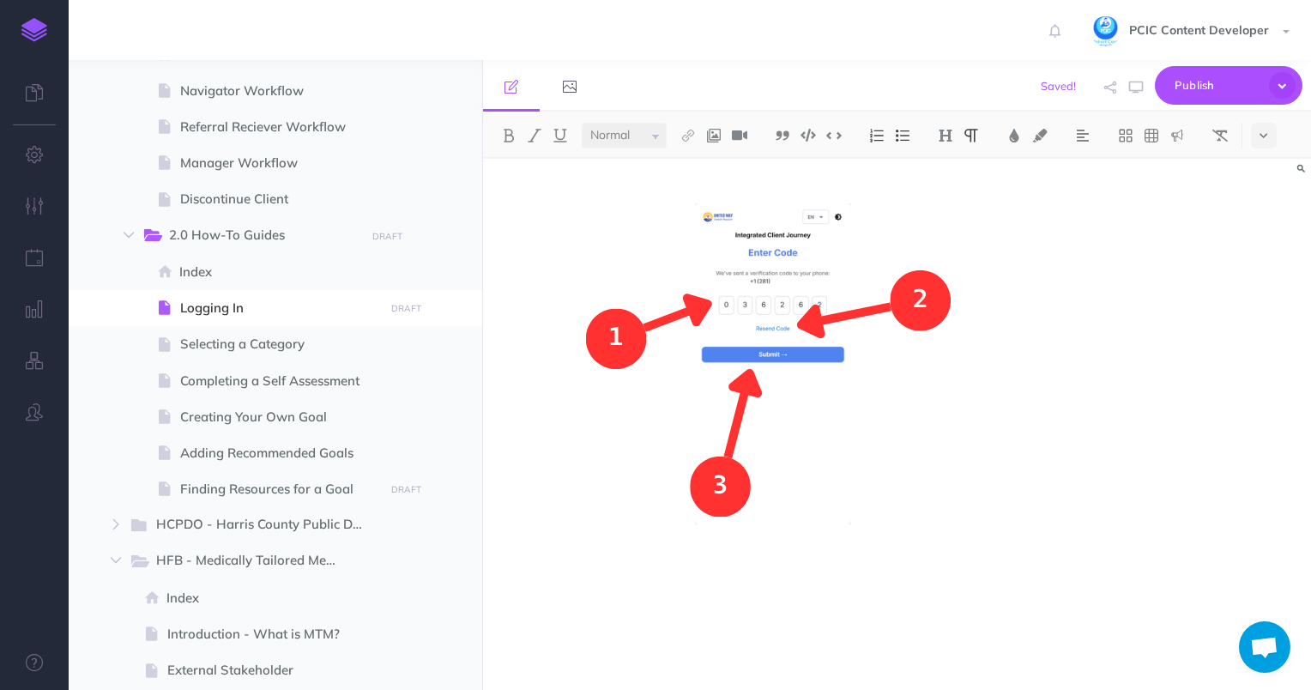
scroll to position [4830, 0]
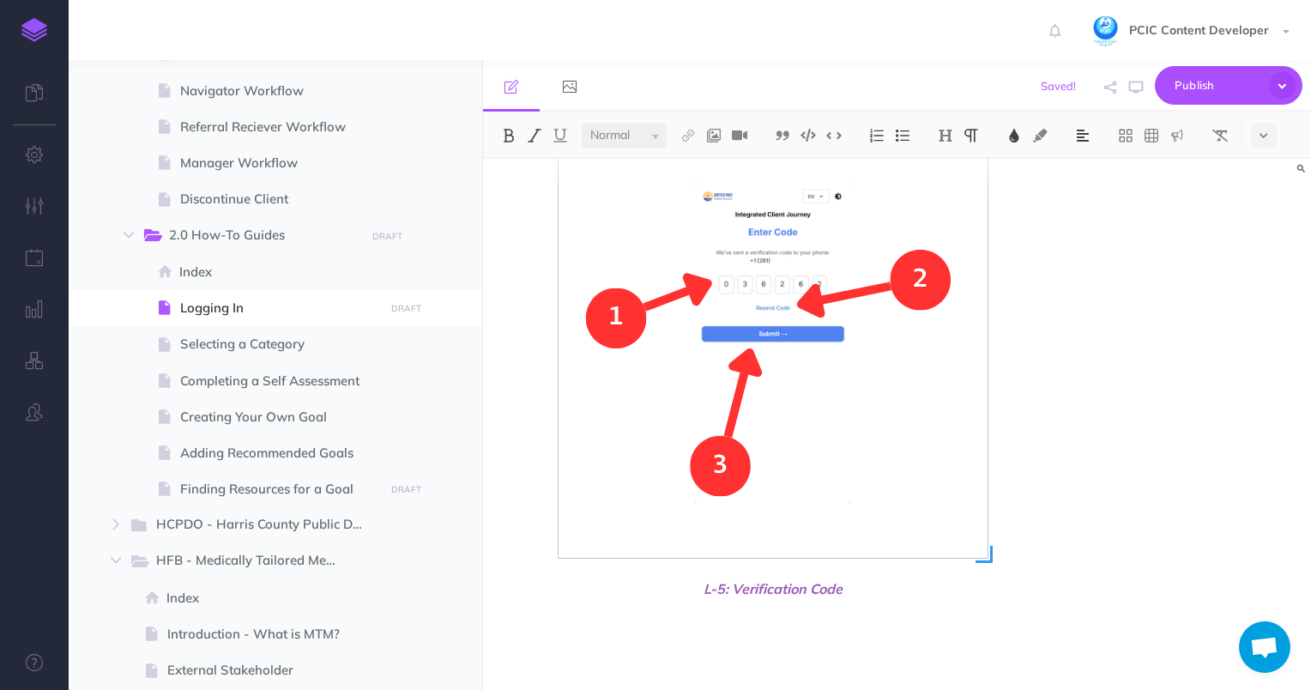
click at [916, 498] on img at bounding box center [773, 343] width 429 height 429
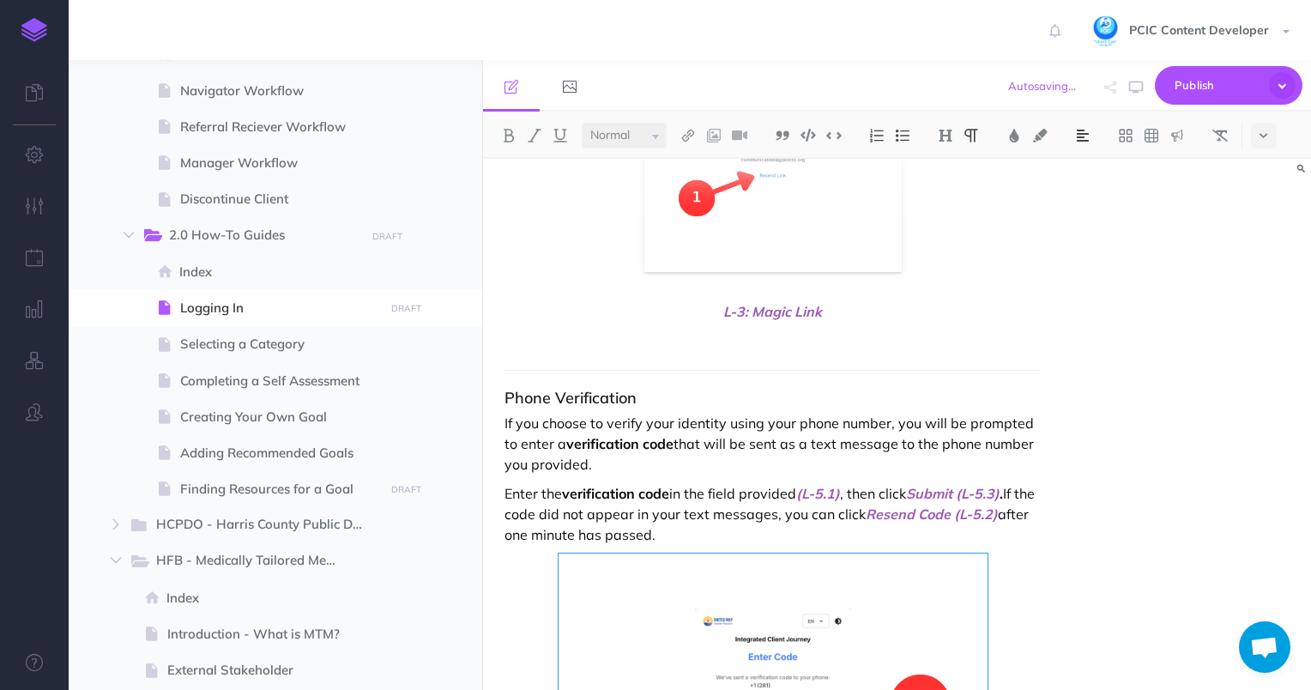
scroll to position [4401, 0]
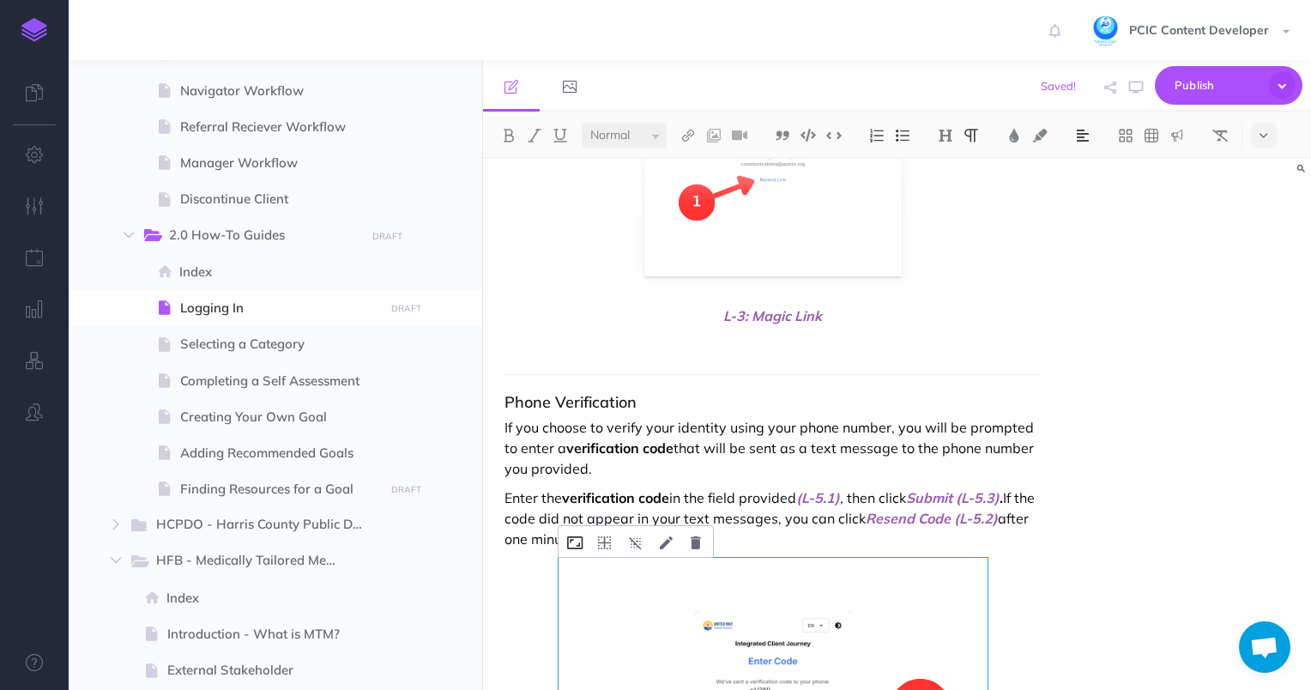
click at [577, 541] on icon at bounding box center [574, 542] width 15 height 13
click at [602, 611] on input "text" at bounding box center [652, 608] width 153 height 26
type input "300"
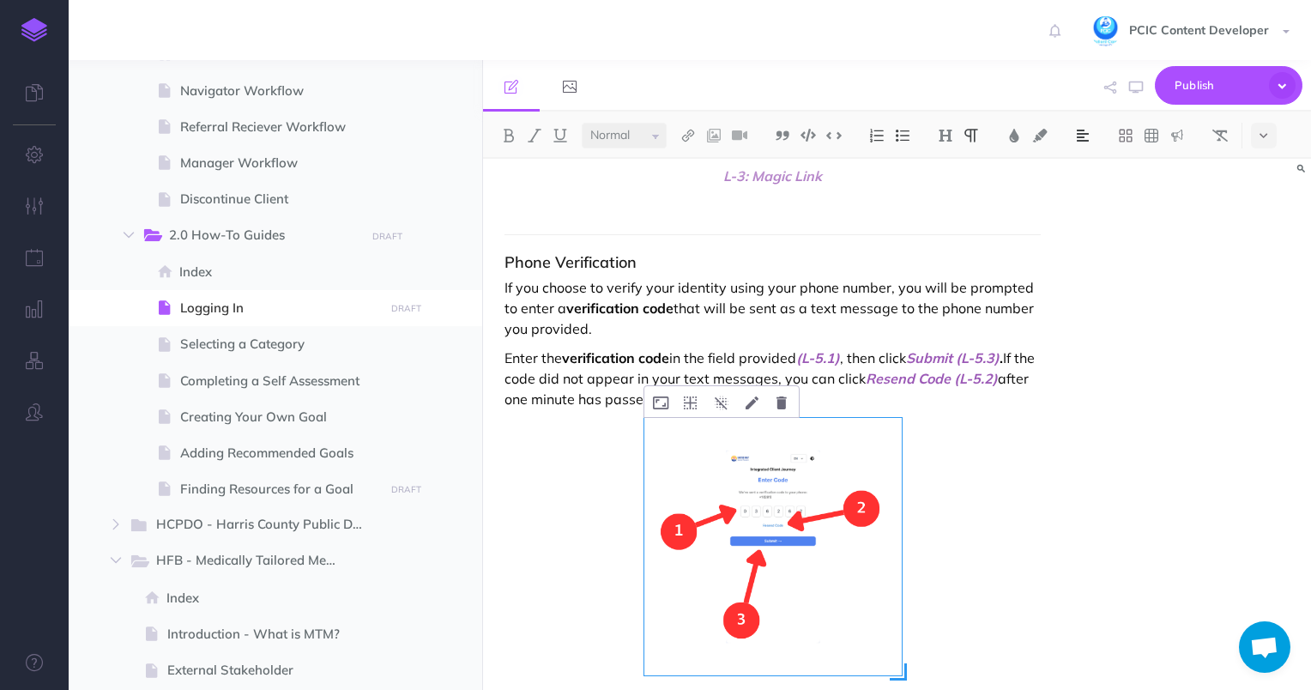
scroll to position [4658, 0]
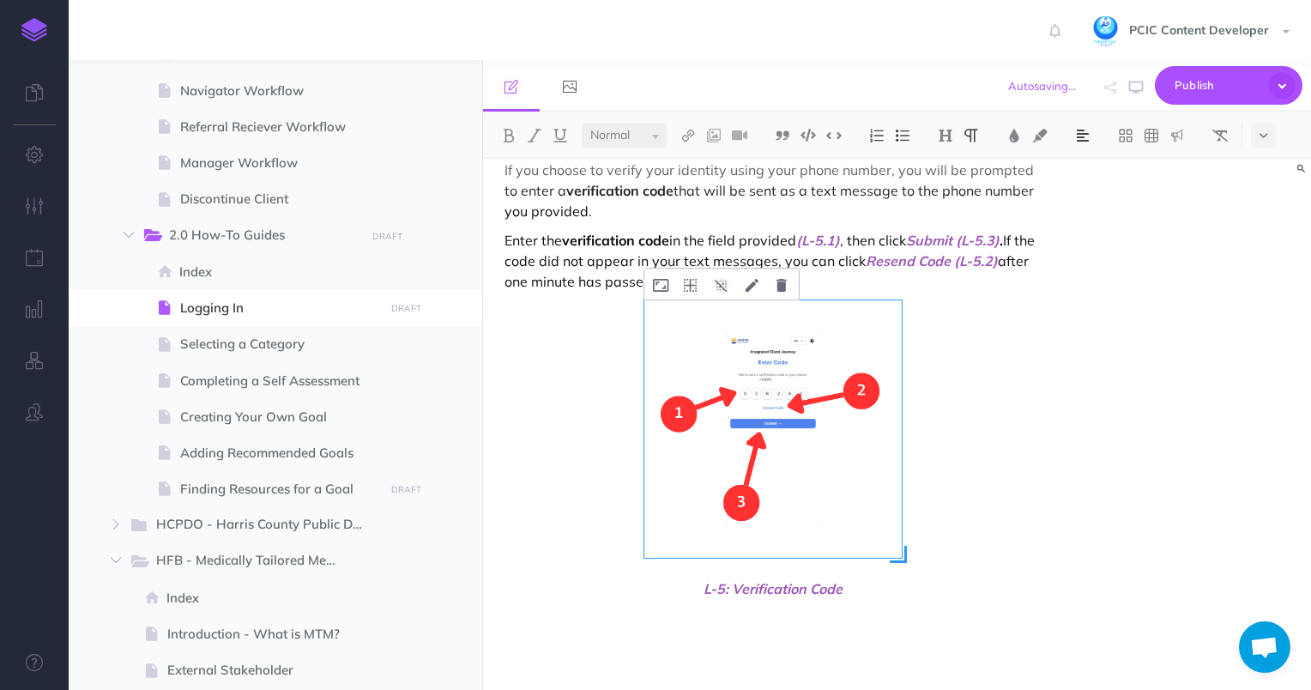
click at [1078, 135] on img at bounding box center [1082, 136] width 15 height 14
click at [1089, 184] on img at bounding box center [1082, 191] width 15 height 14
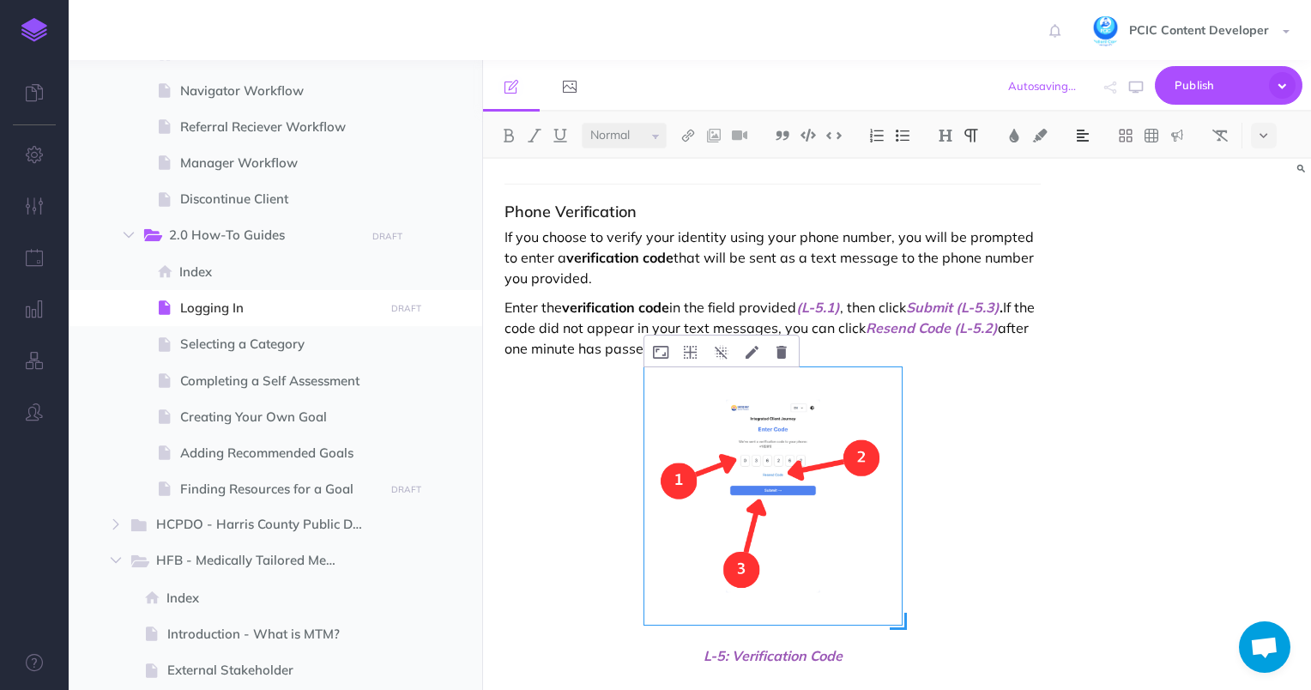
scroll to position [4573, 0]
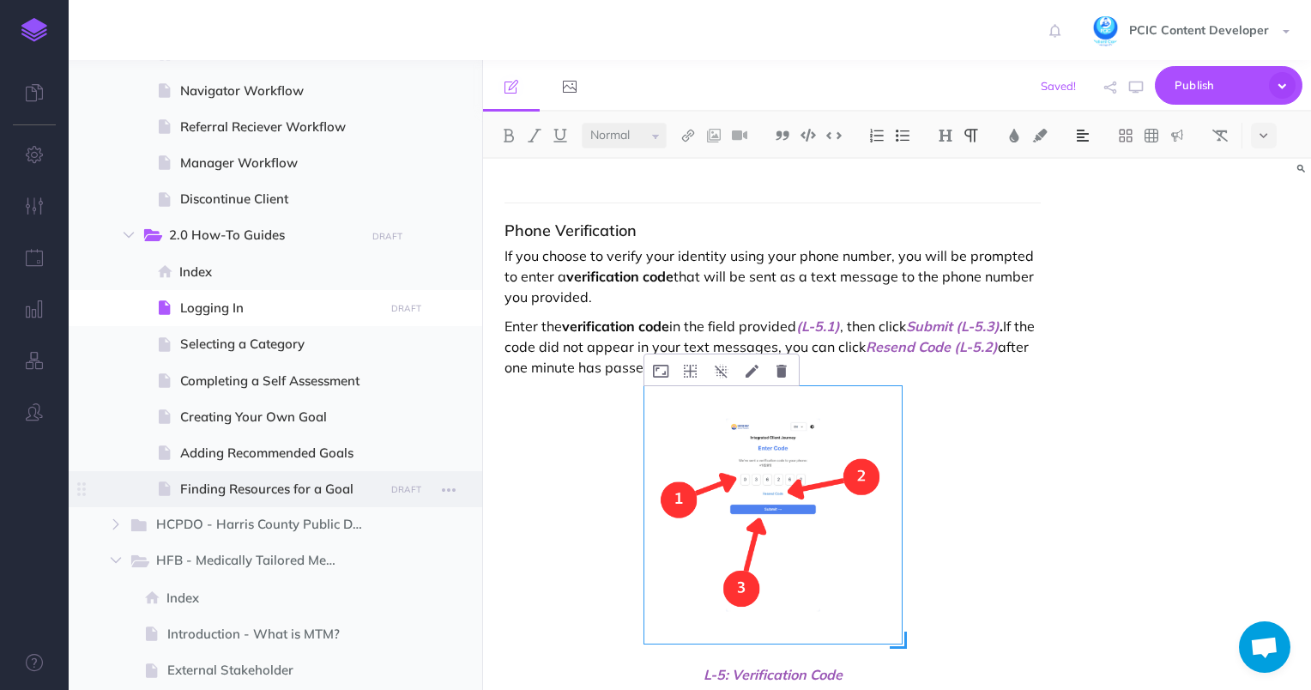
click at [281, 495] on span "Finding Resources for a Goal" at bounding box center [279, 489] width 199 height 21
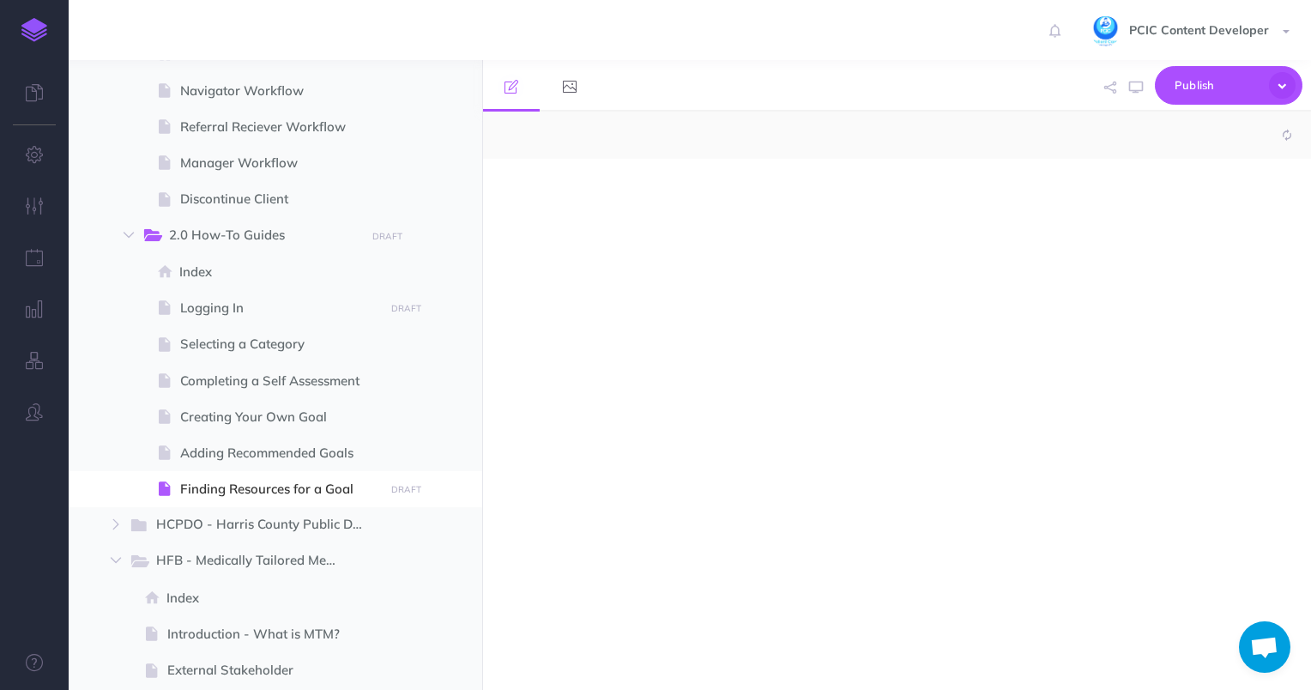
select select "null"
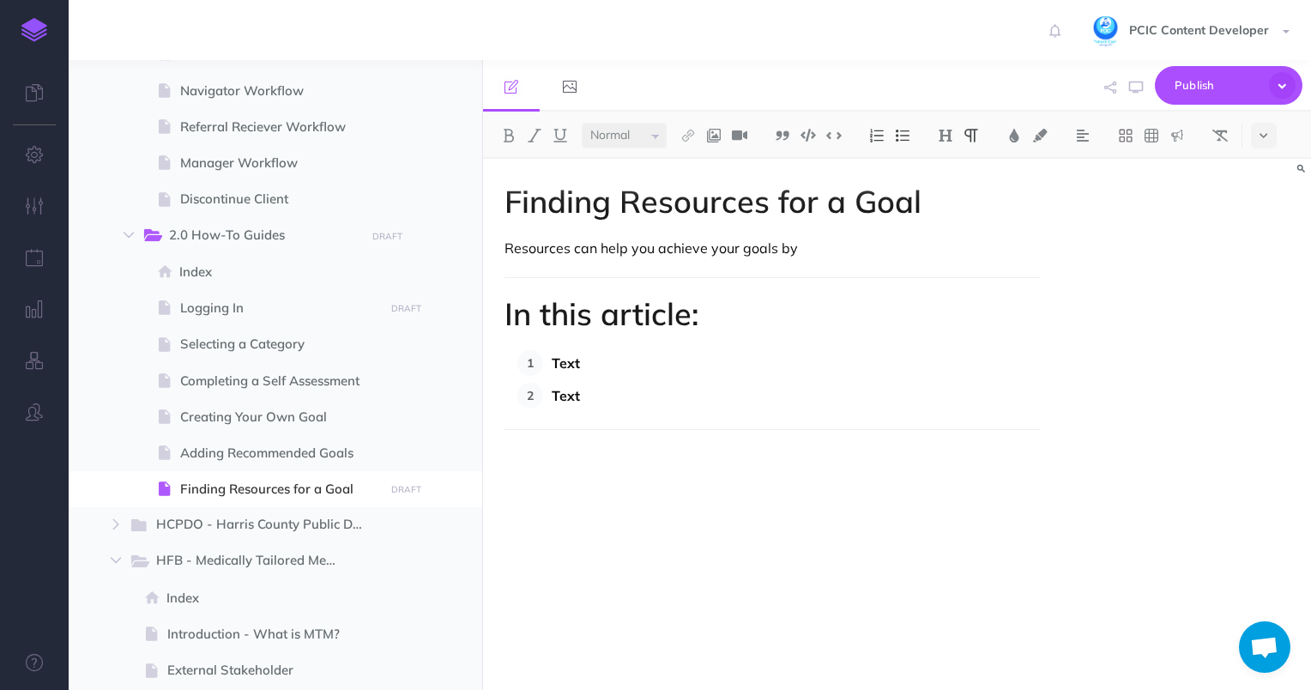
click at [616, 499] on div "Finding Resources for a Goal Resources can help you achieve your goals by In th…" at bounding box center [773, 416] width 580 height 514
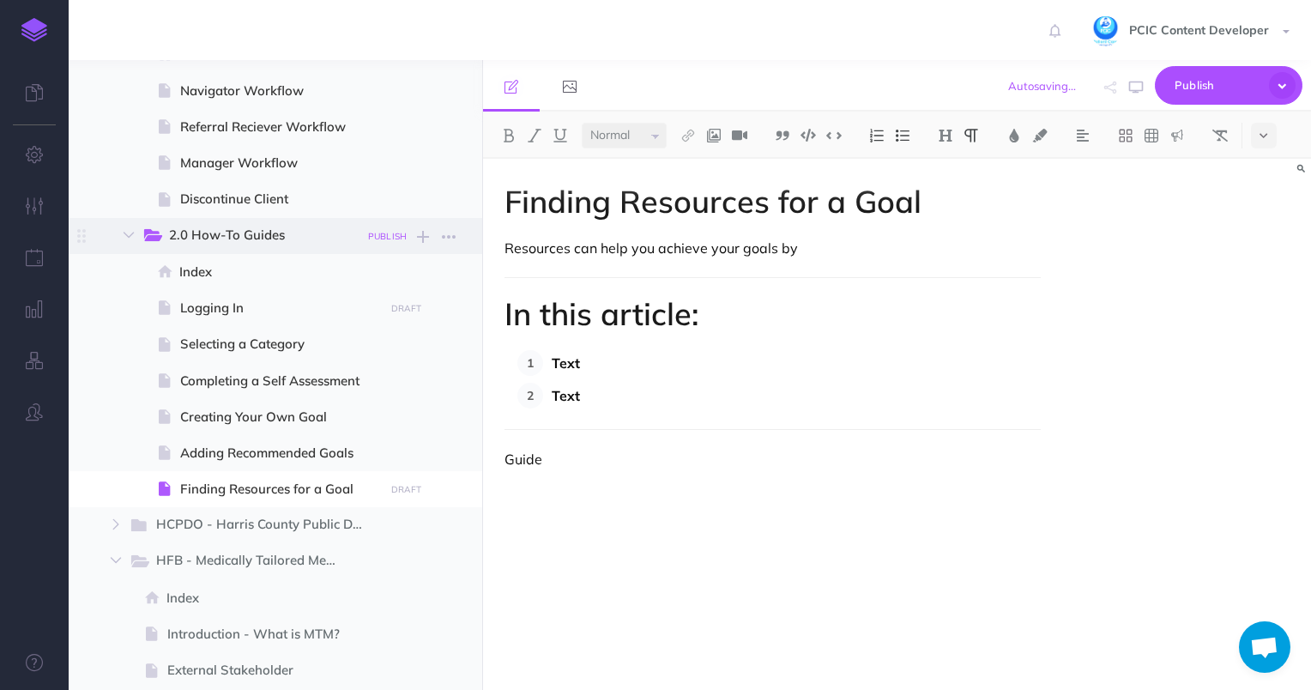
click at [381, 238] on small "PUBLISH" at bounding box center [387, 236] width 39 height 11
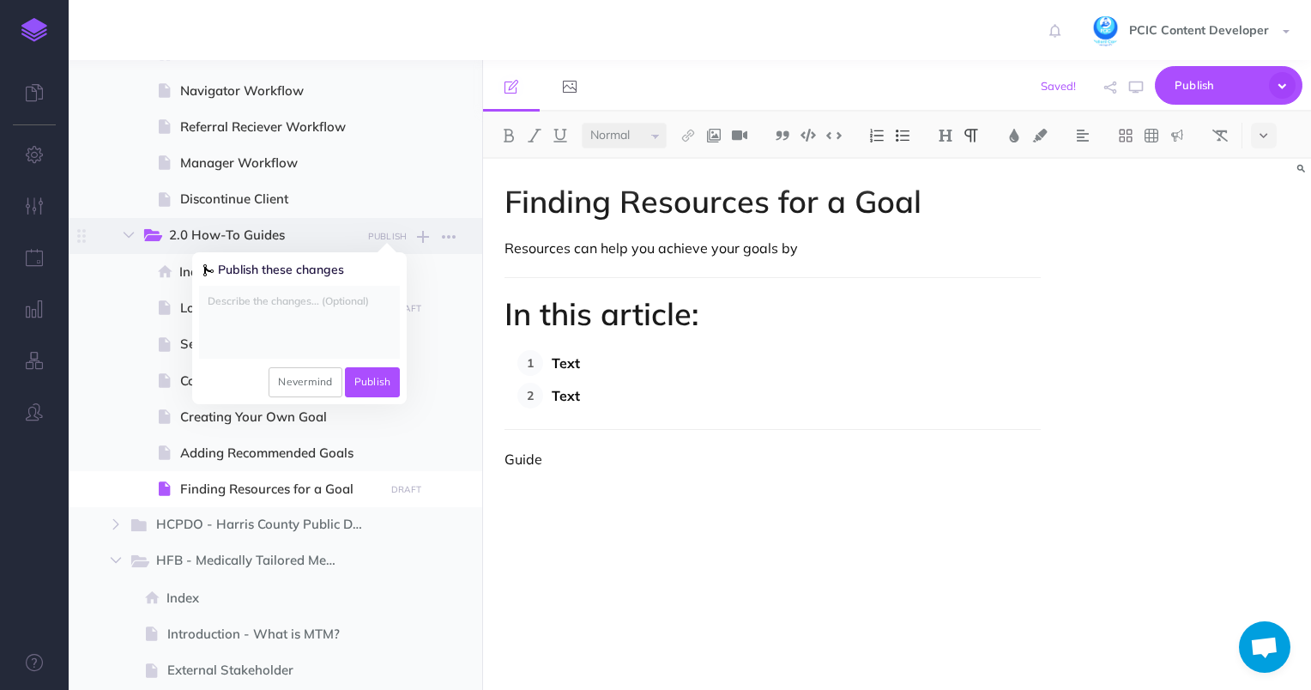
click at [318, 321] on textarea at bounding box center [299, 322] width 201 height 73
type textarea "updates to no cards in login"
click at [361, 383] on button "Publish" at bounding box center [373, 381] width 56 height 29
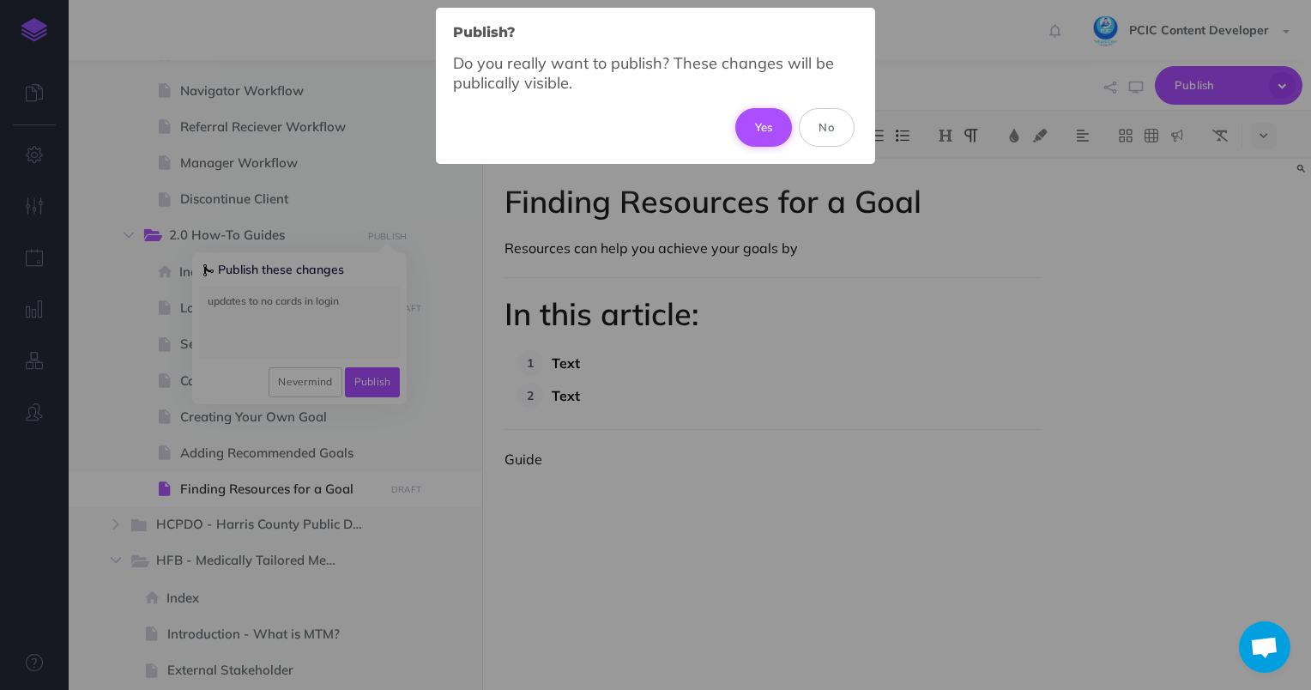
click at [784, 121] on button "Yes" at bounding box center [763, 127] width 57 height 38
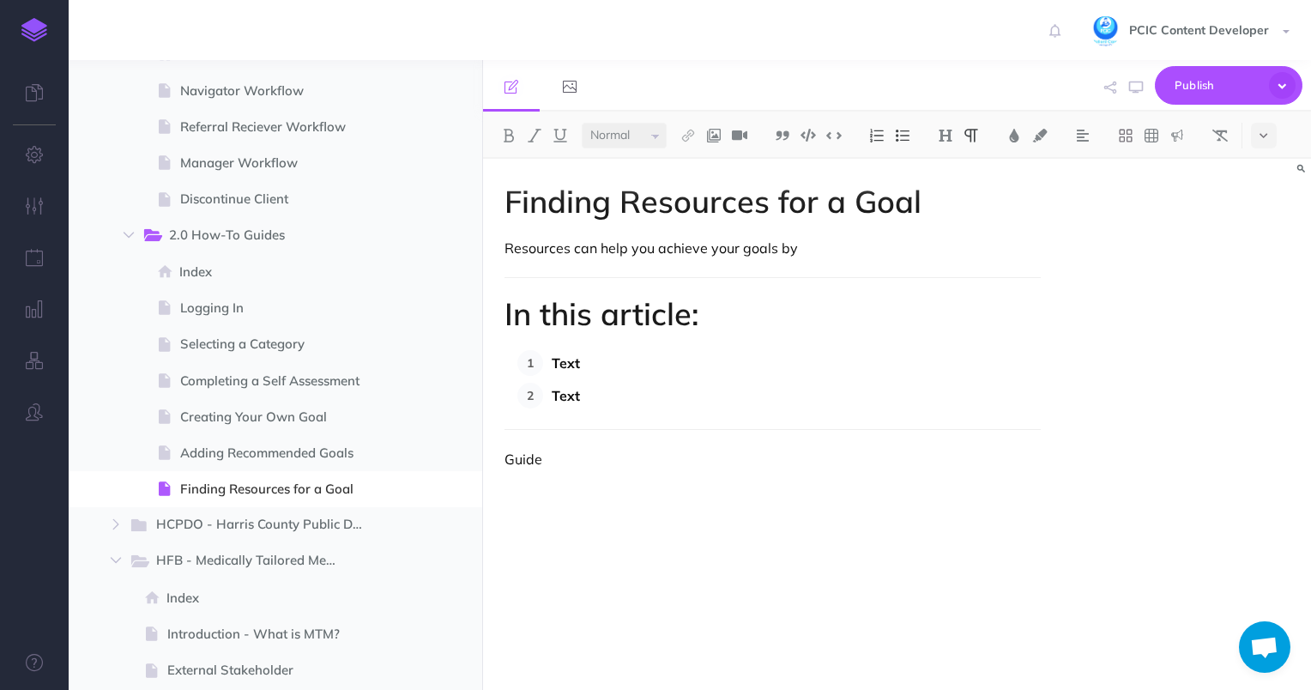
click at [619, 454] on p "Guide" at bounding box center [772, 459] width 537 height 21
click at [975, 532] on div "Finding Resources for a Goal Resources can help you achieve your goals by In th…" at bounding box center [773, 416] width 580 height 514
click at [804, 250] on p "Resources can help you achieve your goals by" at bounding box center [772, 248] width 537 height 21
drag, startPoint x: 806, startPoint y: 250, endPoint x: 504, endPoint y: 241, distance: 301.3
click at [504, 241] on p "Resources can help you achieve your goals by" at bounding box center [772, 248] width 537 height 21
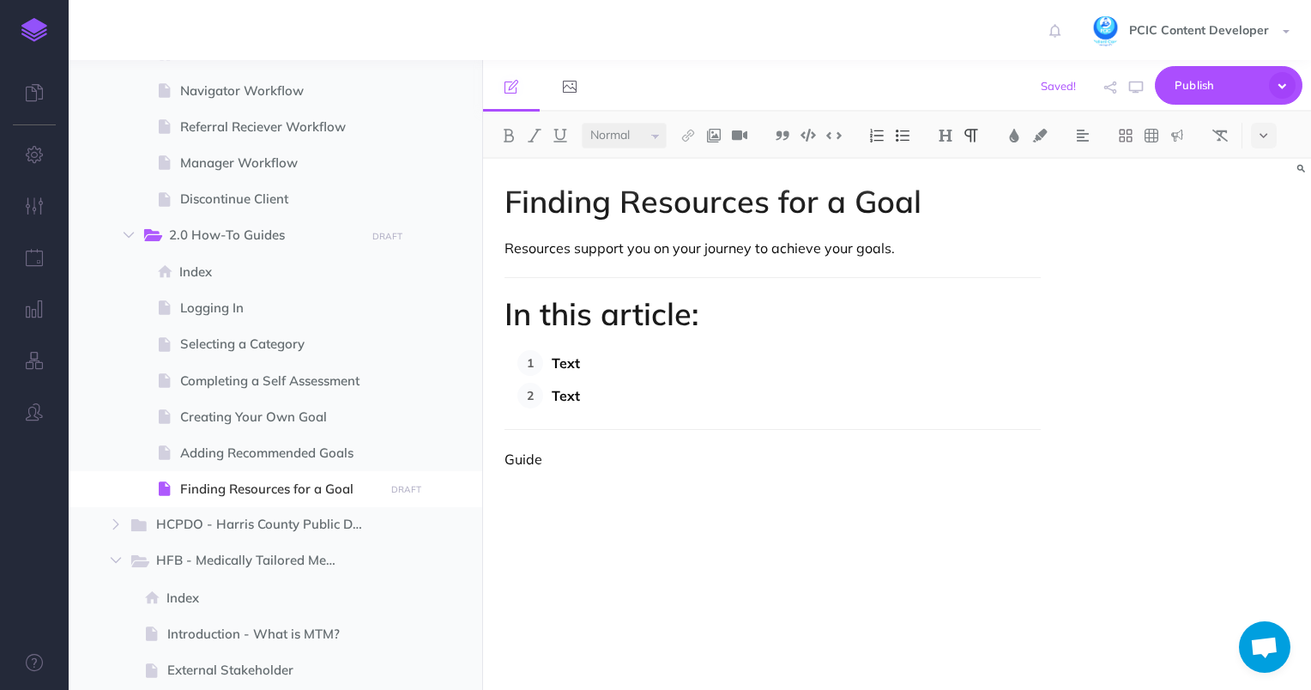
click at [675, 363] on p "Text" at bounding box center [797, 363] width 490 height 26
click at [522, 456] on p "Guide" at bounding box center [772, 459] width 537 height 21
click at [621, 319] on h1 "In this article:" at bounding box center [772, 314] width 537 height 34
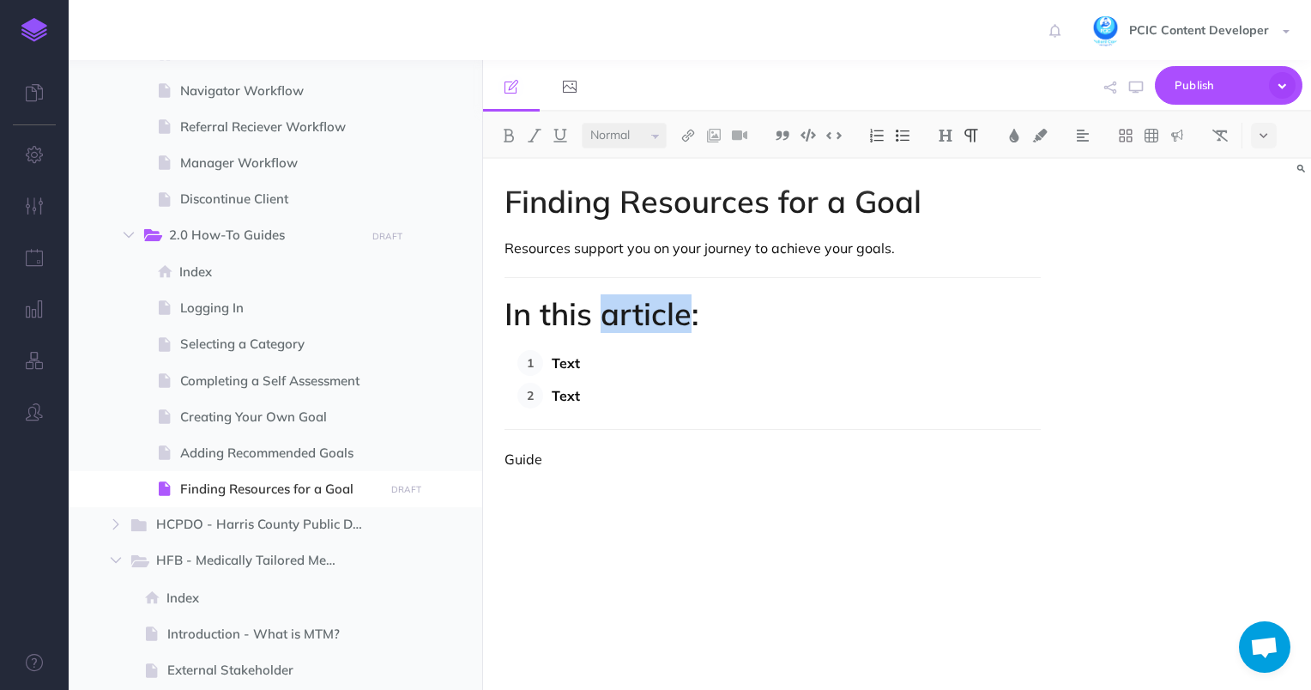
click at [621, 319] on h1 "In this article:" at bounding box center [772, 314] width 537 height 34
click at [951, 133] on img at bounding box center [945, 136] width 15 height 14
click at [945, 166] on button "H1" at bounding box center [946, 166] width 26 height 26
click at [641, 130] on select "Small Normal Large" at bounding box center [624, 136] width 85 height 26
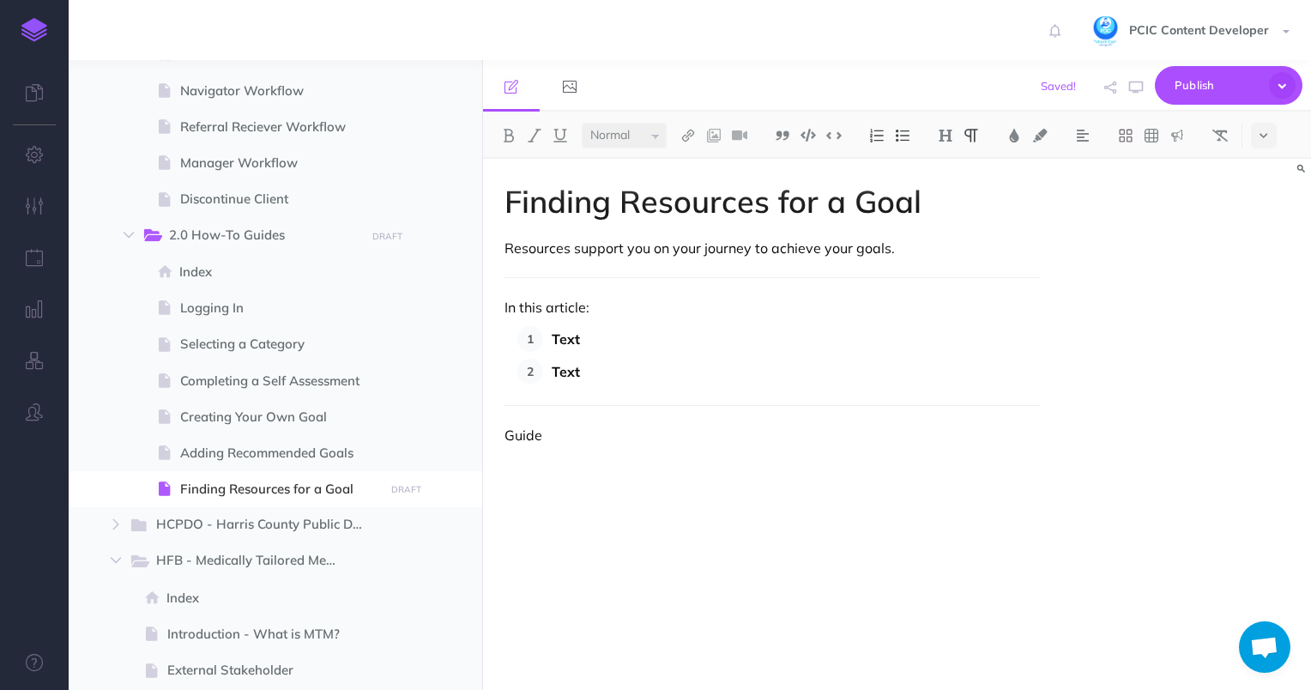
click at [582, 123] on select "Small Normal Large" at bounding box center [624, 136] width 85 height 26
click at [638, 340] on p "Text" at bounding box center [797, 339] width 490 height 26
click at [548, 305] on p "In this article:" at bounding box center [772, 307] width 537 height 21
click at [549, 306] on p "In this article:" at bounding box center [772, 307] width 537 height 21
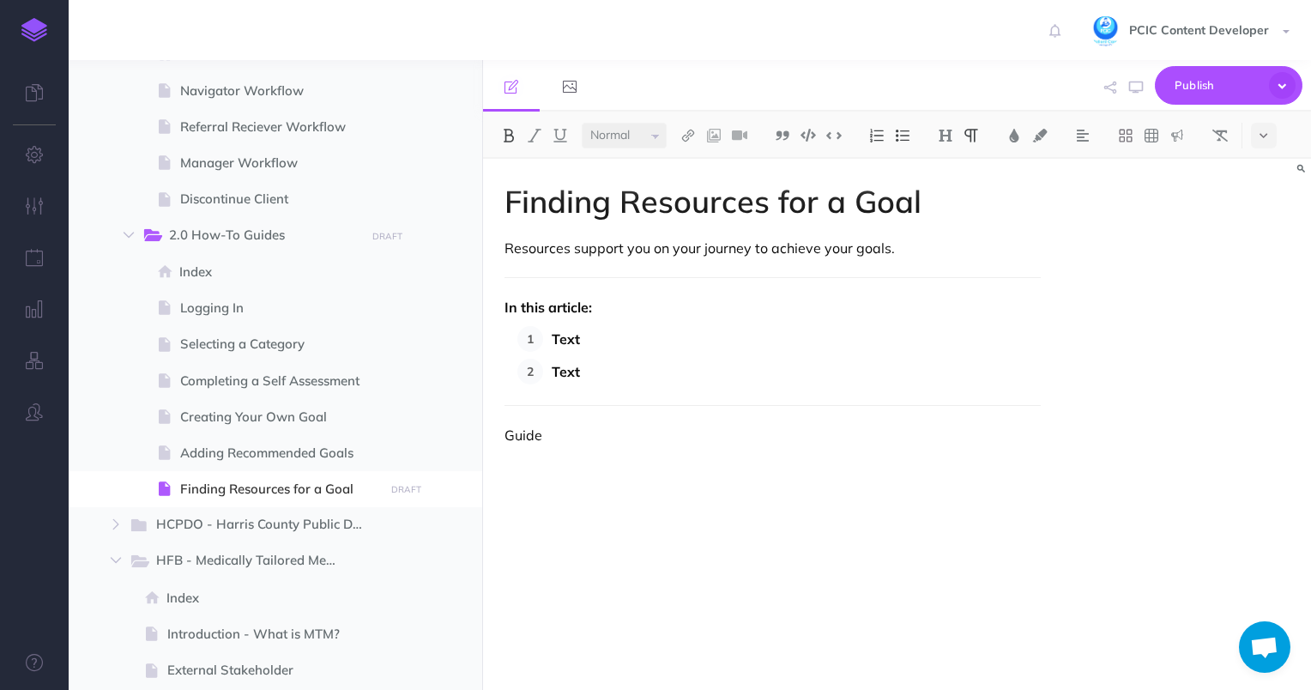
click at [668, 414] on div "Finding Resources for a Goal Resources support you on your journey to achieve y…" at bounding box center [773, 416] width 580 height 514
click at [518, 433] on p "Guide" at bounding box center [772, 435] width 537 height 21
click at [642, 255] on p "Resources support you on your journey to achieve your goals." at bounding box center [772, 248] width 537 height 21
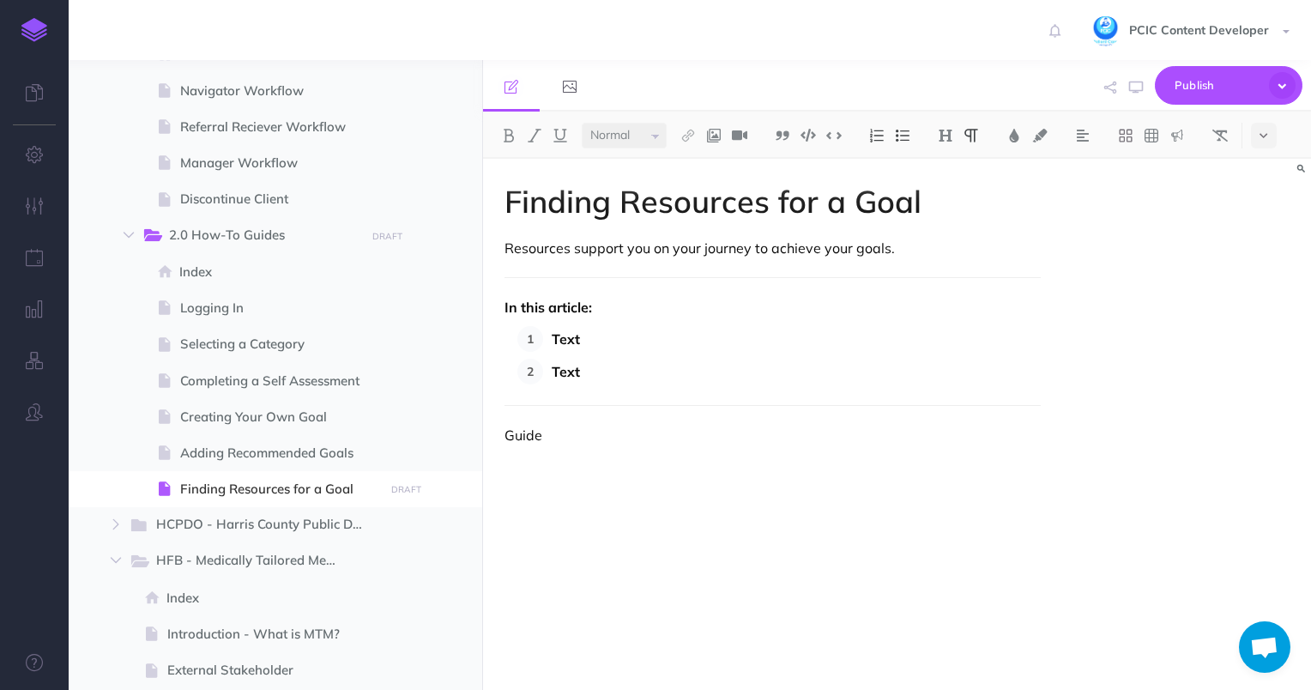
click at [604, 332] on p "Text" at bounding box center [797, 339] width 490 height 26
click at [605, 333] on p "Text" at bounding box center [797, 339] width 490 height 26
click at [513, 444] on p "Guide" at bounding box center [772, 435] width 537 height 21
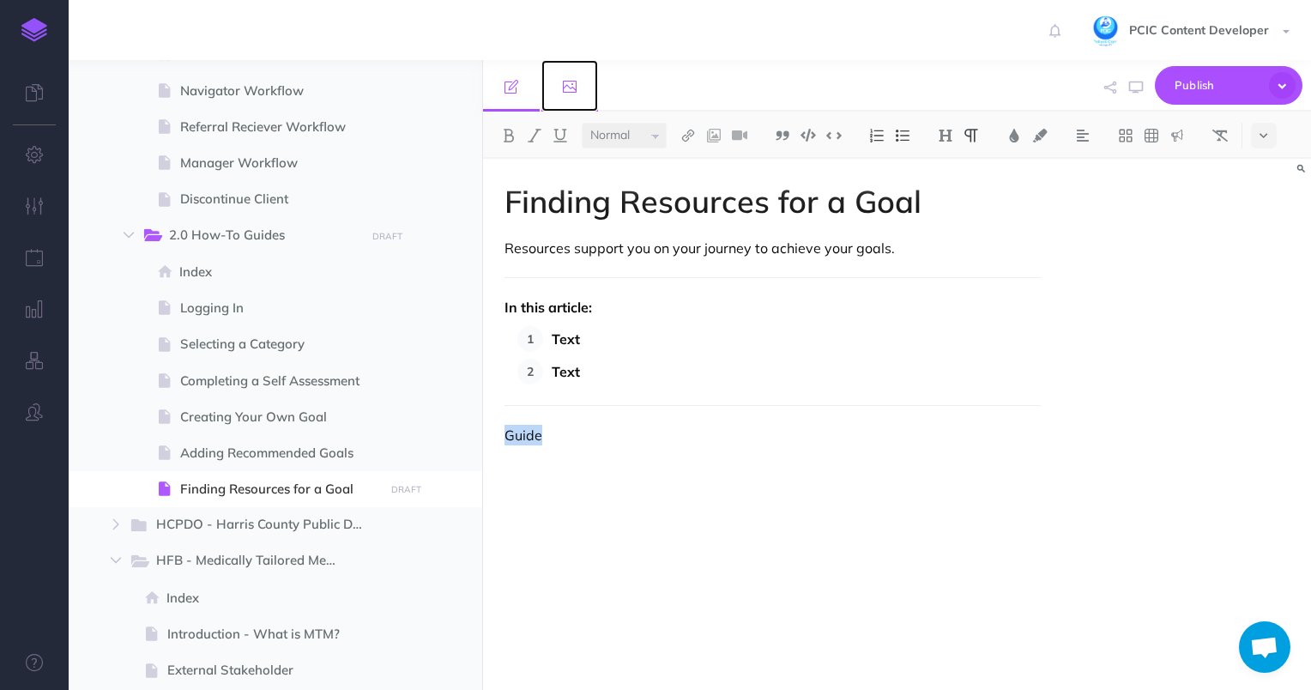
click at [580, 75] on link at bounding box center [569, 85] width 57 height 51
